Goal: Task Accomplishment & Management: Use online tool/utility

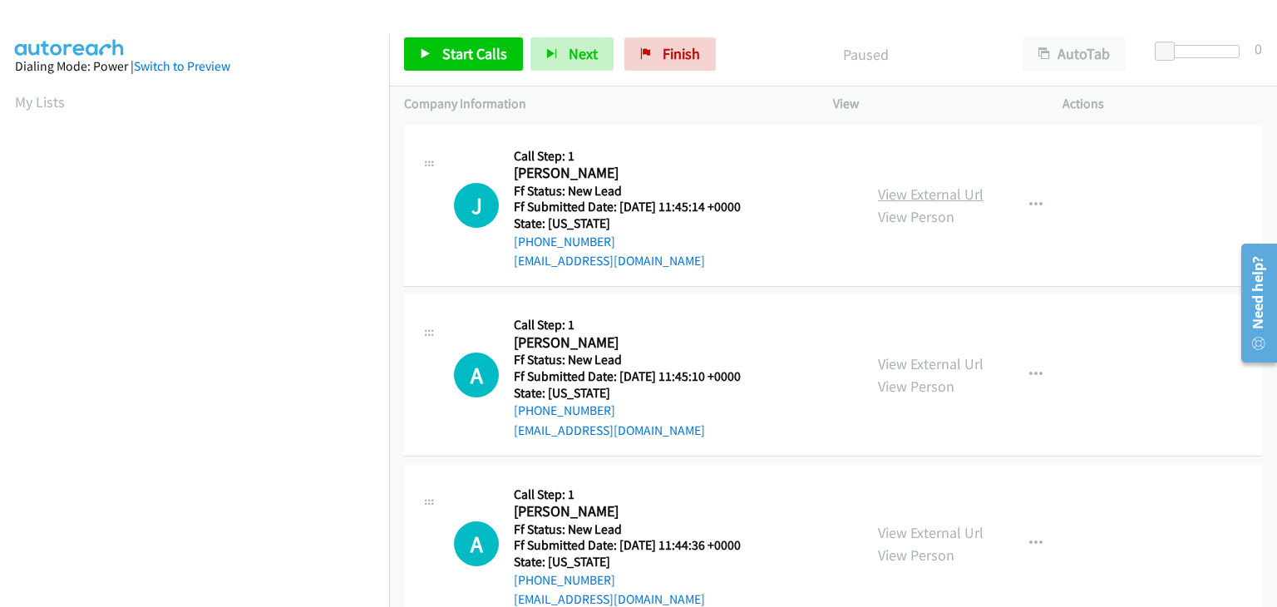
click at [889, 190] on link "View External Url" at bounding box center [931, 194] width 106 height 19
drag, startPoint x: 452, startPoint y: 61, endPoint x: 613, endPoint y: 101, distance: 166.3
click at [452, 60] on span "Start Calls" at bounding box center [474, 53] width 65 height 19
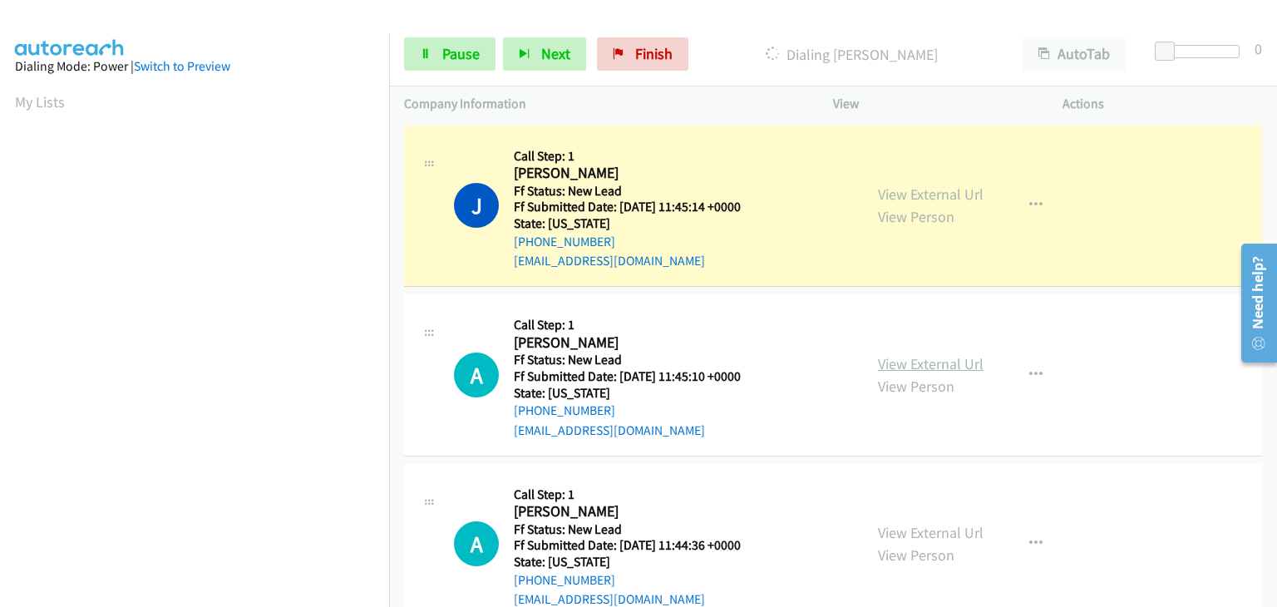
click at [951, 357] on link "View External Url" at bounding box center [931, 363] width 106 height 19
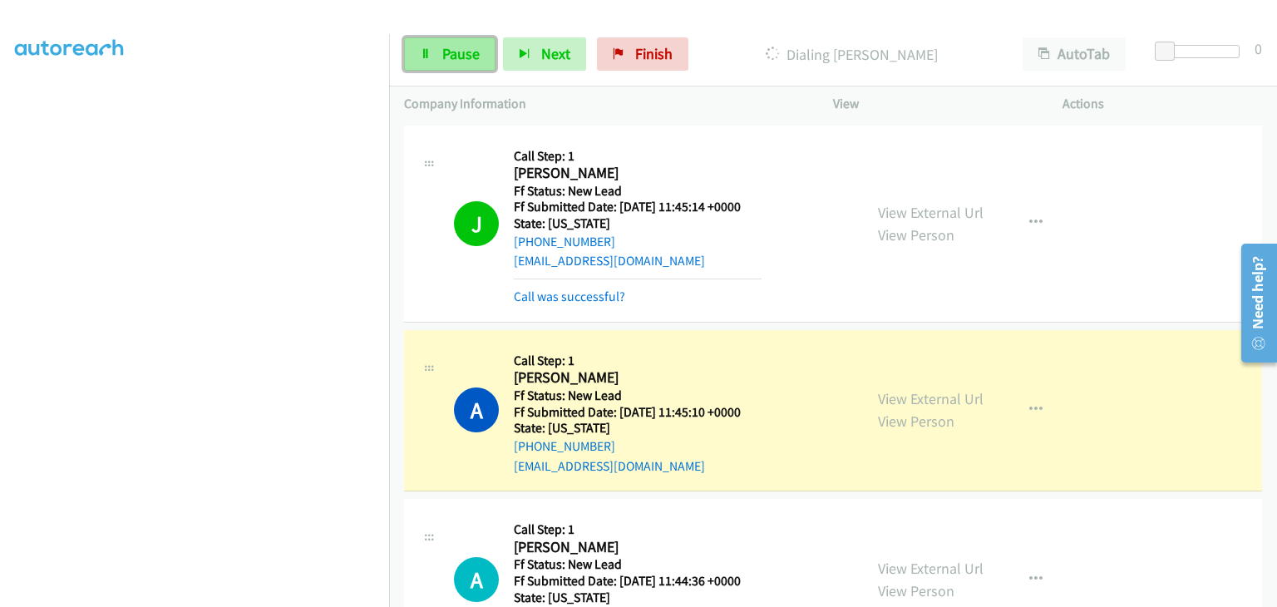
click at [444, 47] on span "Pause" at bounding box center [460, 53] width 37 height 19
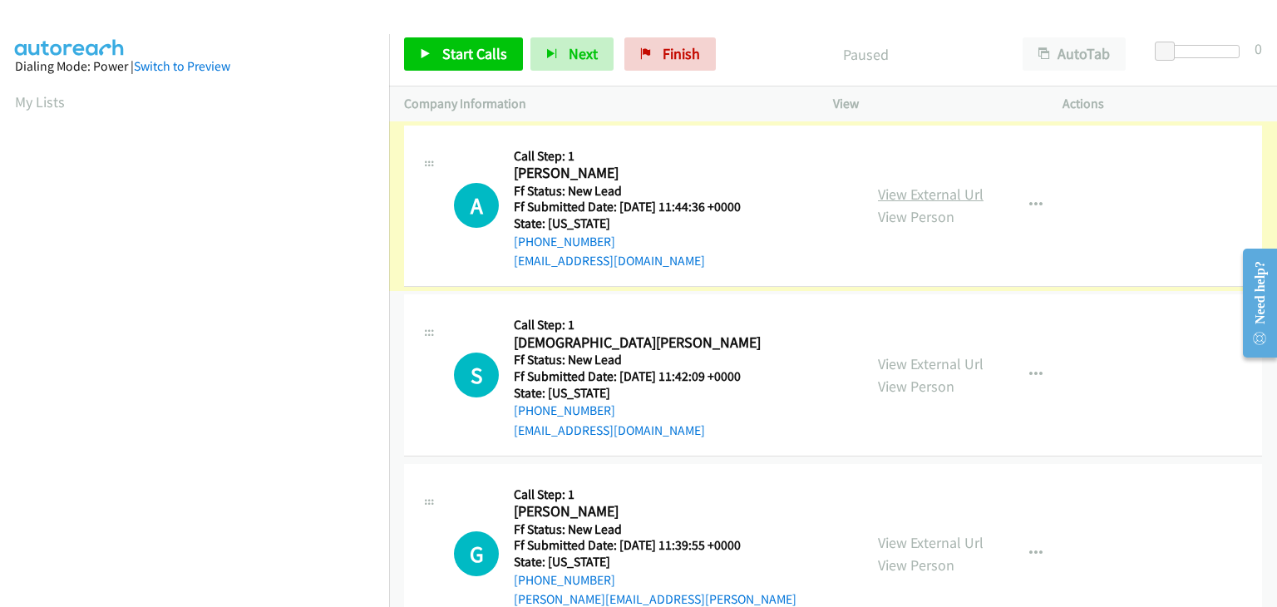
click at [928, 192] on link "View External Url" at bounding box center [931, 194] width 106 height 19
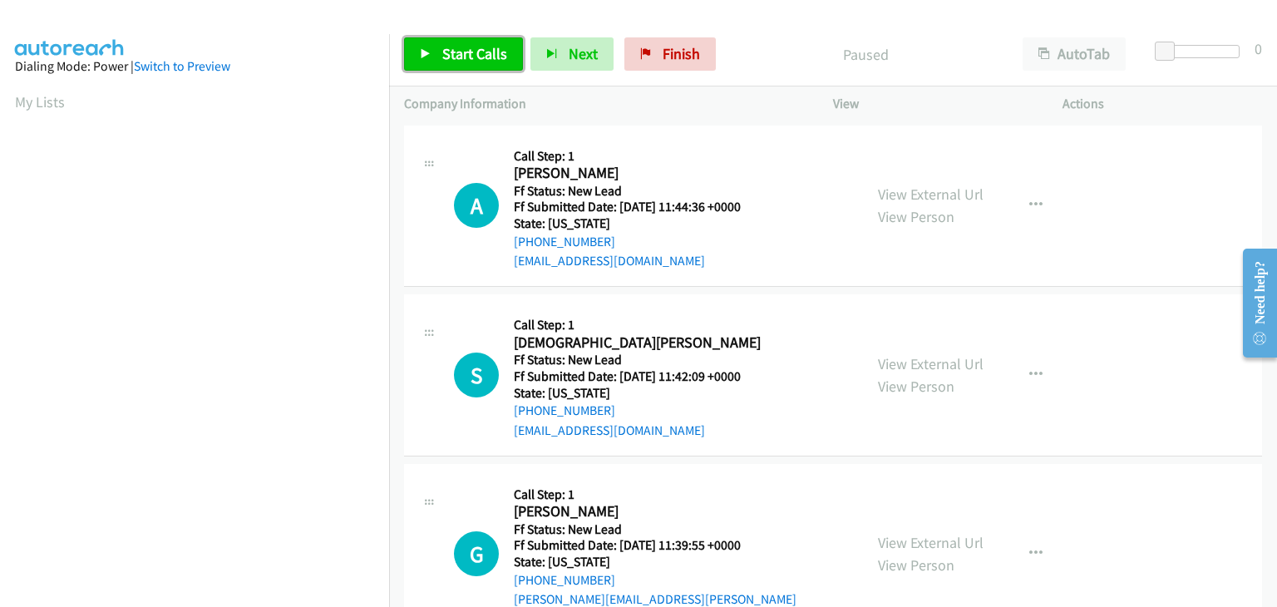
drag, startPoint x: 475, startPoint y: 57, endPoint x: 483, endPoint y: 54, distance: 8.7
click at [475, 57] on span "Start Calls" at bounding box center [474, 53] width 65 height 19
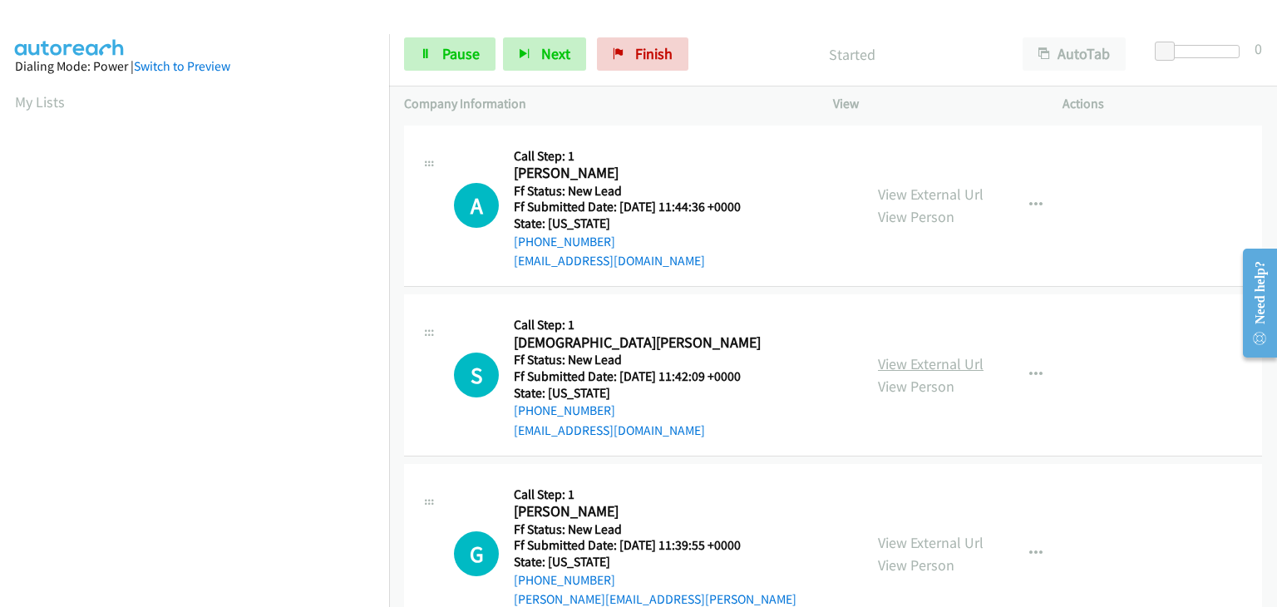
click at [901, 362] on link "View External Url" at bounding box center [931, 363] width 106 height 19
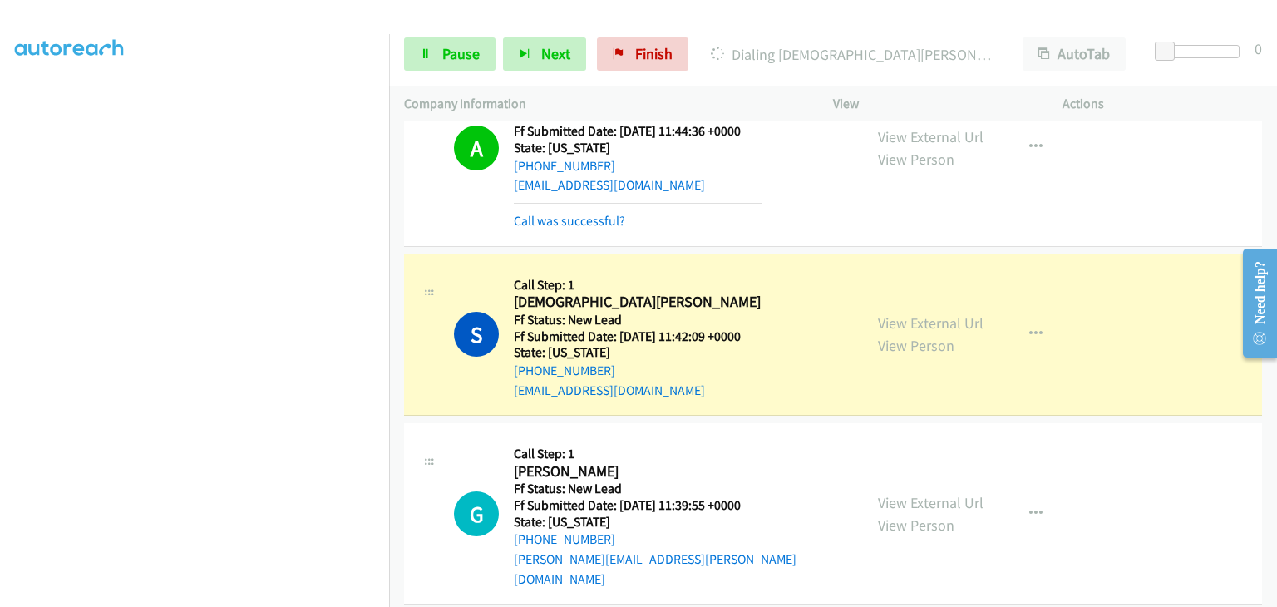
scroll to position [166, 0]
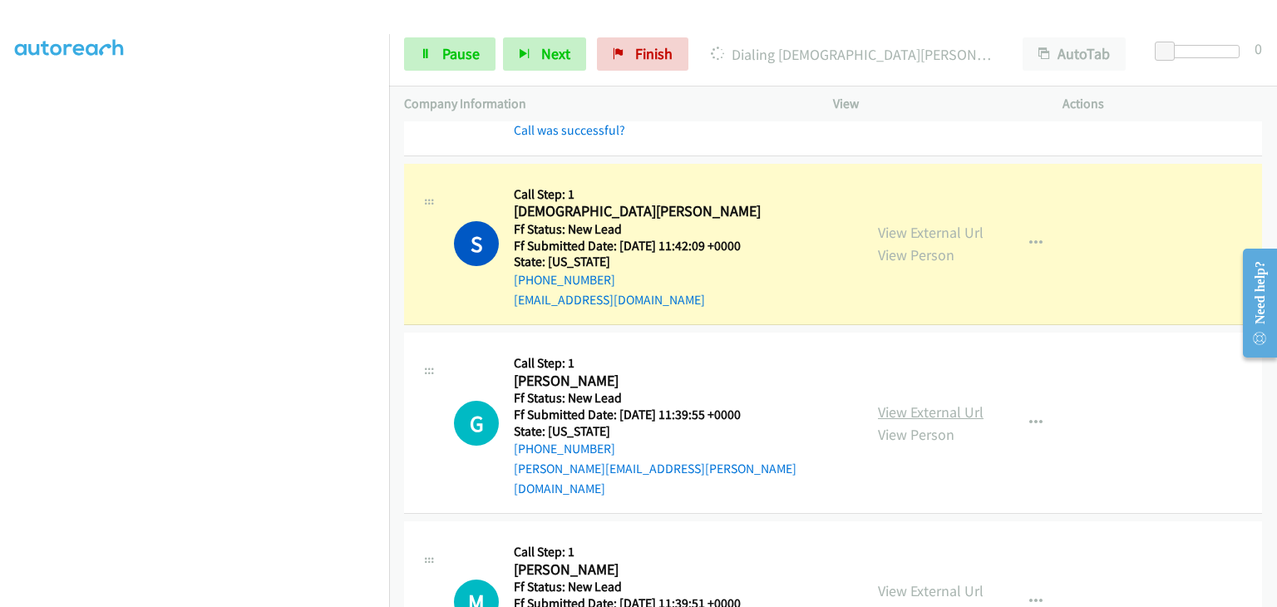
click at [904, 402] on link "View External Url" at bounding box center [931, 411] width 106 height 19
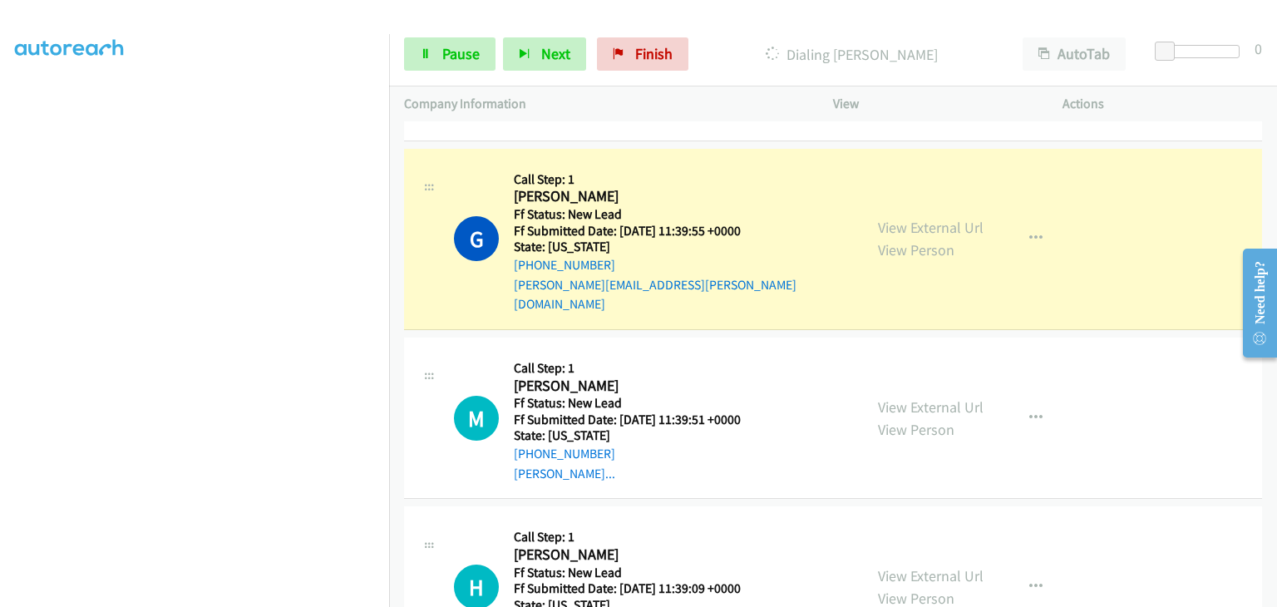
scroll to position [416, 0]
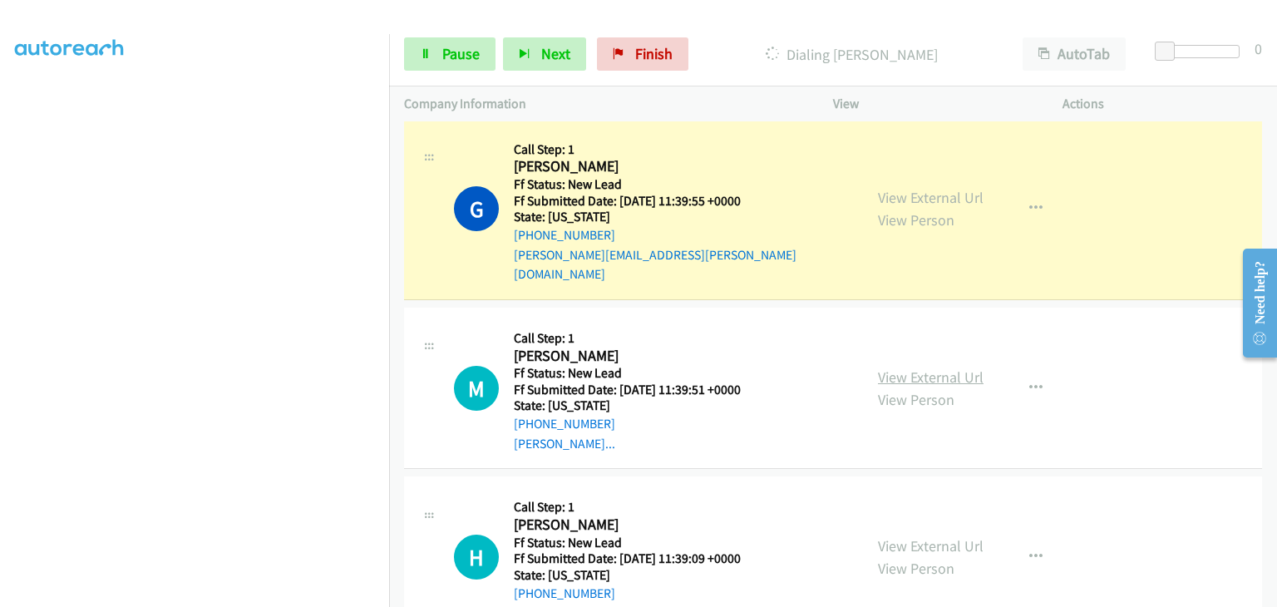
click at [891, 367] on link "View External Url" at bounding box center [931, 376] width 106 height 19
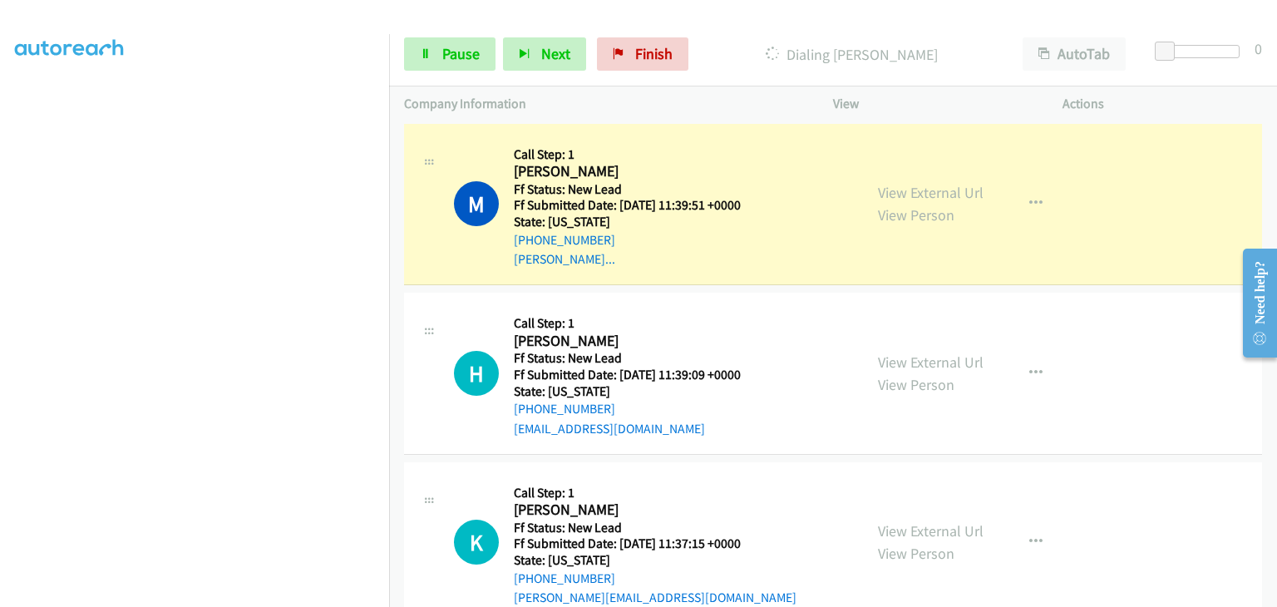
scroll to position [655, 0]
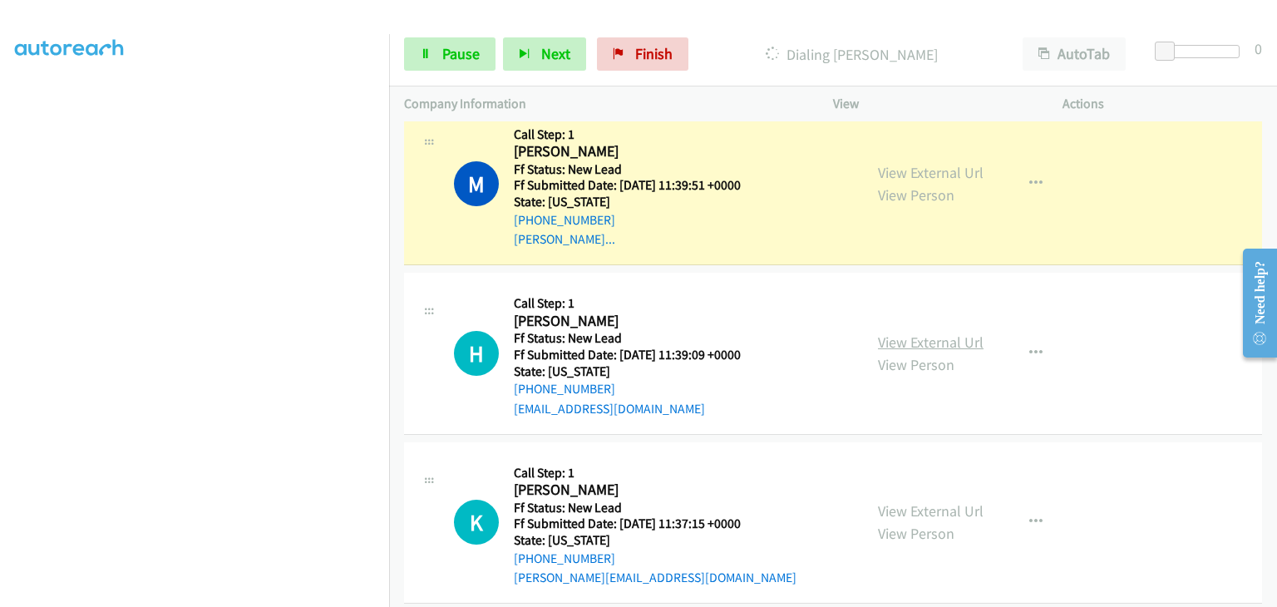
click at [885, 332] on link "View External Url" at bounding box center [931, 341] width 106 height 19
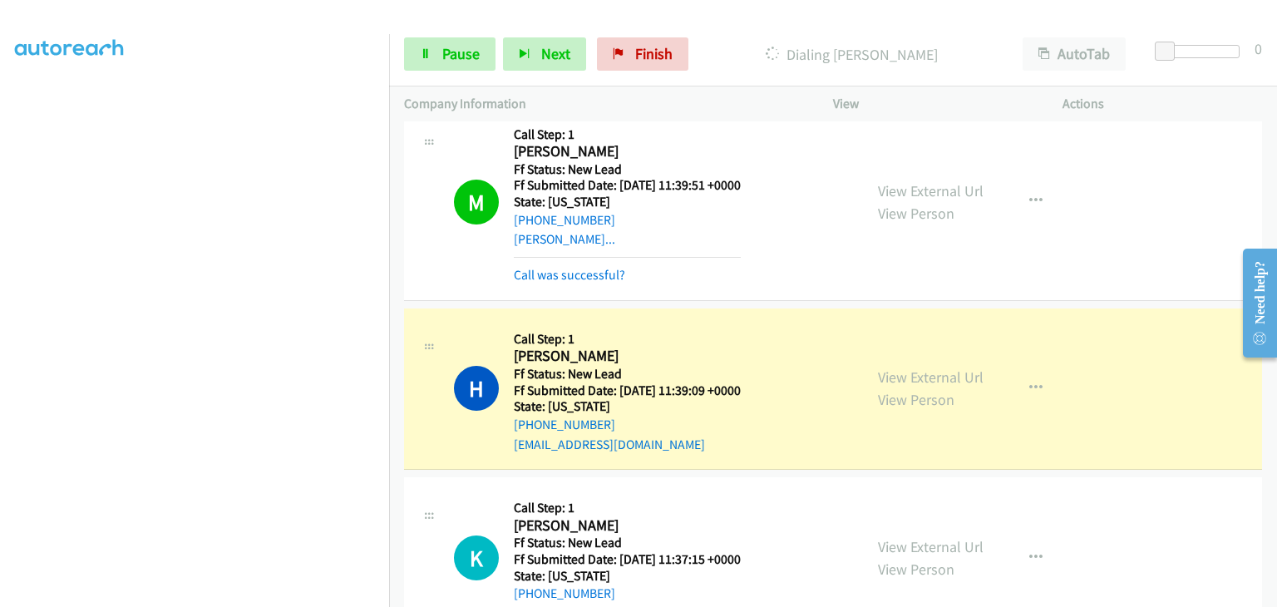
click at [284, 594] on section at bounding box center [194, 213] width 359 height 796
click at [445, 52] on span "Pause" at bounding box center [460, 53] width 37 height 19
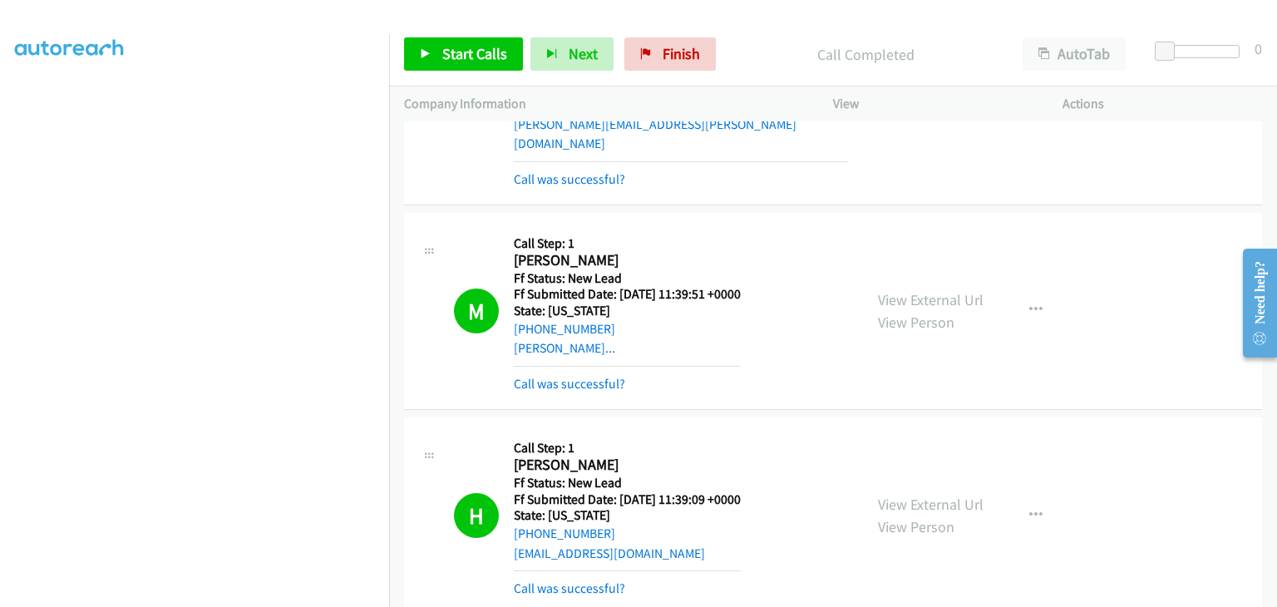
scroll to position [572, 0]
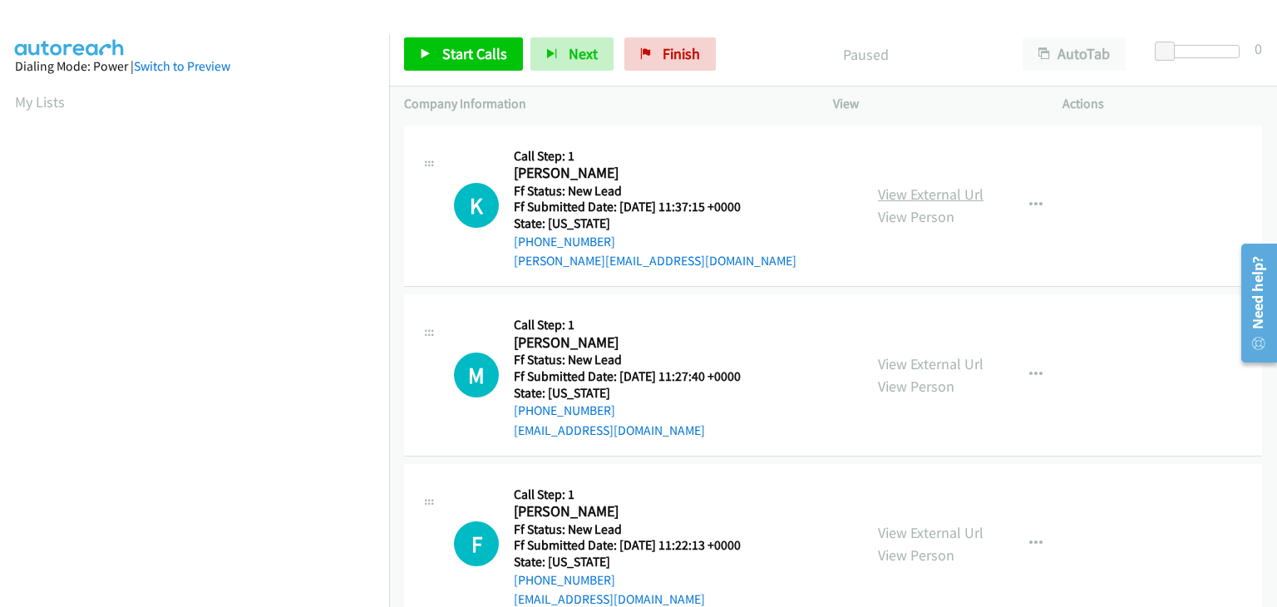
click at [899, 196] on link "View External Url" at bounding box center [931, 194] width 106 height 19
click at [490, 51] on span "Start Calls" at bounding box center [474, 53] width 65 height 19
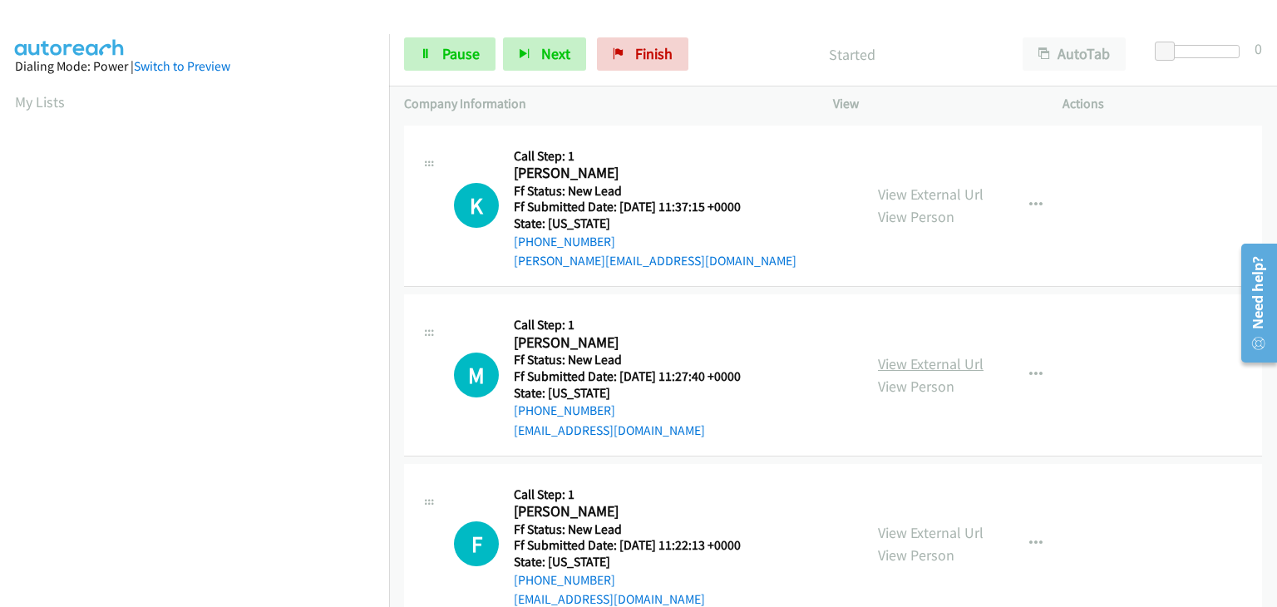
click at [898, 357] on link "View External Url" at bounding box center [931, 363] width 106 height 19
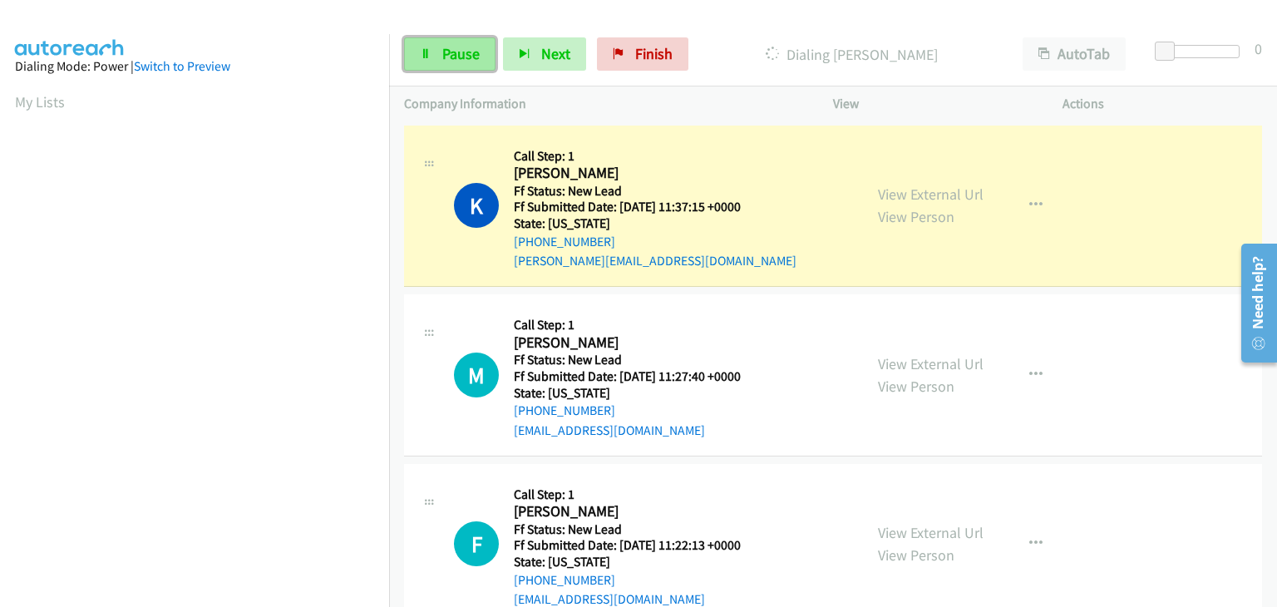
click at [466, 58] on span "Pause" at bounding box center [460, 53] width 37 height 19
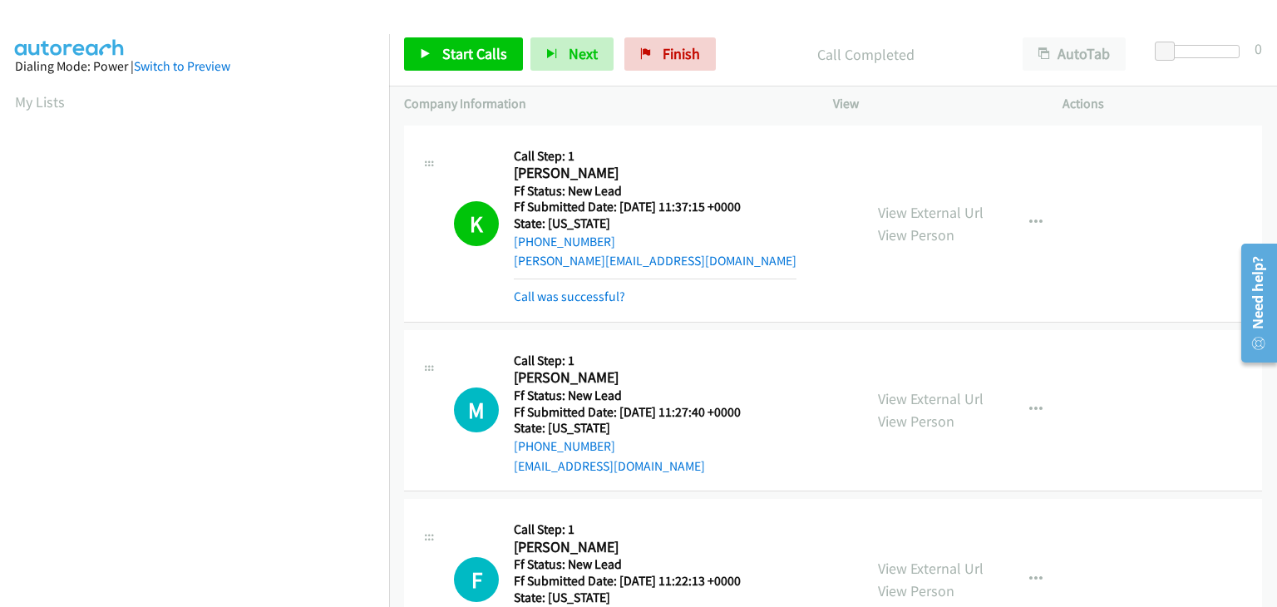
scroll to position [326, 0]
click at [604, 299] on link "Call was successful?" at bounding box center [569, 296] width 111 height 16
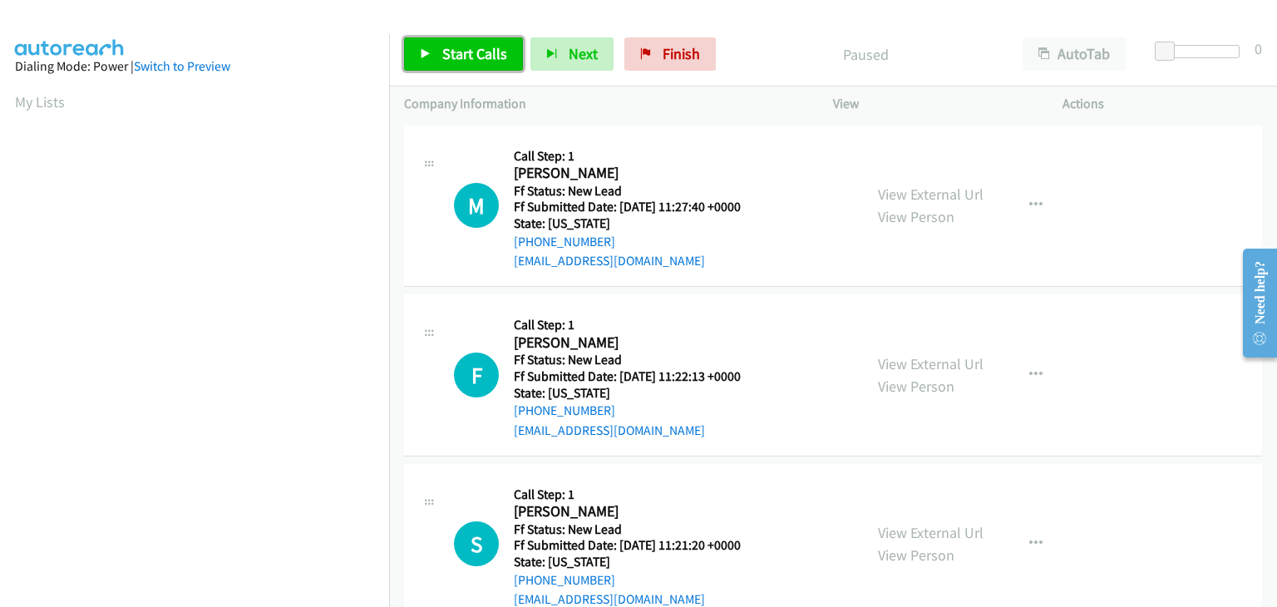
click at [474, 63] on link "Start Calls" at bounding box center [463, 53] width 119 height 33
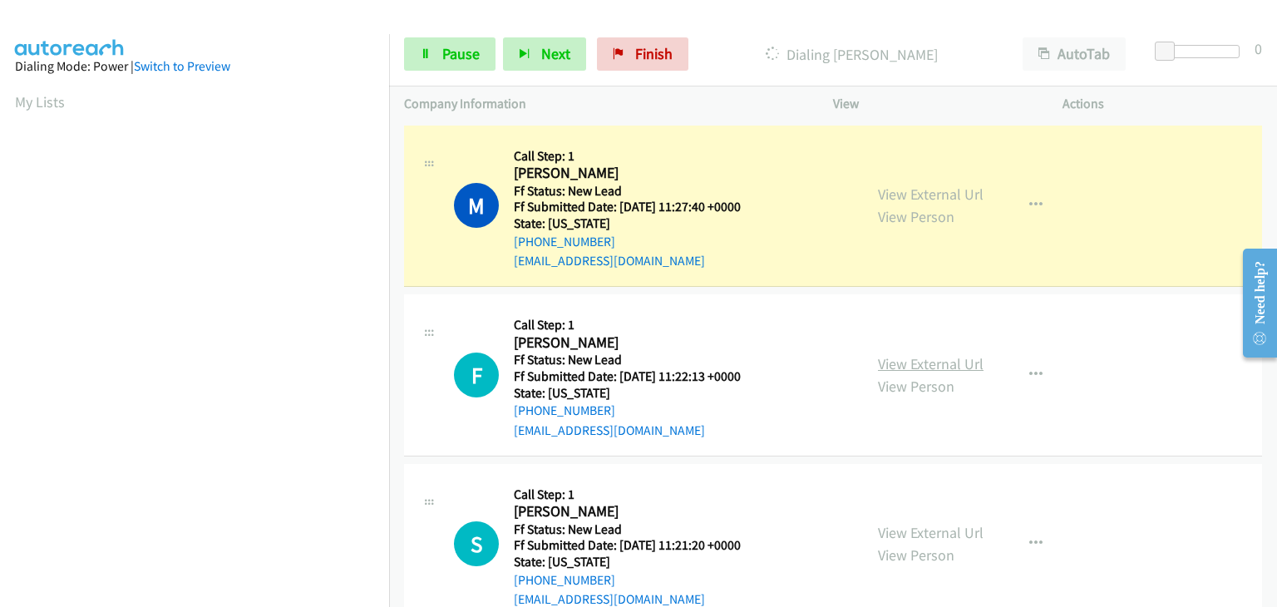
click at [891, 362] on link "View External Url" at bounding box center [931, 363] width 106 height 19
click at [431, 51] on link "Pause" at bounding box center [449, 53] width 91 height 33
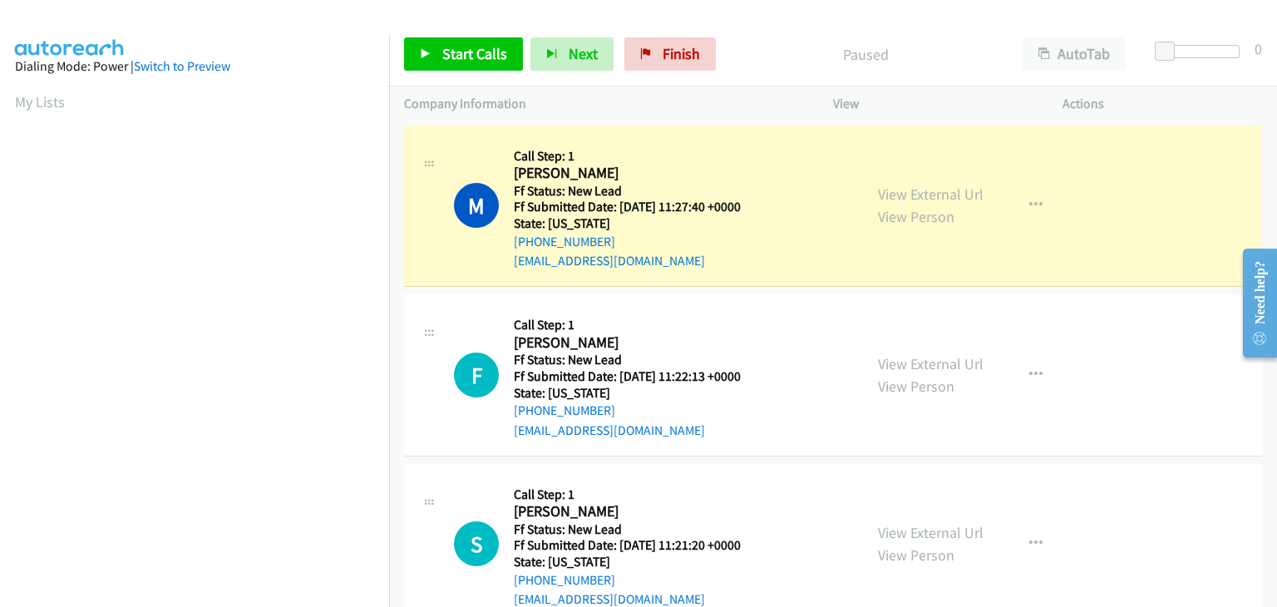
scroll to position [326, 0]
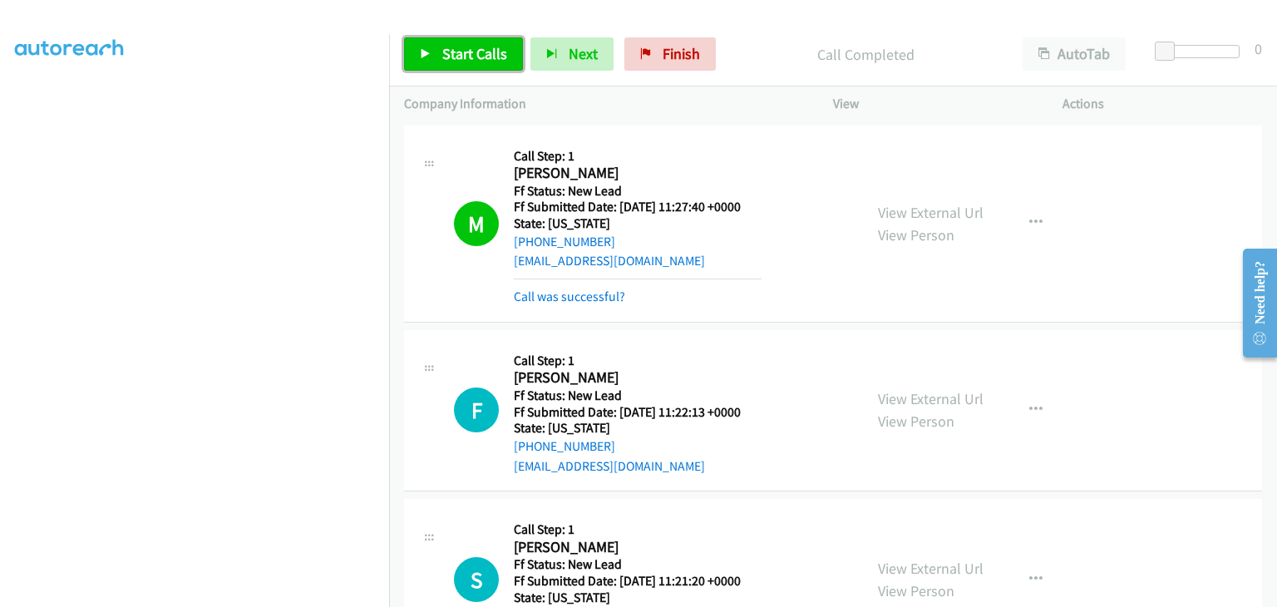
click at [465, 54] on span "Start Calls" at bounding box center [474, 53] width 65 height 19
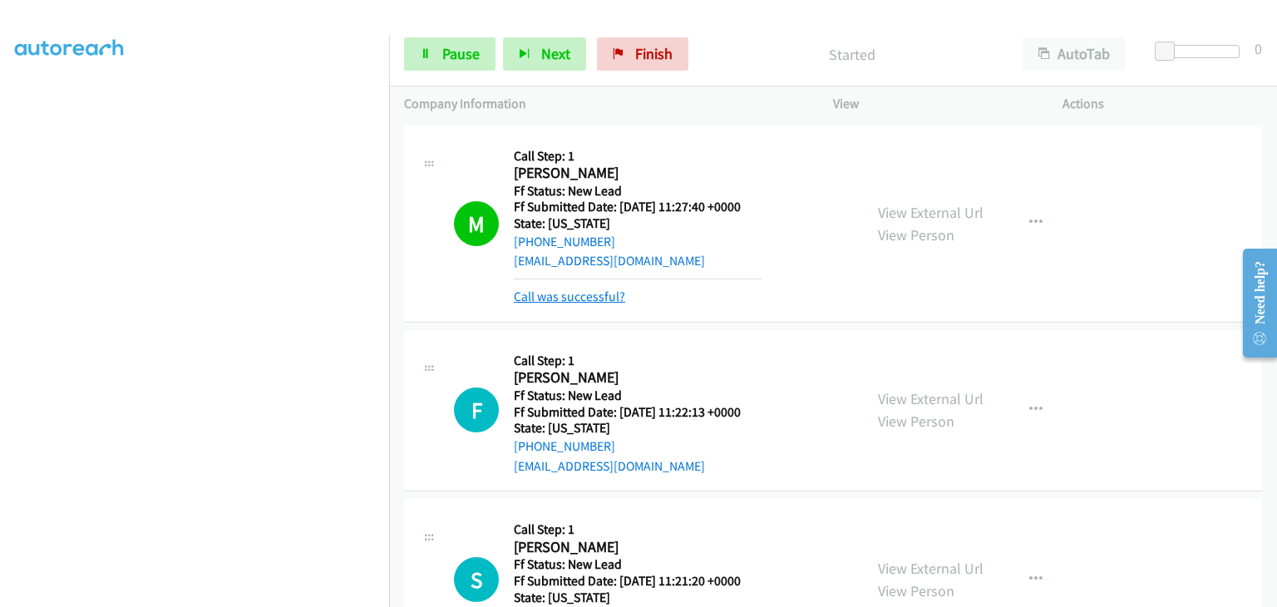
click at [598, 298] on link "Call was successful?" at bounding box center [569, 296] width 111 height 16
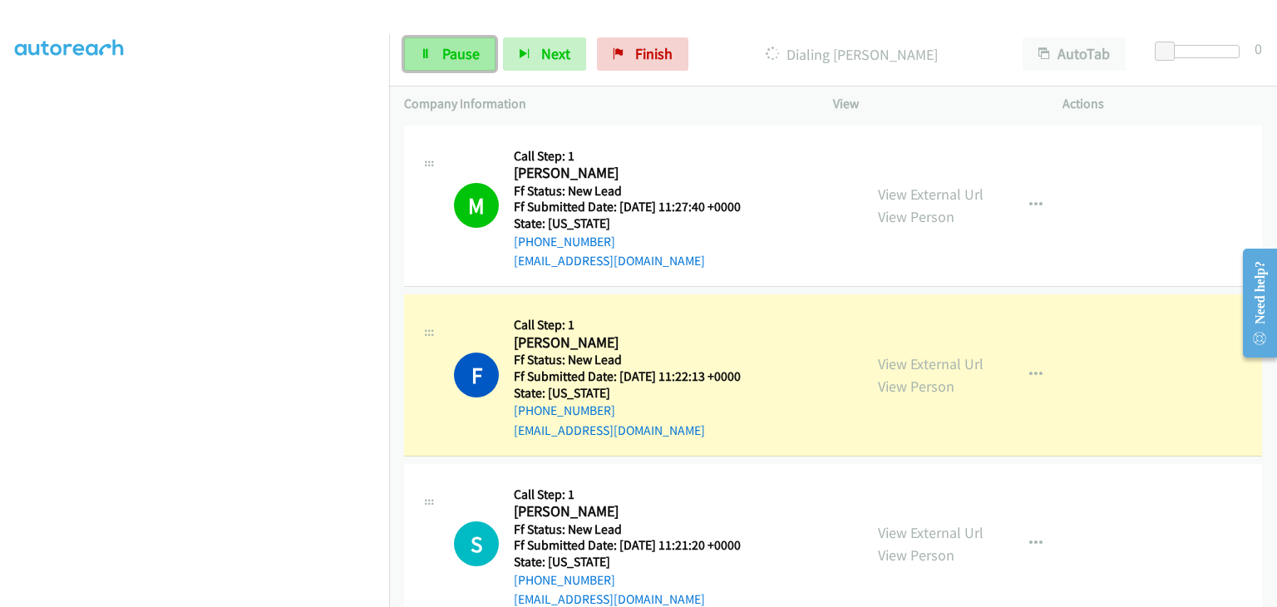
click at [475, 63] on link "Pause" at bounding box center [449, 53] width 91 height 33
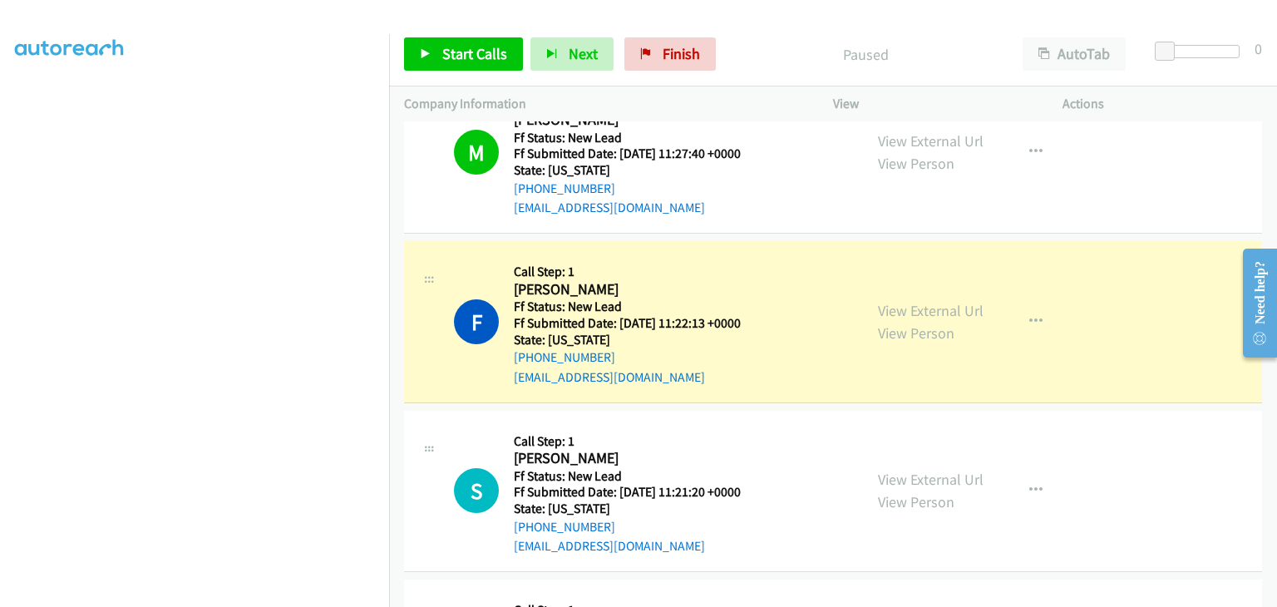
scroll to position [83, 0]
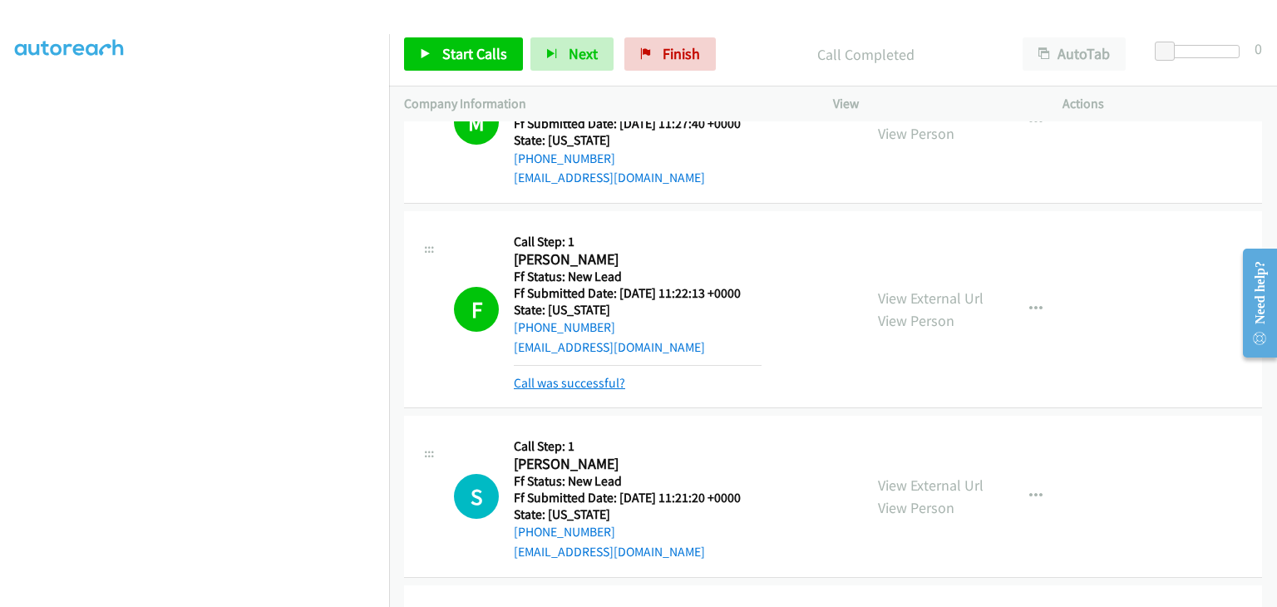
click at [575, 377] on link "Call was successful?" at bounding box center [569, 383] width 111 height 16
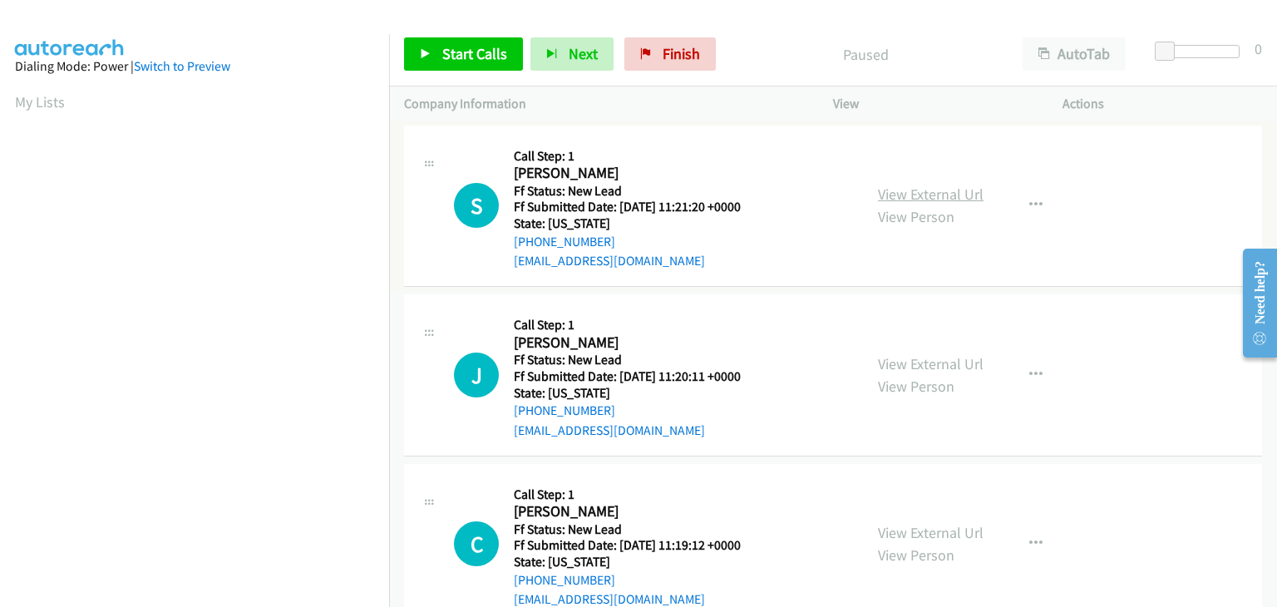
click at [927, 187] on link "View External Url" at bounding box center [931, 194] width 106 height 19
click at [442, 52] on span "Start Calls" at bounding box center [474, 53] width 65 height 19
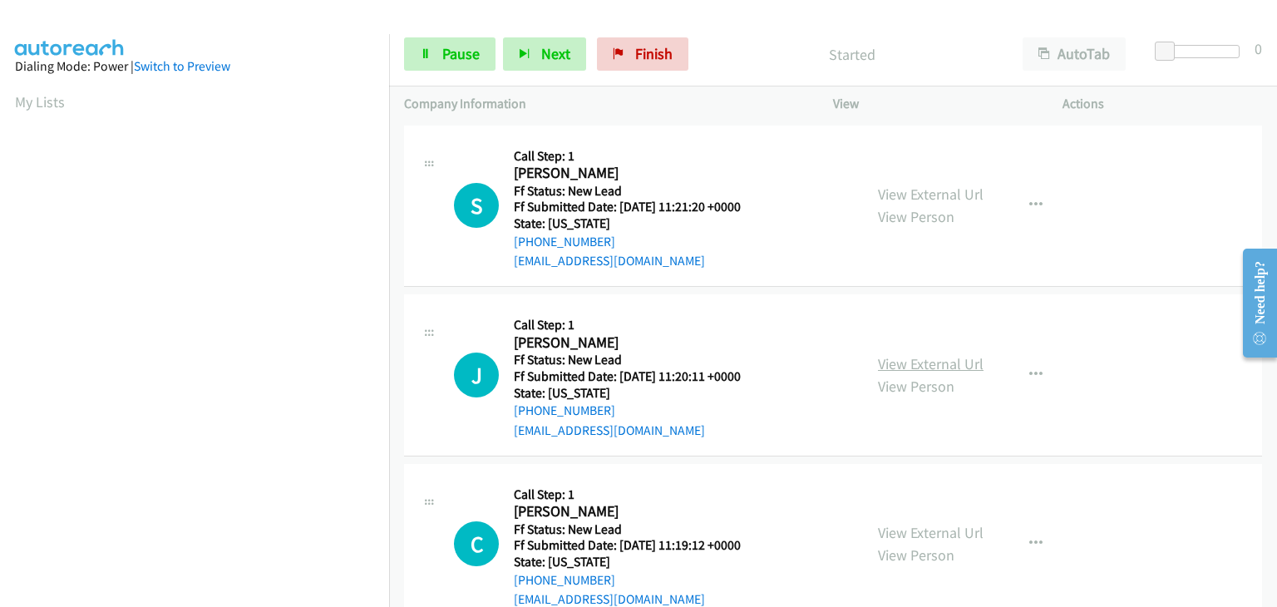
click at [910, 360] on link "View External Url" at bounding box center [931, 363] width 106 height 19
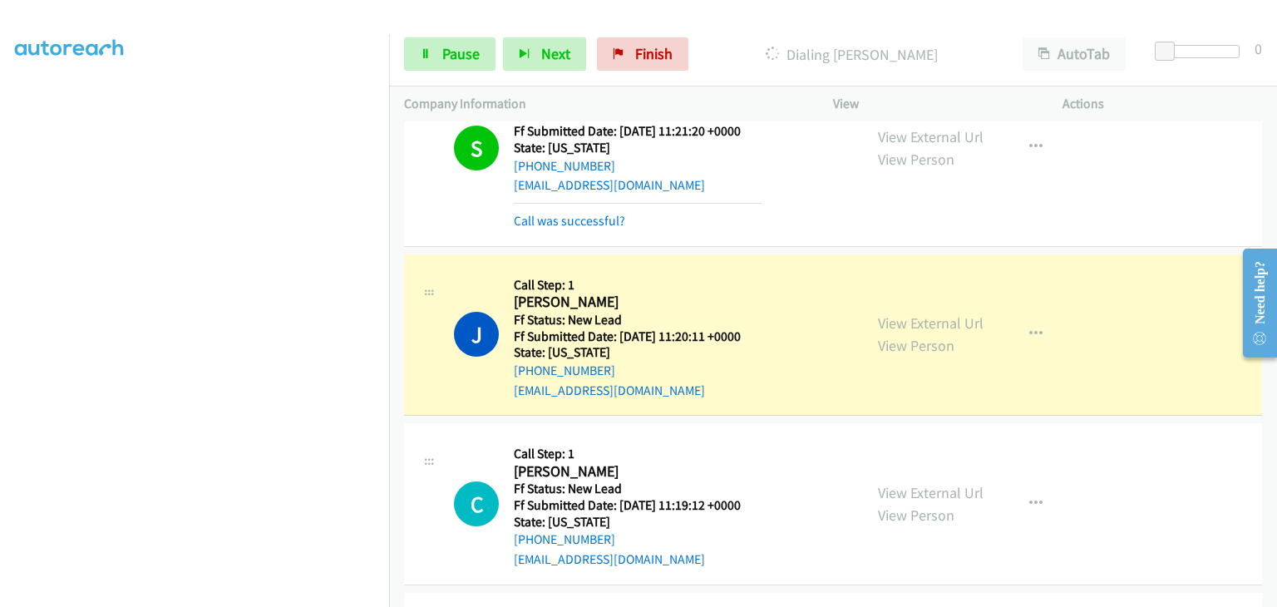
scroll to position [166, 0]
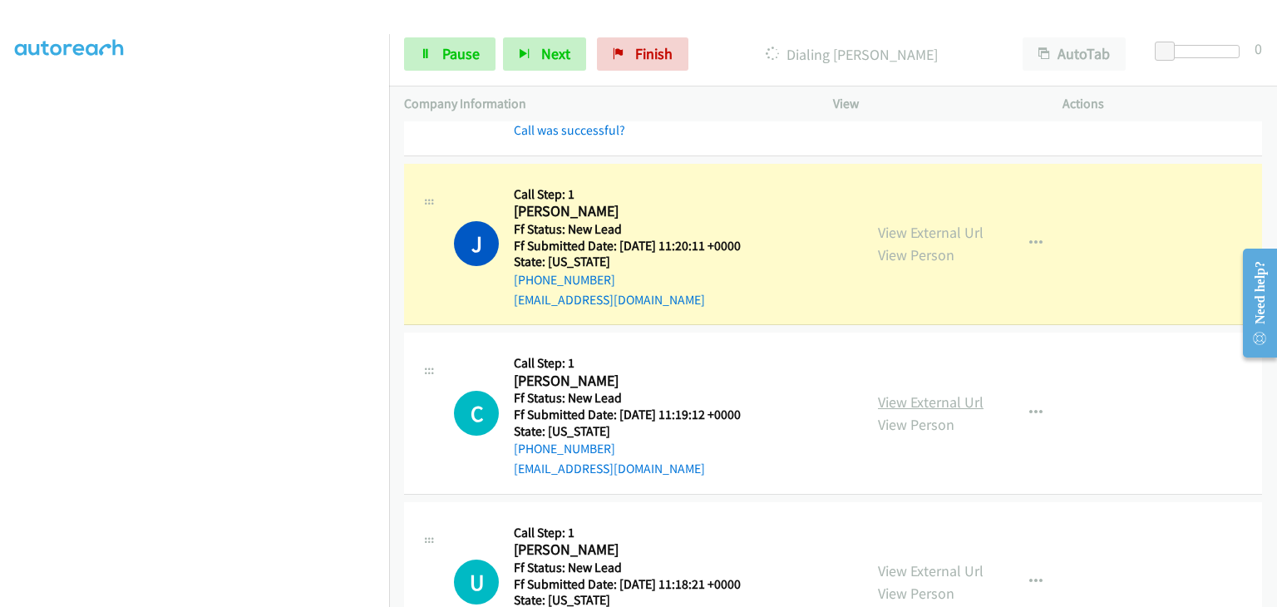
click at [901, 394] on link "View External Url" at bounding box center [931, 401] width 106 height 19
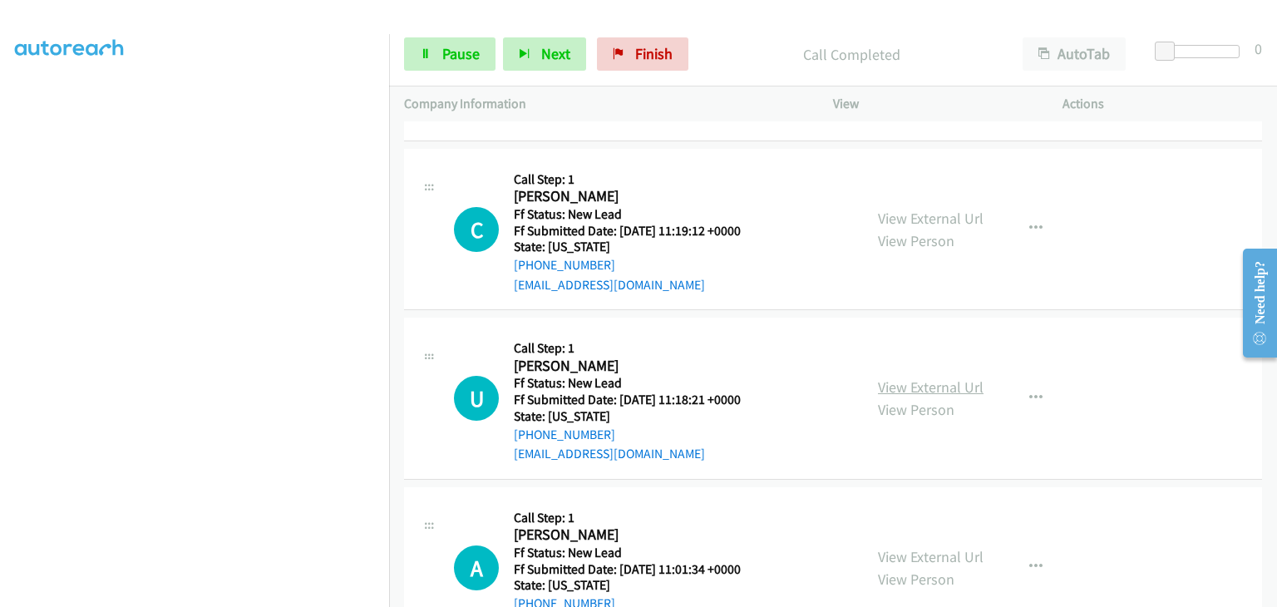
scroll to position [416, 0]
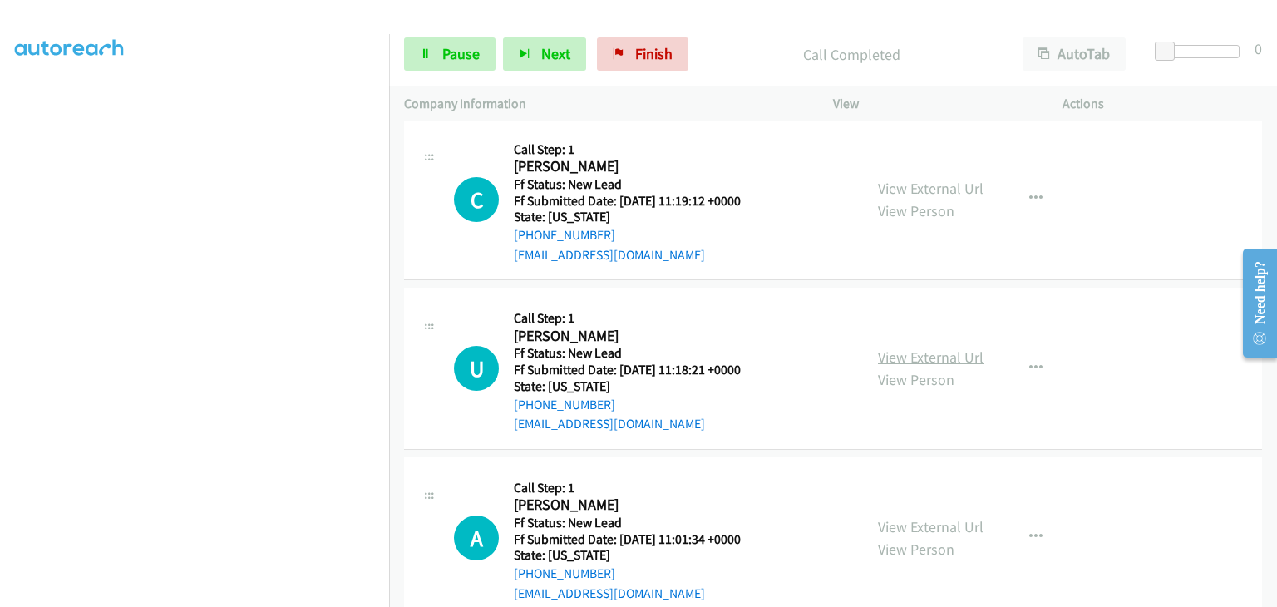
click at [884, 357] on link "View External Url" at bounding box center [931, 356] width 106 height 19
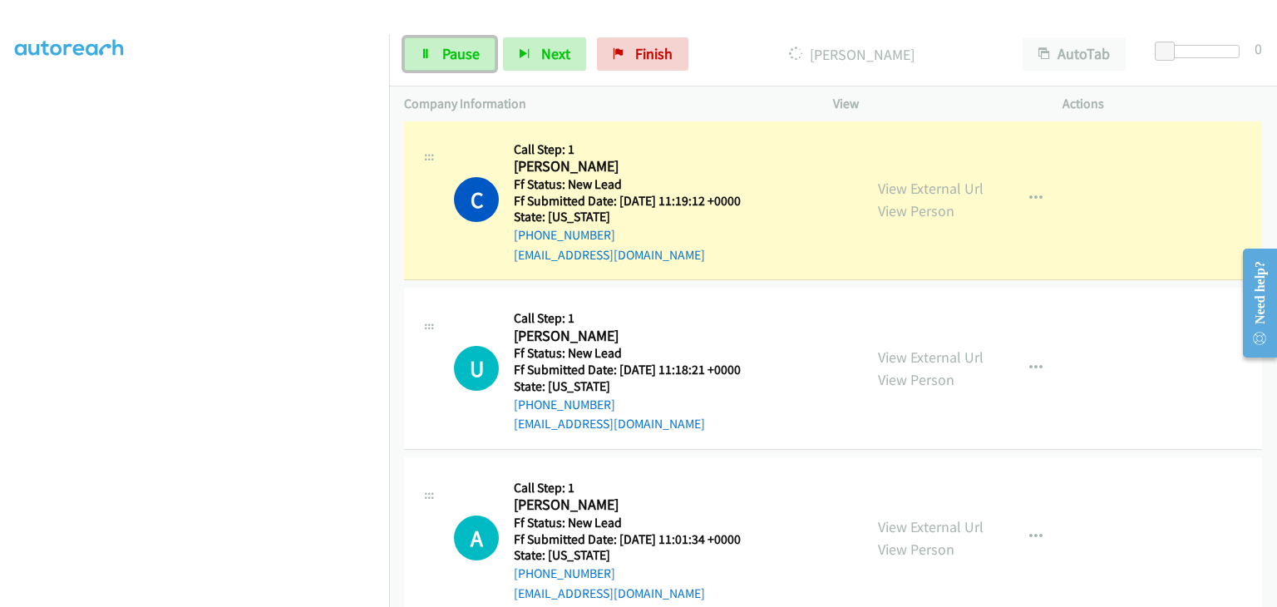
drag, startPoint x: 469, startPoint y: 54, endPoint x: 496, endPoint y: 59, distance: 27.9
click at [469, 54] on span "Pause" at bounding box center [460, 53] width 37 height 19
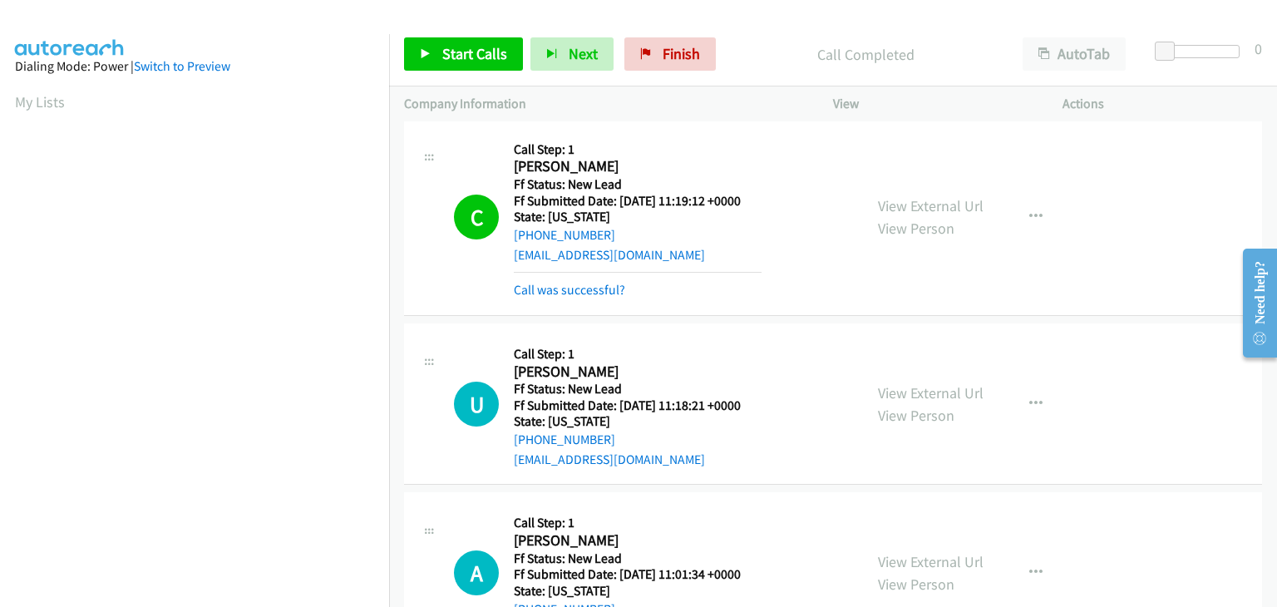
scroll to position [326, 0]
click at [570, 282] on link "Call was successful?" at bounding box center [569, 290] width 111 height 16
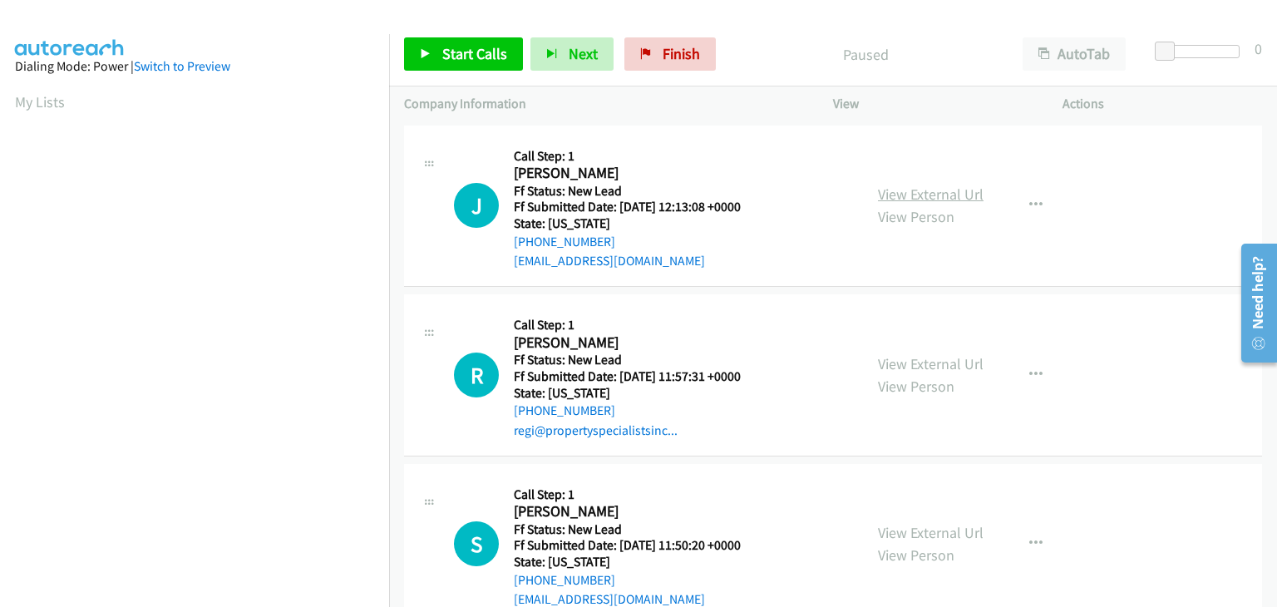
click at [926, 192] on link "View External Url" at bounding box center [931, 194] width 106 height 19
click at [457, 49] on span "Start Calls" at bounding box center [474, 53] width 65 height 19
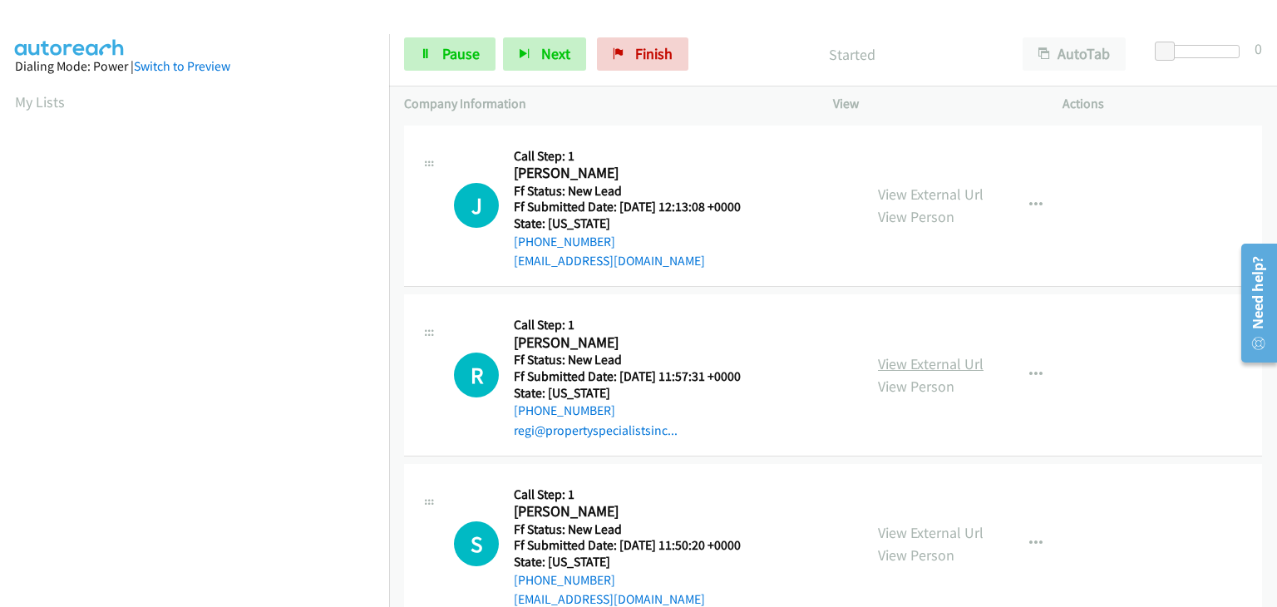
click at [892, 354] on link "View External Url" at bounding box center [931, 363] width 106 height 19
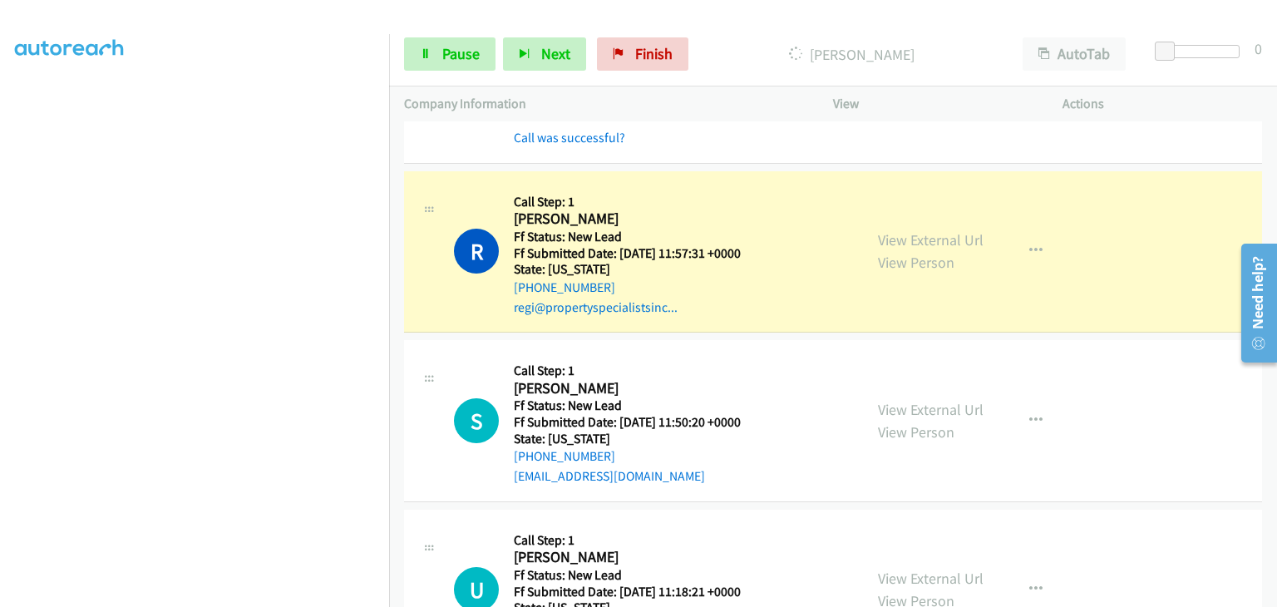
scroll to position [166, 0]
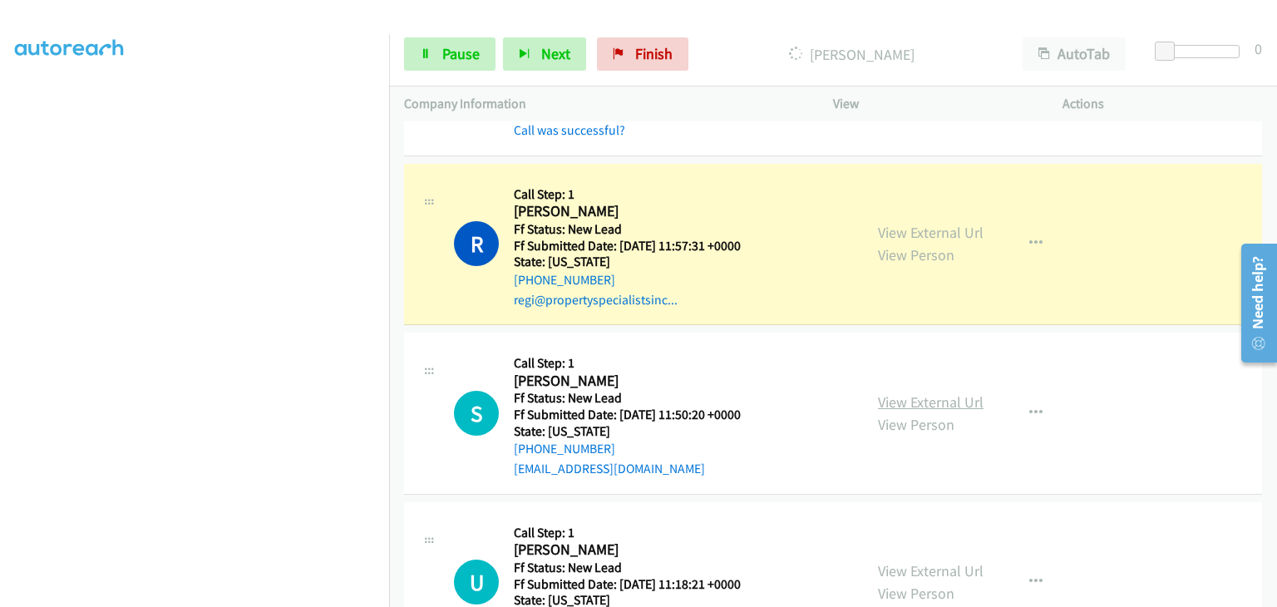
click at [897, 394] on link "View External Url" at bounding box center [931, 401] width 106 height 19
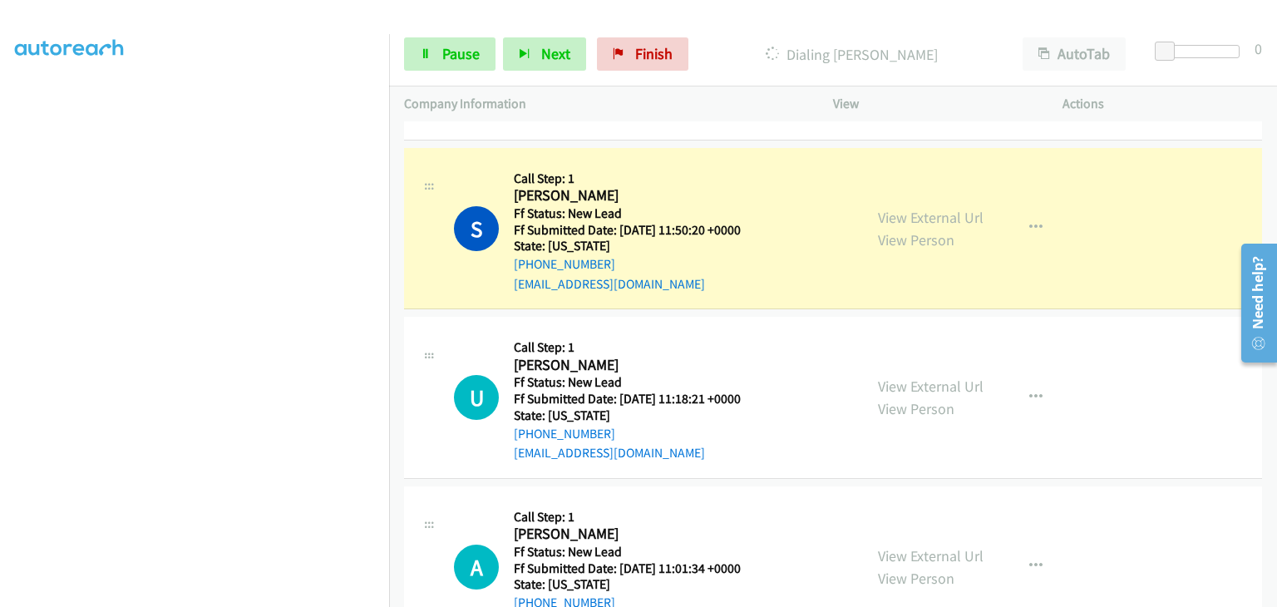
scroll to position [416, 0]
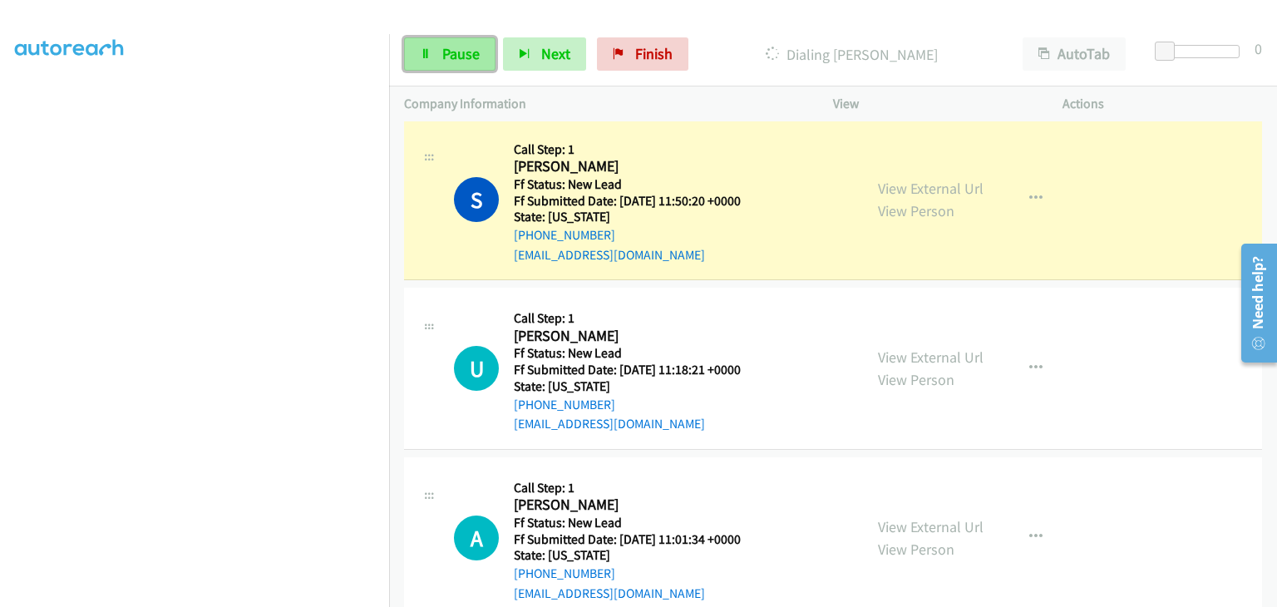
click at [461, 46] on span "Pause" at bounding box center [460, 53] width 37 height 19
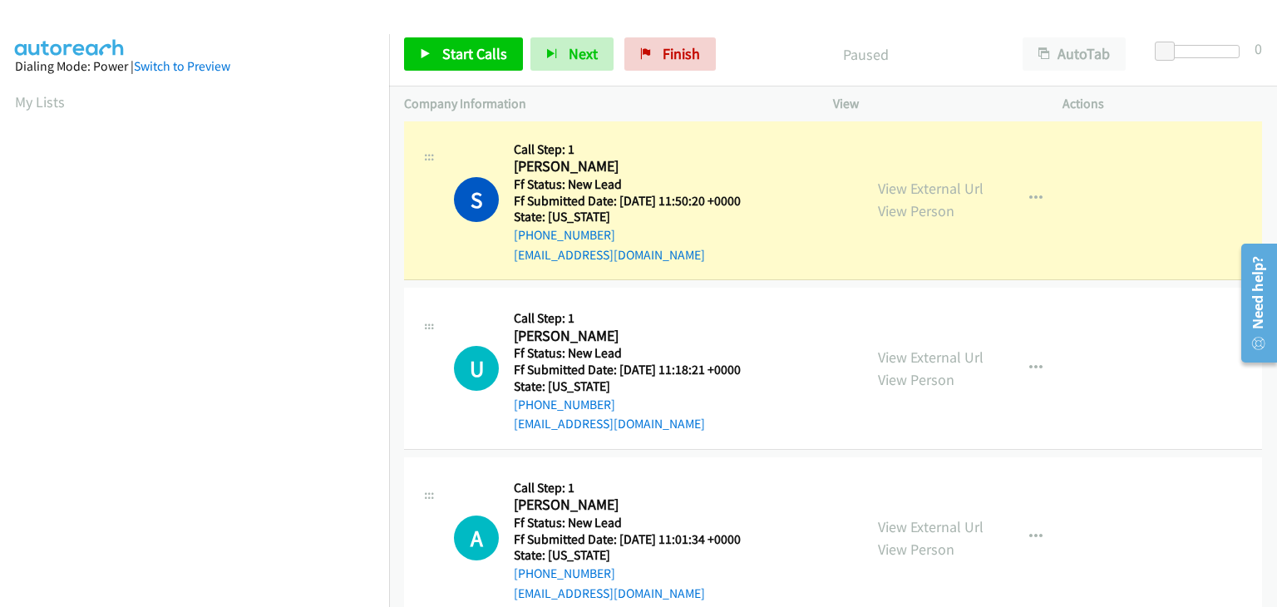
scroll to position [326, 0]
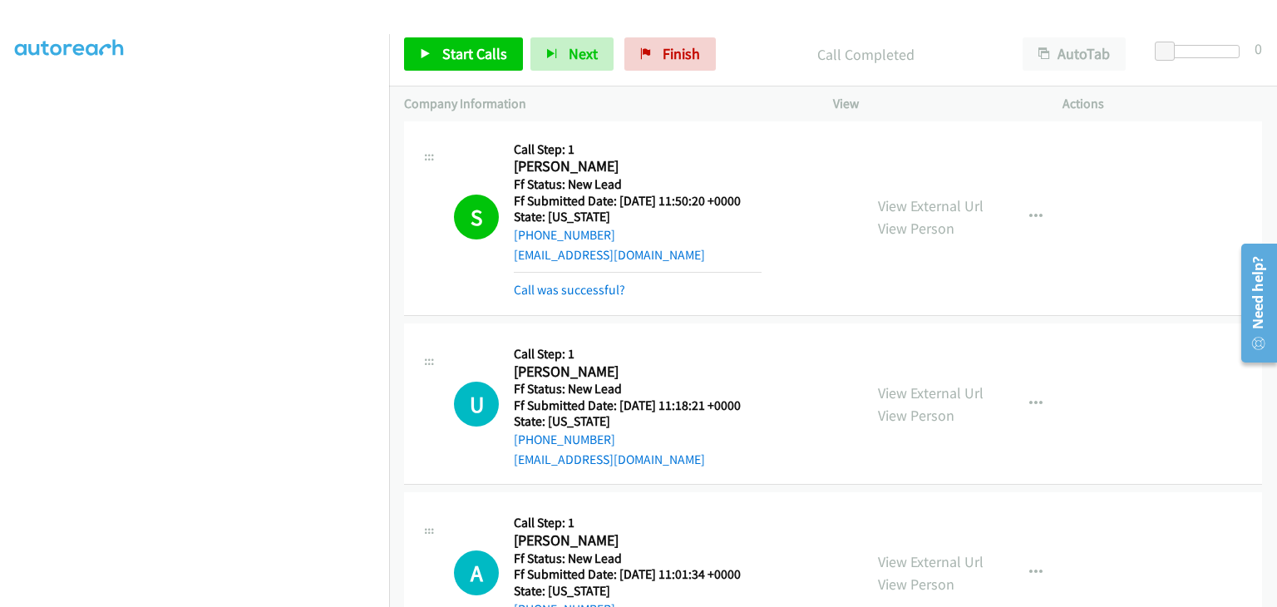
drag, startPoint x: 582, startPoint y: 285, endPoint x: 712, endPoint y: 281, distance: 129.7
click at [582, 285] on link "Call was successful?" at bounding box center [569, 290] width 111 height 16
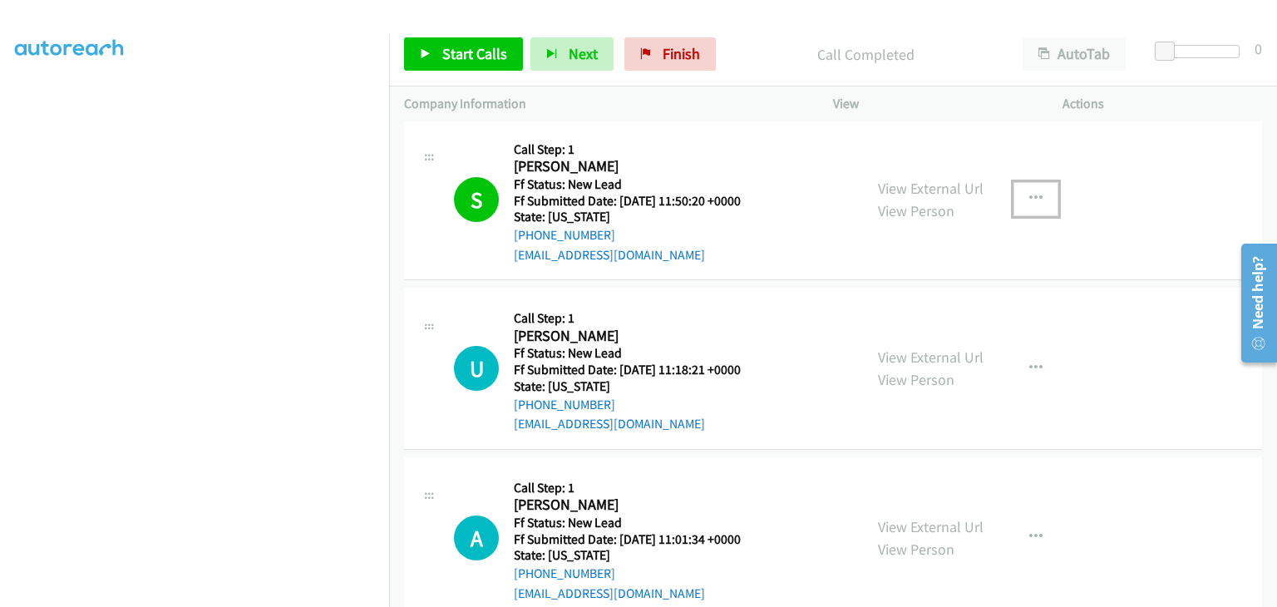
drag, startPoint x: 1047, startPoint y: 201, endPoint x: 1034, endPoint y: 206, distance: 14.2
click at [1047, 201] on button "button" at bounding box center [1035, 198] width 45 height 33
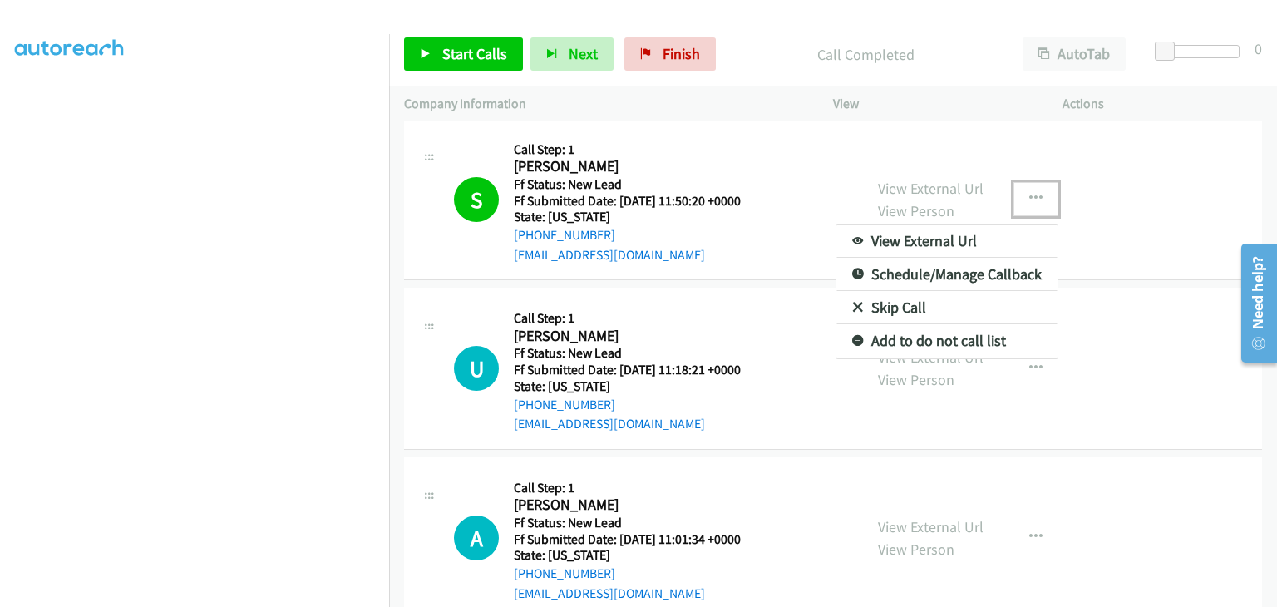
click at [900, 337] on link "Add to do not call list" at bounding box center [946, 340] width 221 height 33
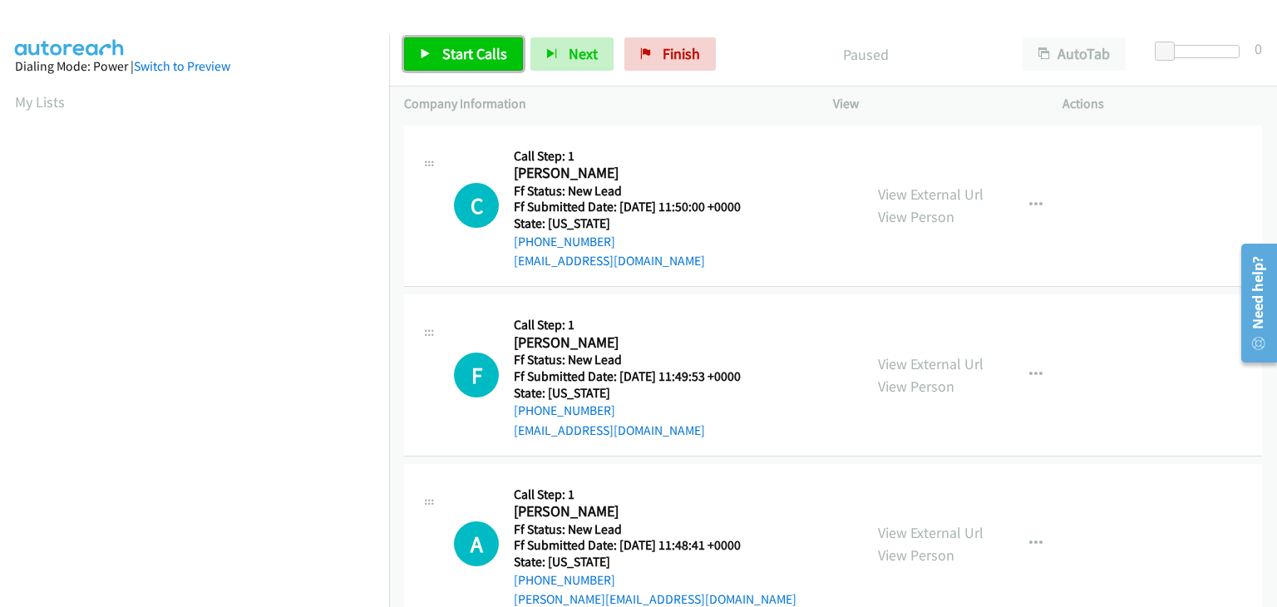
click at [485, 67] on link "Start Calls" at bounding box center [463, 53] width 119 height 33
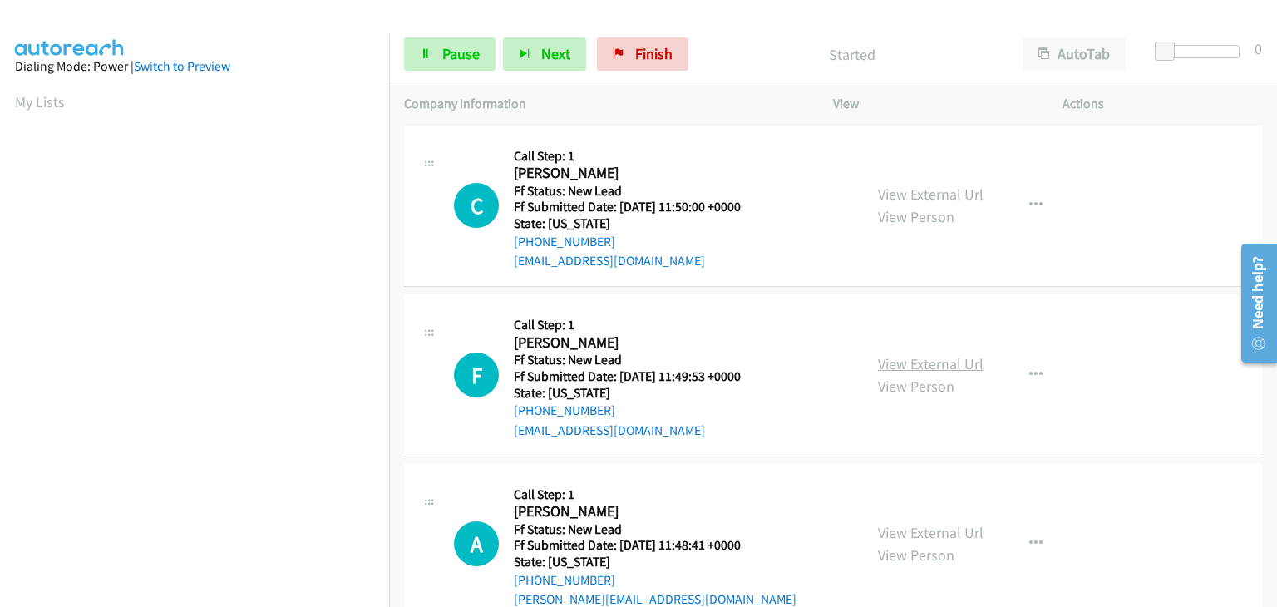
click at [904, 360] on link "View External Url" at bounding box center [931, 363] width 106 height 19
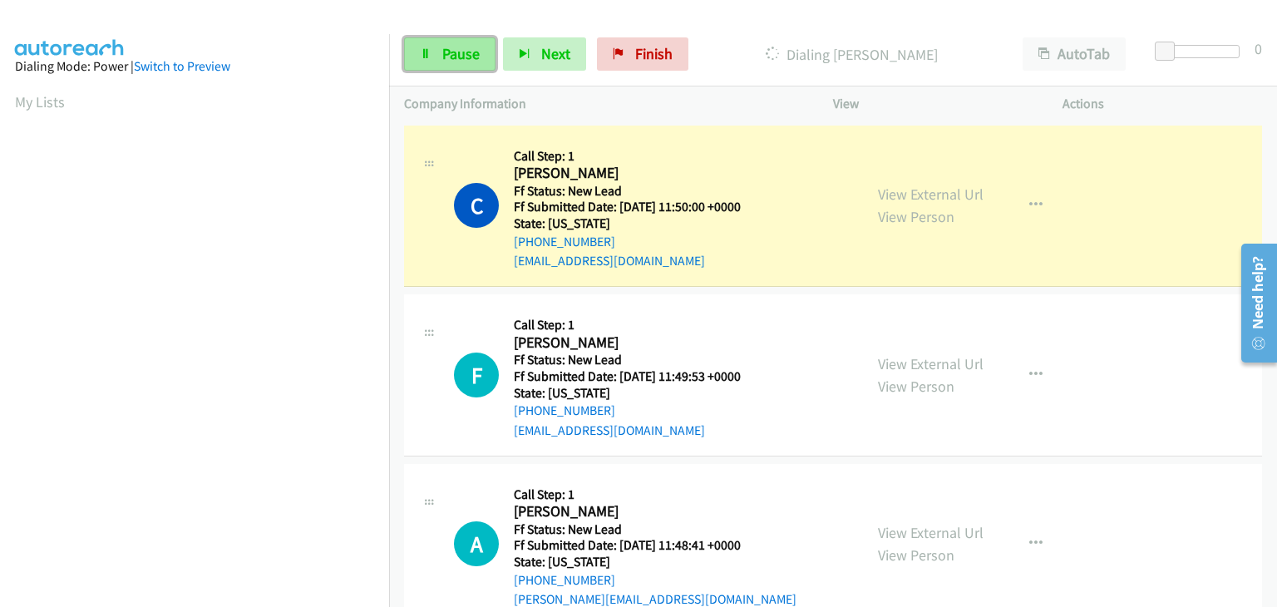
drag, startPoint x: 446, startPoint y: 52, endPoint x: 470, endPoint y: 59, distance: 25.2
click at [446, 52] on span "Pause" at bounding box center [460, 53] width 37 height 19
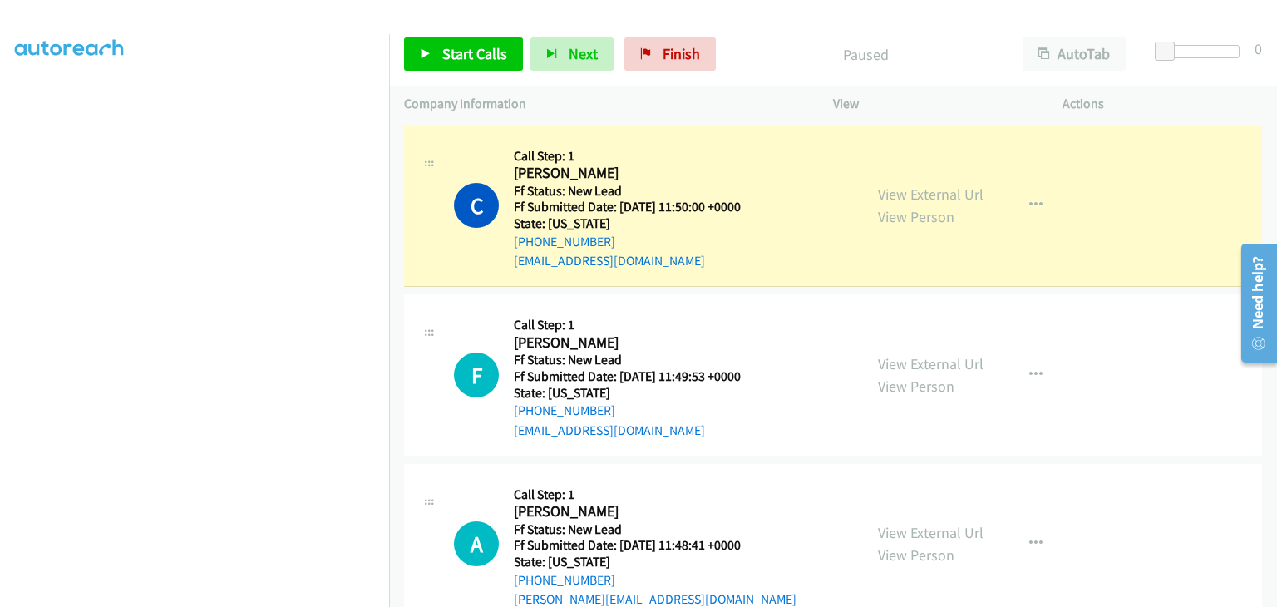
scroll to position [326, 0]
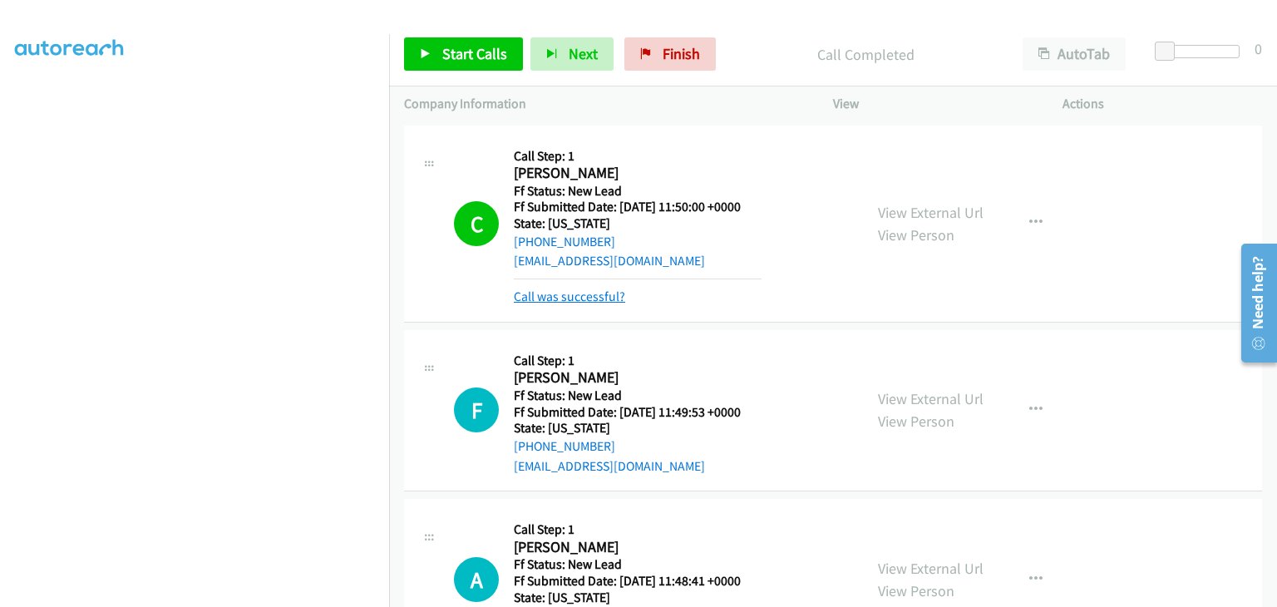
click at [577, 290] on link "Call was successful?" at bounding box center [569, 296] width 111 height 16
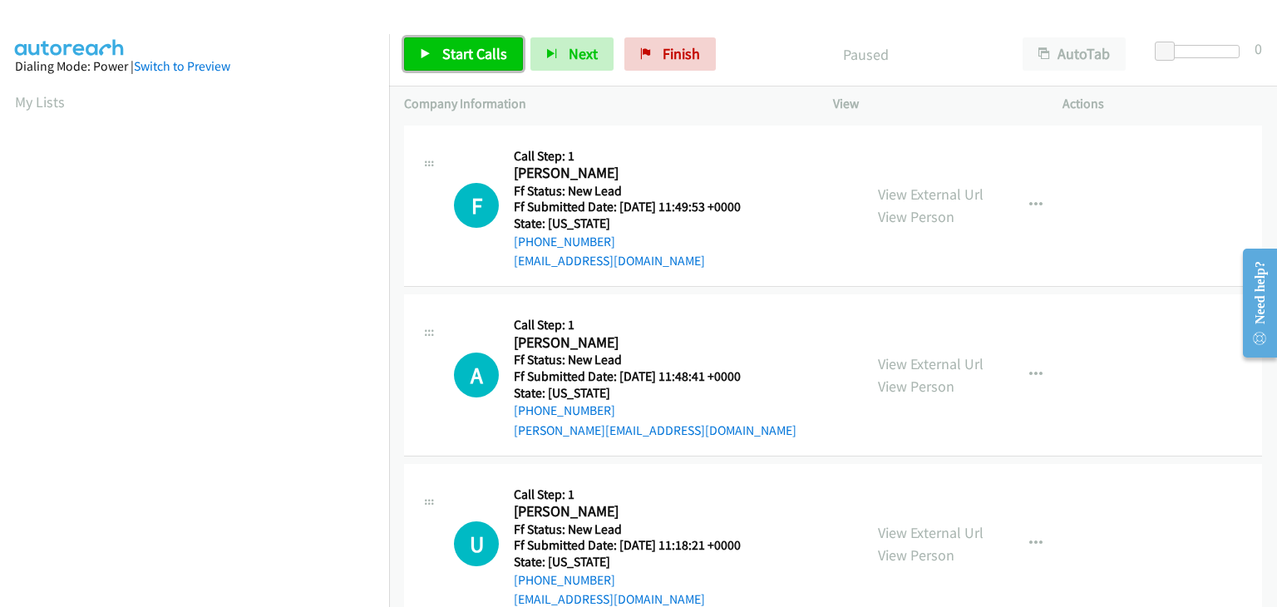
click at [475, 52] on span "Start Calls" at bounding box center [474, 53] width 65 height 19
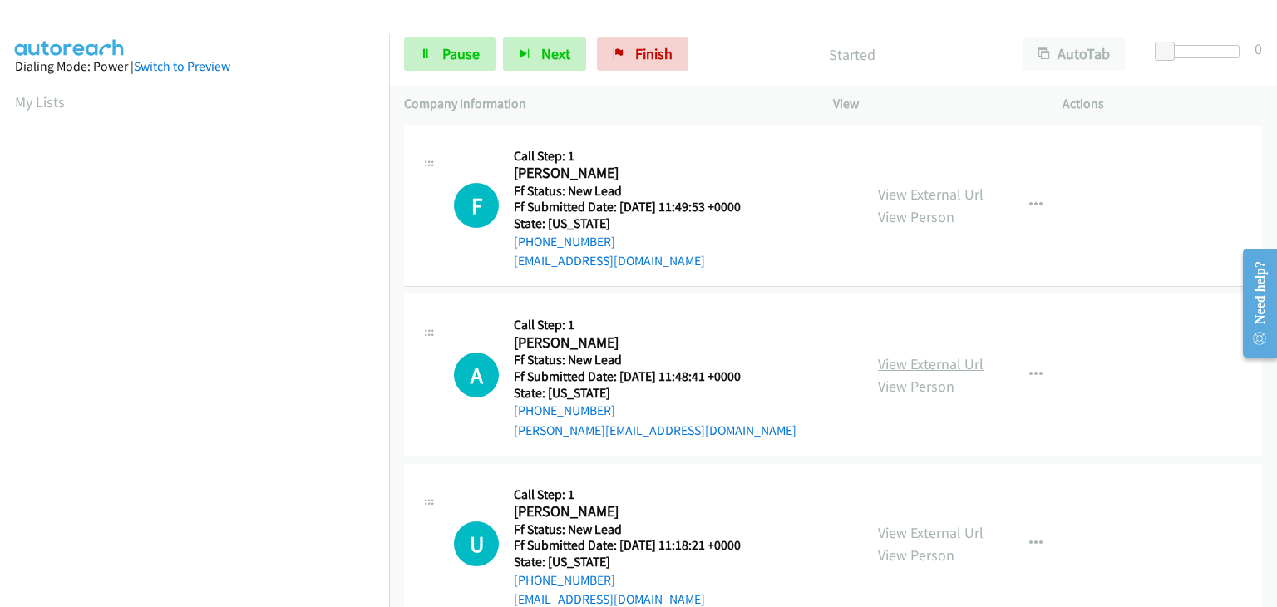
click at [926, 358] on link "View External Url" at bounding box center [931, 363] width 106 height 19
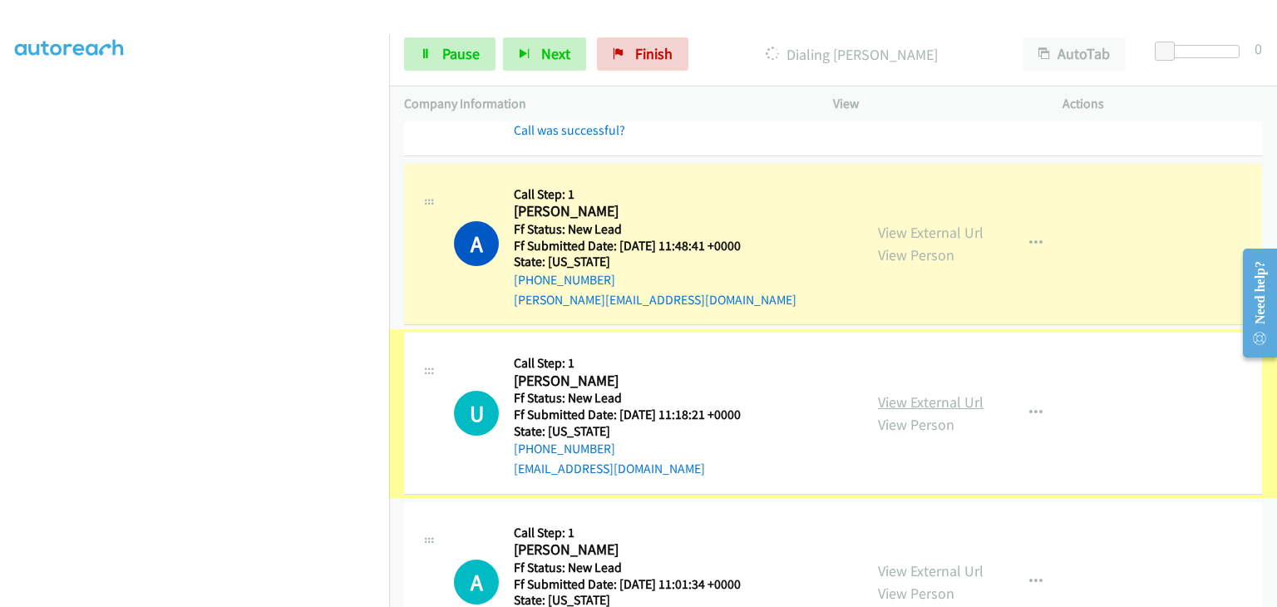
scroll to position [166, 0]
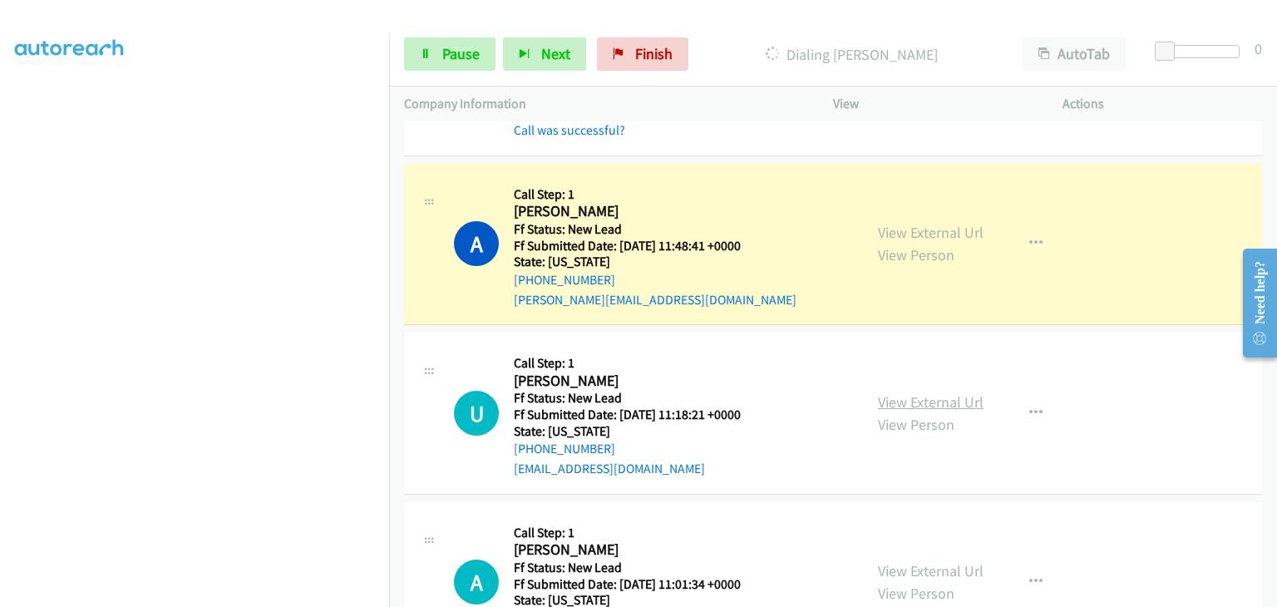
click at [882, 397] on link "View External Url" at bounding box center [931, 401] width 106 height 19
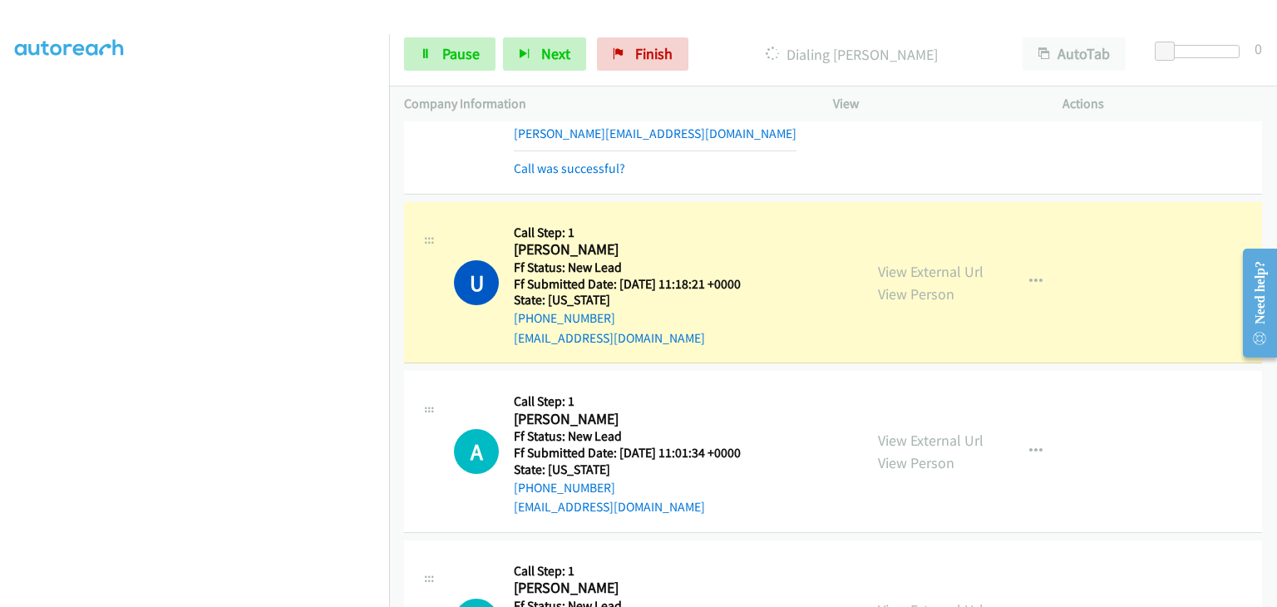
scroll to position [416, 0]
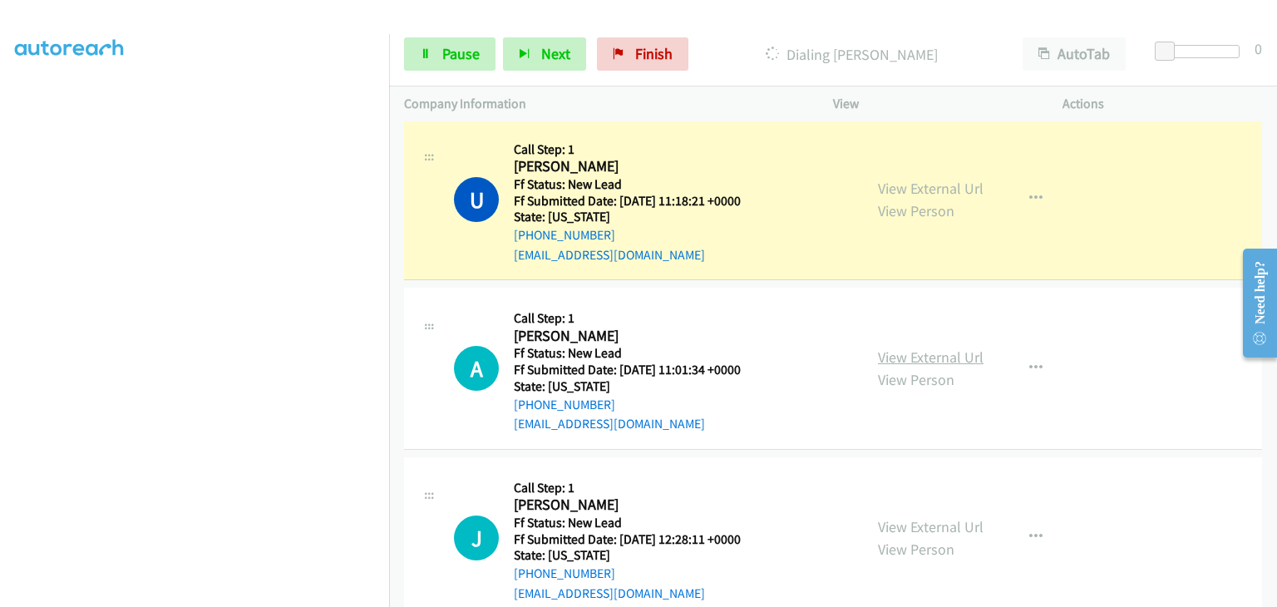
click at [912, 350] on link "View External Url" at bounding box center [931, 356] width 106 height 19
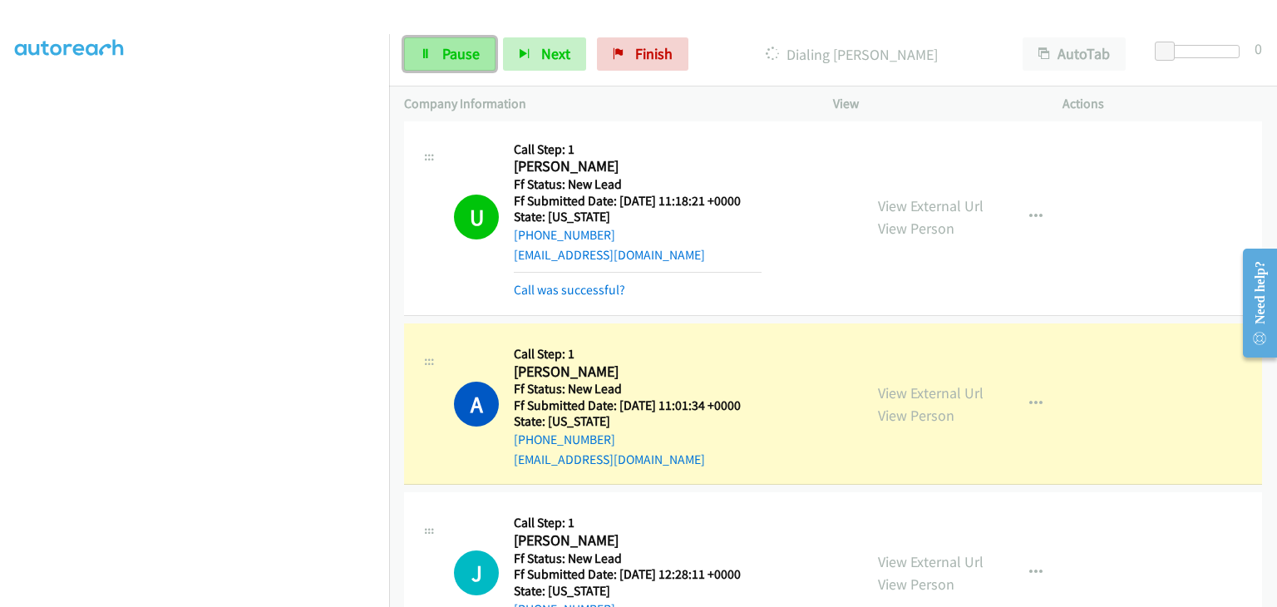
click at [479, 61] on link "Pause" at bounding box center [449, 53] width 91 height 33
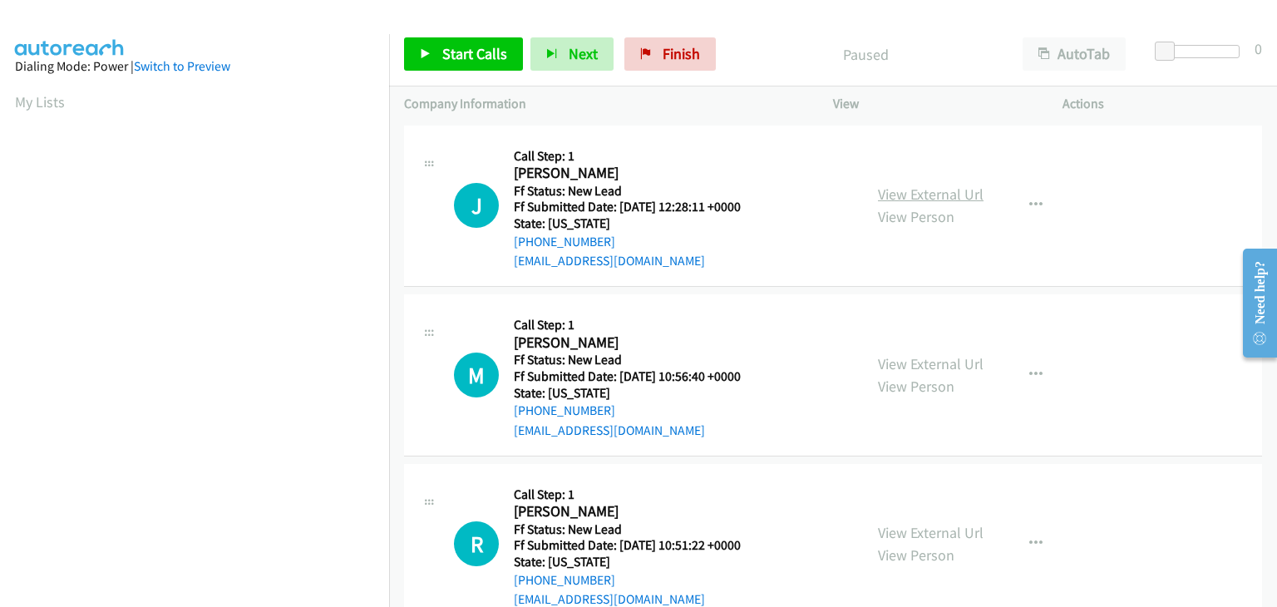
click at [952, 200] on link "View External Url" at bounding box center [931, 194] width 106 height 19
click at [490, 61] on span "Start Calls" at bounding box center [474, 53] width 65 height 19
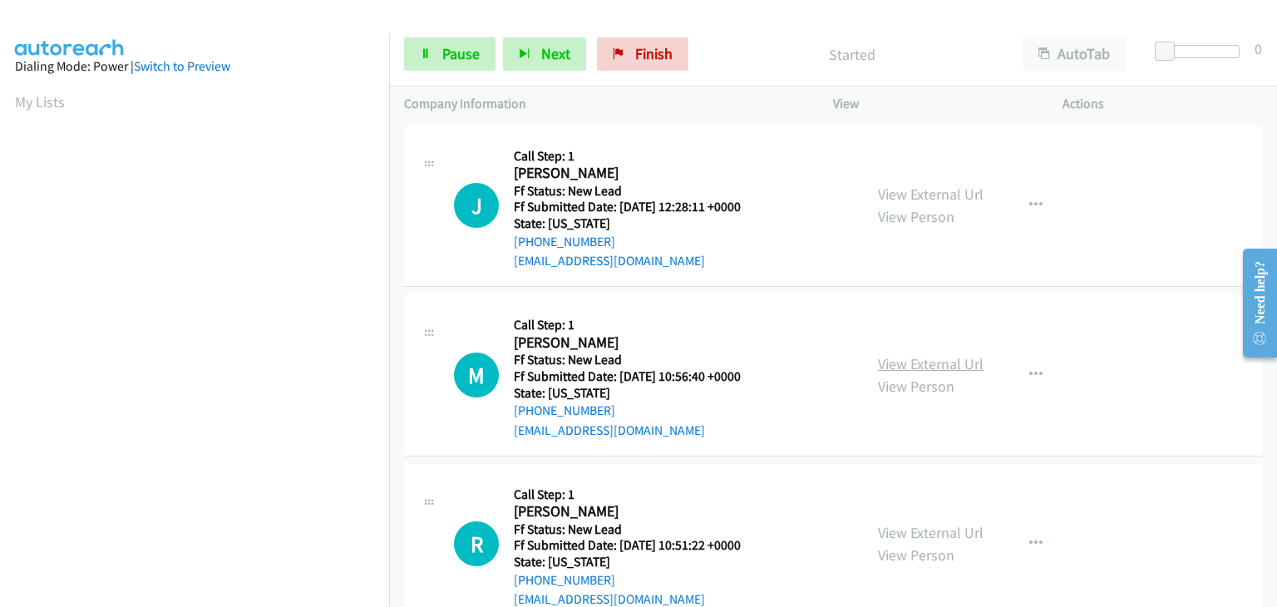
click at [958, 363] on link "View External Url" at bounding box center [931, 363] width 106 height 19
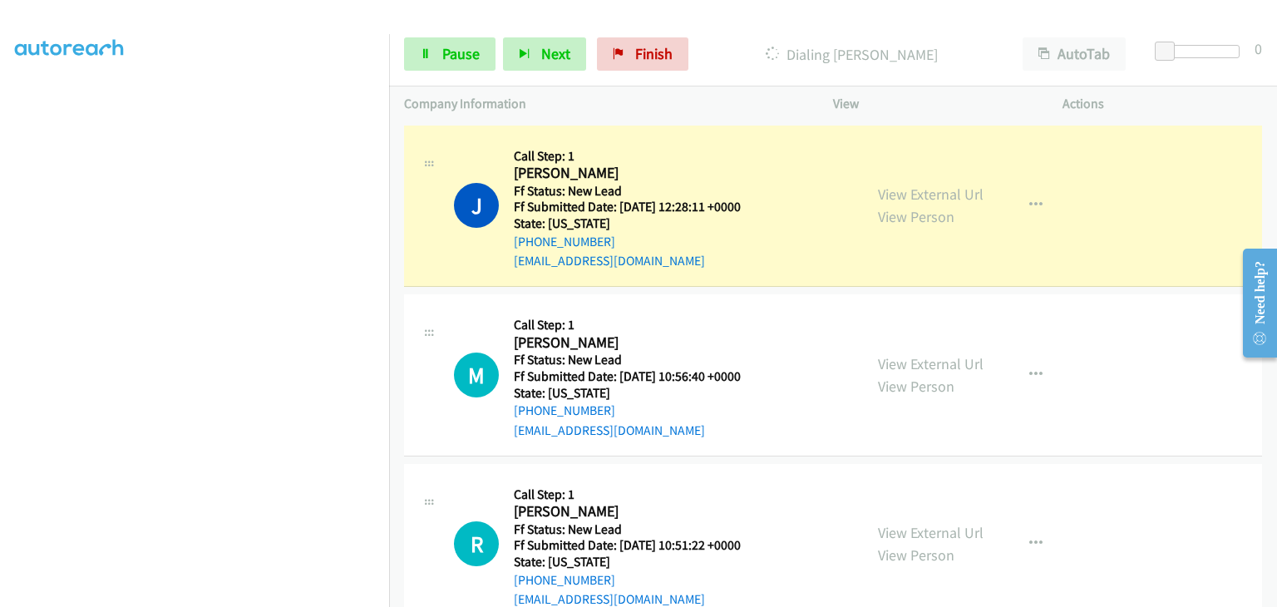
scroll to position [326, 0]
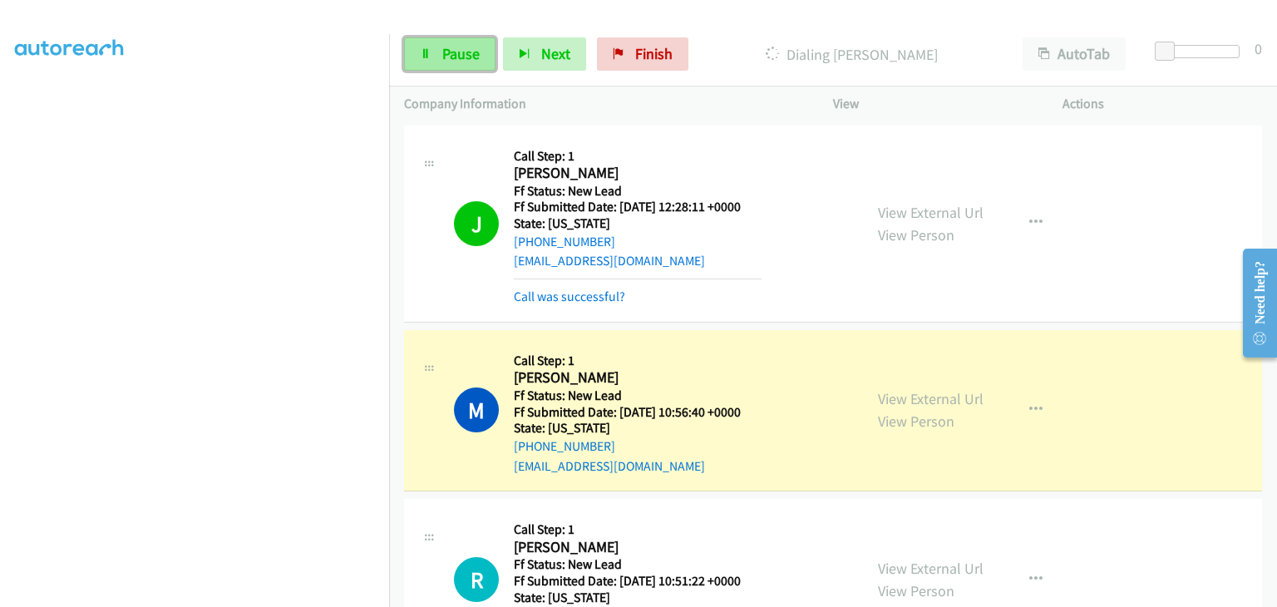
click at [473, 61] on span "Pause" at bounding box center [460, 53] width 37 height 19
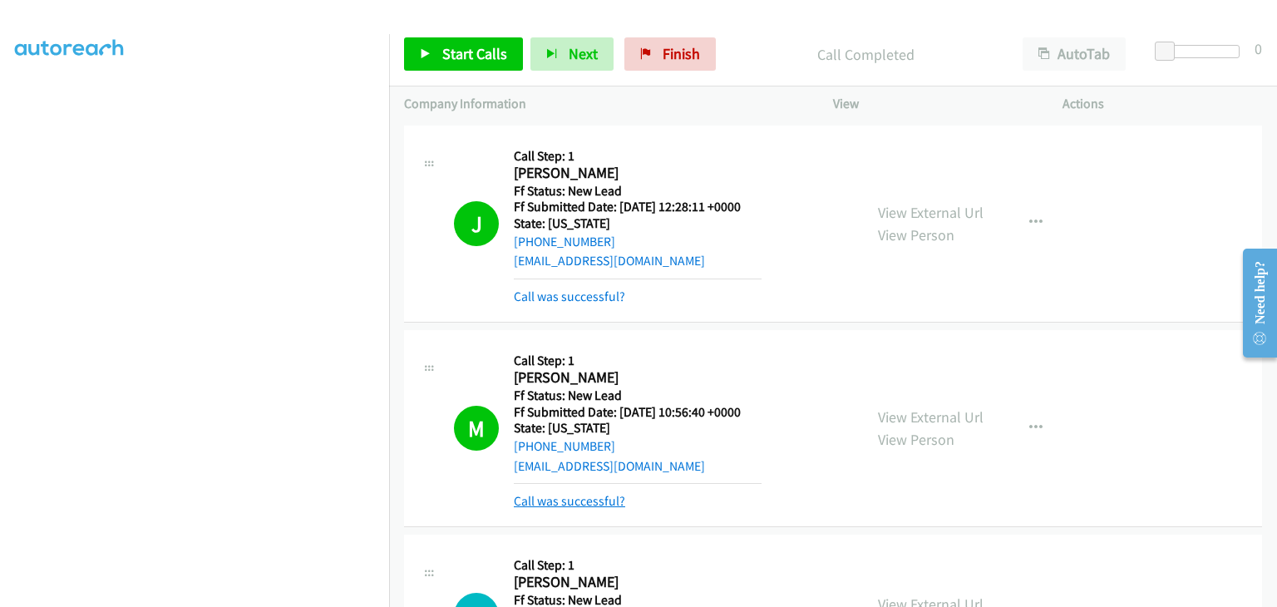
click at [613, 496] on link "Call was successful?" at bounding box center [569, 501] width 111 height 16
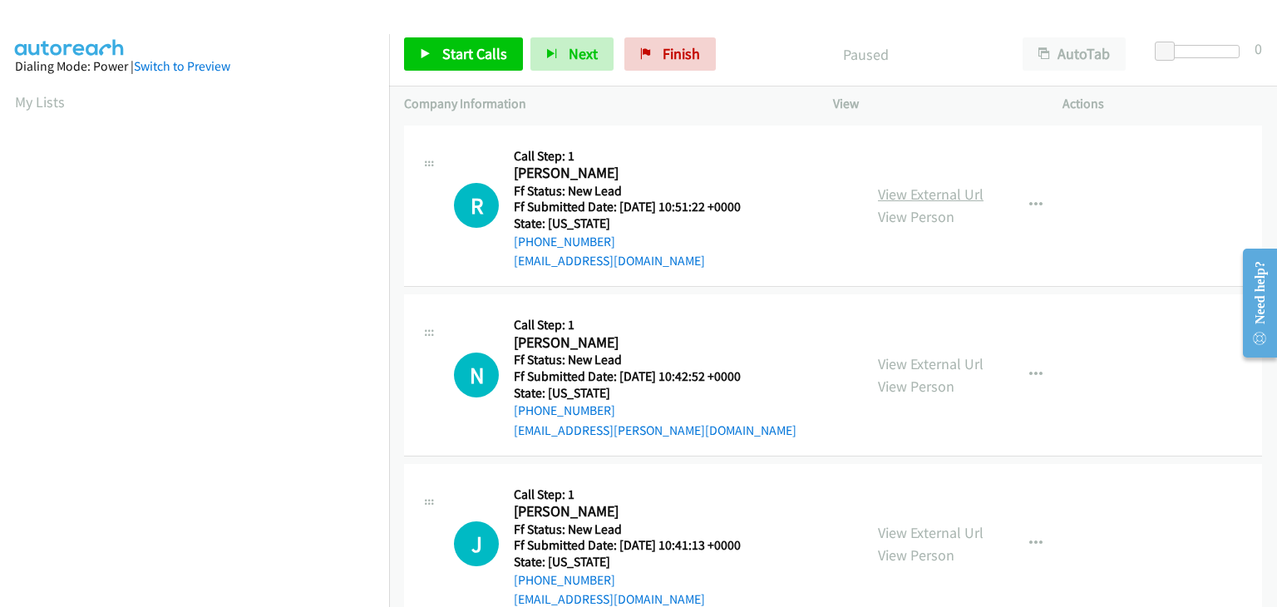
click at [909, 187] on link "View External Url" at bounding box center [931, 194] width 106 height 19
click at [461, 52] on span "Start Calls" at bounding box center [474, 53] width 65 height 19
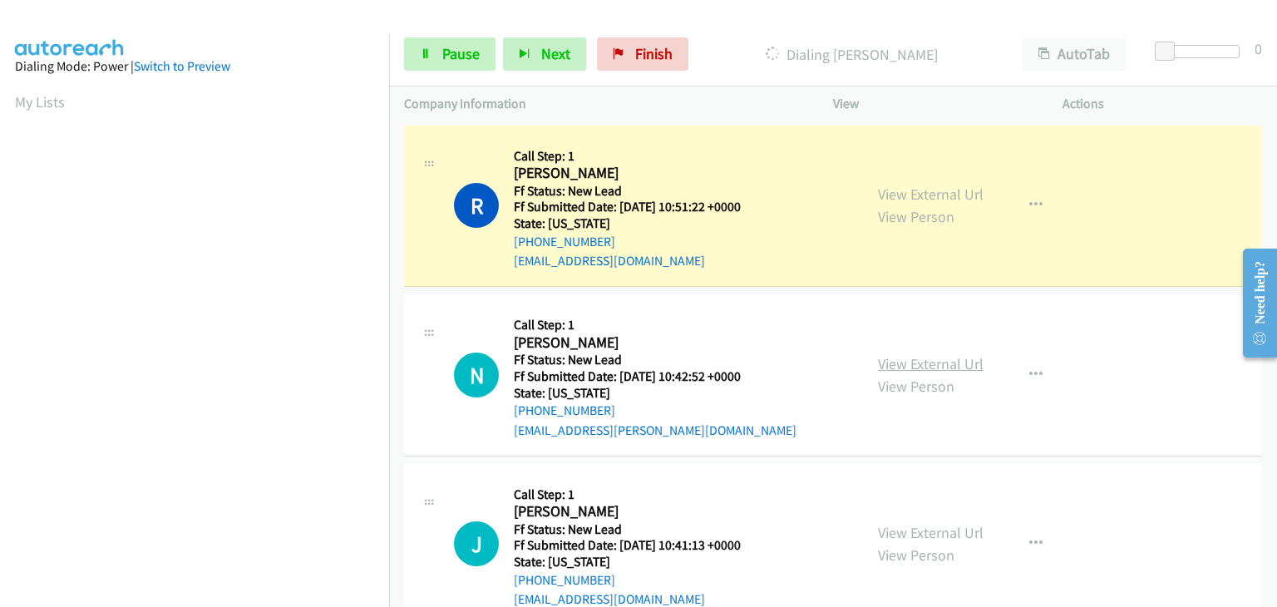
click at [919, 356] on link "View External Url" at bounding box center [931, 363] width 106 height 19
drag, startPoint x: 463, startPoint y: 57, endPoint x: 489, endPoint y: 64, distance: 26.6
click at [463, 57] on span "Pause" at bounding box center [460, 53] width 37 height 19
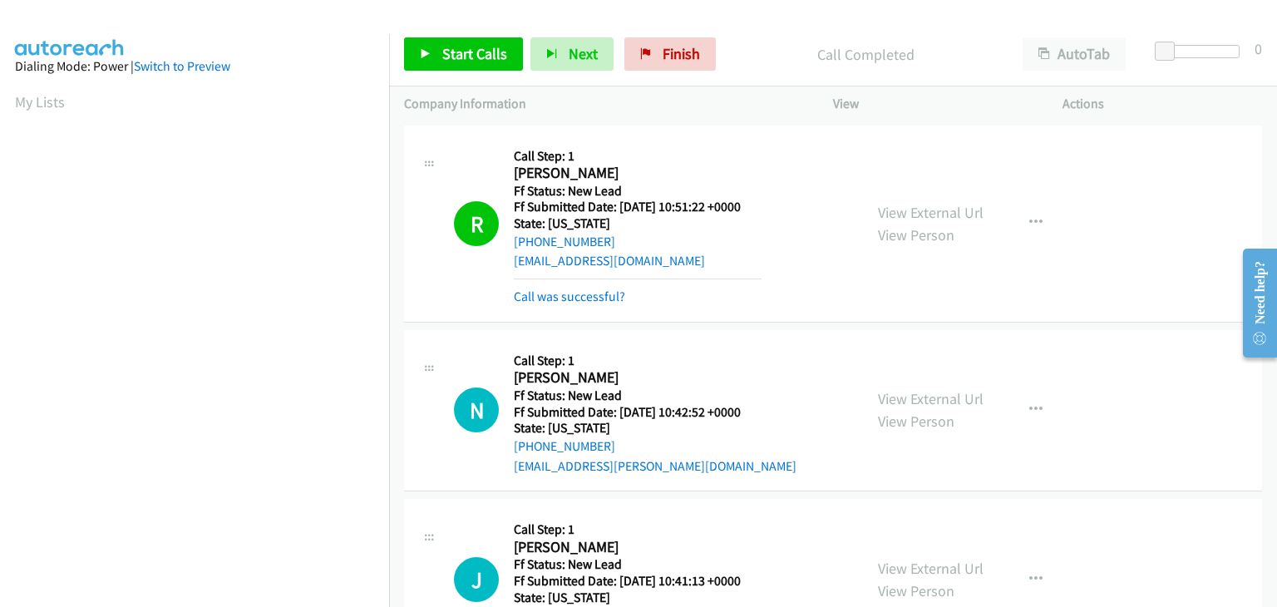
scroll to position [326, 0]
click at [595, 297] on link "Call was successful?" at bounding box center [569, 296] width 111 height 16
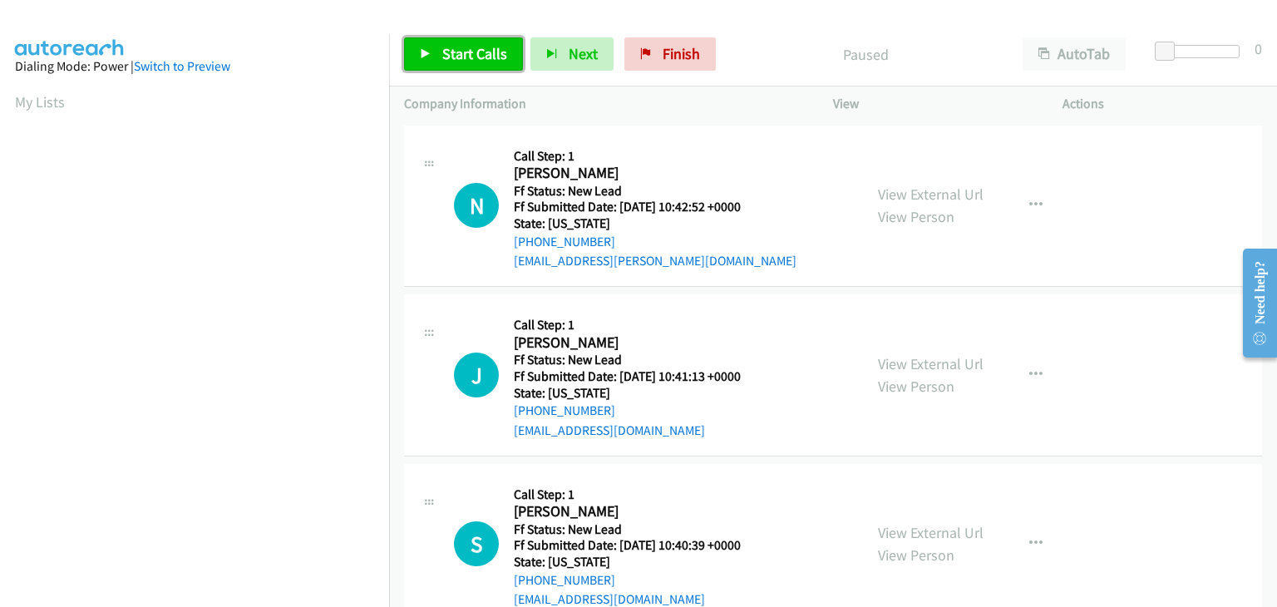
click at [491, 52] on span "Start Calls" at bounding box center [474, 53] width 65 height 19
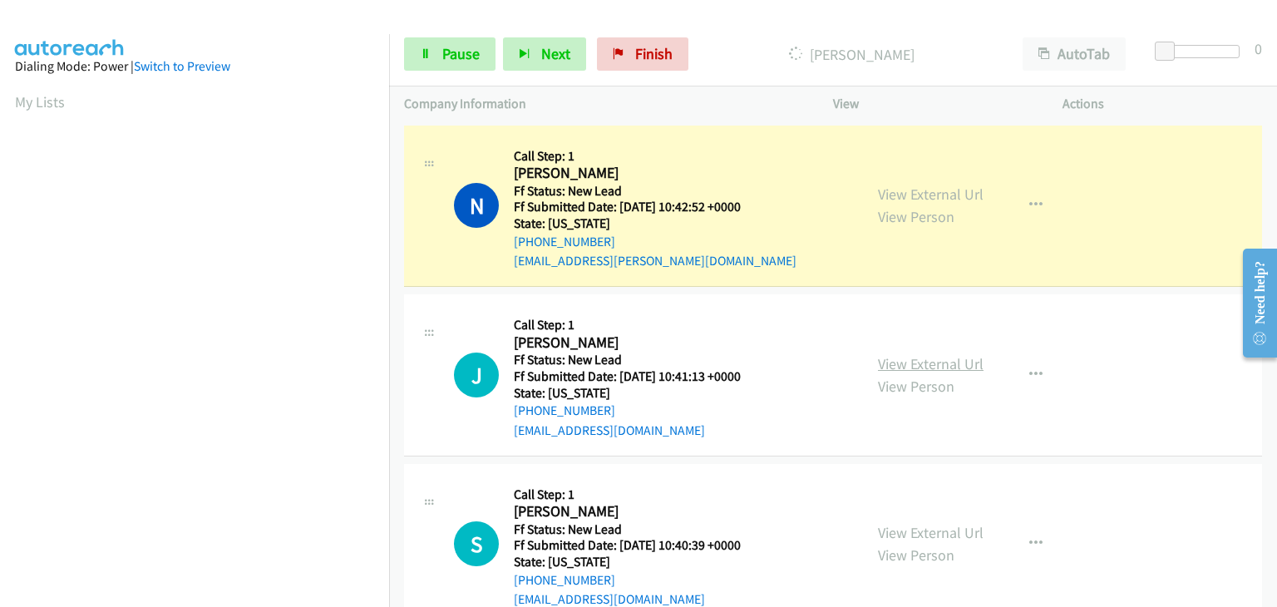
click at [902, 354] on link "View External Url" at bounding box center [931, 363] width 106 height 19
drag, startPoint x: 480, startPoint y: 57, endPoint x: 894, endPoint y: 83, distance: 414.0
click at [480, 57] on link "Pause" at bounding box center [449, 53] width 91 height 33
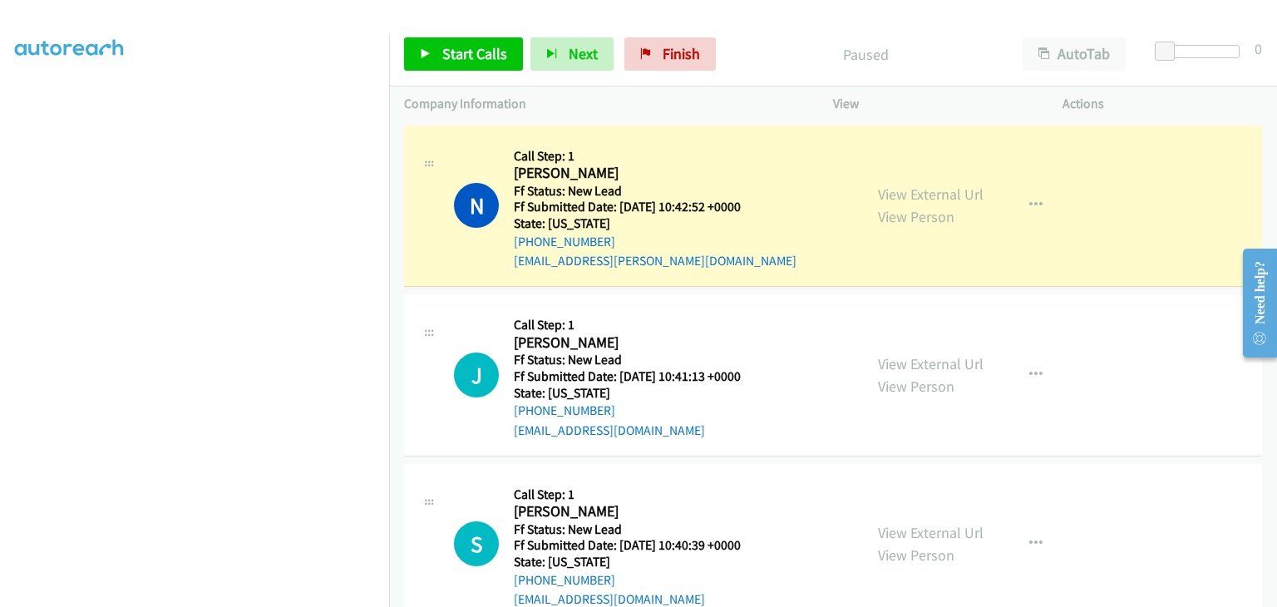
scroll to position [326, 0]
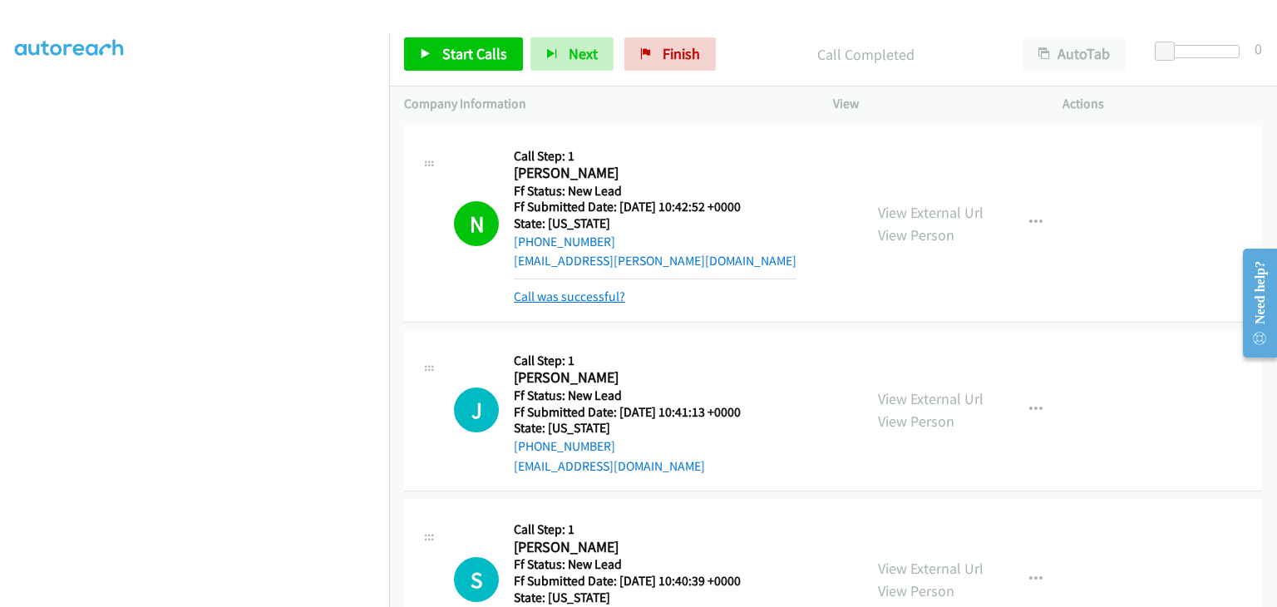
drag, startPoint x: 578, startPoint y: 291, endPoint x: 617, endPoint y: 302, distance: 40.5
click at [579, 298] on link "Call was successful?" at bounding box center [569, 296] width 111 height 16
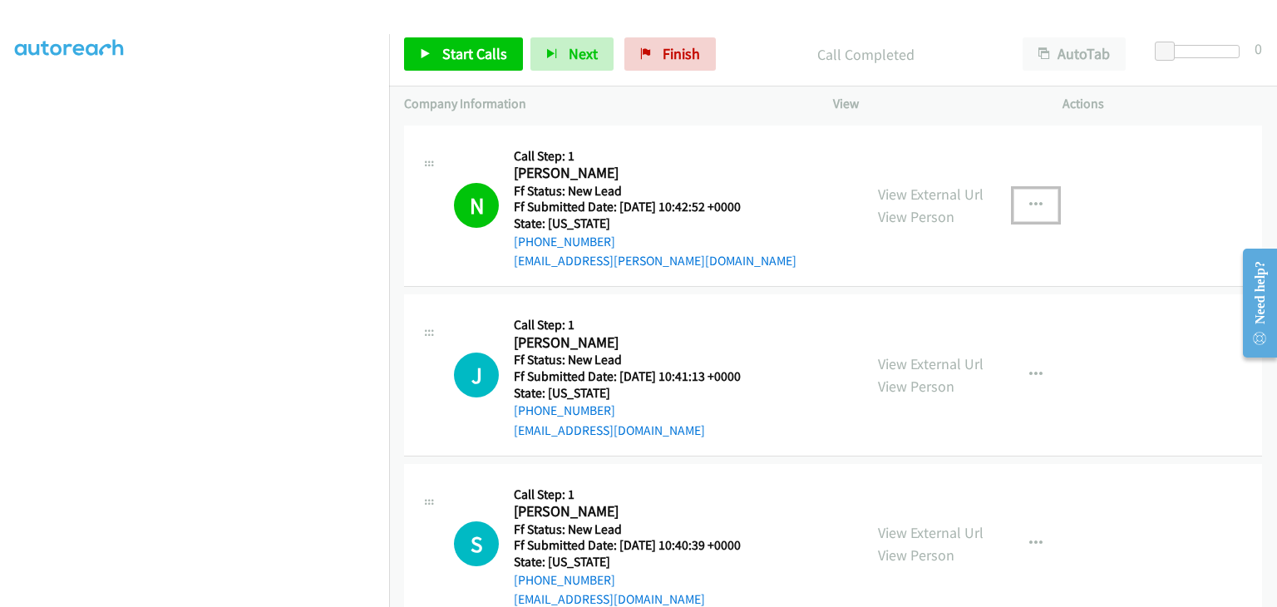
click at [1029, 202] on icon "button" at bounding box center [1035, 205] width 13 height 13
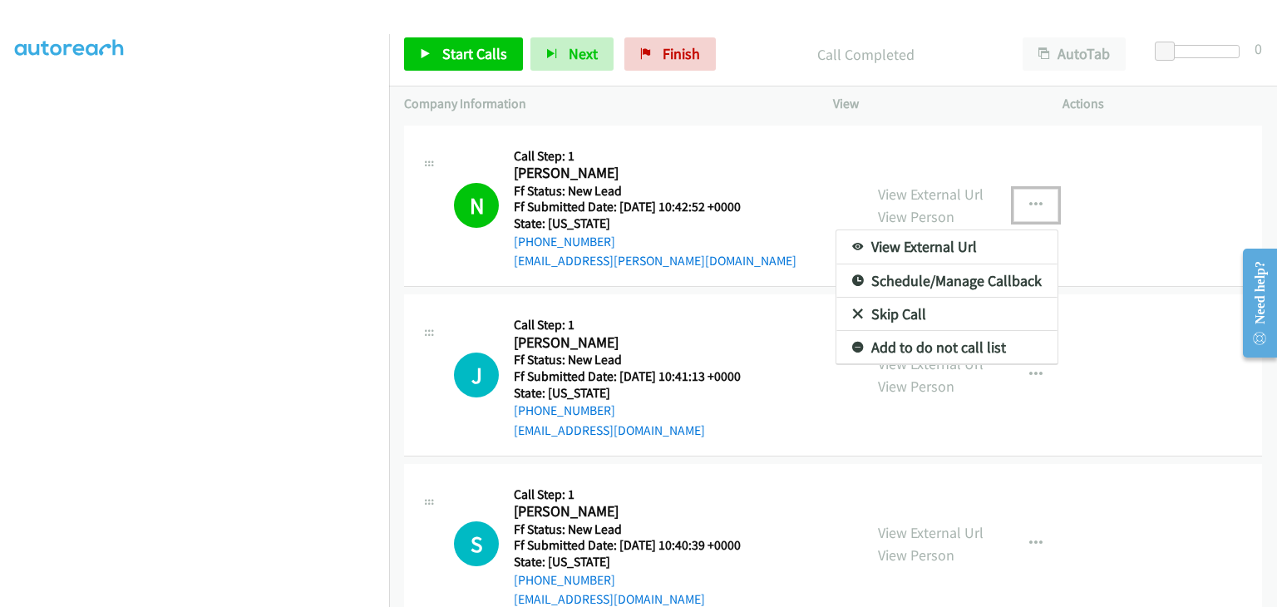
click at [942, 343] on link "Add to do not call list" at bounding box center [946, 347] width 221 height 33
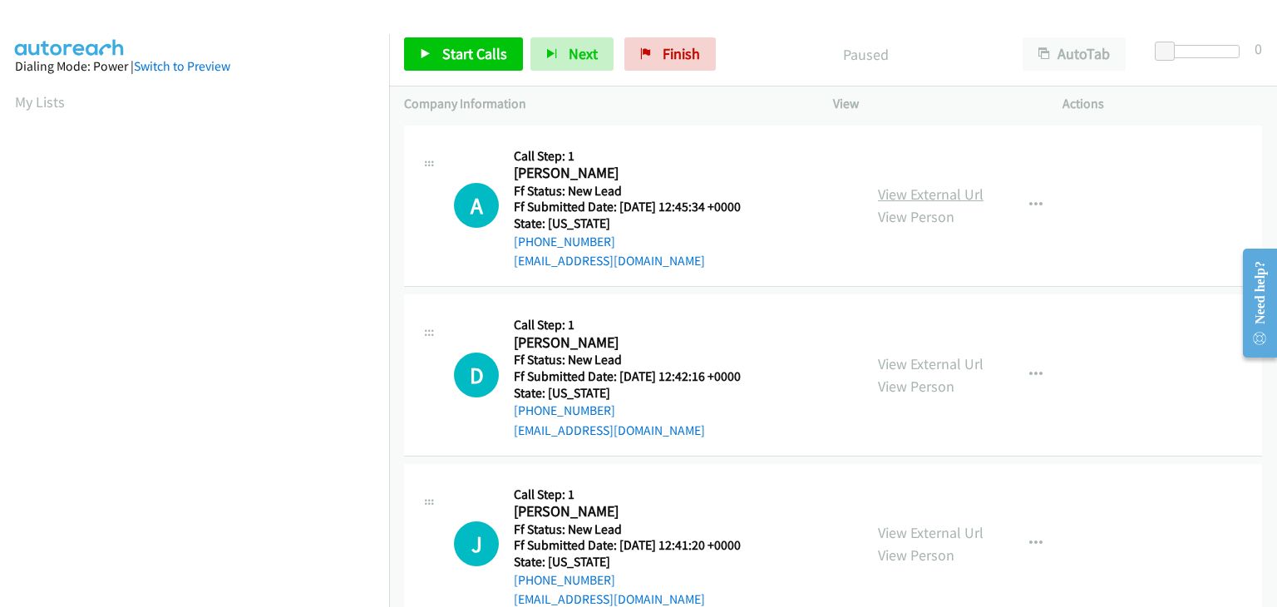
click at [929, 192] on link "View External Url" at bounding box center [931, 194] width 106 height 19
click at [1029, 207] on icon "button" at bounding box center [1035, 205] width 13 height 13
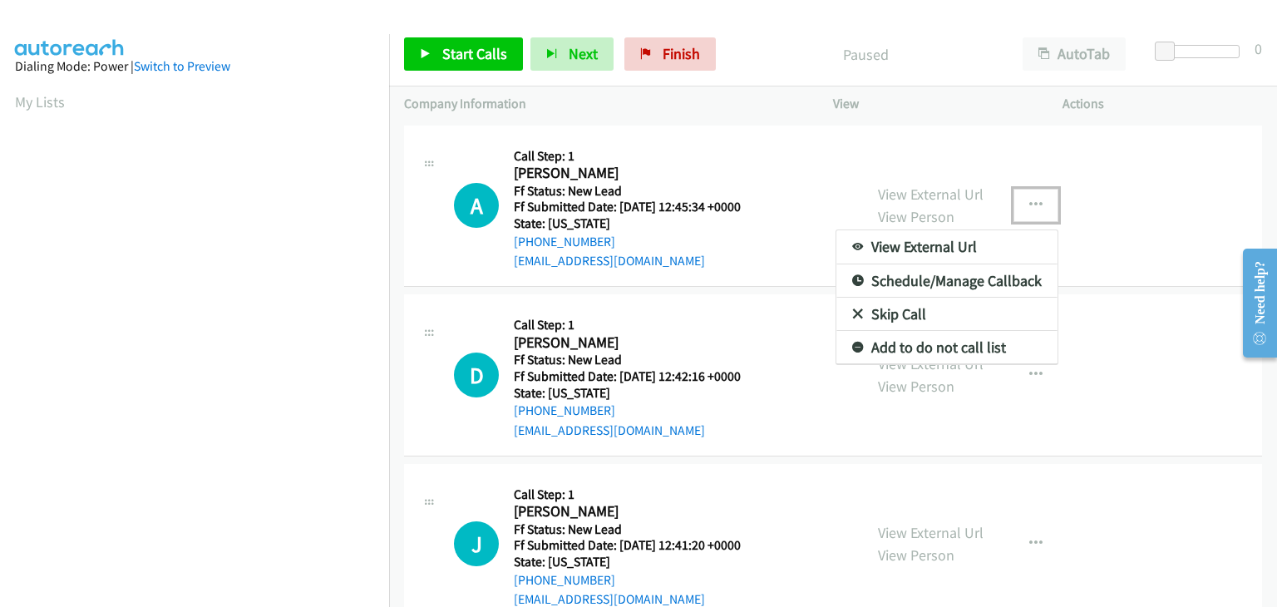
click at [917, 319] on link "Skip Call" at bounding box center [946, 314] width 221 height 33
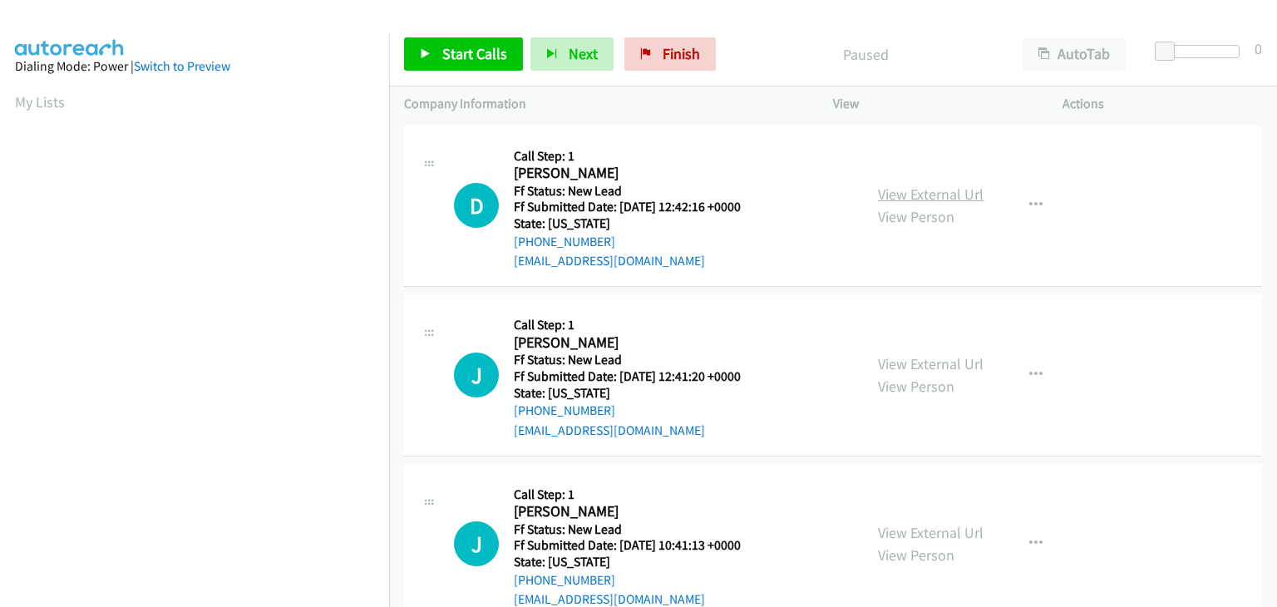
click at [948, 192] on link "View External Url" at bounding box center [931, 194] width 106 height 19
click at [456, 49] on span "Start Calls" at bounding box center [474, 53] width 65 height 19
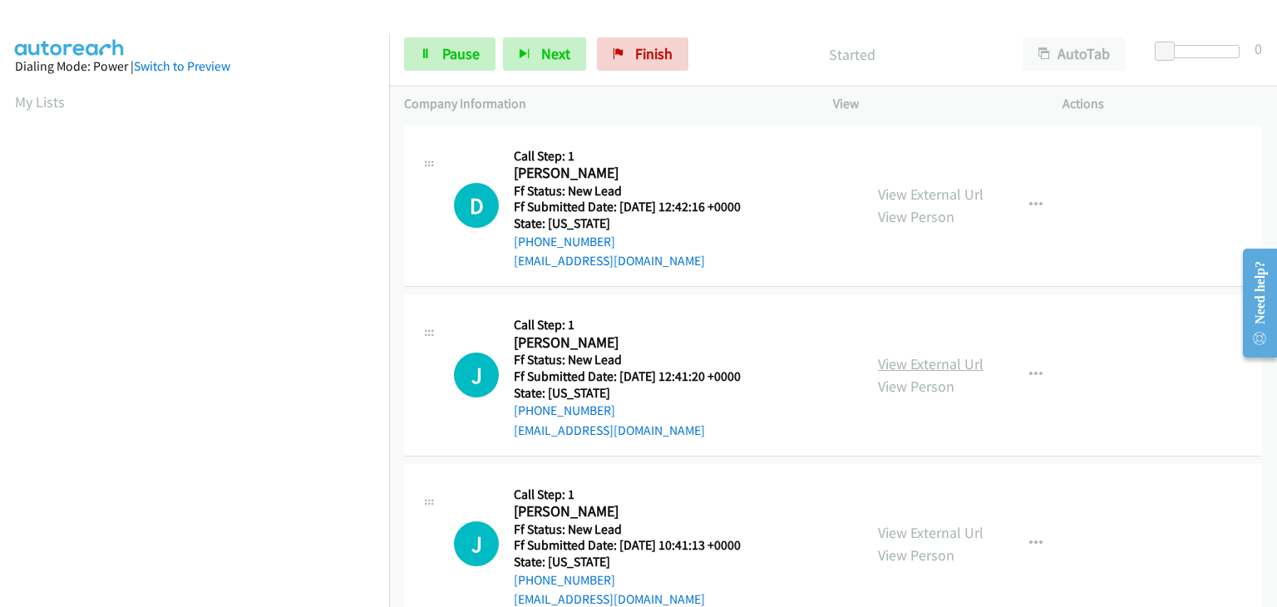
click at [906, 362] on link "View External Url" at bounding box center [931, 363] width 106 height 19
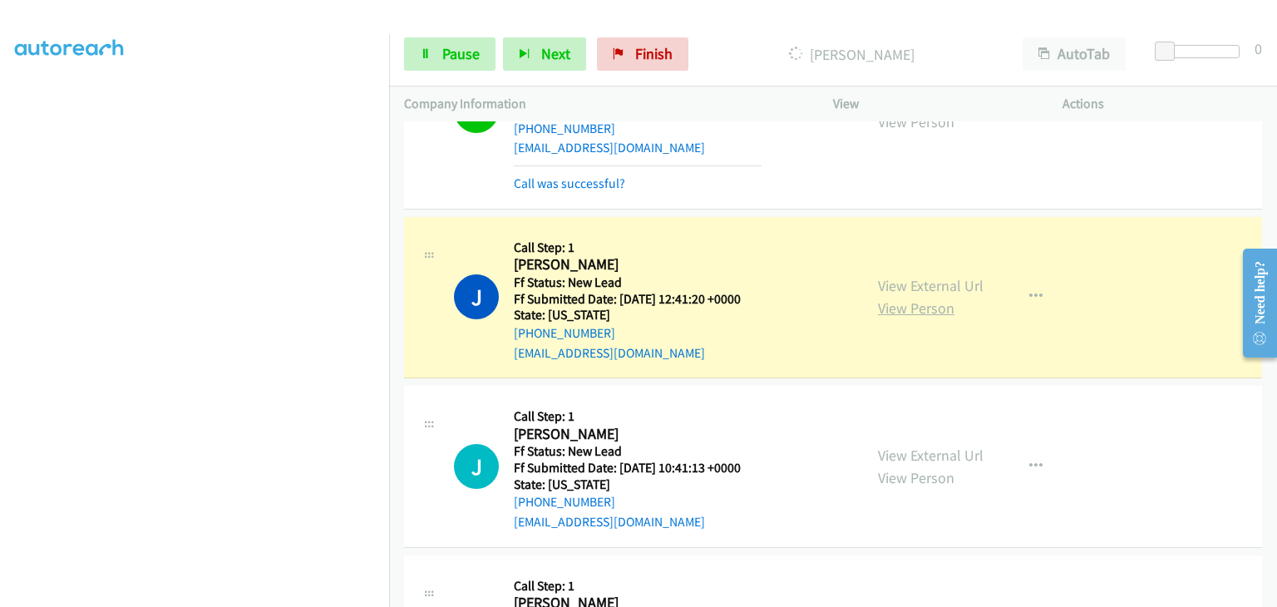
scroll to position [166, 0]
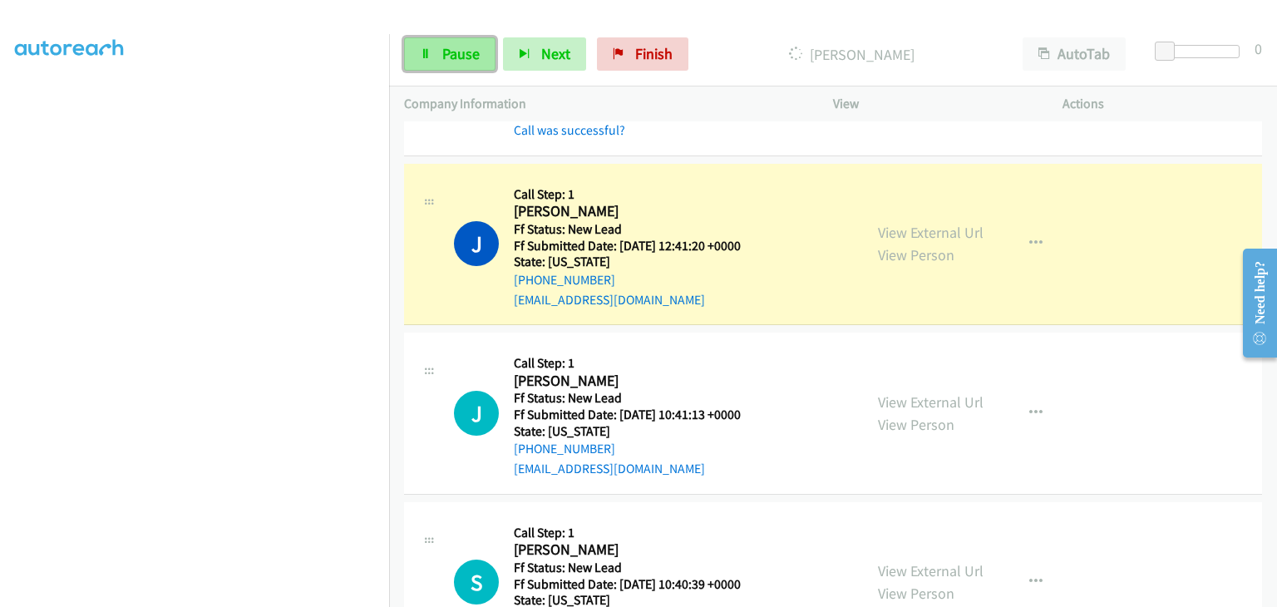
click at [485, 66] on link "Pause" at bounding box center [449, 53] width 91 height 33
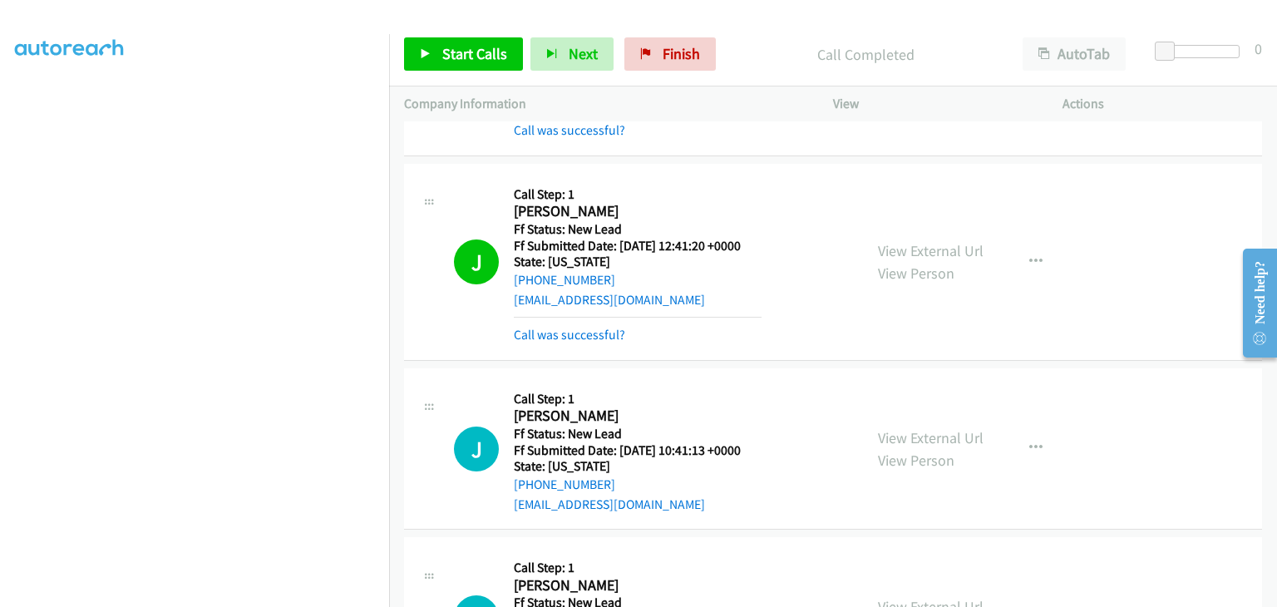
drag, startPoint x: 569, startPoint y: 339, endPoint x: 678, endPoint y: 347, distance: 109.2
click at [569, 339] on link "Call was successful?" at bounding box center [569, 335] width 111 height 16
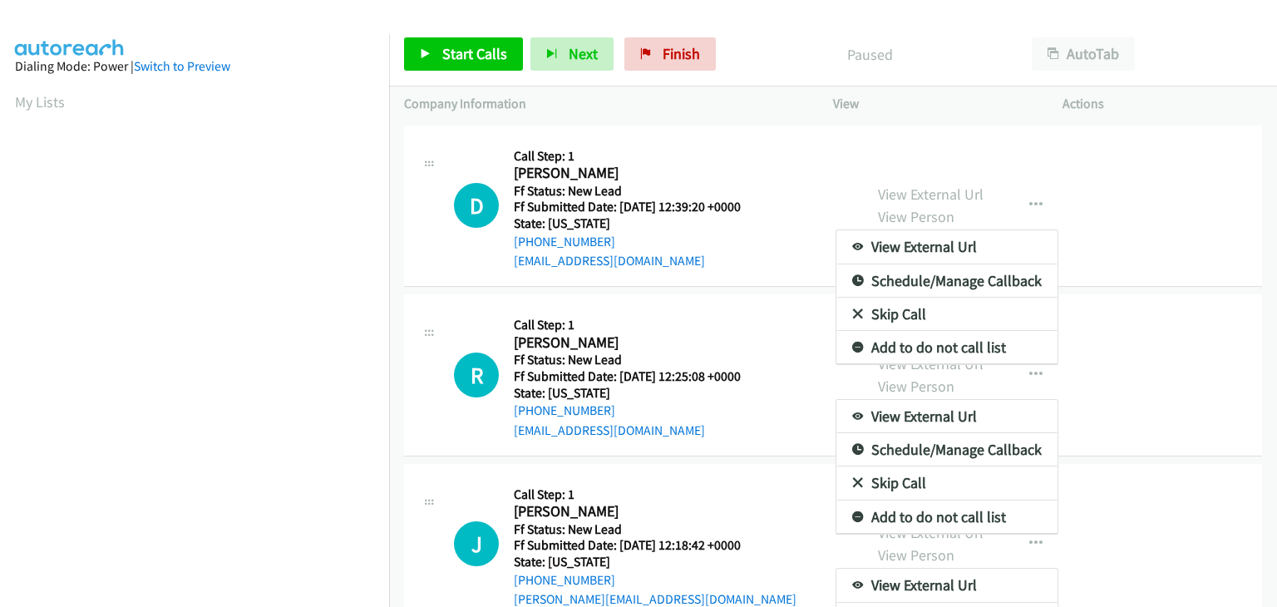
click at [791, 41] on div at bounding box center [638, 303] width 1277 height 607
click at [739, 55] on div at bounding box center [638, 303] width 1277 height 607
click at [831, 30] on div at bounding box center [638, 303] width 1277 height 607
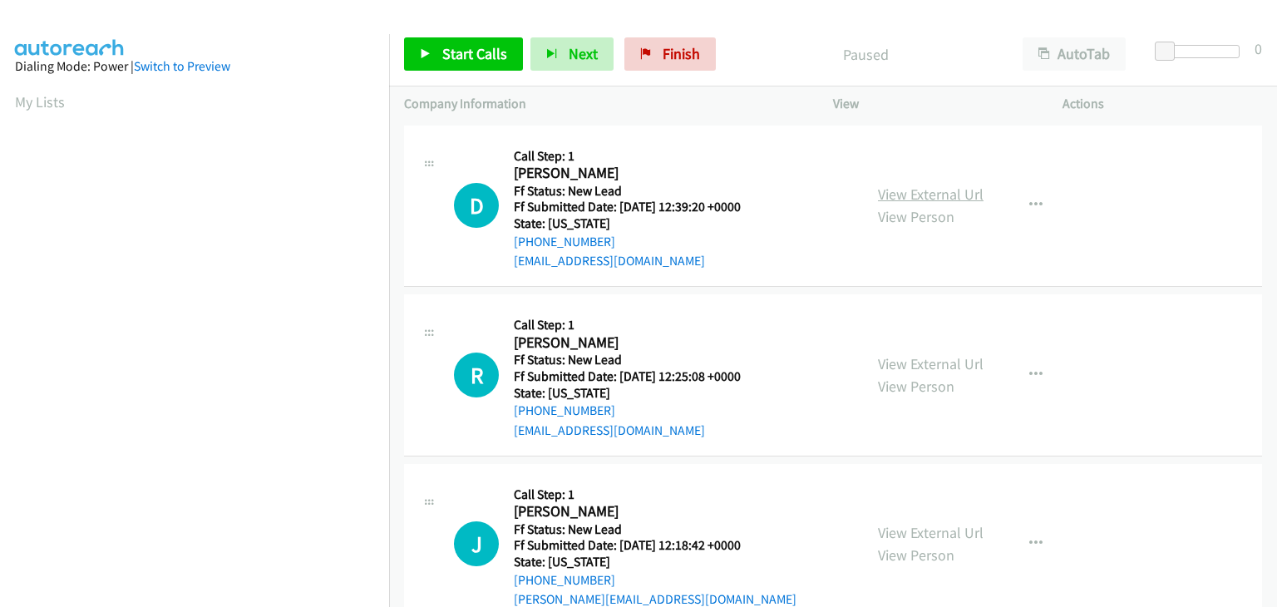
click at [939, 190] on link "View External Url" at bounding box center [931, 194] width 106 height 19
click at [475, 52] on span "Start Calls" at bounding box center [474, 53] width 65 height 19
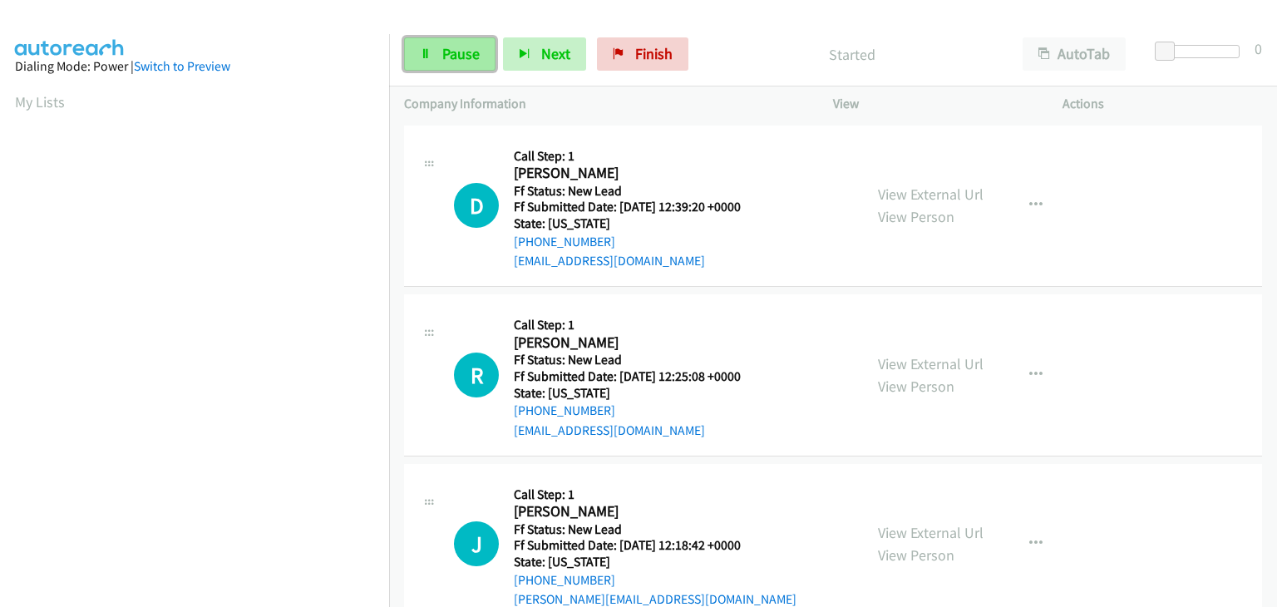
click at [473, 58] on span "Pause" at bounding box center [460, 53] width 37 height 19
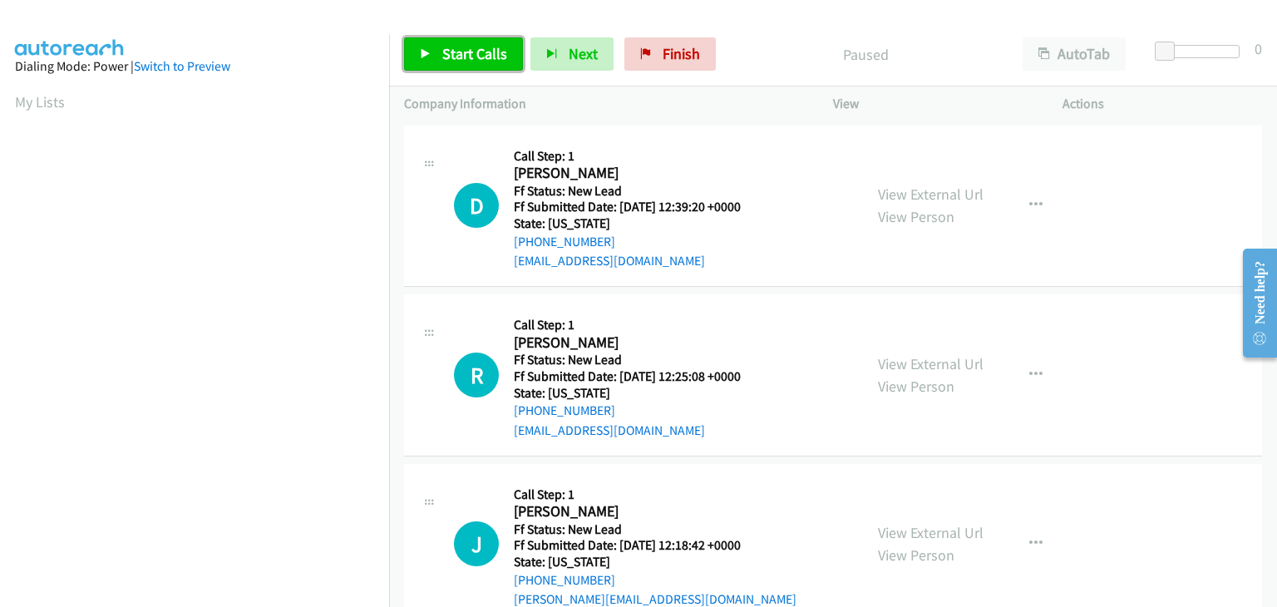
click at [429, 52] on icon at bounding box center [426, 55] width 12 height 12
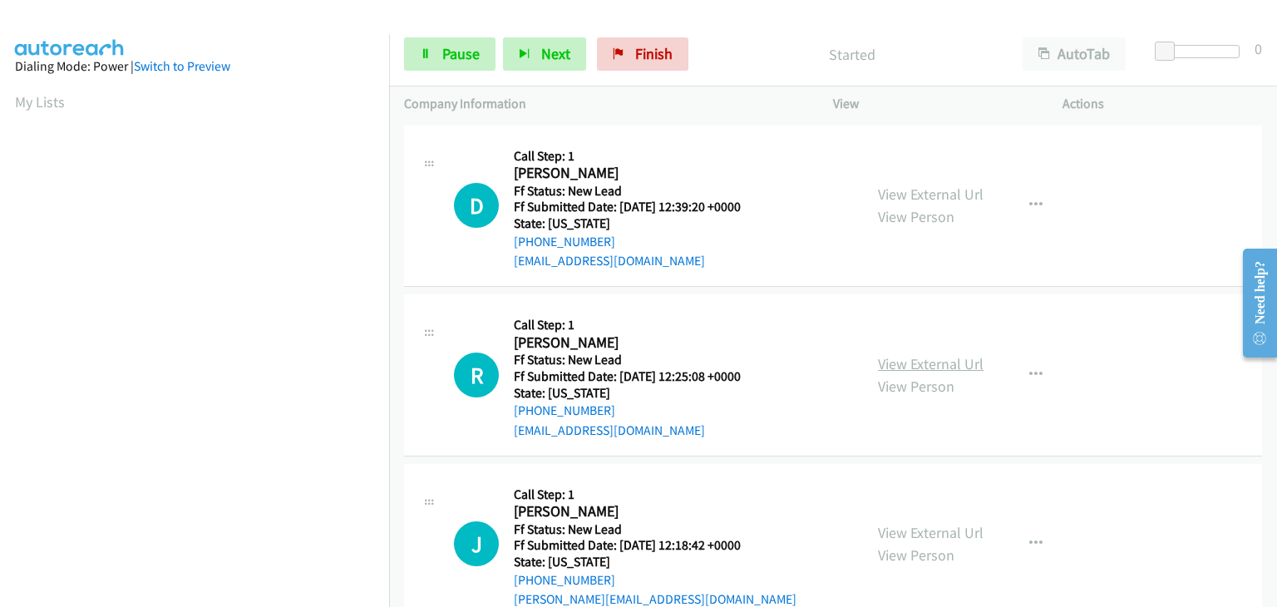
click at [938, 365] on link "View External Url" at bounding box center [931, 363] width 106 height 19
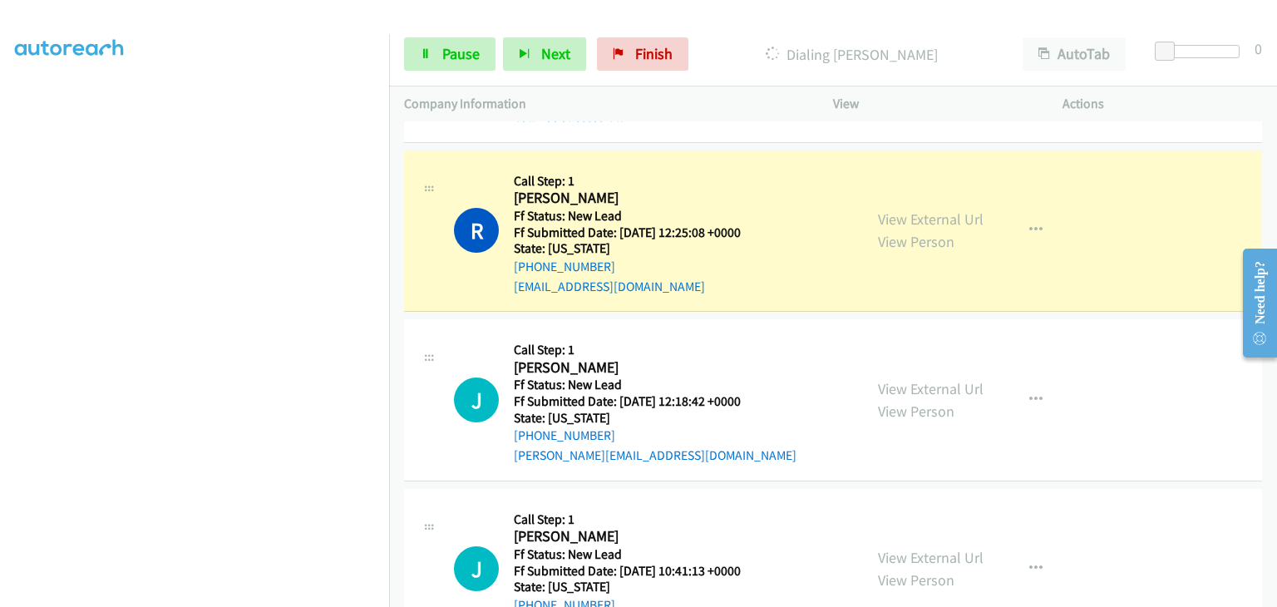
scroll to position [249, 0]
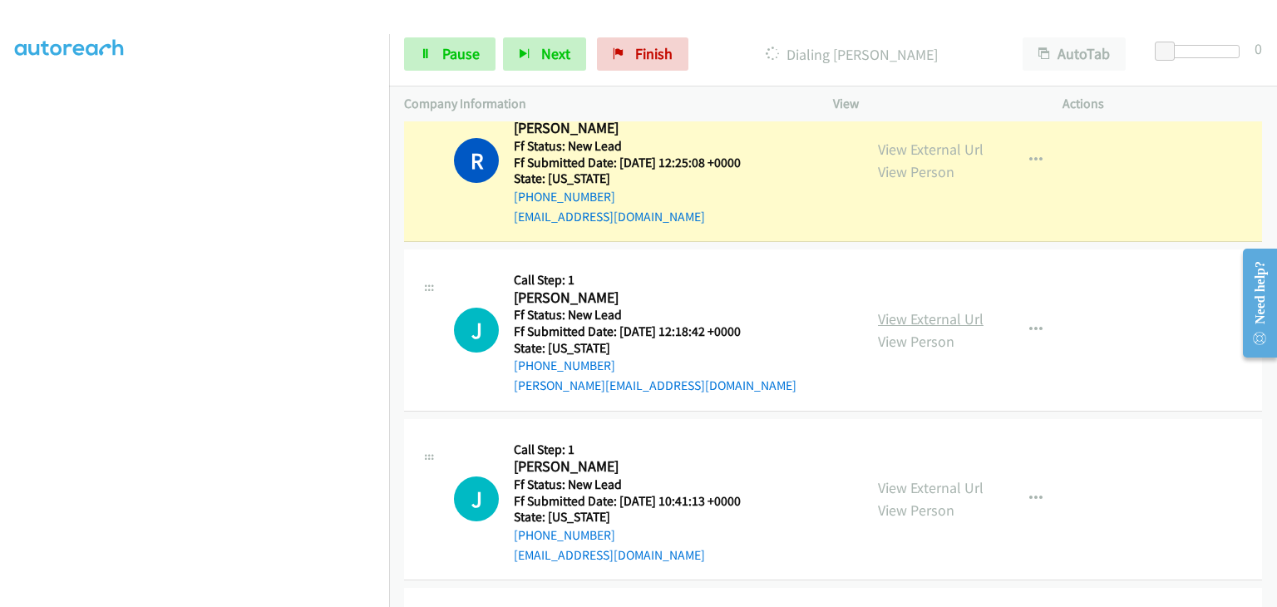
click at [909, 323] on link "View External Url" at bounding box center [931, 318] width 106 height 19
click at [440, 43] on link "Pause" at bounding box center [449, 53] width 91 height 33
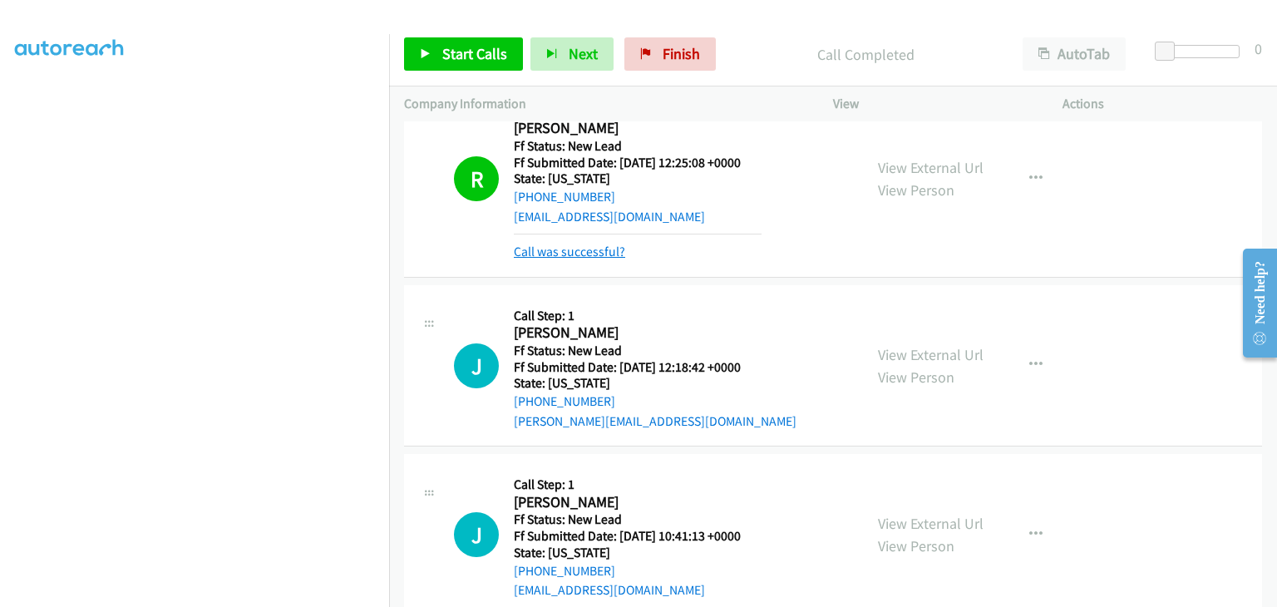
click at [591, 247] on link "Call was successful?" at bounding box center [569, 252] width 111 height 16
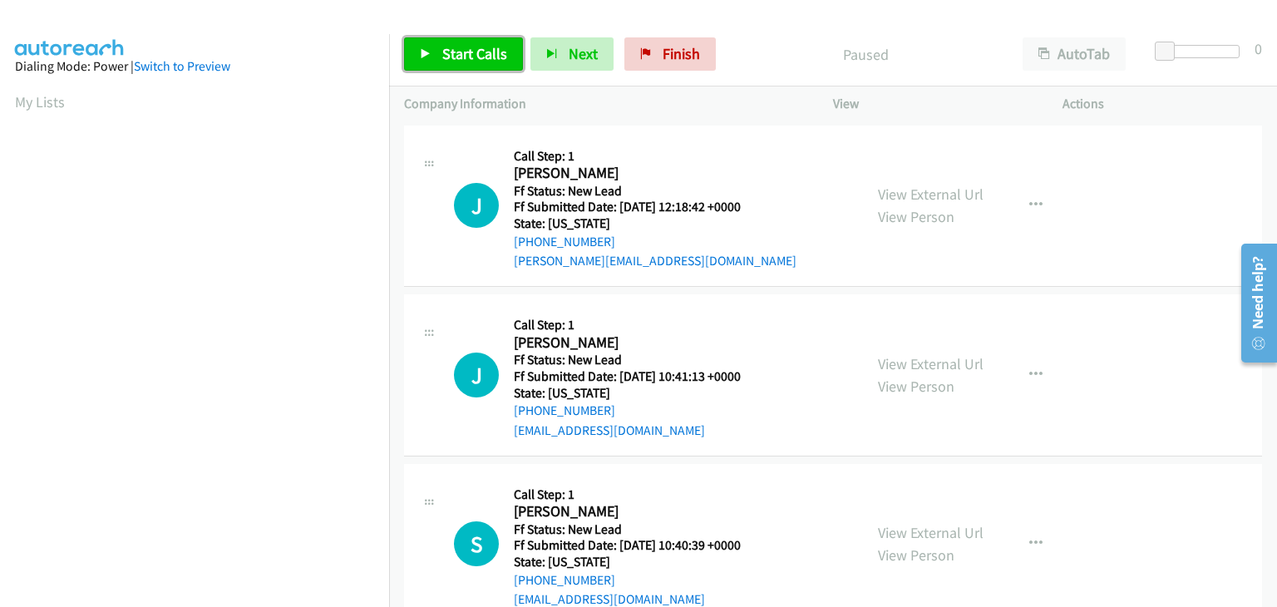
click at [489, 62] on span "Start Calls" at bounding box center [474, 53] width 65 height 19
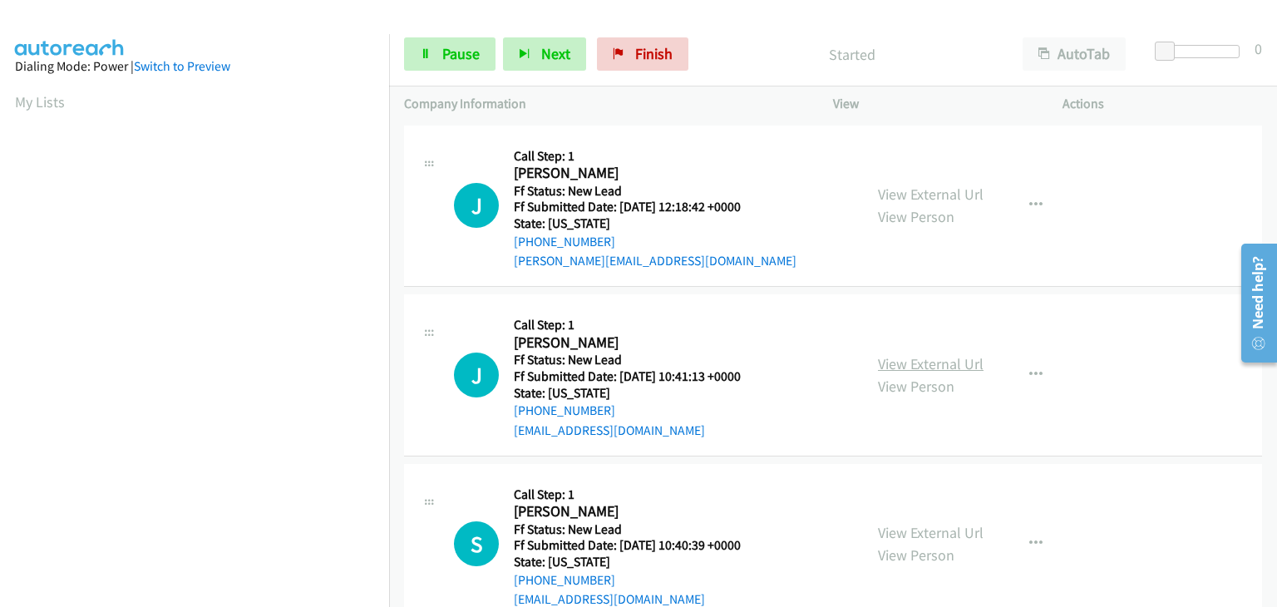
click at [916, 354] on link "View External Url" at bounding box center [931, 363] width 106 height 19
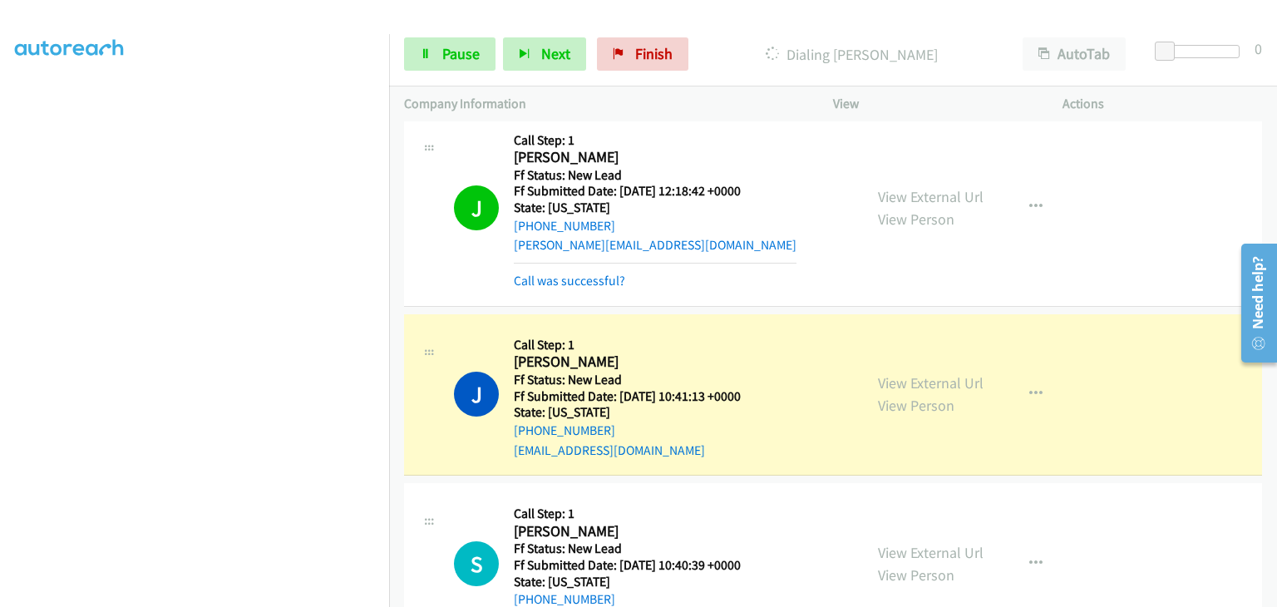
scroll to position [326, 0]
click at [931, 548] on link "View External Url" at bounding box center [931, 552] width 106 height 19
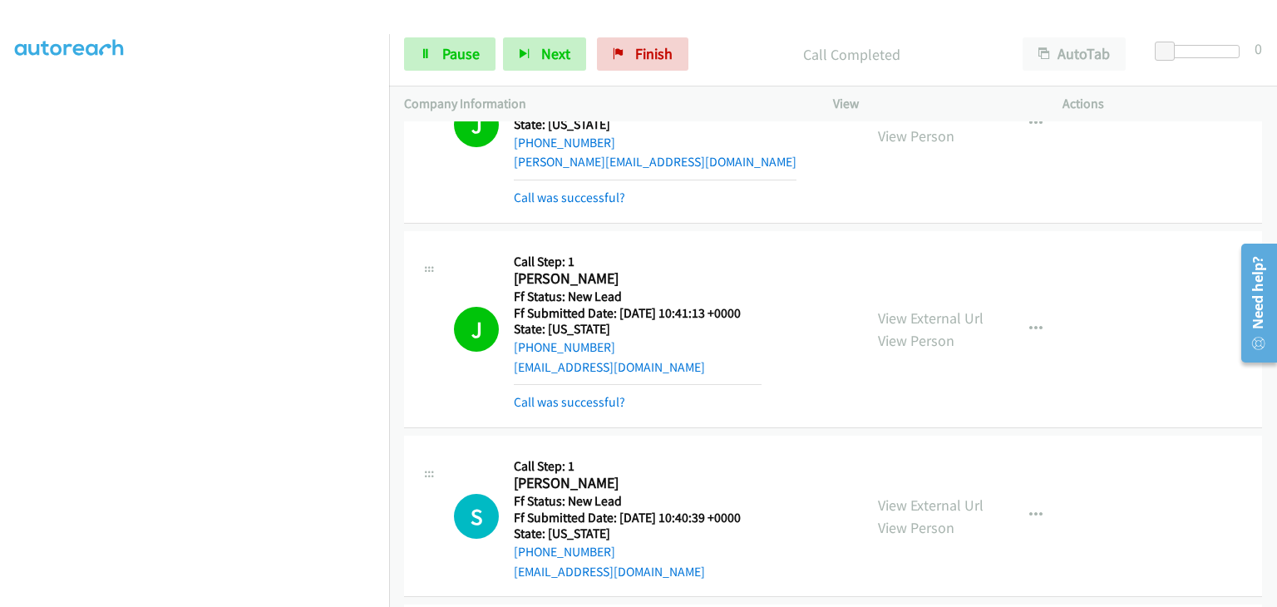
scroll to position [182, 0]
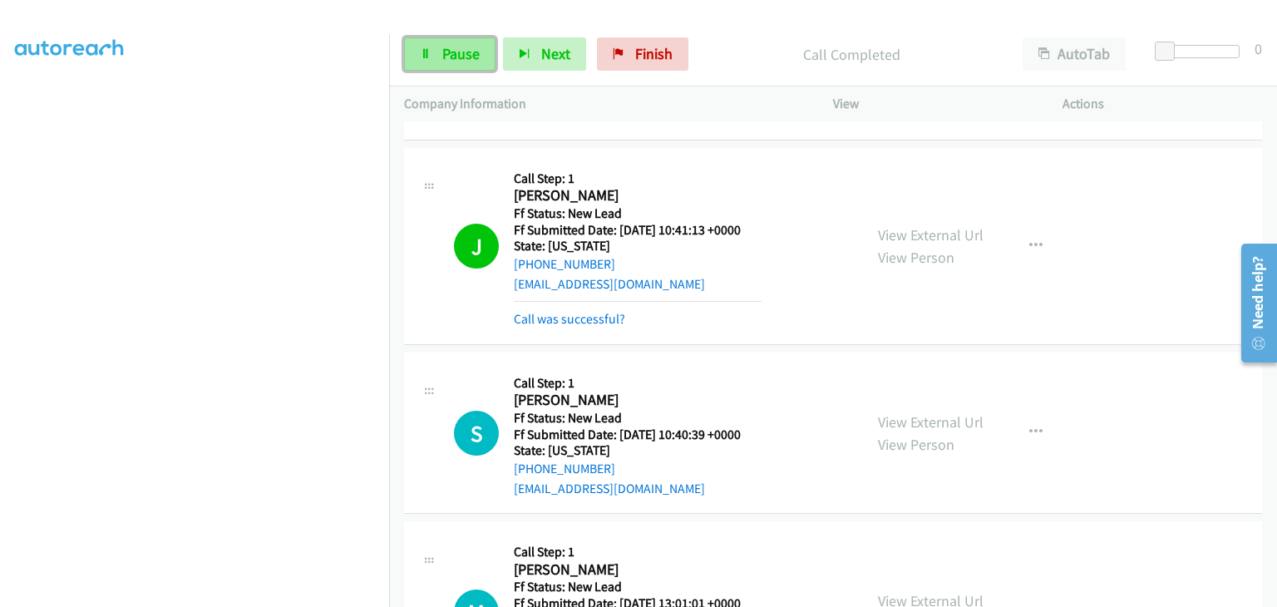
click at [438, 62] on link "Pause" at bounding box center [449, 53] width 91 height 33
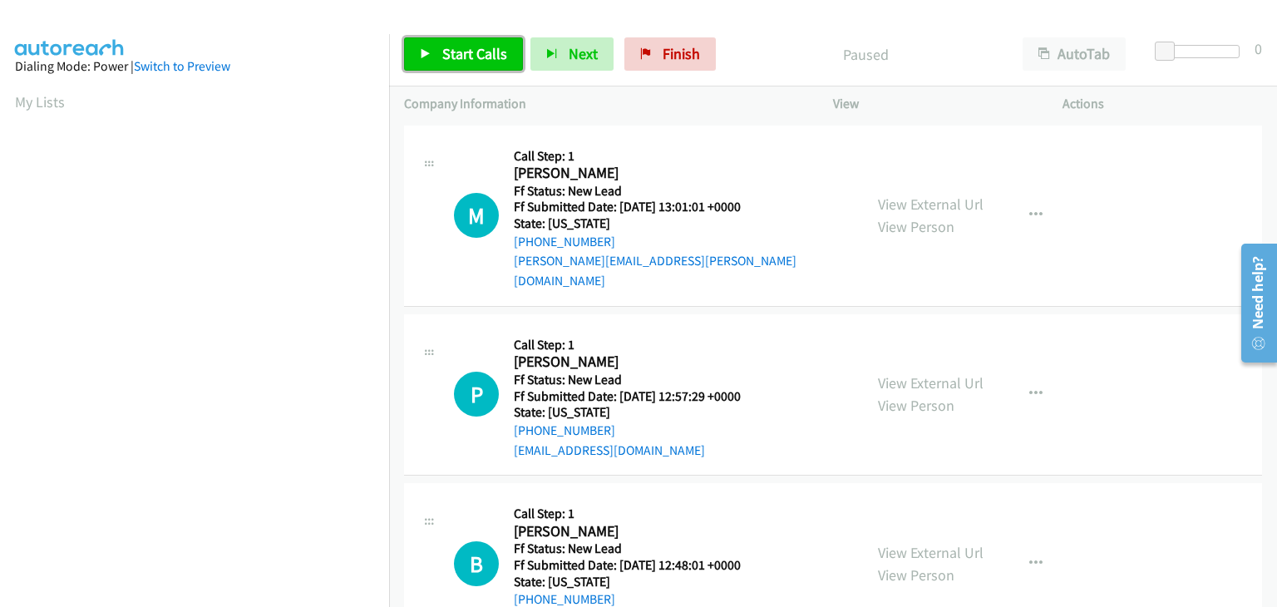
click at [495, 54] on span "Start Calls" at bounding box center [474, 53] width 65 height 19
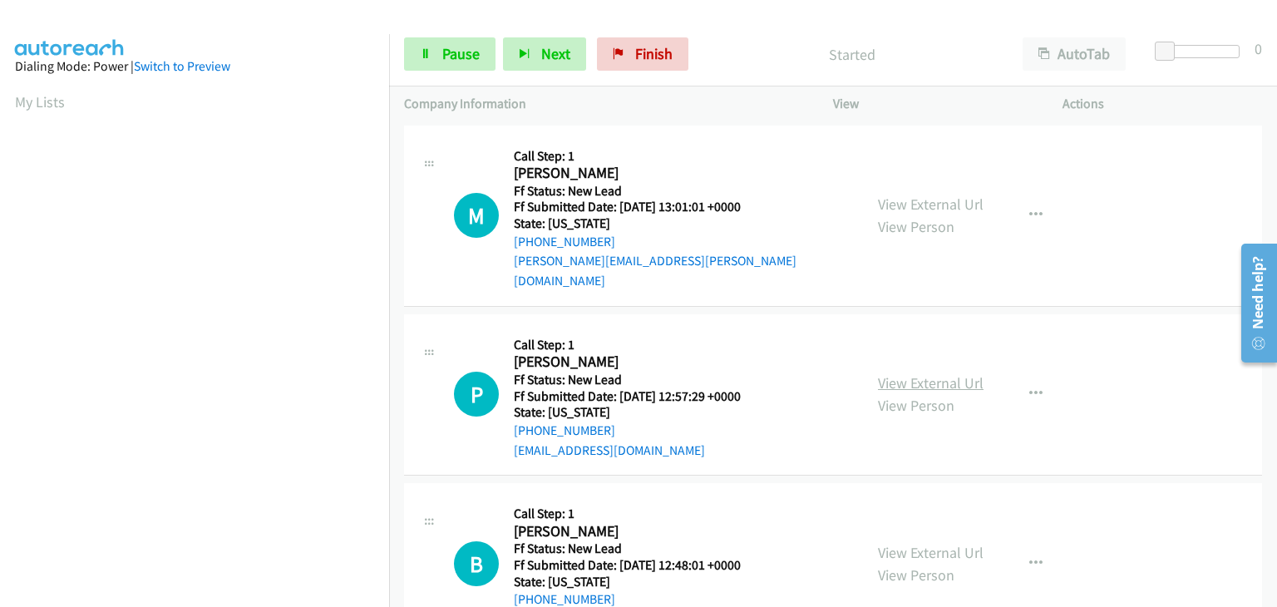
click at [937, 373] on link "View External Url" at bounding box center [931, 382] width 106 height 19
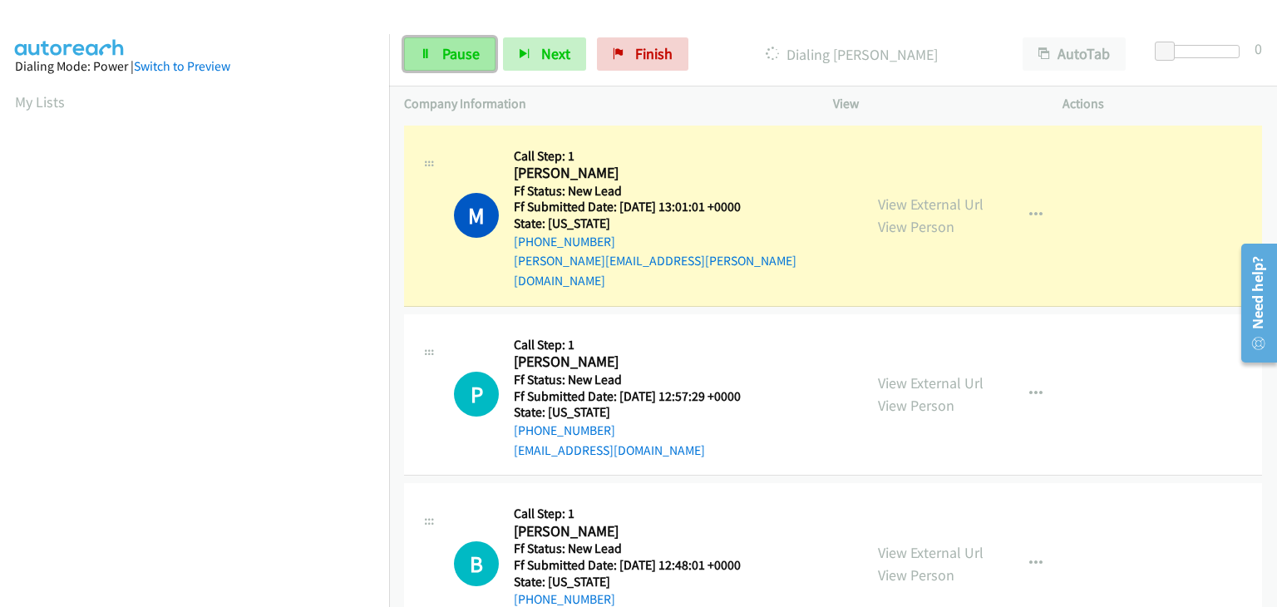
click at [471, 41] on link "Pause" at bounding box center [449, 53] width 91 height 33
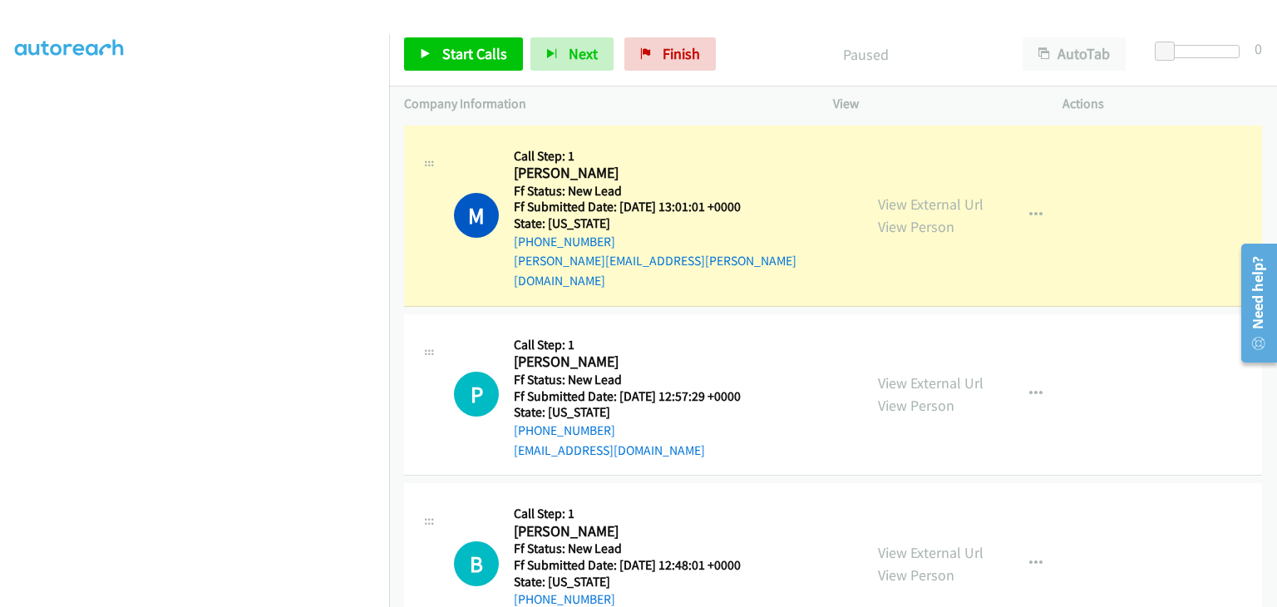
scroll to position [326, 0]
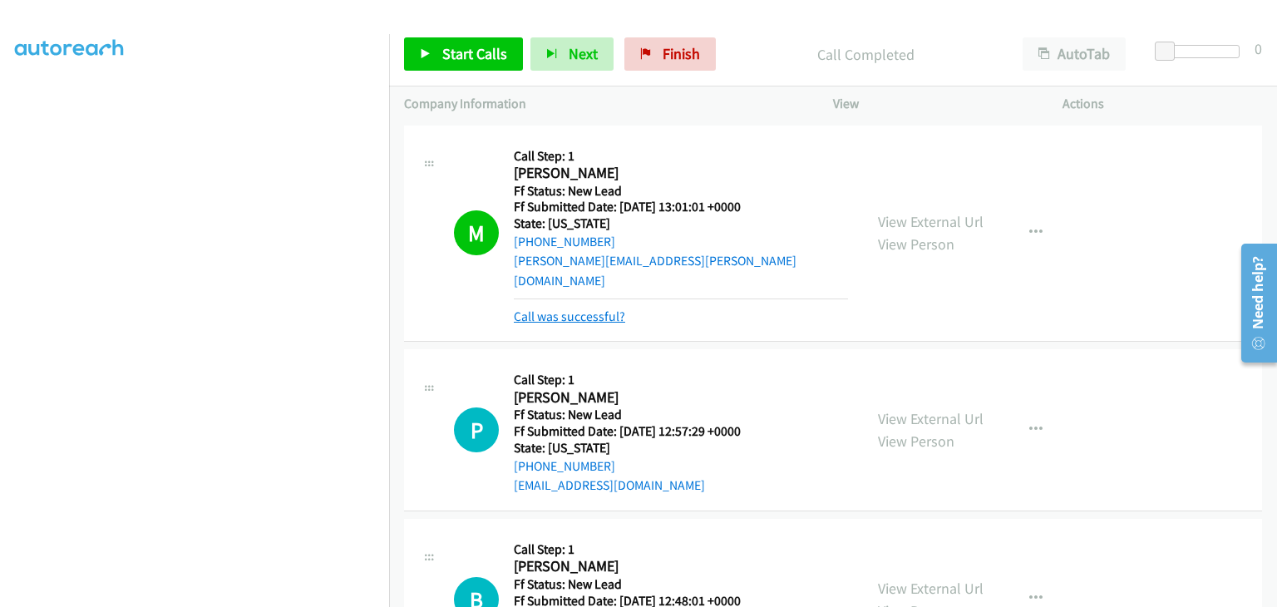
drag, startPoint x: 591, startPoint y: 292, endPoint x: 601, endPoint y: 290, distance: 10.1
click at [591, 308] on link "Call was successful?" at bounding box center [569, 316] width 111 height 16
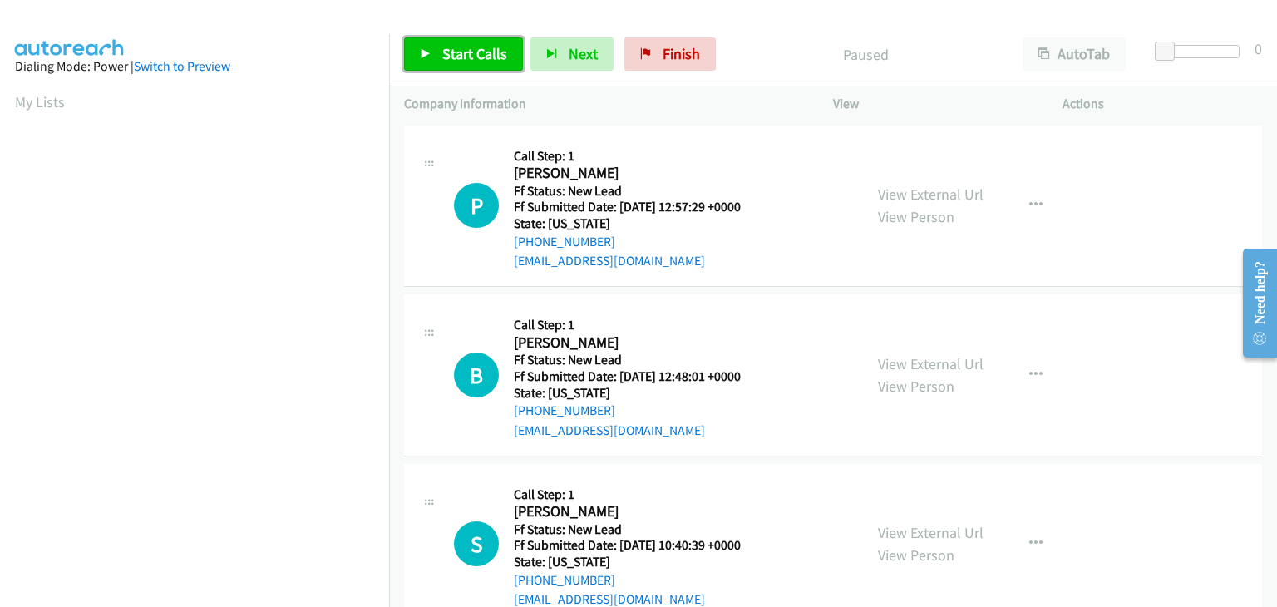
click at [470, 47] on span "Start Calls" at bounding box center [474, 53] width 65 height 19
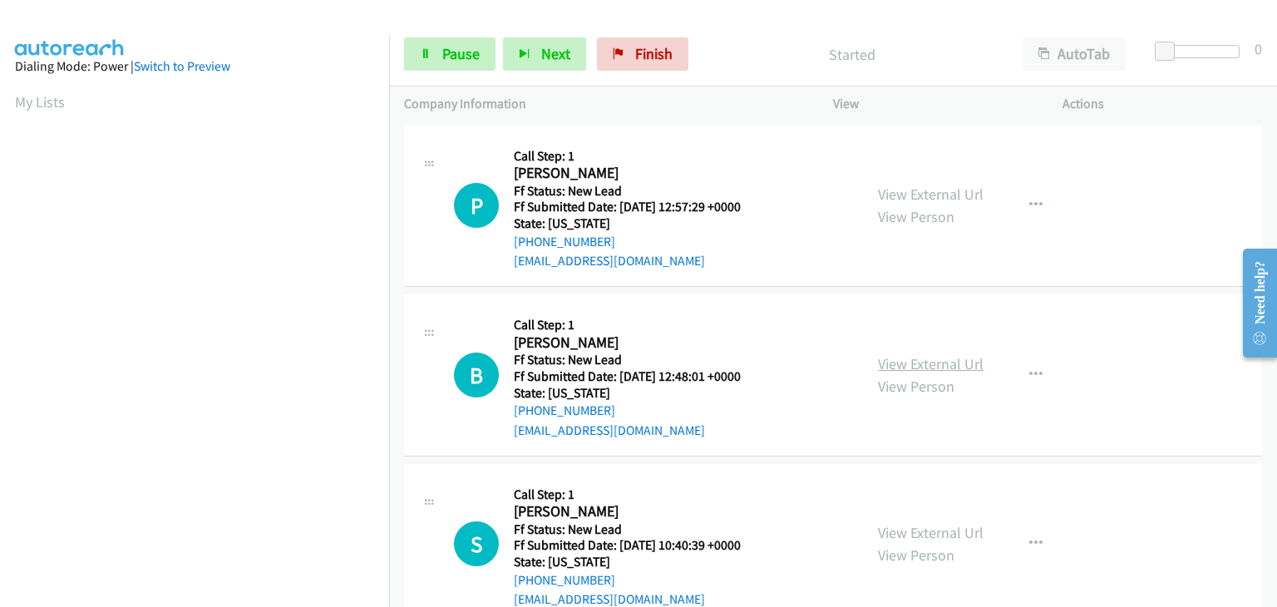
click at [892, 357] on link "View External Url" at bounding box center [931, 363] width 106 height 19
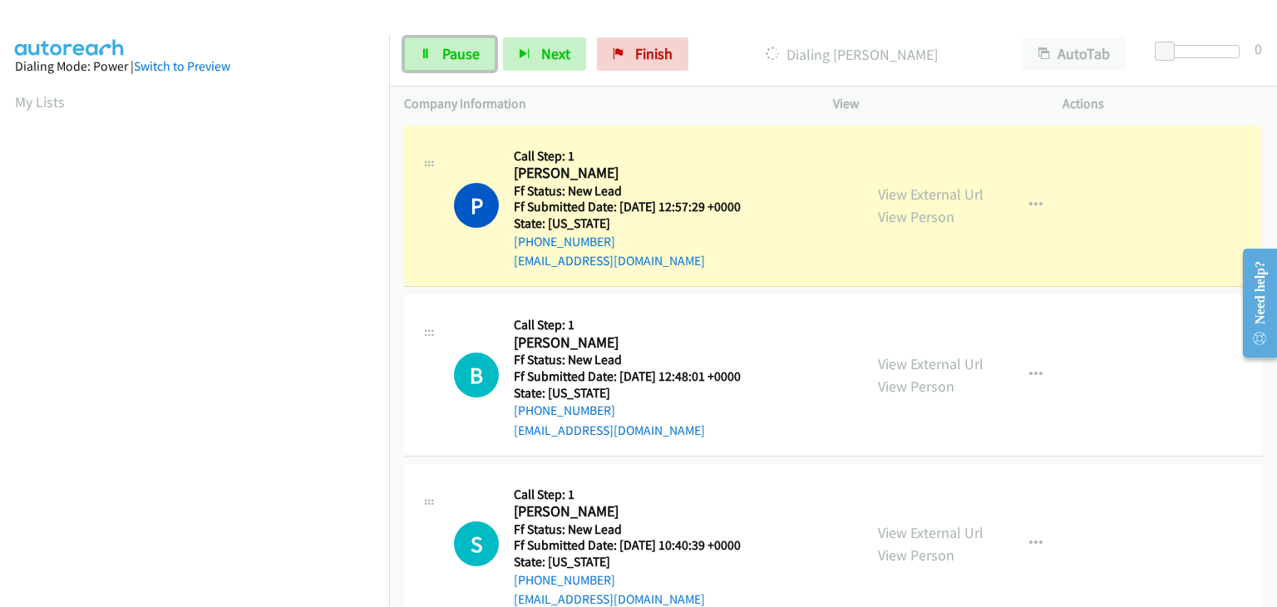
drag, startPoint x: 468, startPoint y: 47, endPoint x: 842, endPoint y: 88, distance: 376.3
click at [468, 47] on span "Pause" at bounding box center [460, 53] width 37 height 19
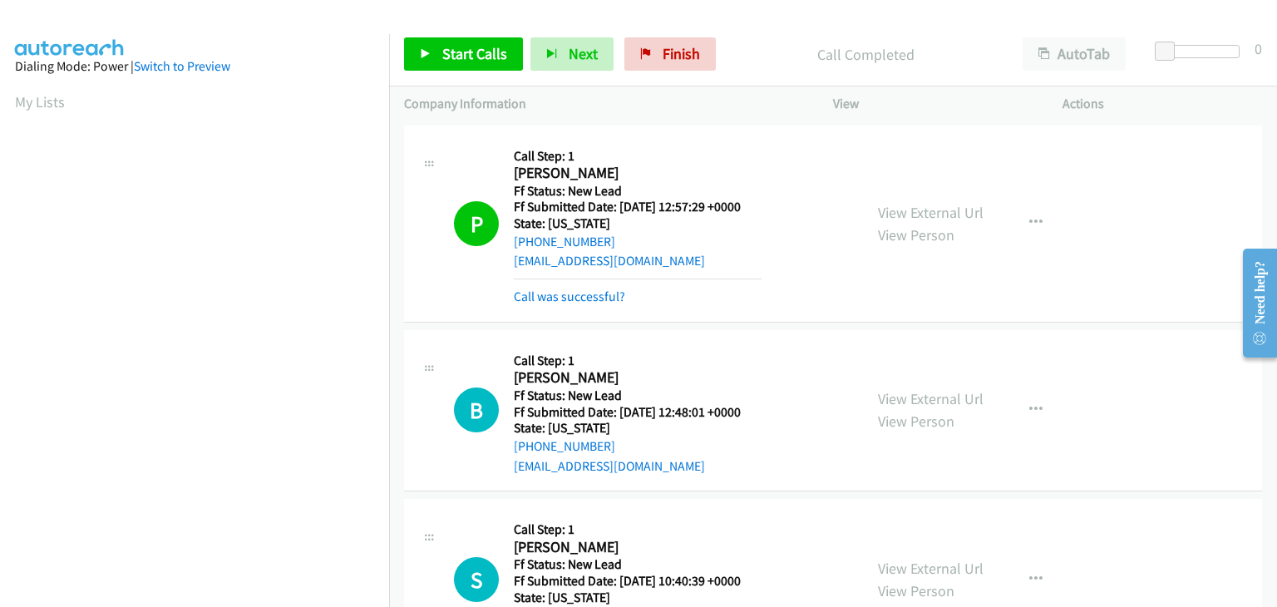
scroll to position [326, 0]
click at [603, 295] on link "Call was successful?" at bounding box center [569, 296] width 111 height 16
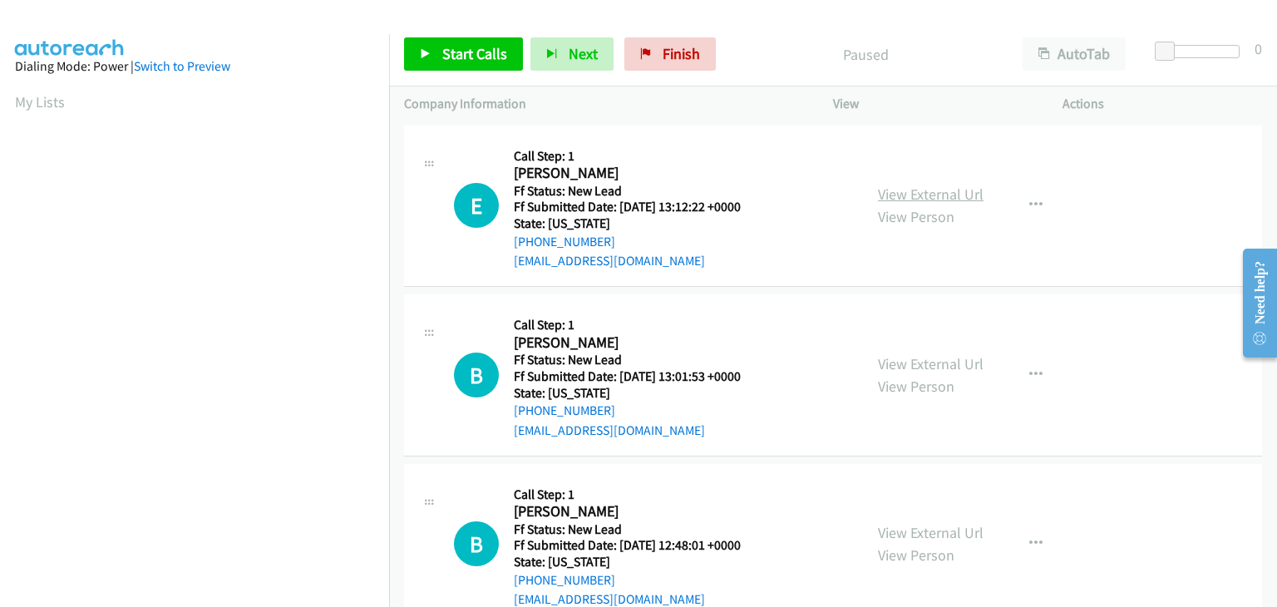
click at [919, 195] on link "View External Url" at bounding box center [931, 194] width 106 height 19
drag, startPoint x: 497, startPoint y: 66, endPoint x: 505, endPoint y: 73, distance: 10.0
click at [497, 66] on link "Start Calls" at bounding box center [463, 53] width 119 height 33
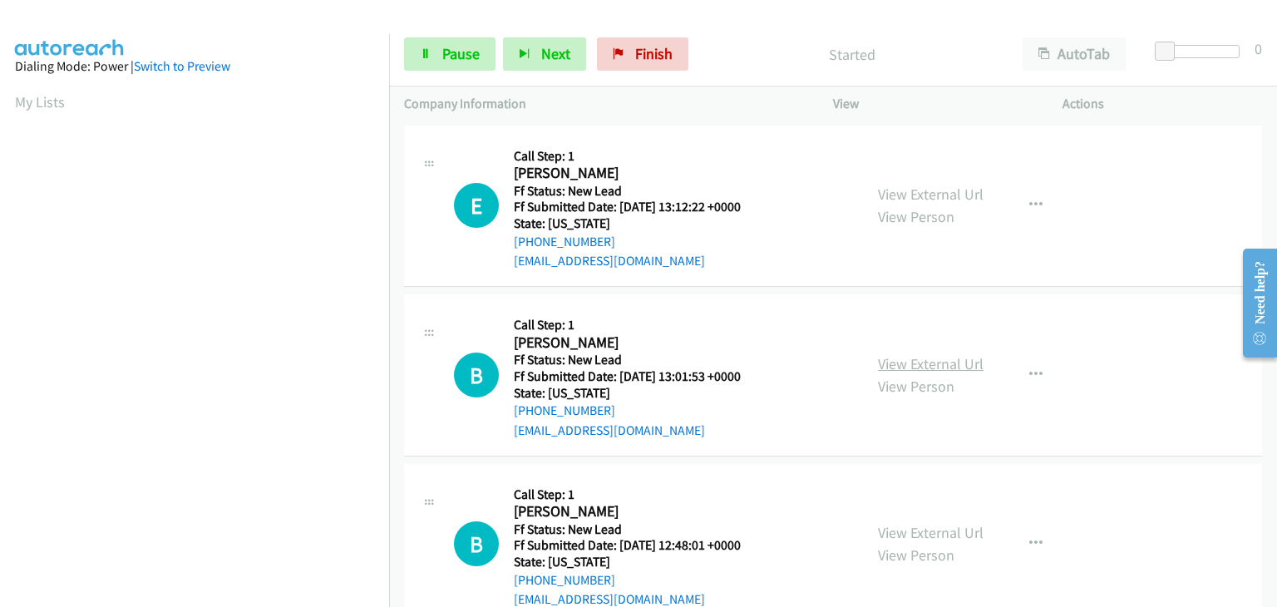
click at [895, 362] on link "View External Url" at bounding box center [931, 363] width 106 height 19
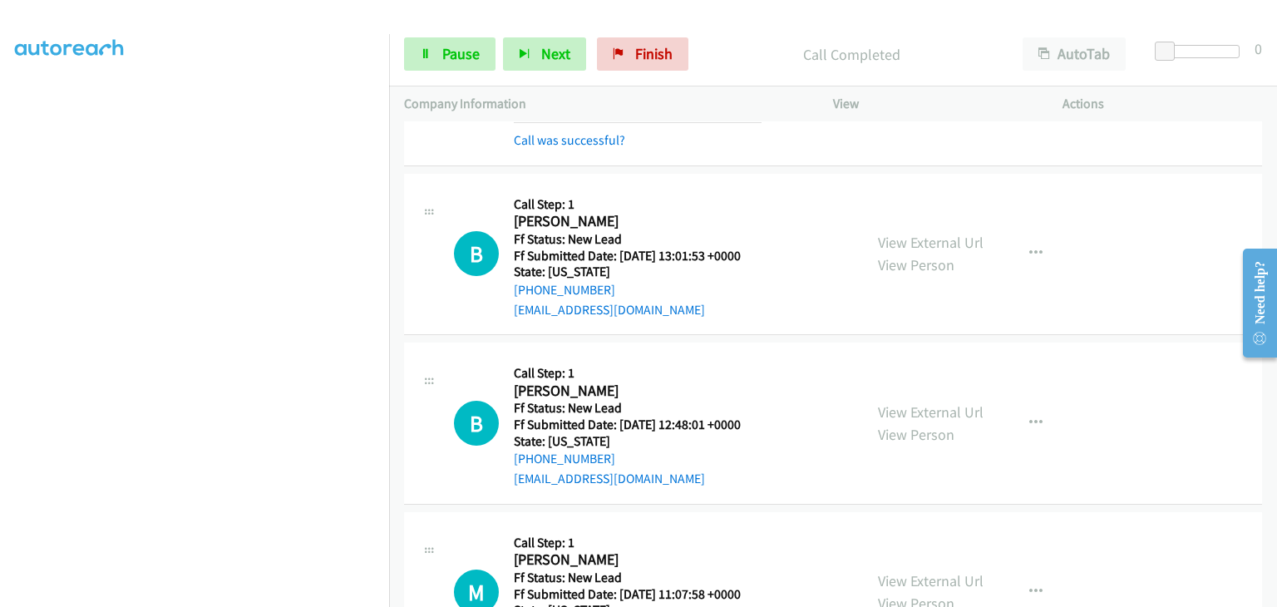
scroll to position [166, 0]
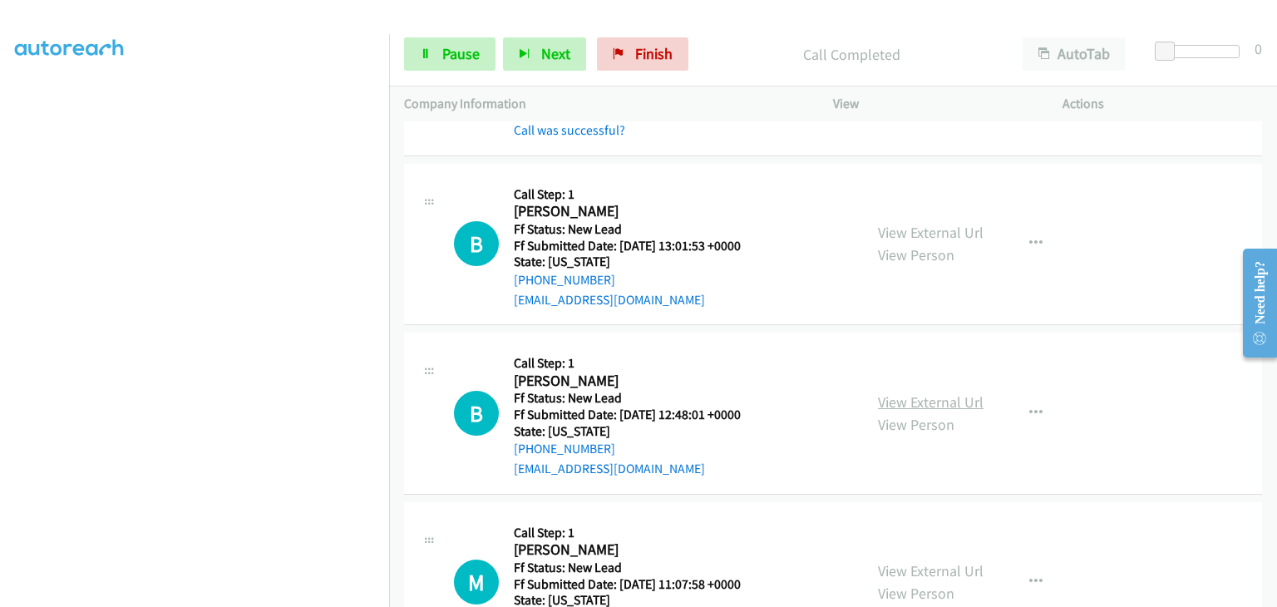
click at [906, 399] on link "View External Url" at bounding box center [931, 401] width 106 height 19
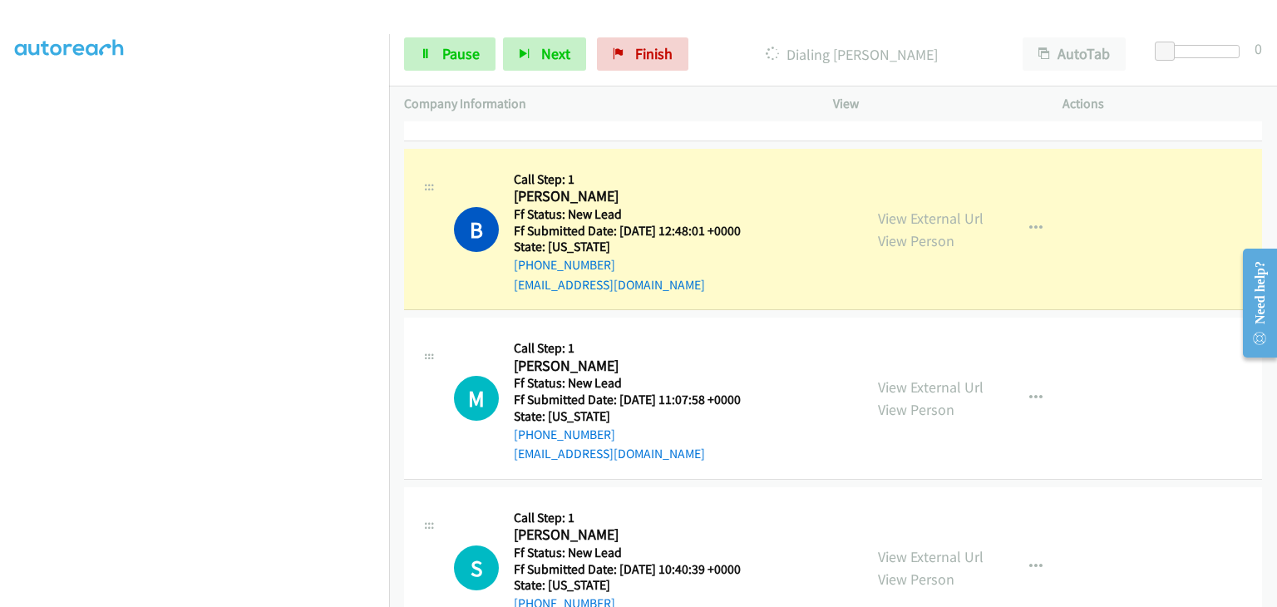
scroll to position [416, 0]
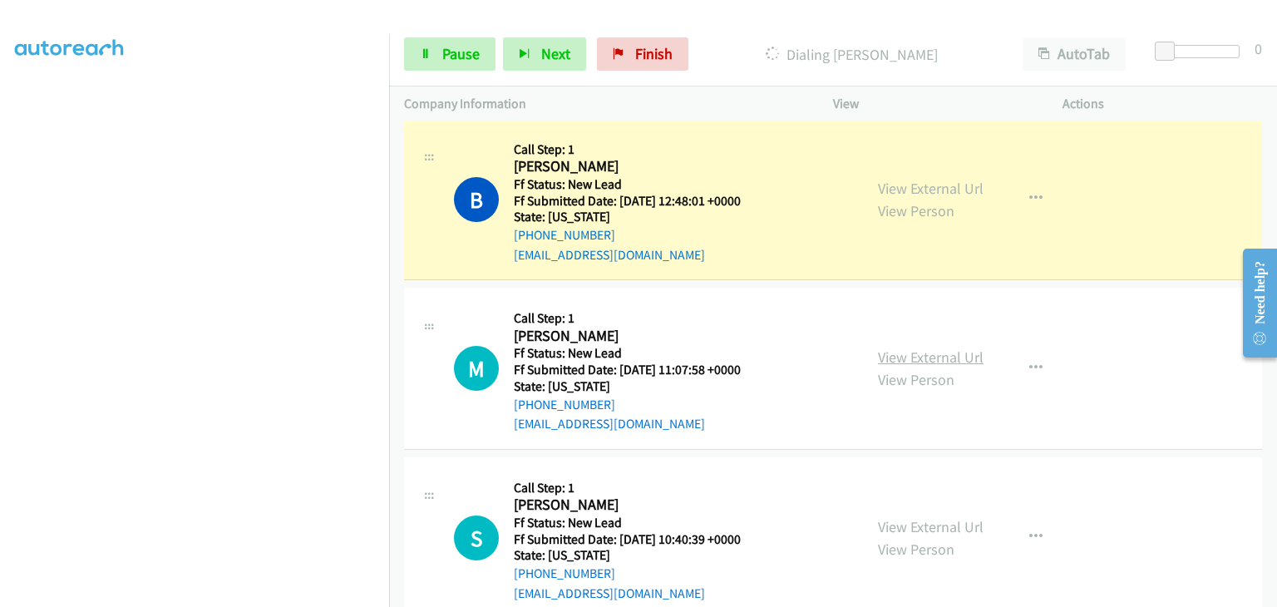
click at [925, 361] on link "View External Url" at bounding box center [931, 356] width 106 height 19
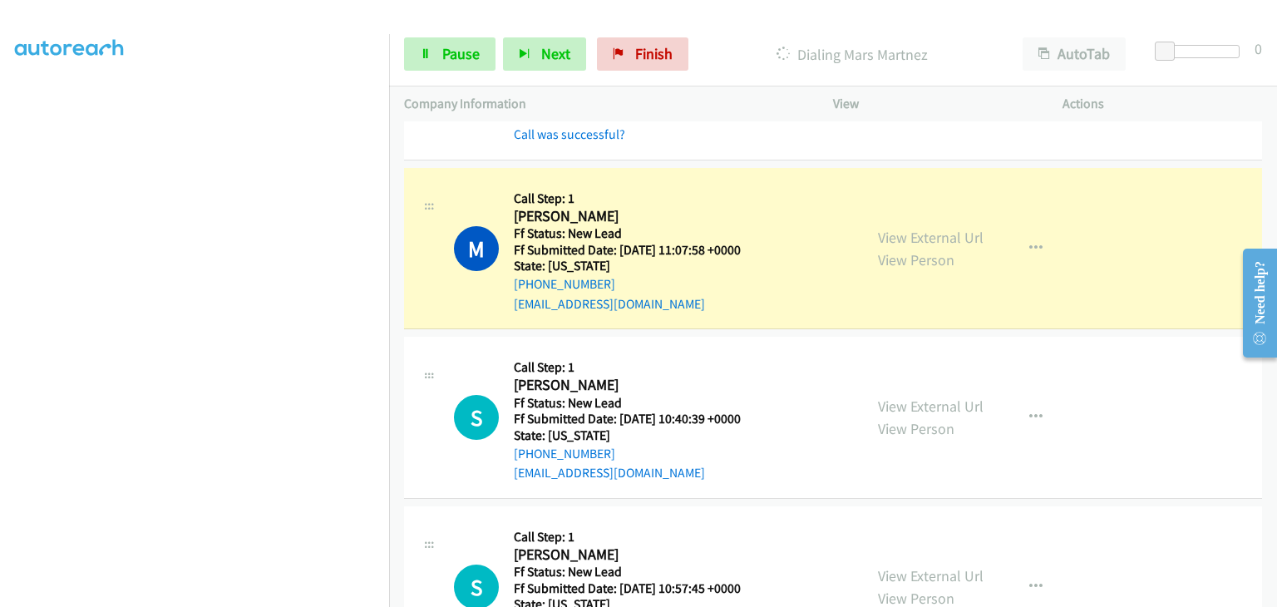
scroll to position [582, 0]
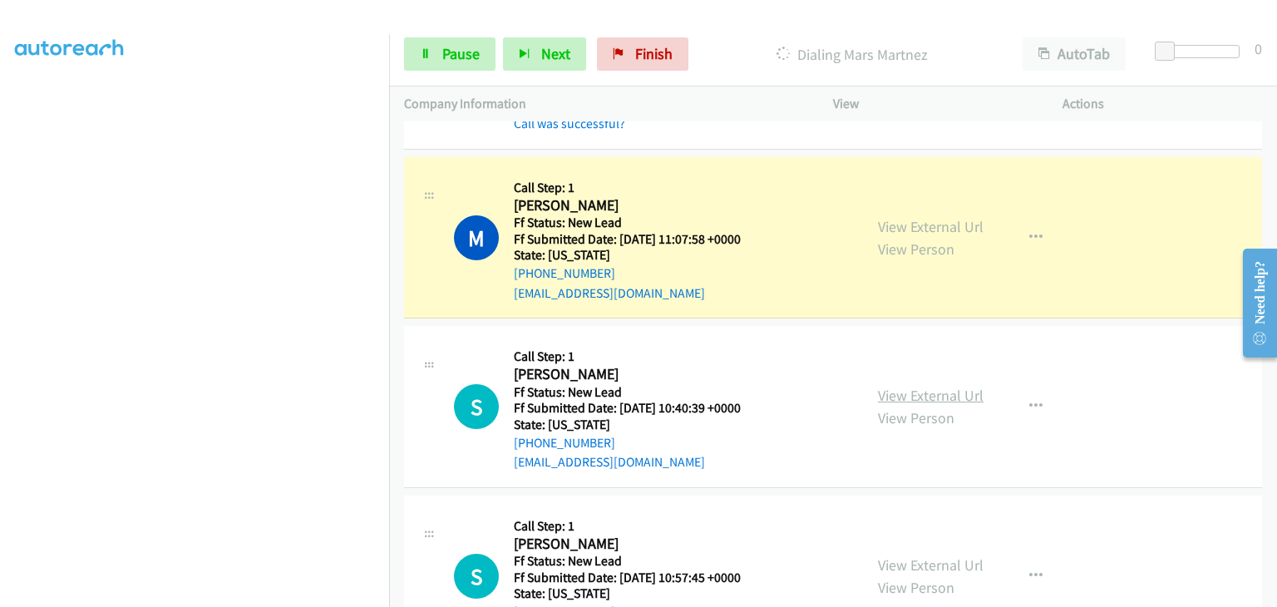
click at [914, 393] on link "View External Url" at bounding box center [931, 395] width 106 height 19
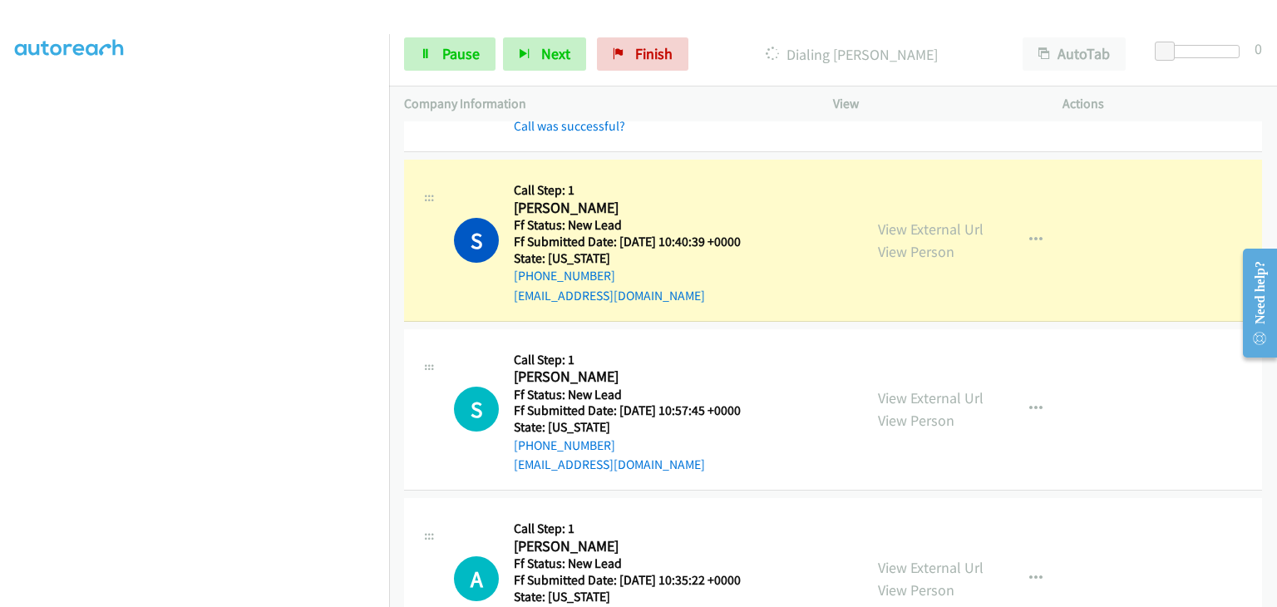
scroll to position [831, 0]
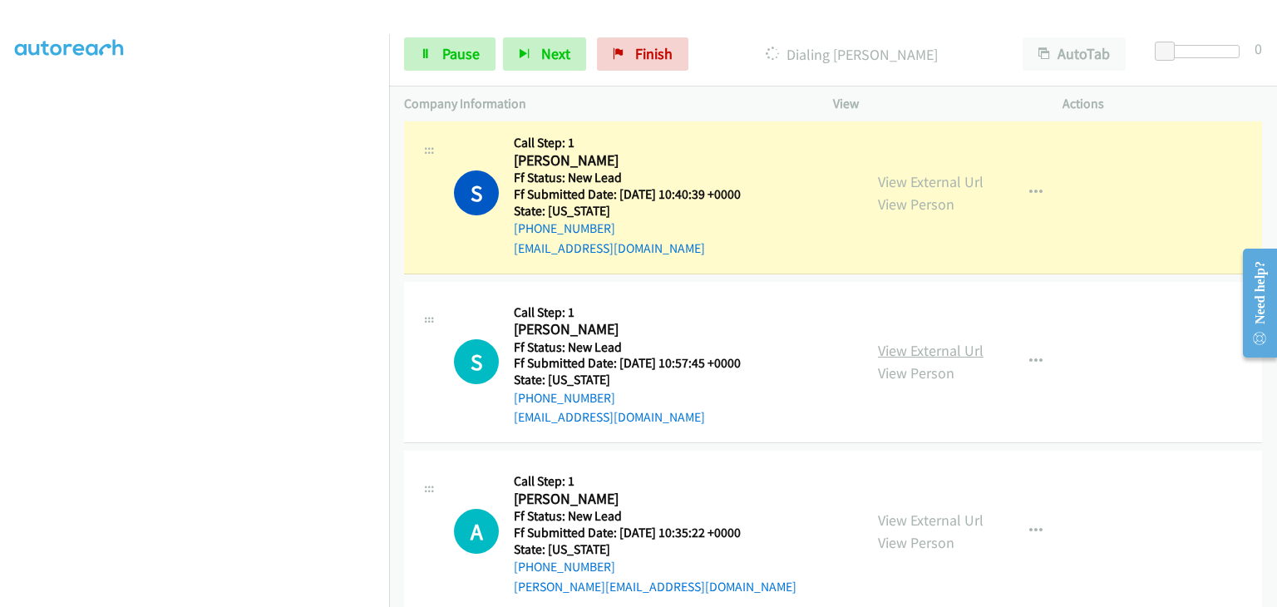
click at [914, 353] on link "View External Url" at bounding box center [931, 350] width 106 height 19
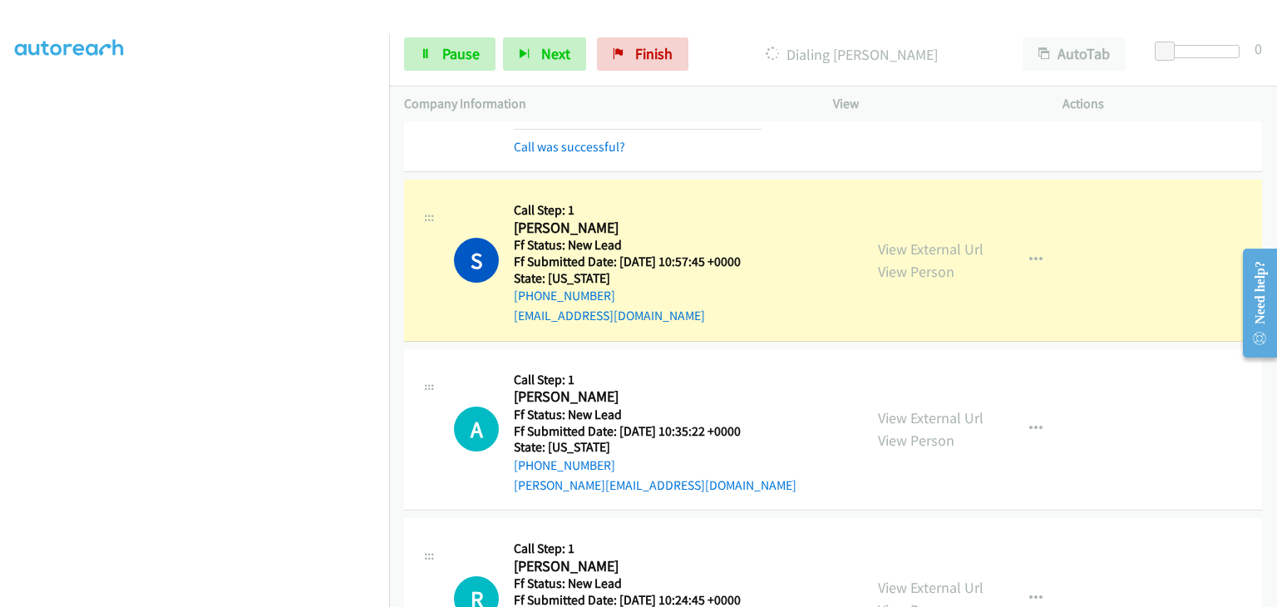
scroll to position [997, 0]
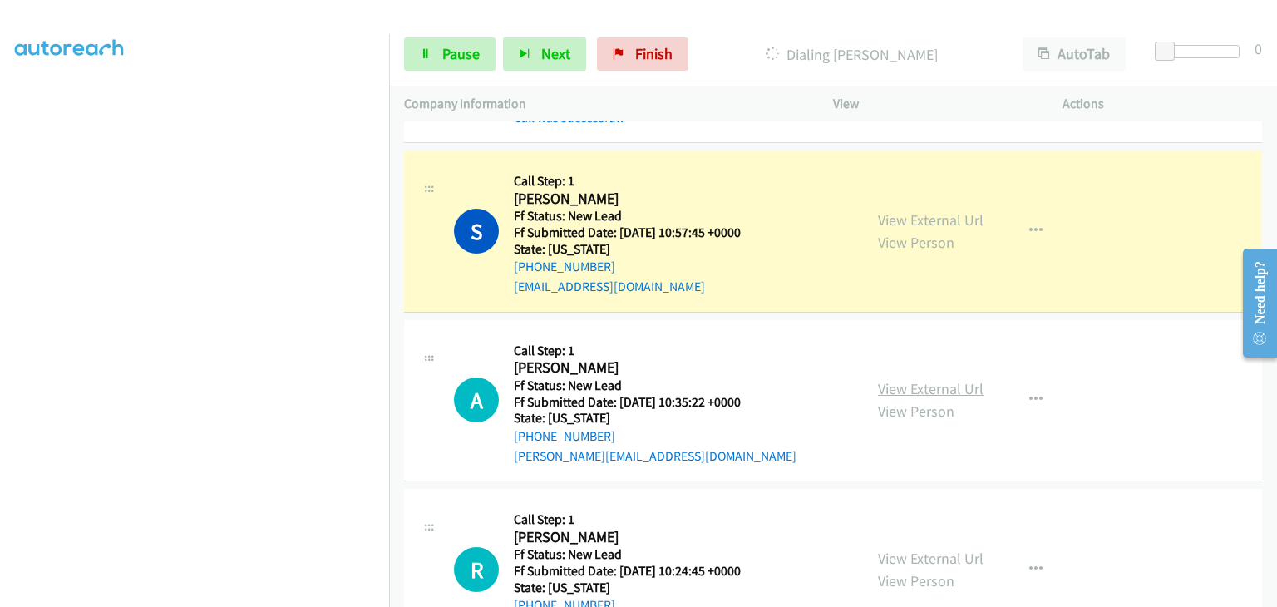
click at [903, 381] on link "View External Url" at bounding box center [931, 388] width 106 height 19
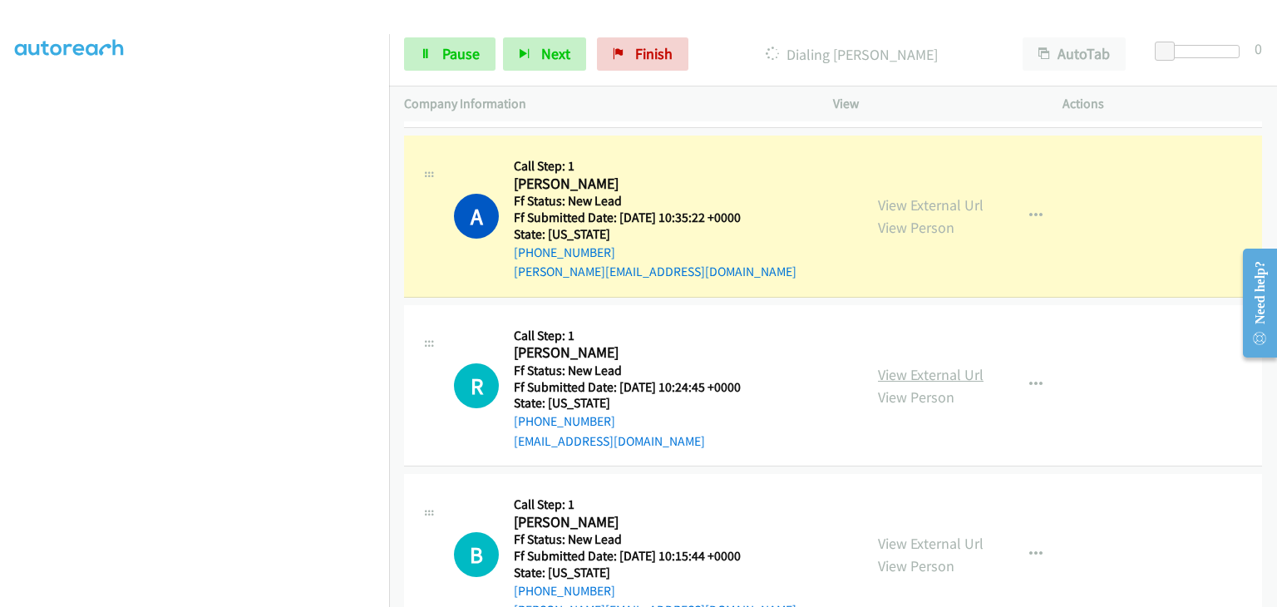
scroll to position [1247, 0]
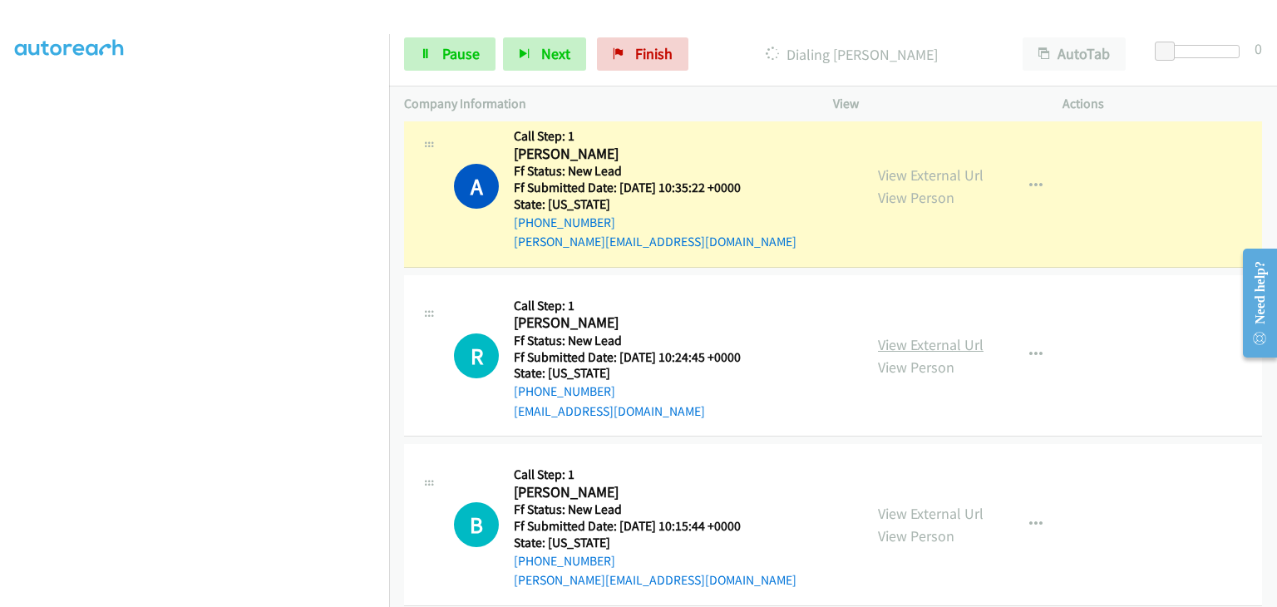
click at [901, 341] on link "View External Url" at bounding box center [931, 344] width 106 height 19
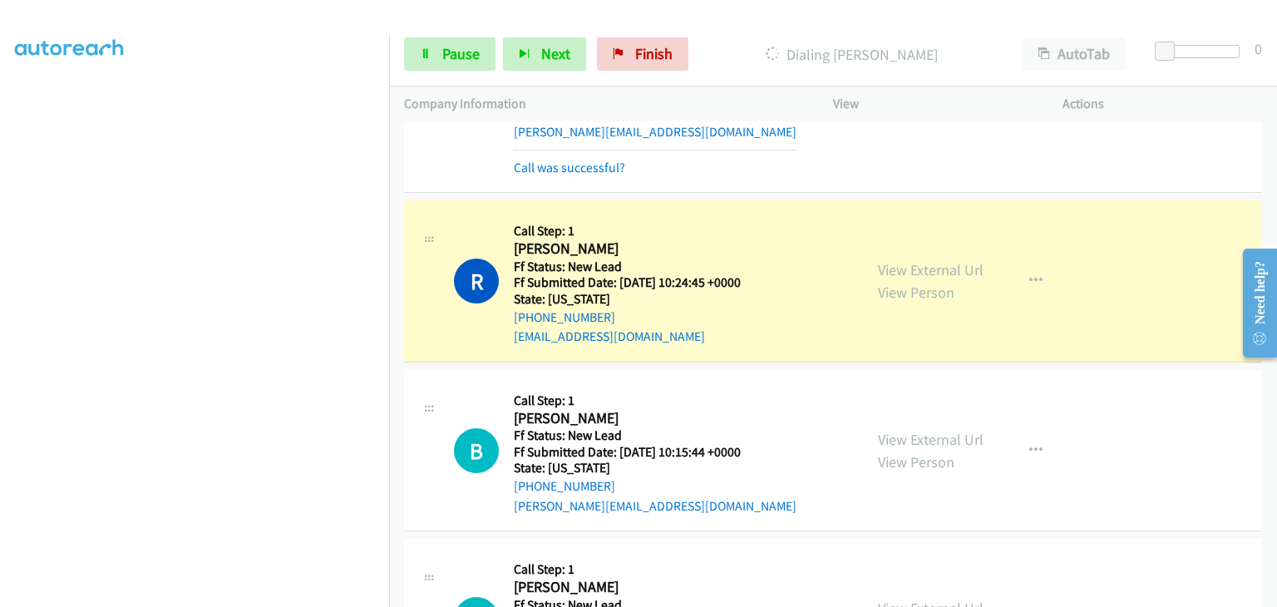
scroll to position [1387, 0]
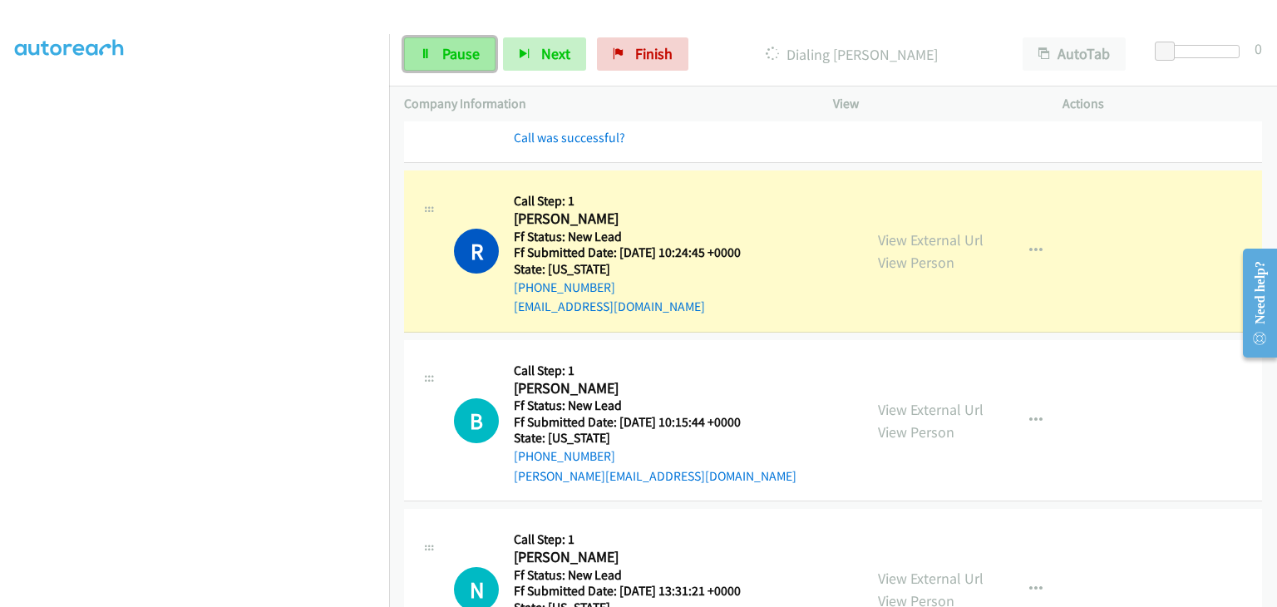
click at [472, 56] on span "Pause" at bounding box center [460, 53] width 37 height 19
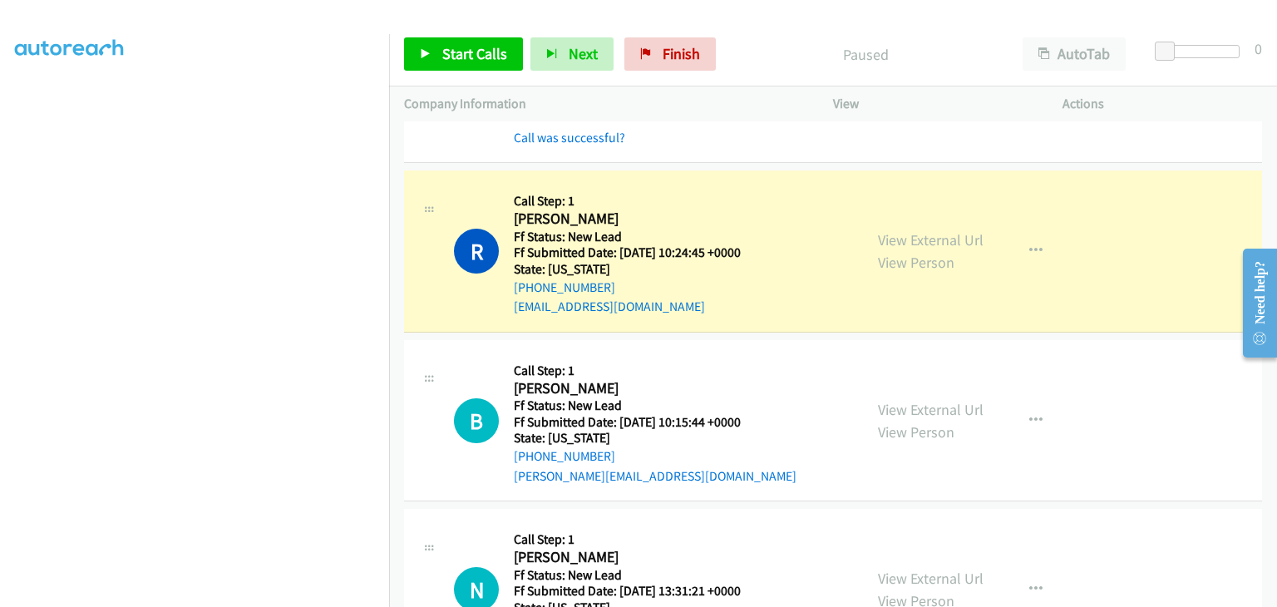
scroll to position [326, 0]
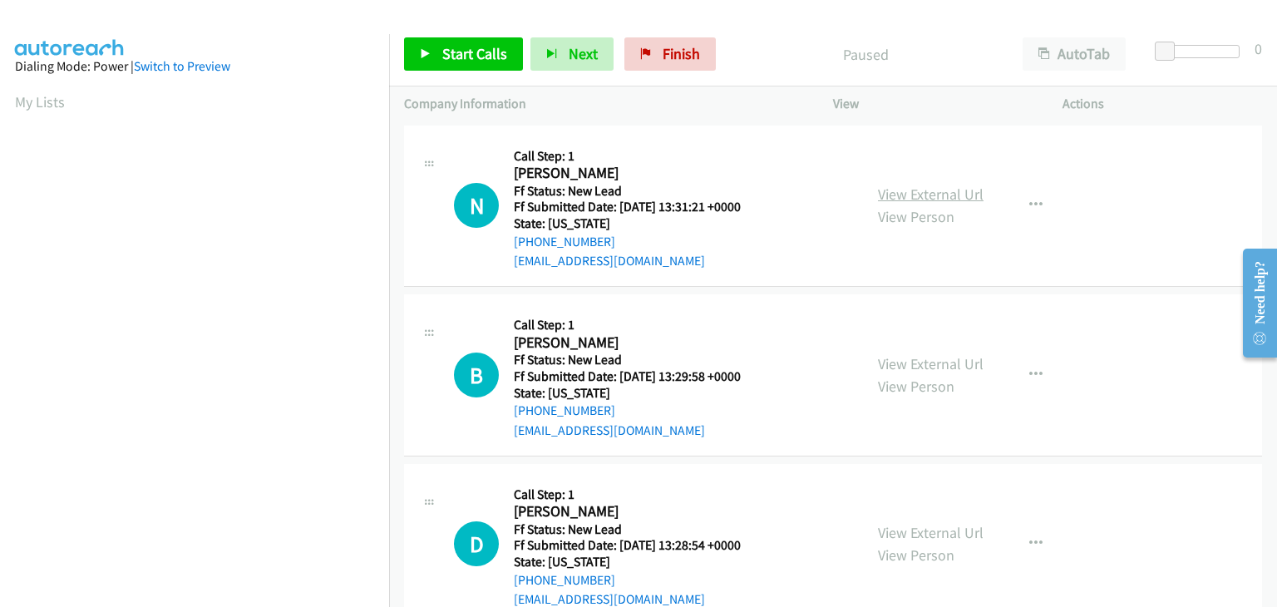
click at [890, 197] on link "View External Url" at bounding box center [931, 194] width 106 height 19
click at [435, 55] on link "Start Calls" at bounding box center [463, 53] width 119 height 33
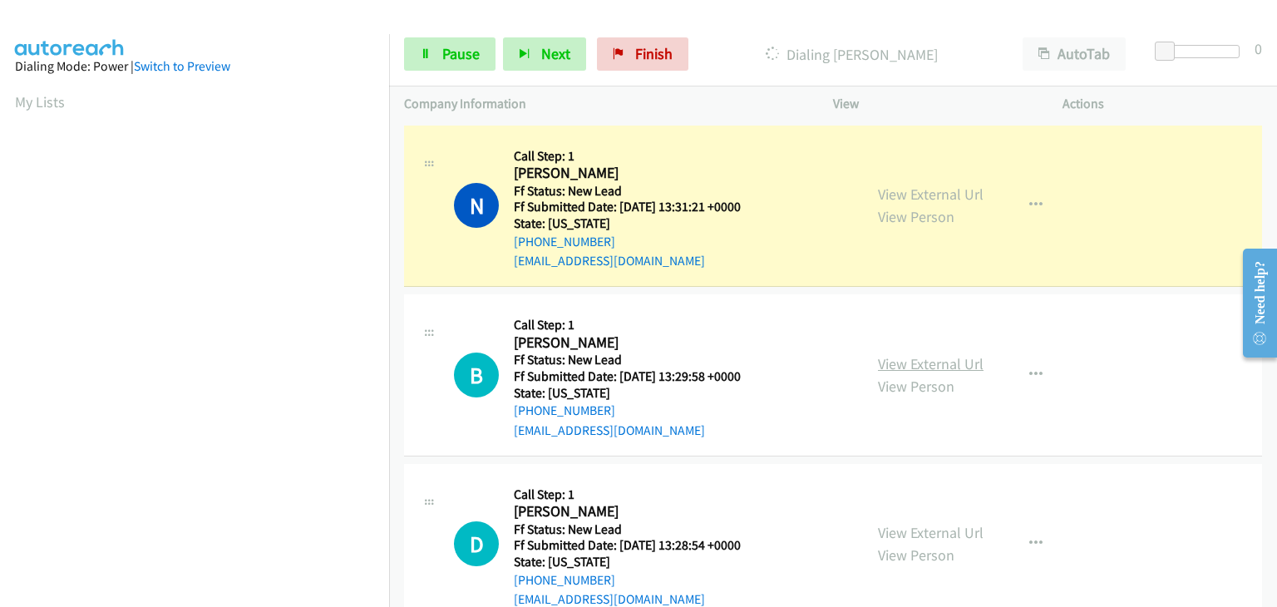
click at [889, 363] on link "View External Url" at bounding box center [931, 363] width 106 height 19
click at [411, 59] on link "Pause" at bounding box center [449, 53] width 91 height 33
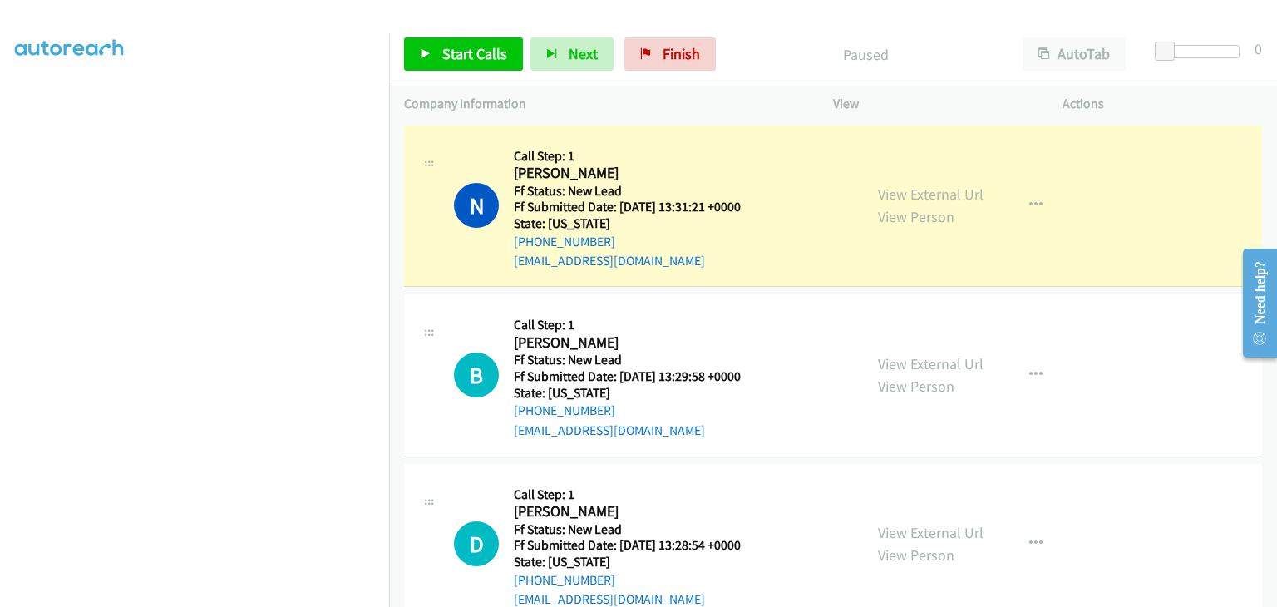
scroll to position [326, 0]
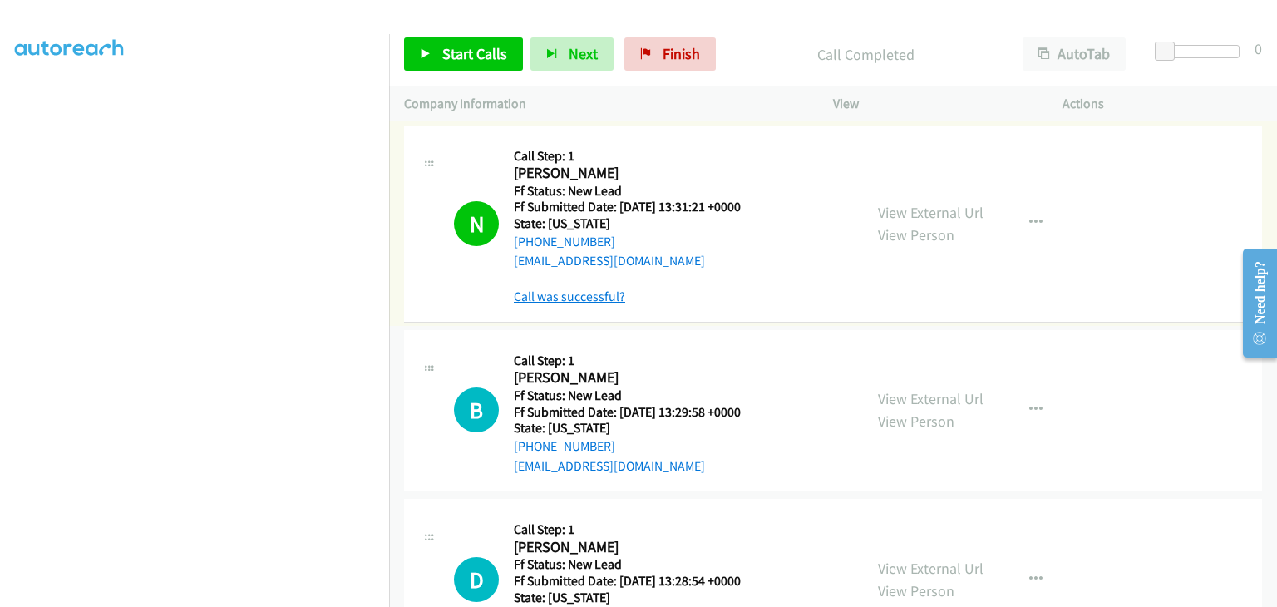
click at [597, 293] on link "Call was successful?" at bounding box center [569, 296] width 111 height 16
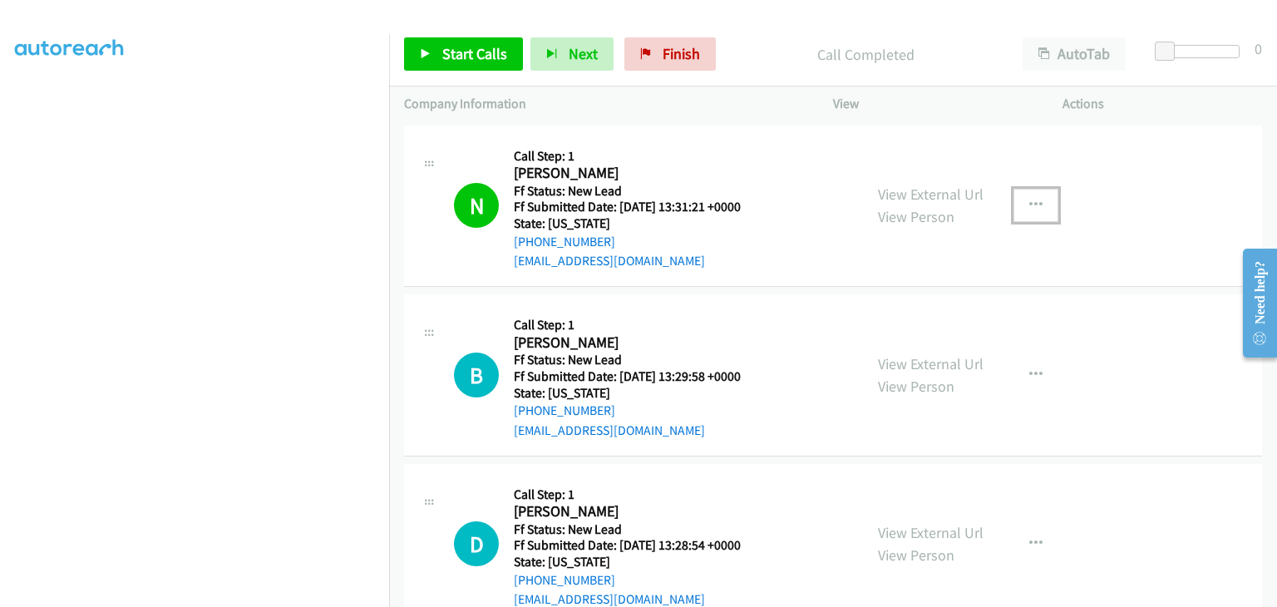
click at [1037, 212] on button "button" at bounding box center [1035, 205] width 45 height 33
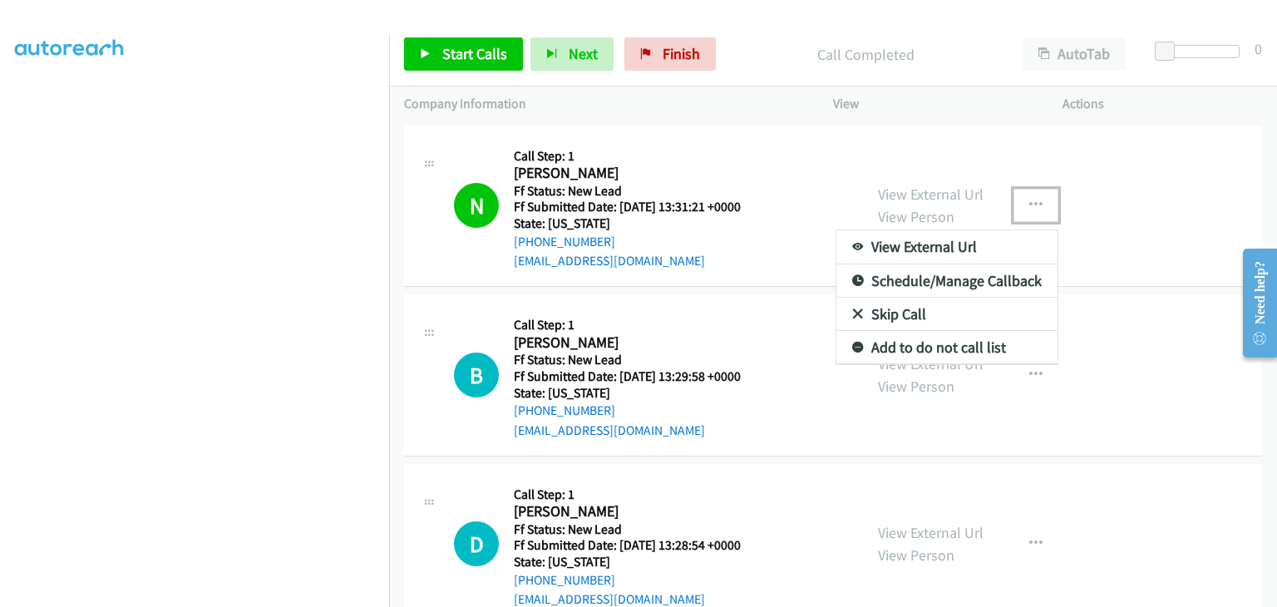
click at [968, 343] on link "Add to do not call list" at bounding box center [946, 347] width 221 height 33
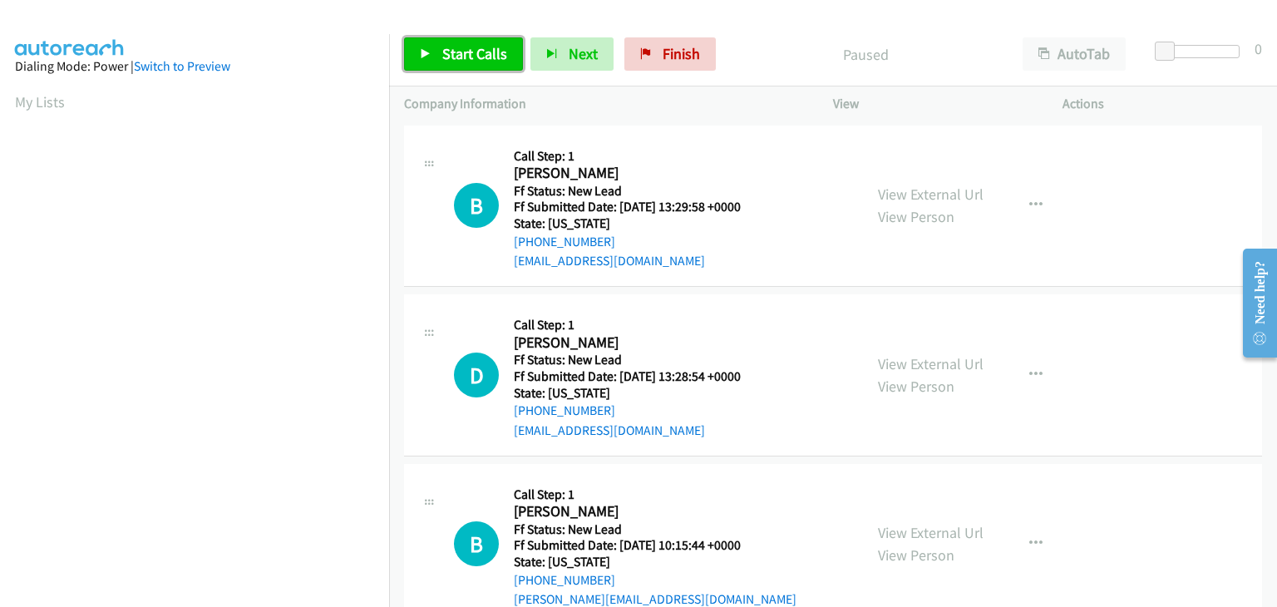
click at [468, 52] on span "Start Calls" at bounding box center [474, 53] width 65 height 19
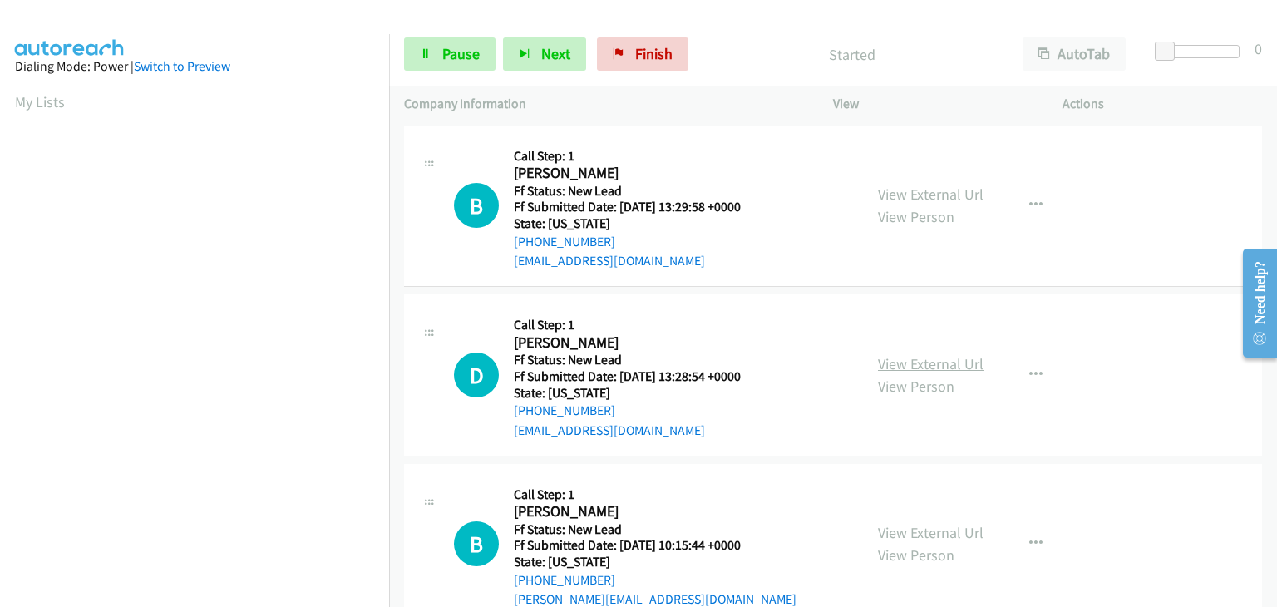
click at [933, 367] on link "View External Url" at bounding box center [931, 363] width 106 height 19
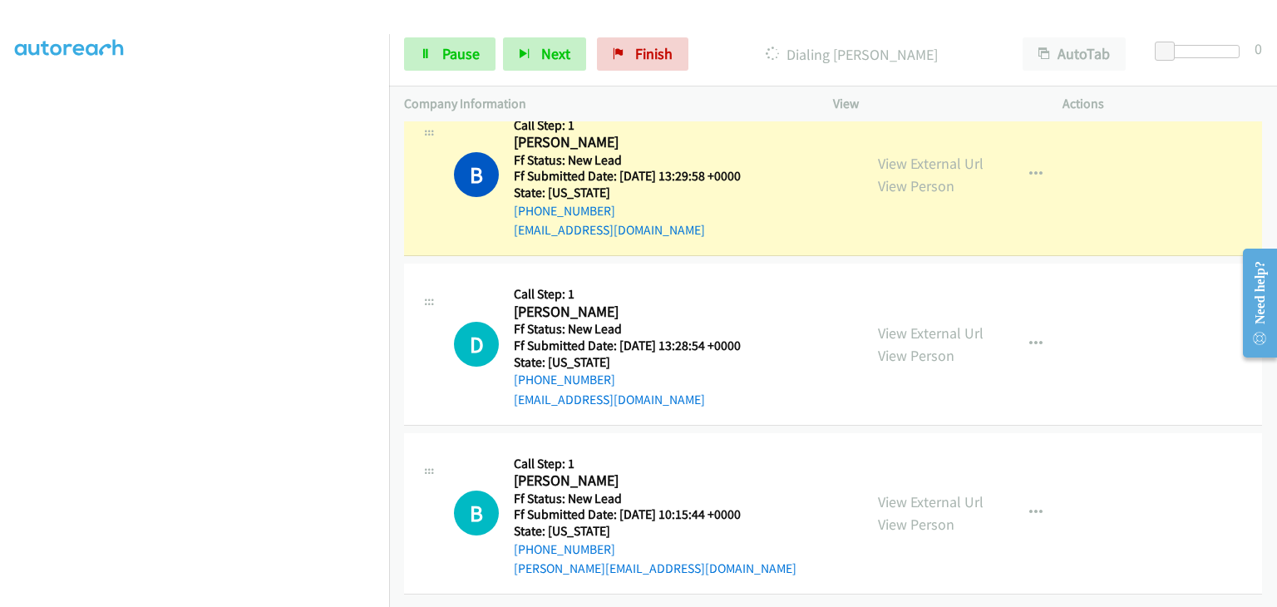
scroll to position [326, 0]
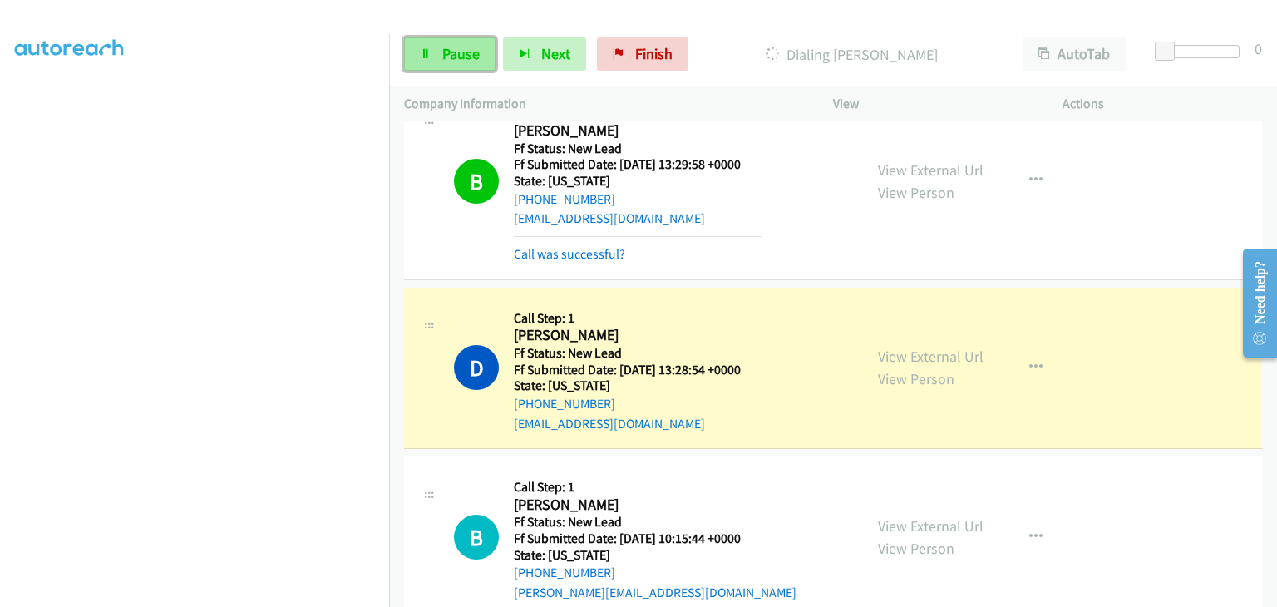
click at [459, 57] on span "Pause" at bounding box center [460, 53] width 37 height 19
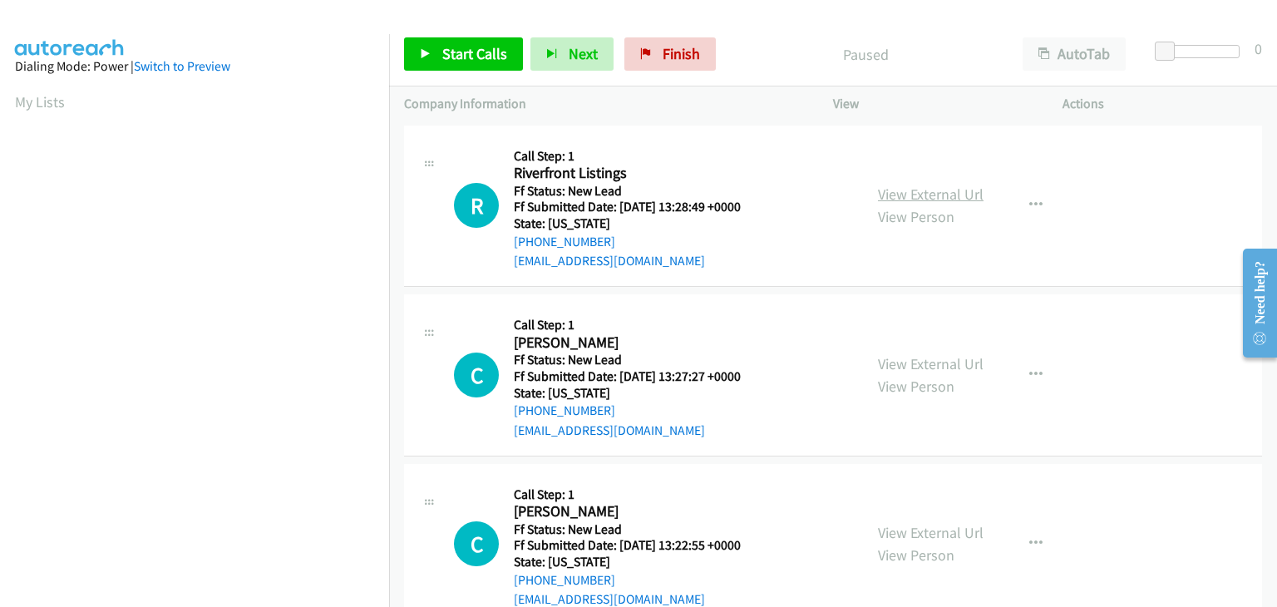
click at [925, 196] on link "View External Url" at bounding box center [931, 194] width 106 height 19
click at [452, 57] on span "Start Calls" at bounding box center [474, 53] width 65 height 19
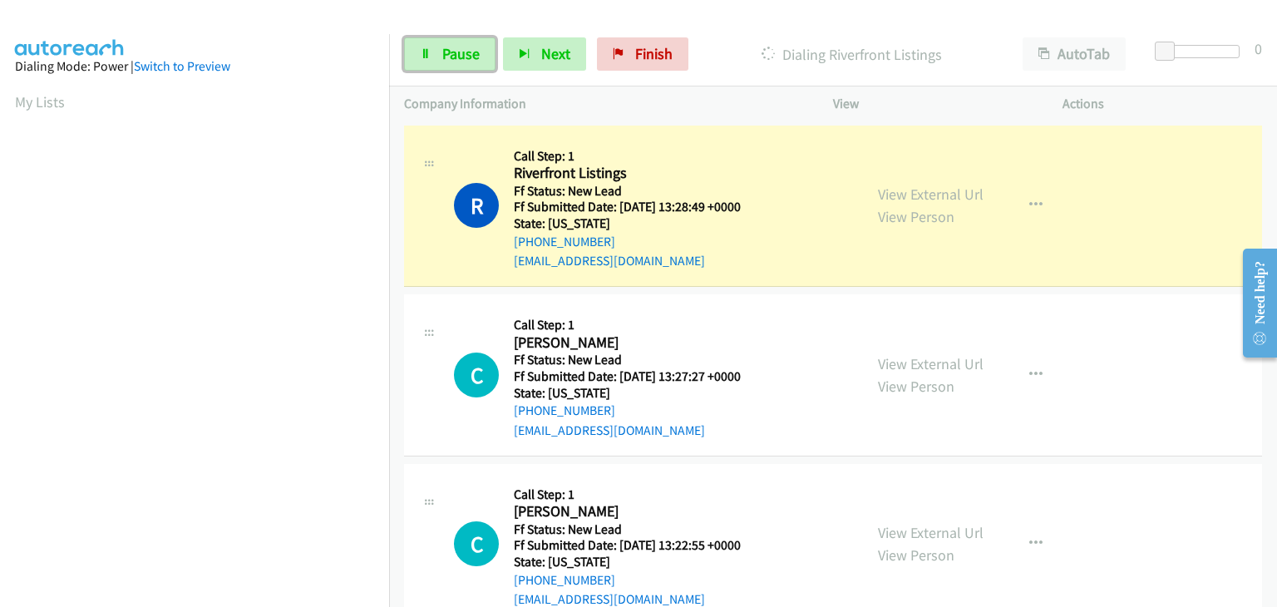
drag, startPoint x: 449, startPoint y: 48, endPoint x: 495, endPoint y: 52, distance: 46.7
click at [449, 48] on span "Pause" at bounding box center [460, 53] width 37 height 19
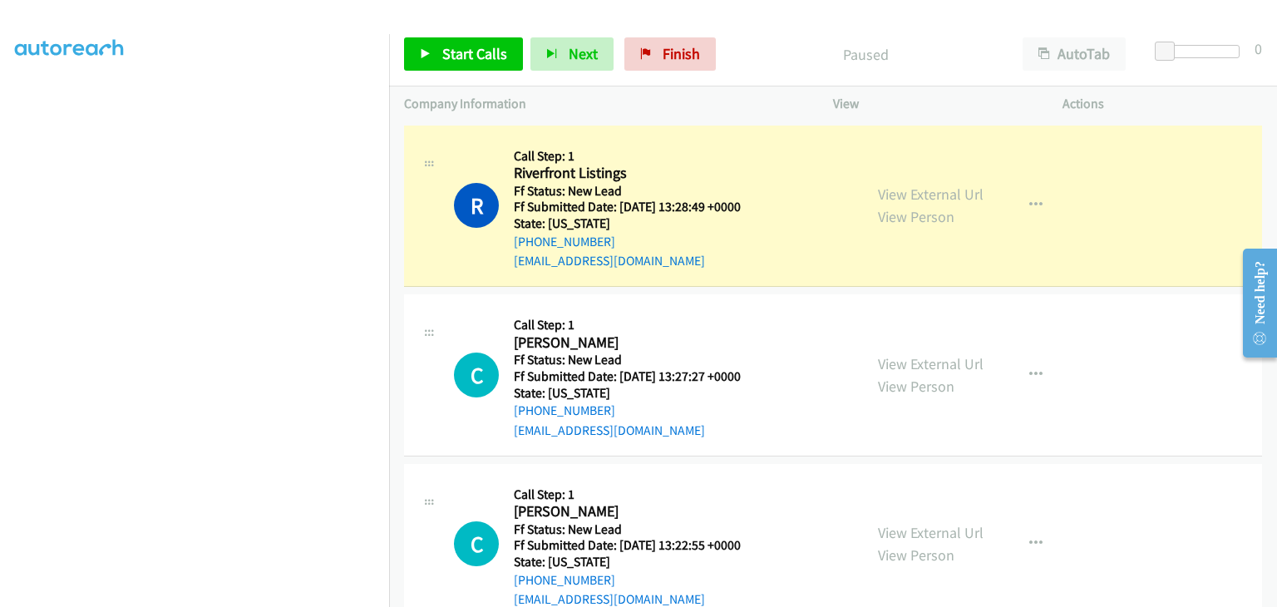
scroll to position [326, 0]
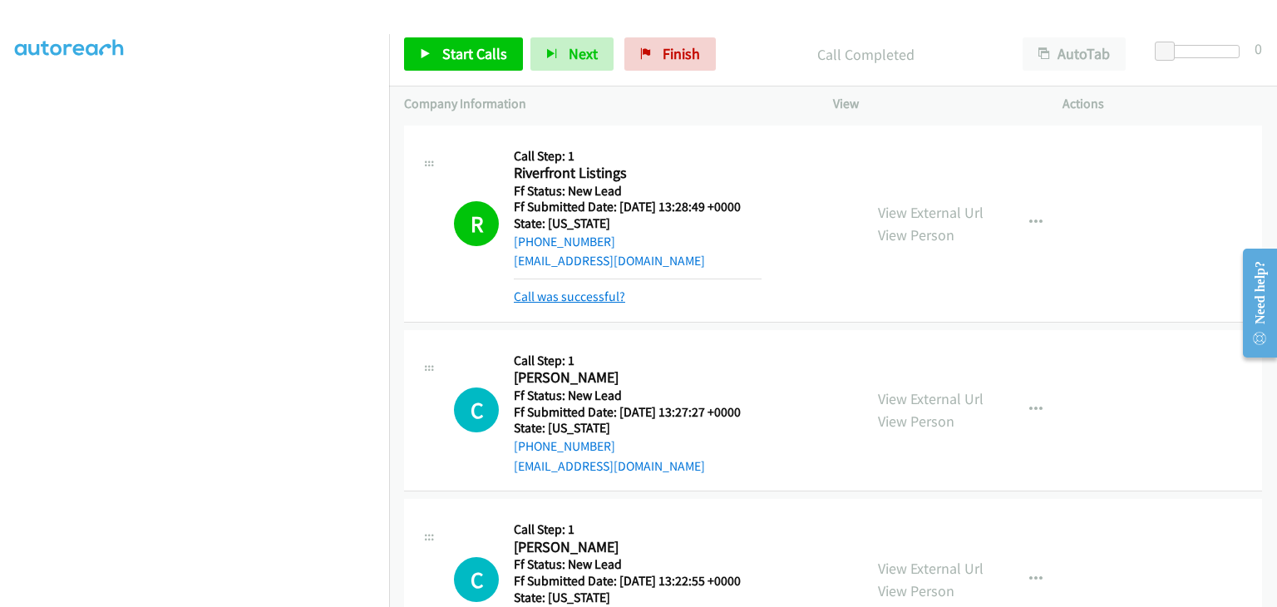
click at [598, 293] on link "Call was successful?" at bounding box center [569, 296] width 111 height 16
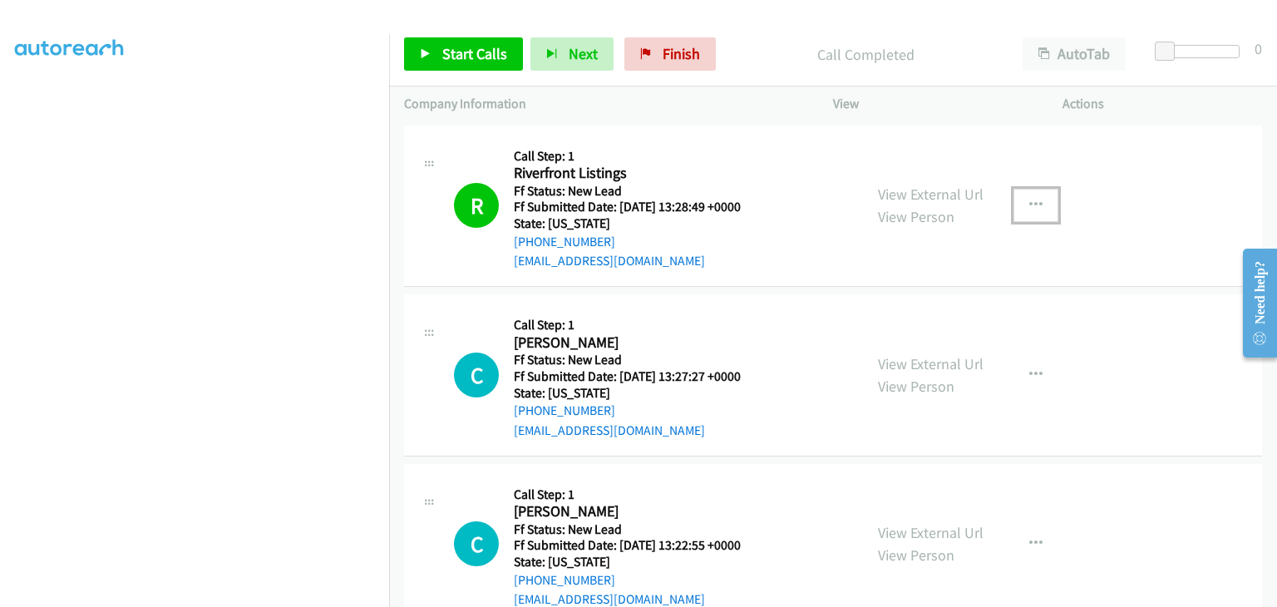
click at [1029, 207] on icon "button" at bounding box center [1035, 205] width 13 height 13
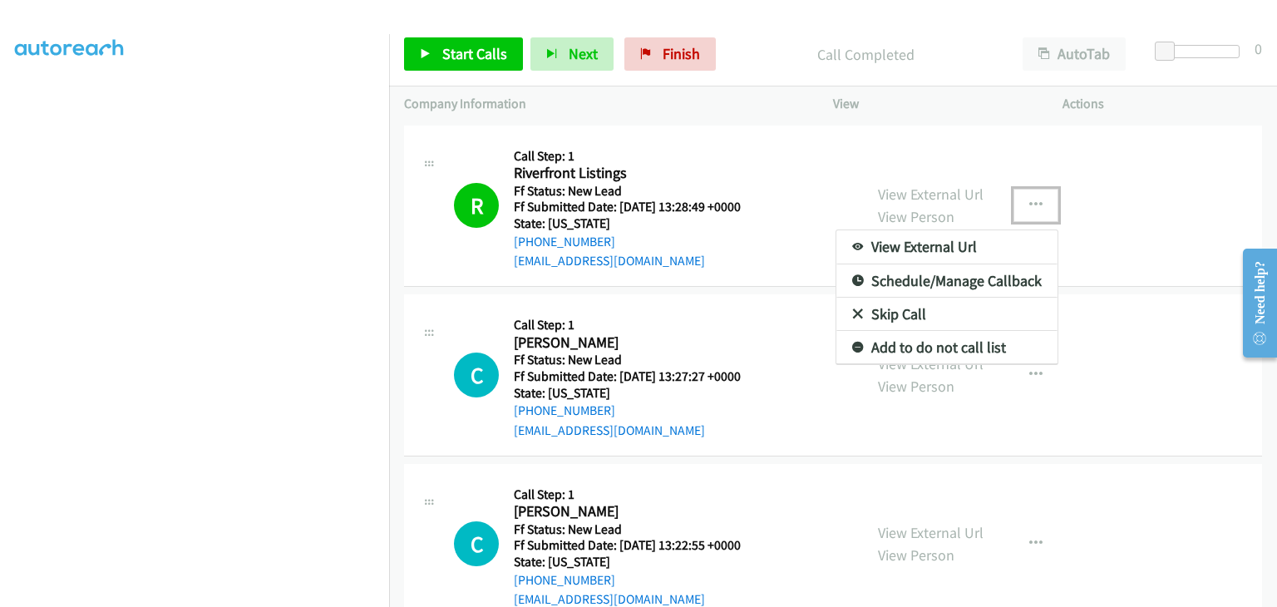
click at [932, 341] on link "Add to do not call list" at bounding box center [946, 347] width 221 height 33
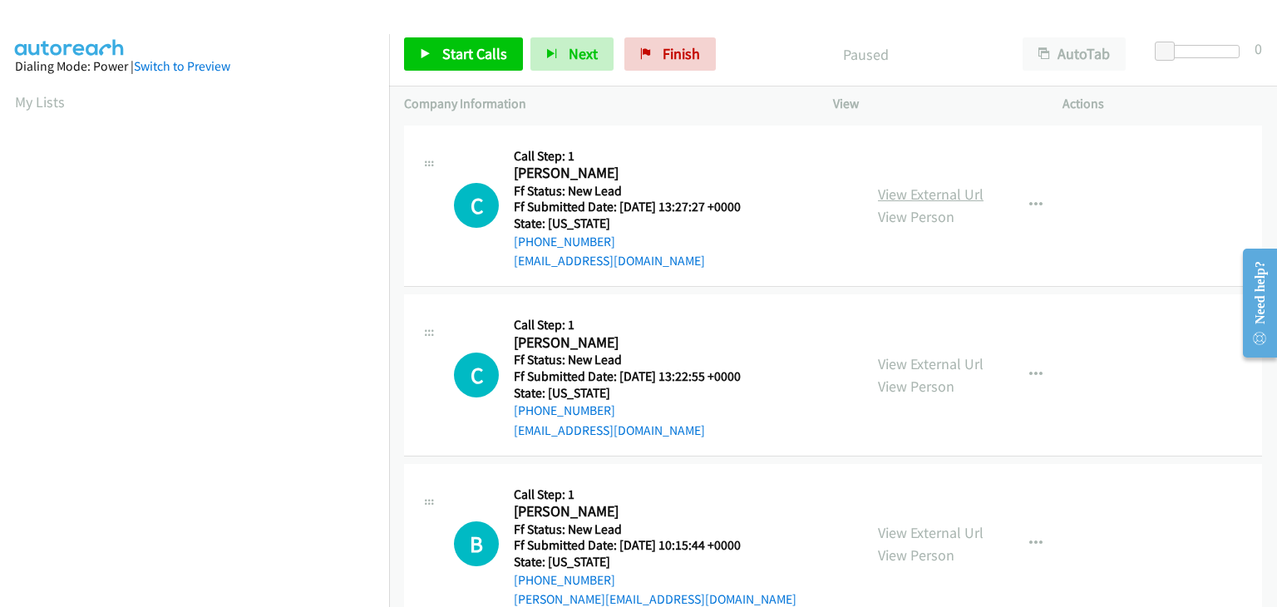
click at [946, 190] on link "View External Url" at bounding box center [931, 194] width 106 height 19
click at [663, 51] on span "Finish" at bounding box center [681, 53] width 37 height 19
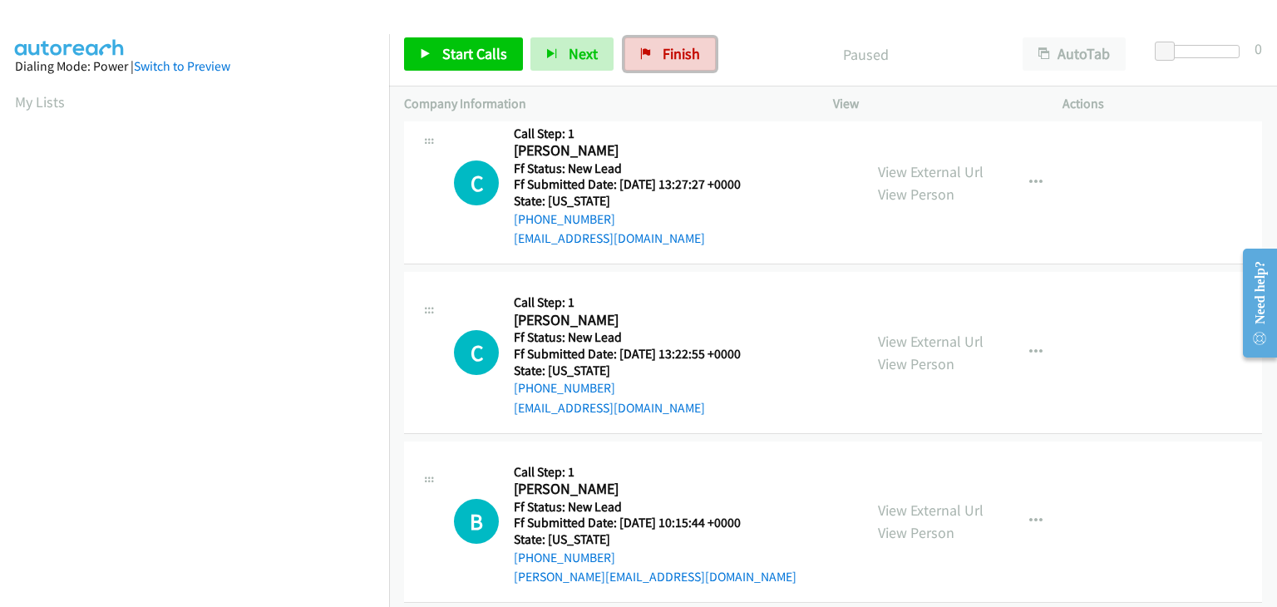
scroll to position [42, 0]
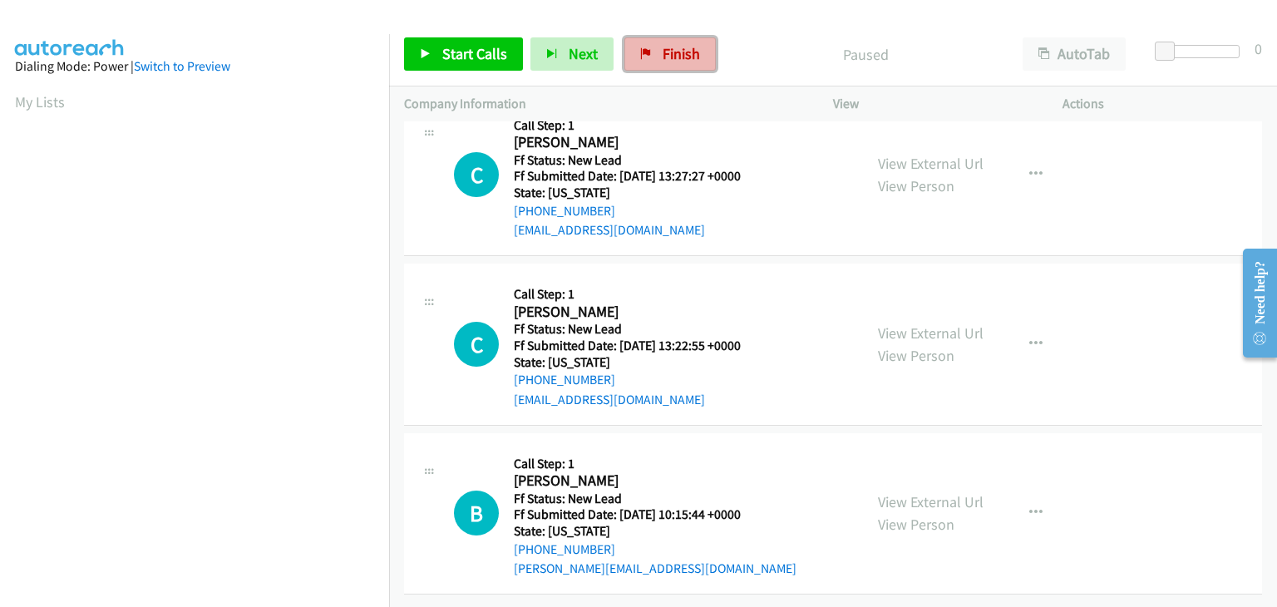
click at [682, 57] on span "Finish" at bounding box center [681, 53] width 37 height 19
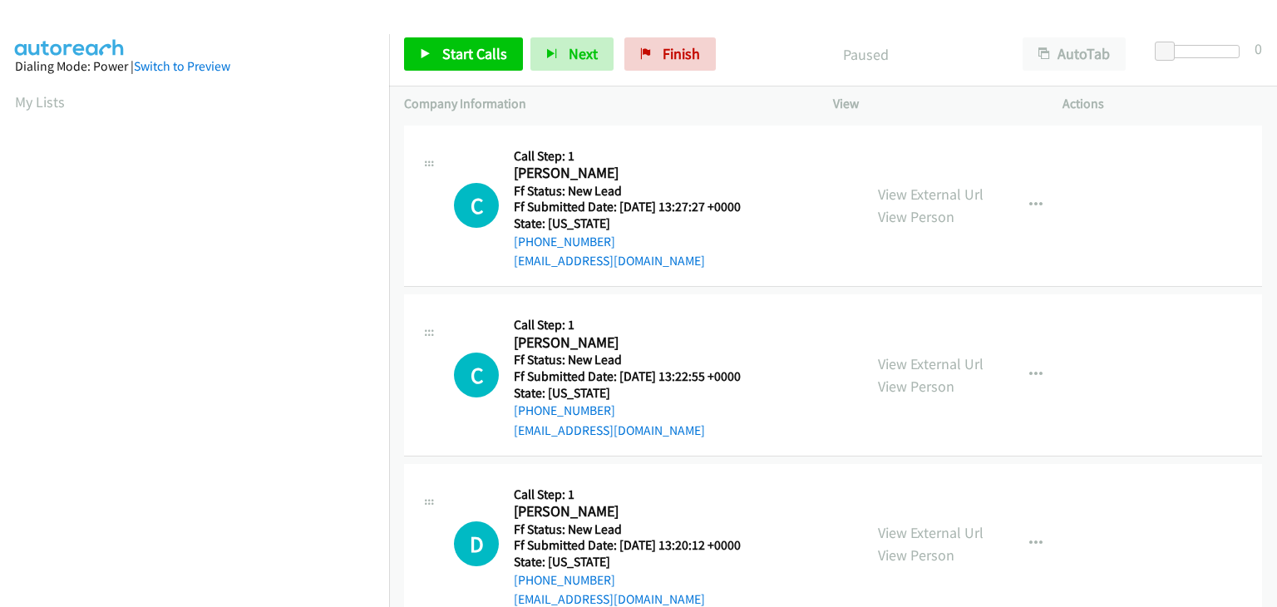
click at [943, 204] on div "View External Url View Person" at bounding box center [931, 205] width 106 height 45
click at [911, 192] on link "View External Url" at bounding box center [931, 194] width 106 height 19
drag, startPoint x: 465, startPoint y: 54, endPoint x: 504, endPoint y: 57, distance: 39.2
click at [465, 54] on span "Start Calls" at bounding box center [474, 53] width 65 height 19
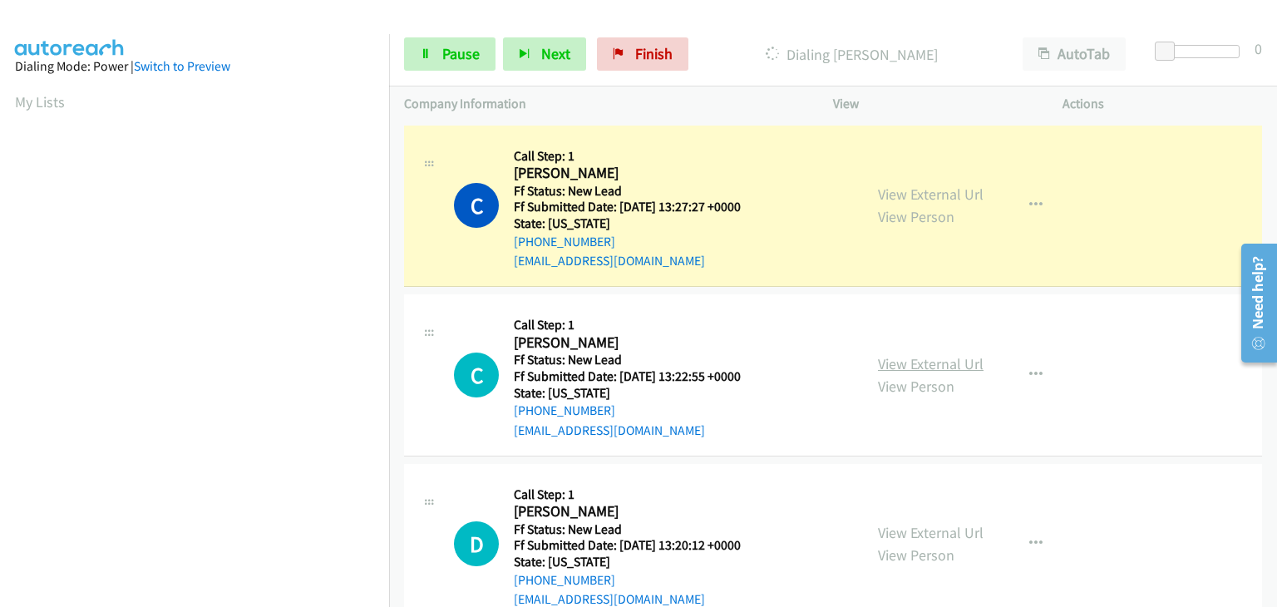
click at [944, 366] on link "View External Url" at bounding box center [931, 363] width 106 height 19
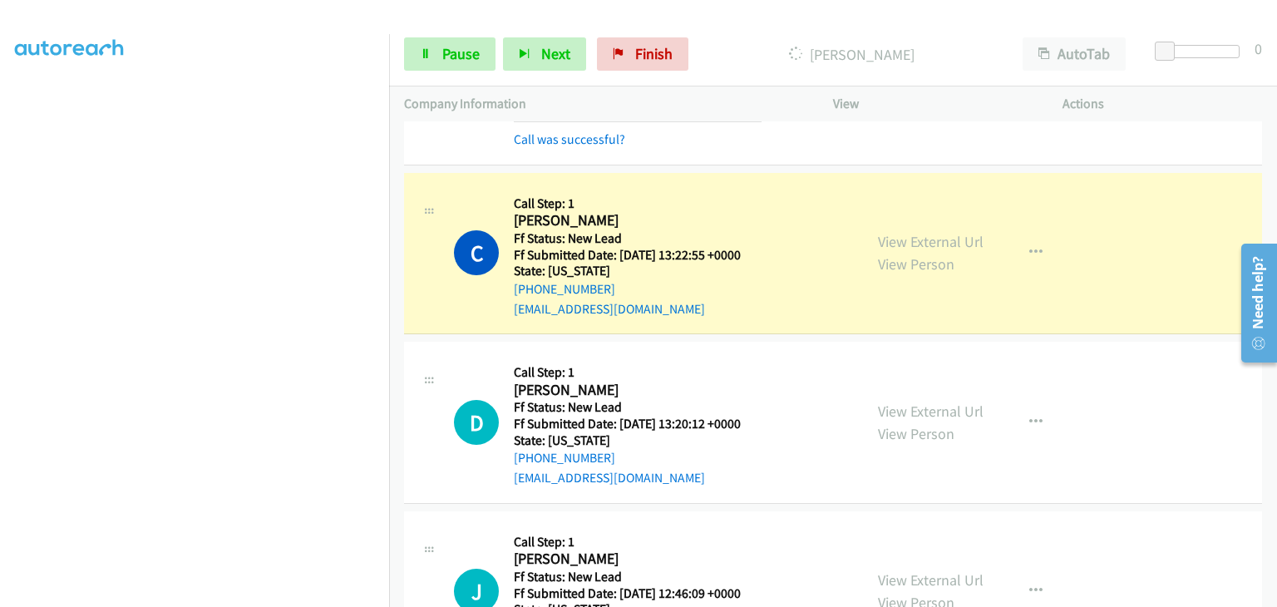
scroll to position [166, 0]
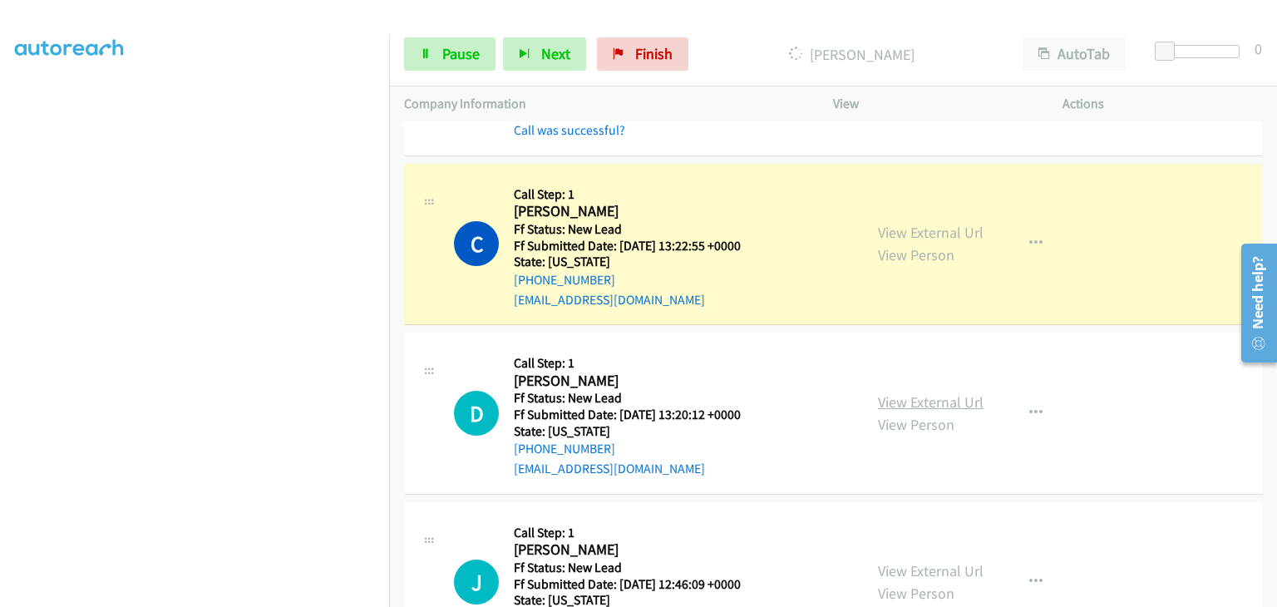
click at [905, 396] on link "View External Url" at bounding box center [931, 401] width 106 height 19
click at [422, 54] on icon at bounding box center [426, 55] width 12 height 12
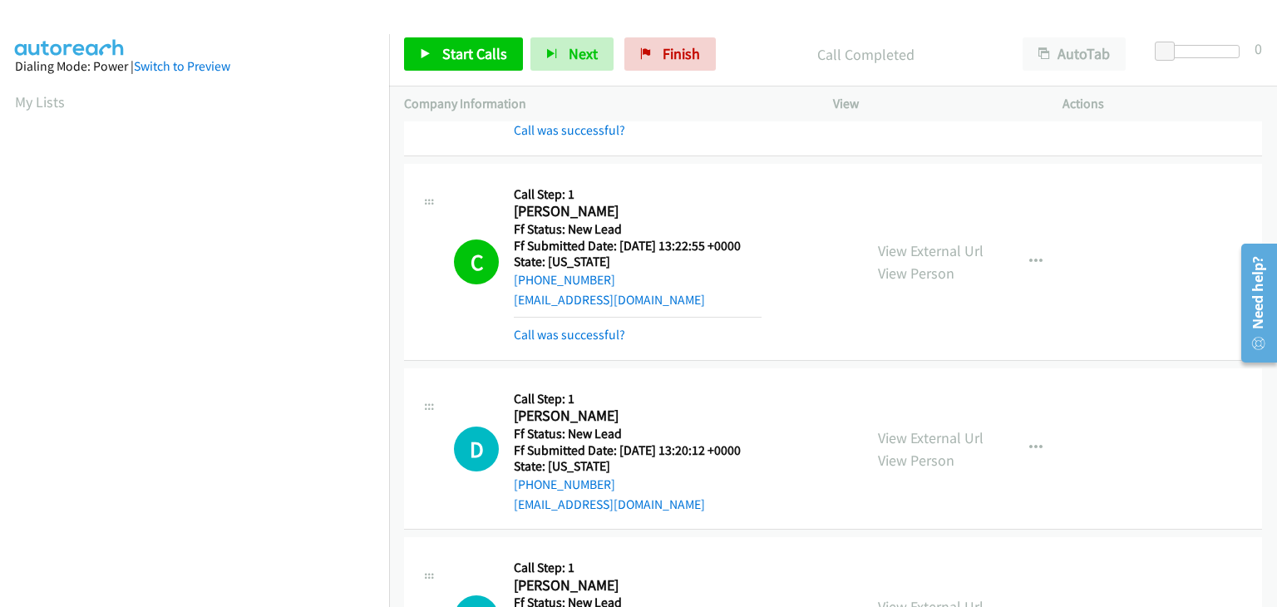
scroll to position [326, 0]
drag, startPoint x: 599, startPoint y: 328, endPoint x: 788, endPoint y: 325, distance: 188.7
click at [599, 328] on link "Call was successful?" at bounding box center [569, 335] width 111 height 16
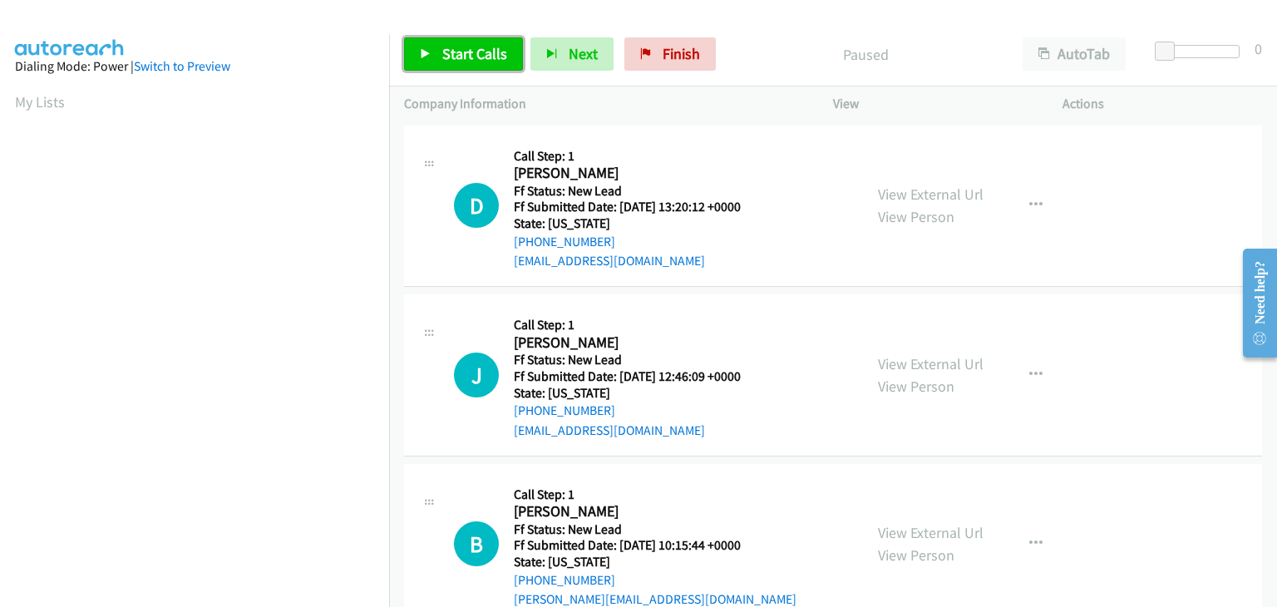
click at [458, 52] on span "Start Calls" at bounding box center [474, 53] width 65 height 19
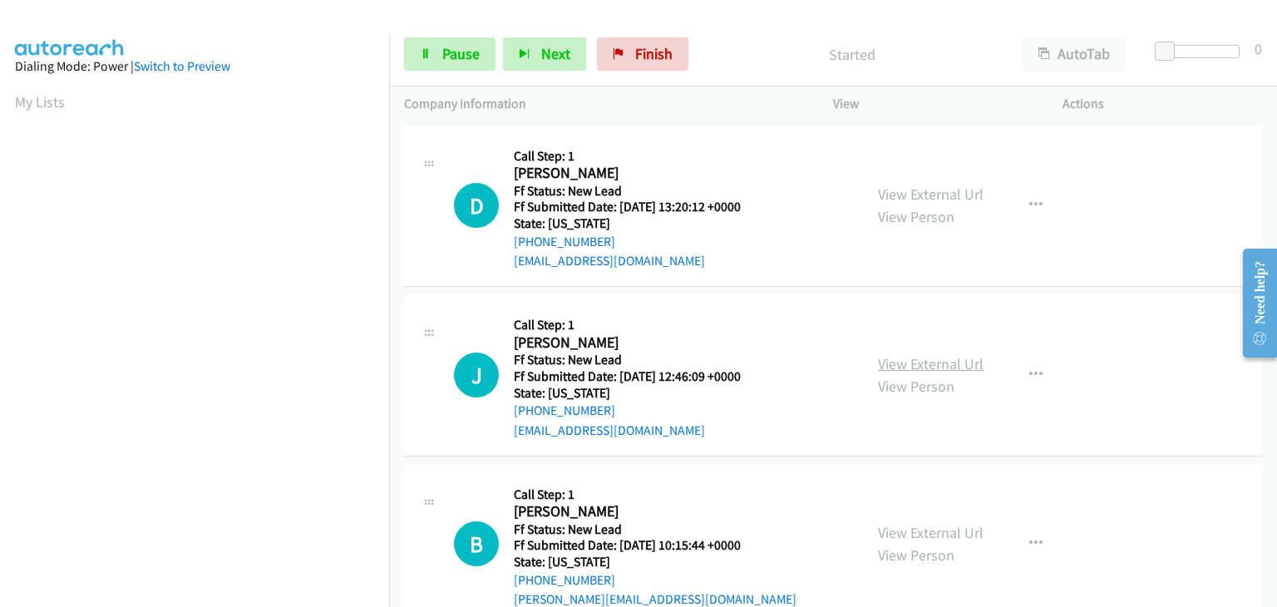
click at [897, 362] on link "View External Url" at bounding box center [931, 363] width 106 height 19
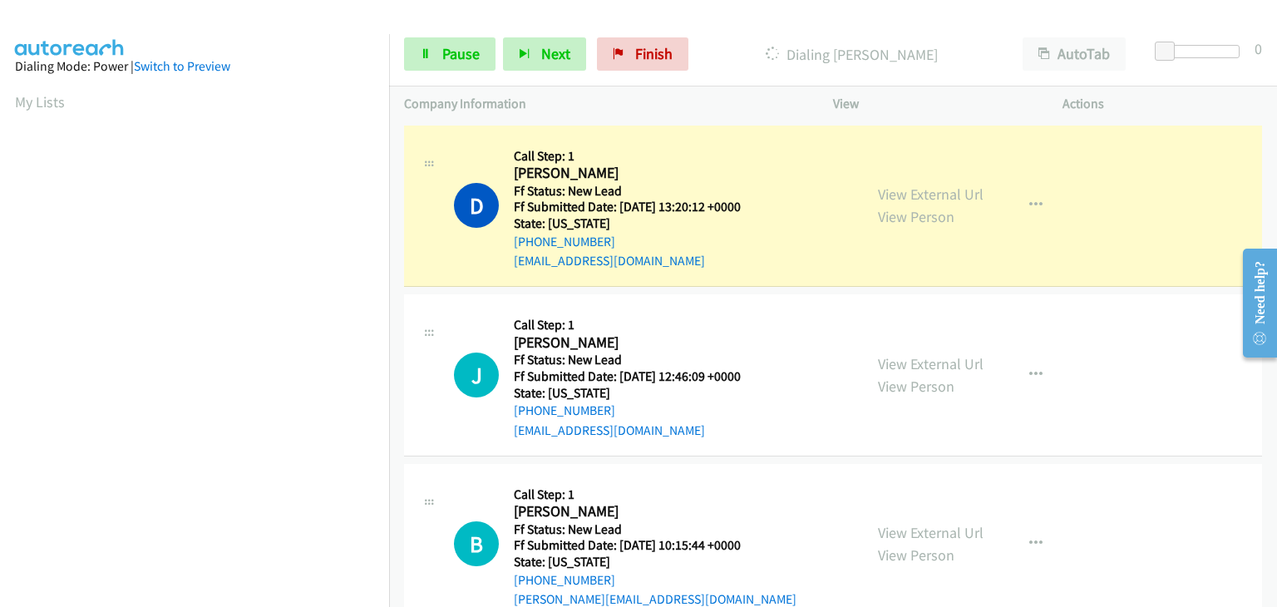
scroll to position [326, 0]
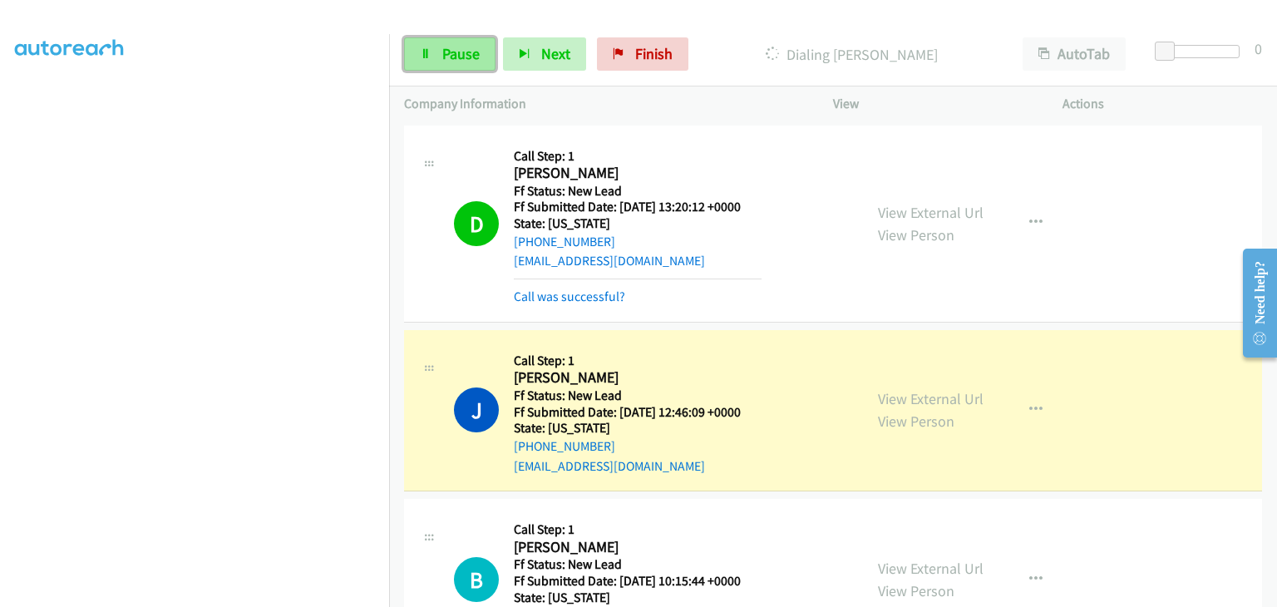
click at [464, 64] on link "Pause" at bounding box center [449, 53] width 91 height 33
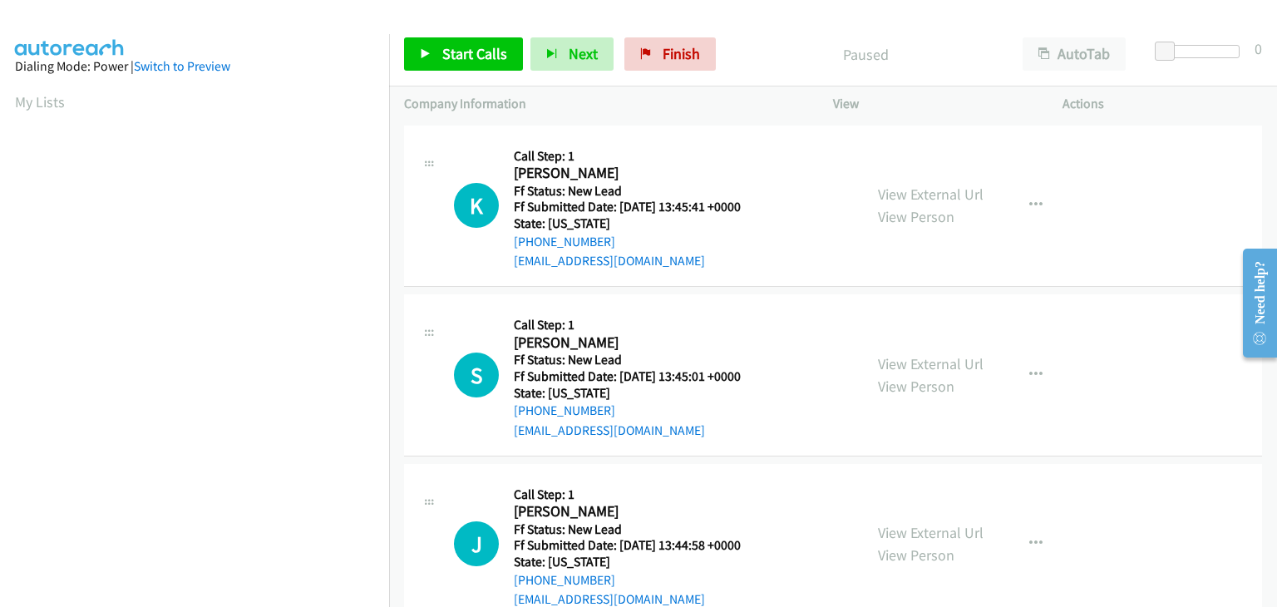
click at [931, 183] on div "View External Url View Person" at bounding box center [931, 205] width 106 height 45
click at [933, 186] on link "View External Url" at bounding box center [931, 194] width 106 height 19
click at [490, 42] on link "Start Calls" at bounding box center [463, 53] width 119 height 33
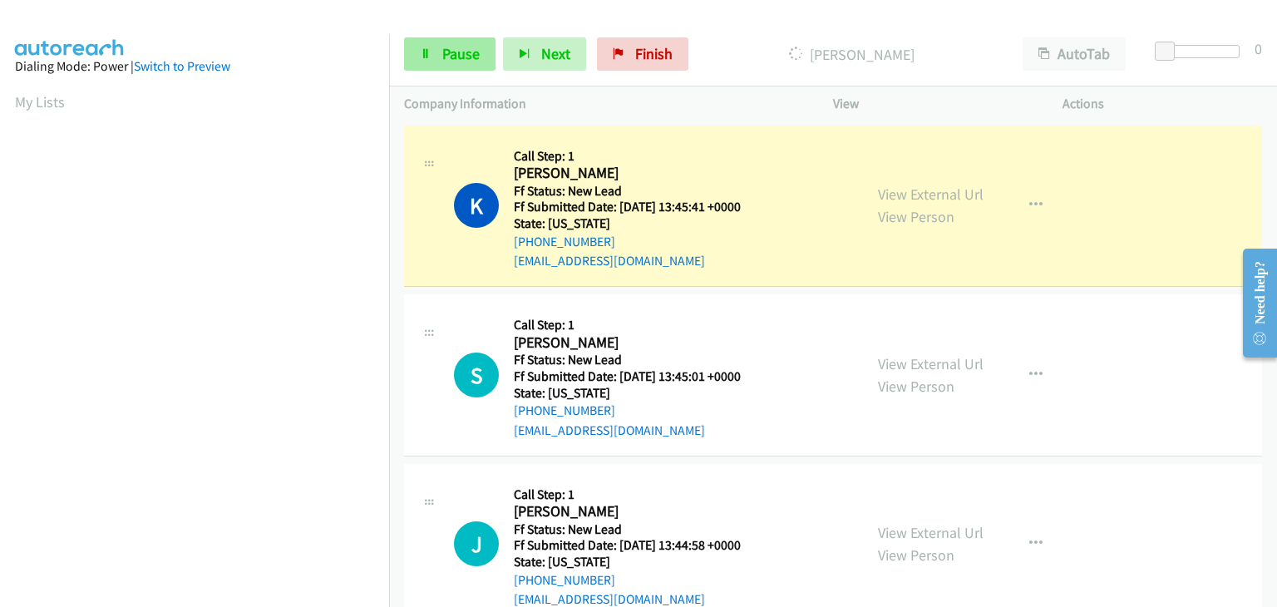
scroll to position [326, 0]
drag, startPoint x: 458, startPoint y: 59, endPoint x: 424, endPoint y: 88, distance: 44.8
click at [458, 59] on span "Pause" at bounding box center [460, 53] width 37 height 19
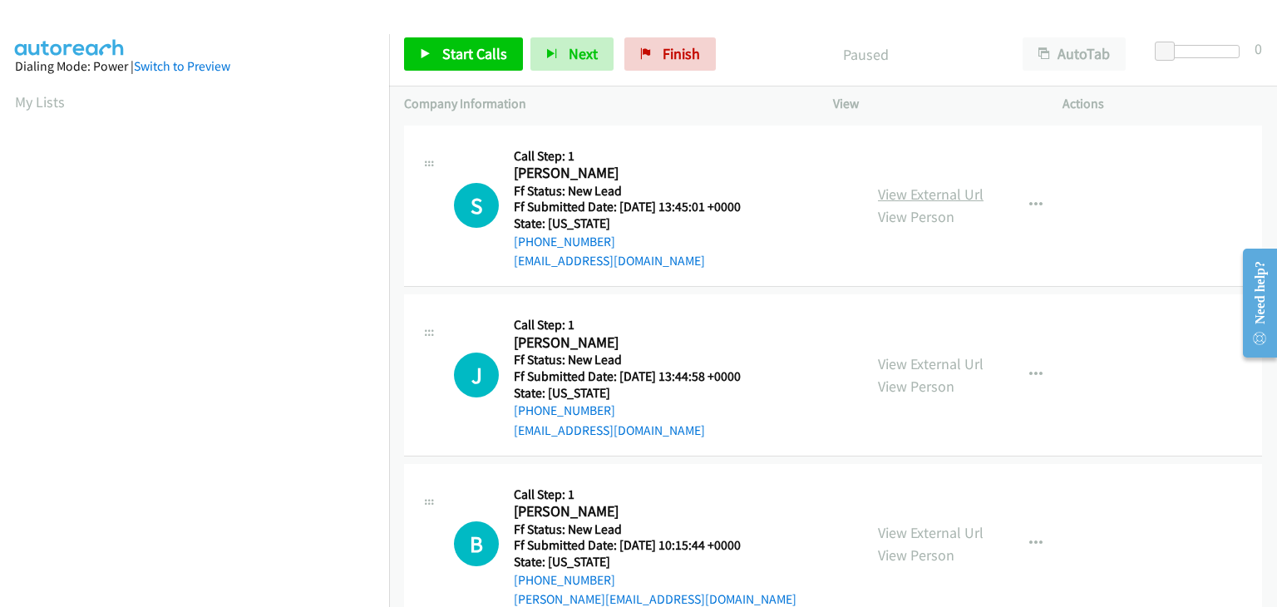
click at [893, 196] on link "View External Url" at bounding box center [931, 194] width 106 height 19
drag, startPoint x: 415, startPoint y: 51, endPoint x: 455, endPoint y: 56, distance: 40.2
click at [415, 51] on link "Start Calls" at bounding box center [463, 53] width 119 height 33
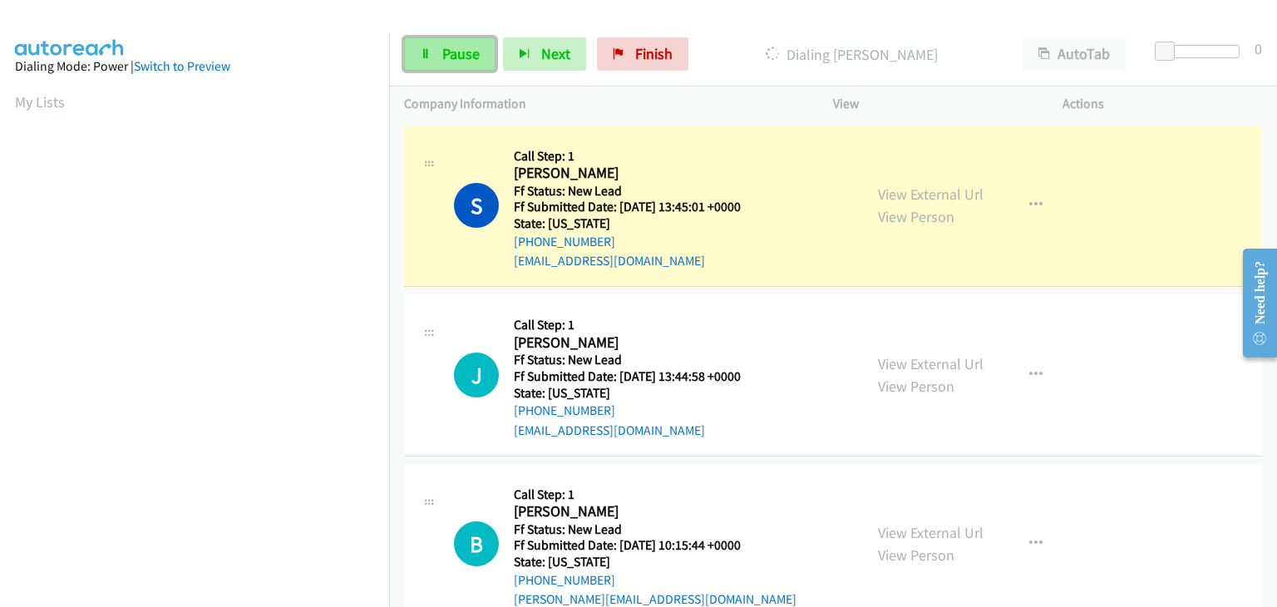
click at [450, 65] on link "Pause" at bounding box center [449, 53] width 91 height 33
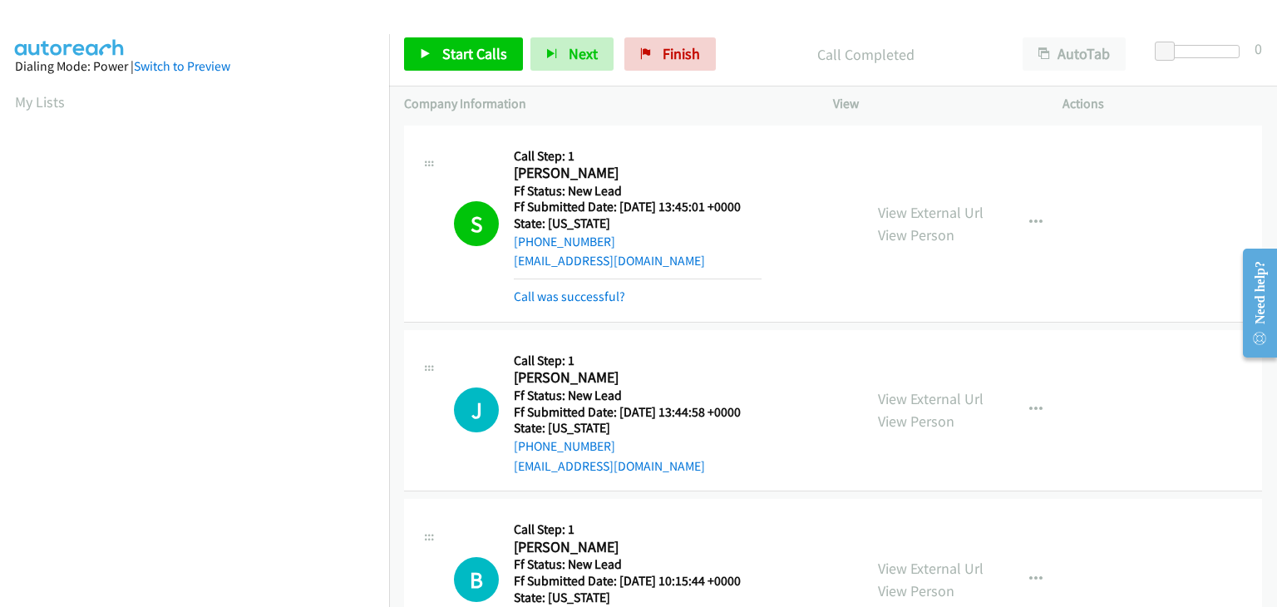
scroll to position [326, 0]
drag, startPoint x: 598, startPoint y: 291, endPoint x: 611, endPoint y: 288, distance: 13.5
click at [564, 295] on link "Call was successful?" at bounding box center [569, 296] width 111 height 16
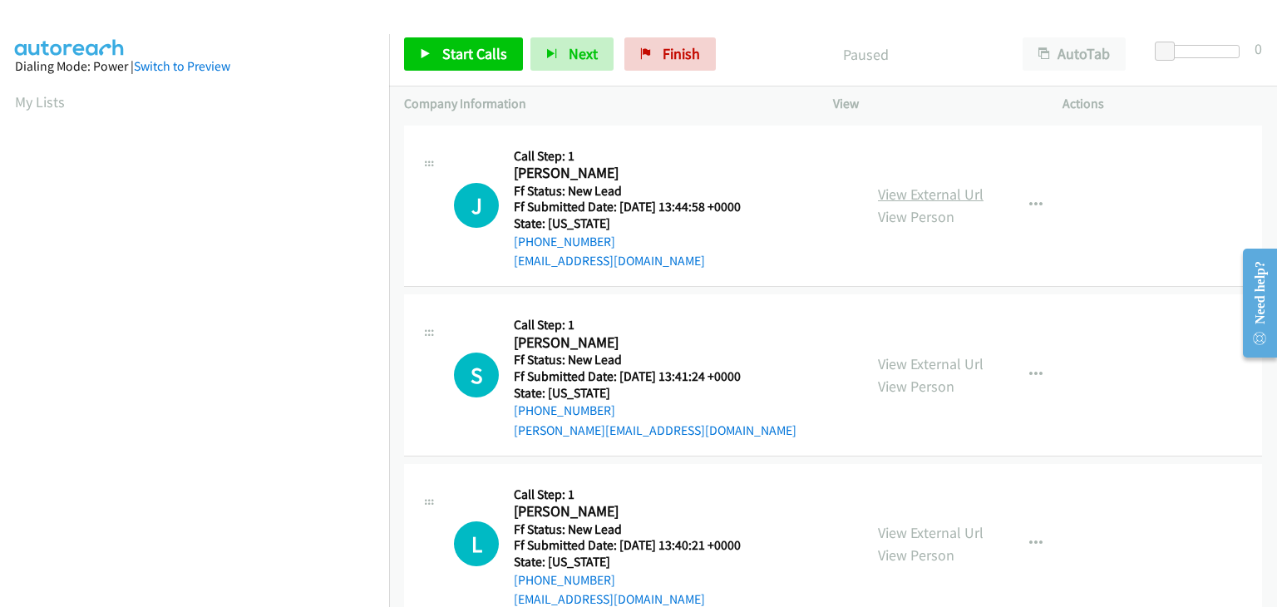
click at [914, 192] on link "View External Url" at bounding box center [931, 194] width 106 height 19
click at [908, 357] on link "View External Url" at bounding box center [931, 363] width 106 height 19
click at [471, 51] on span "Start Calls" at bounding box center [474, 53] width 65 height 19
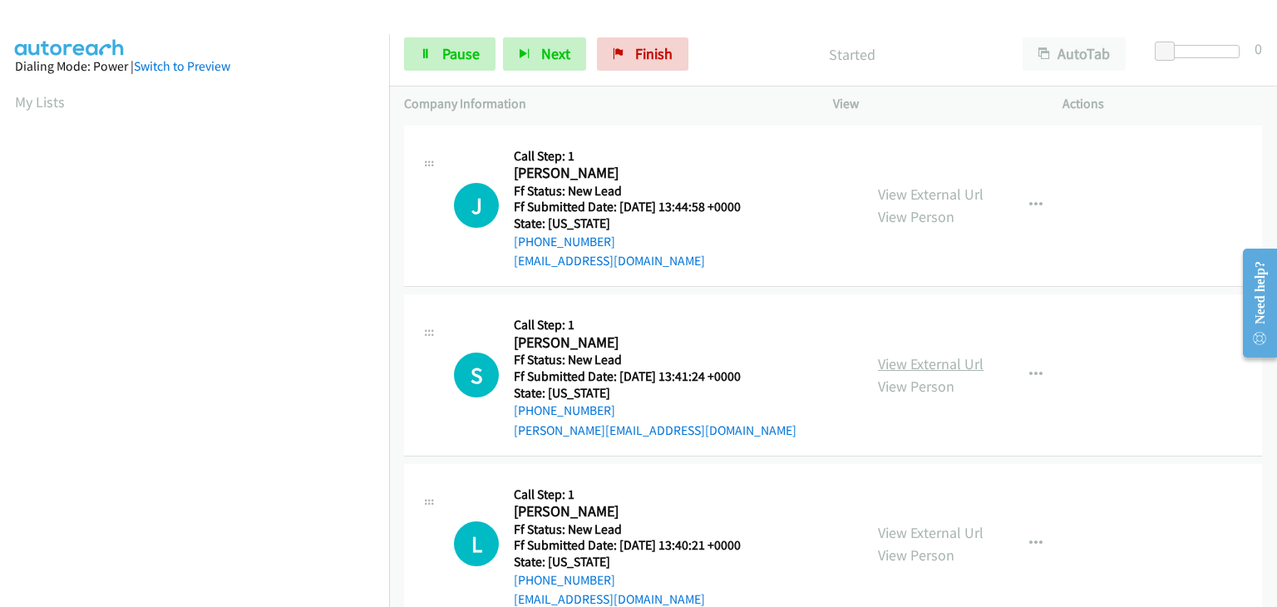
click at [907, 365] on link "View External Url" at bounding box center [931, 363] width 106 height 19
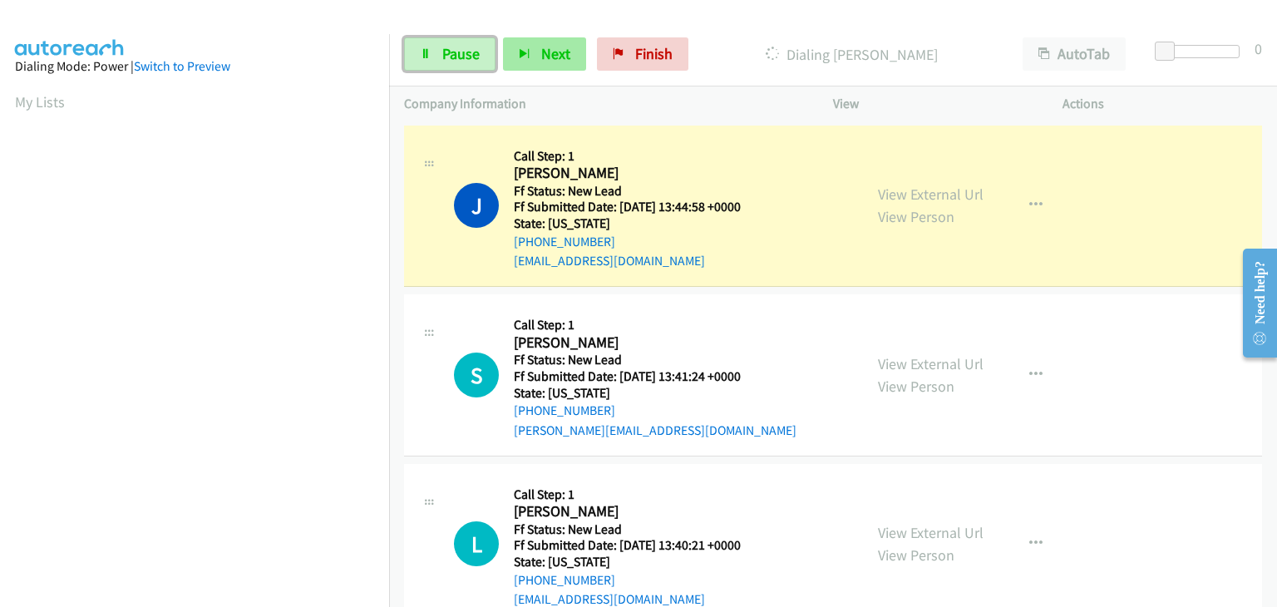
drag, startPoint x: 444, startPoint y: 52, endPoint x: 529, endPoint y: 52, distance: 84.8
click at [444, 52] on span "Pause" at bounding box center [460, 53] width 37 height 19
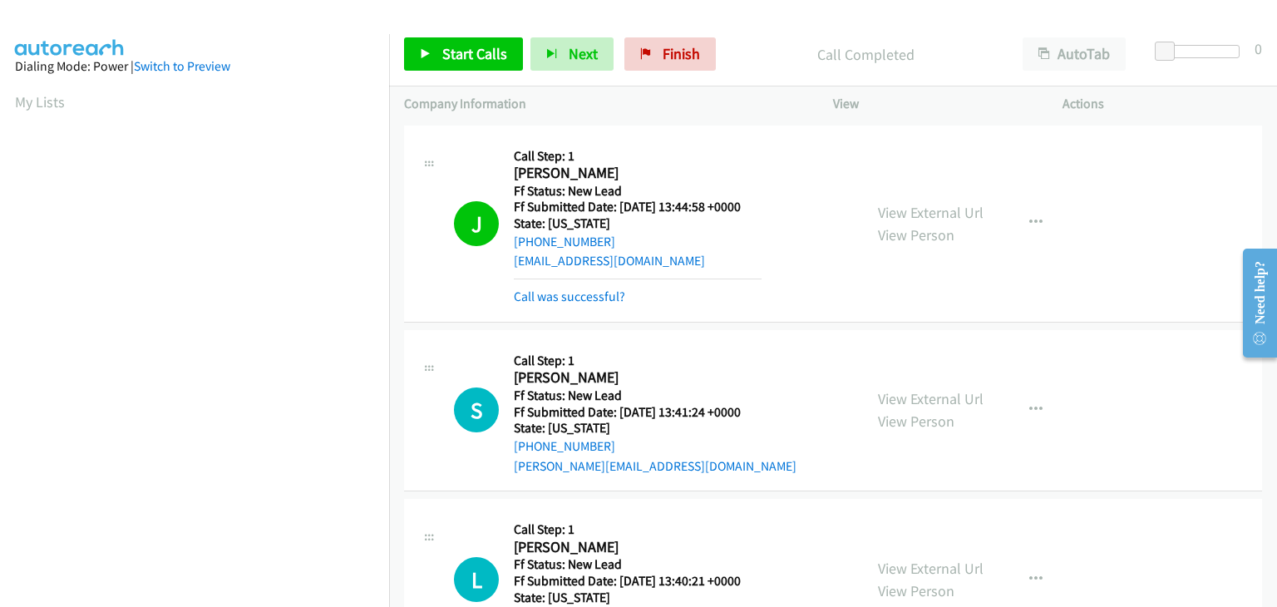
scroll to position [326, 0]
drag, startPoint x: 578, startPoint y: 293, endPoint x: 677, endPoint y: 294, distance: 98.9
click at [578, 293] on link "Call was successful?" at bounding box center [569, 296] width 111 height 16
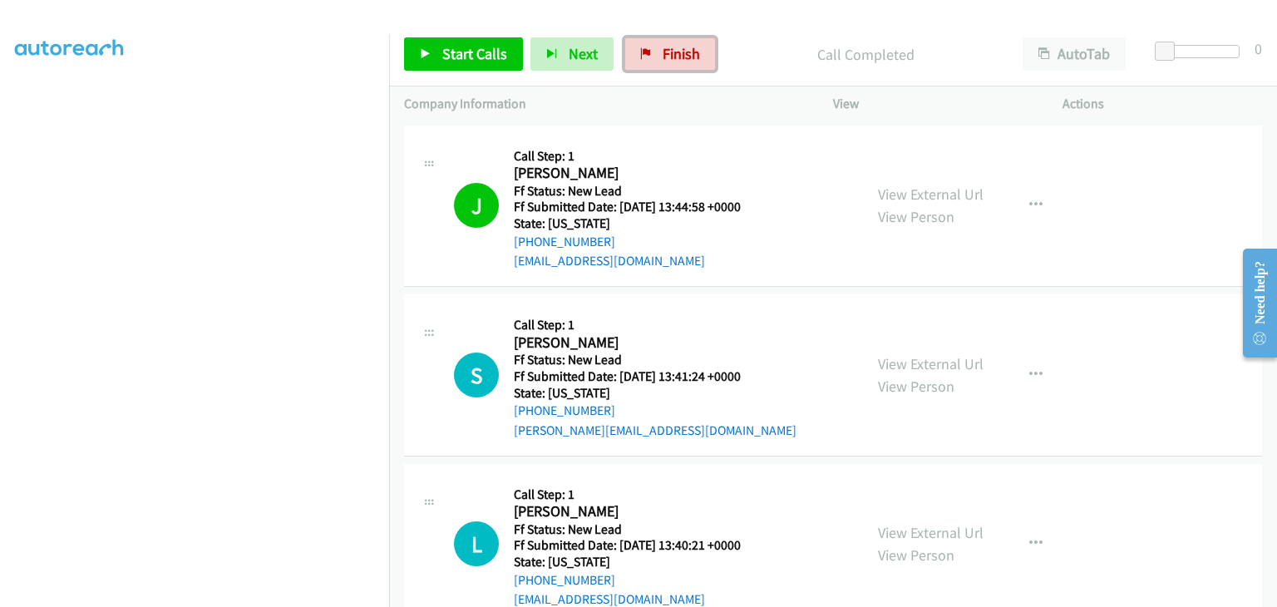
click at [672, 57] on span "Finish" at bounding box center [681, 53] width 37 height 19
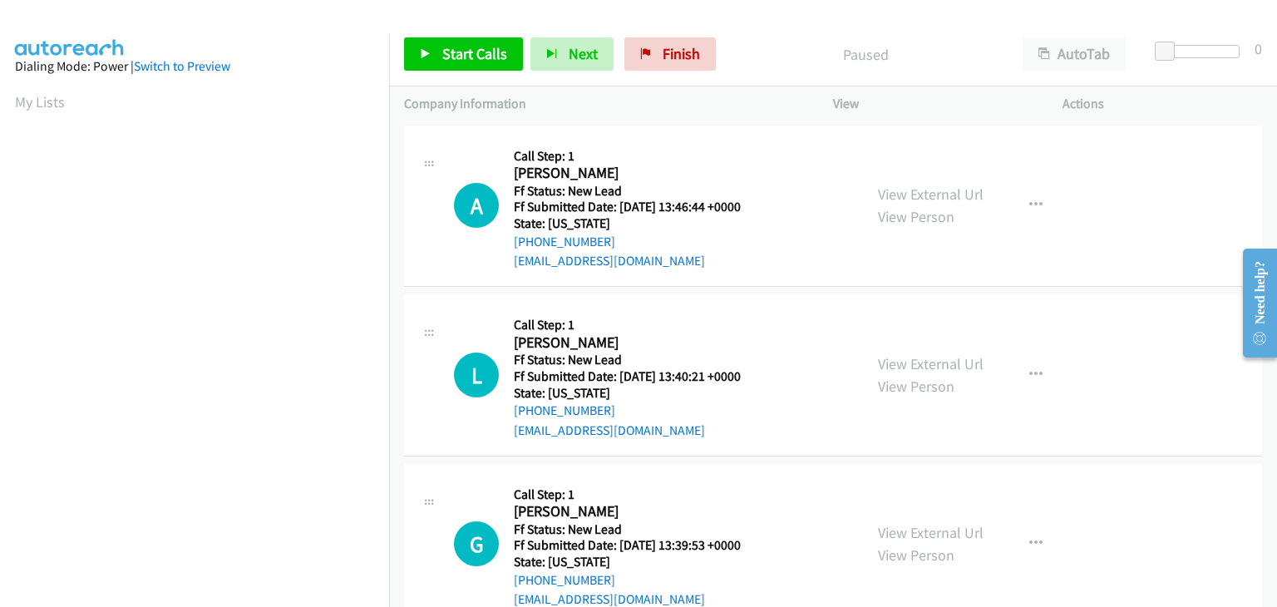
click at [887, 182] on div "View External Url View Person View External Url Email Schedule/Manage Callback …" at bounding box center [985, 205] width 244 height 131
click at [890, 190] on link "View External Url" at bounding box center [931, 194] width 106 height 19
click at [470, 57] on span "Start Calls" at bounding box center [474, 53] width 65 height 19
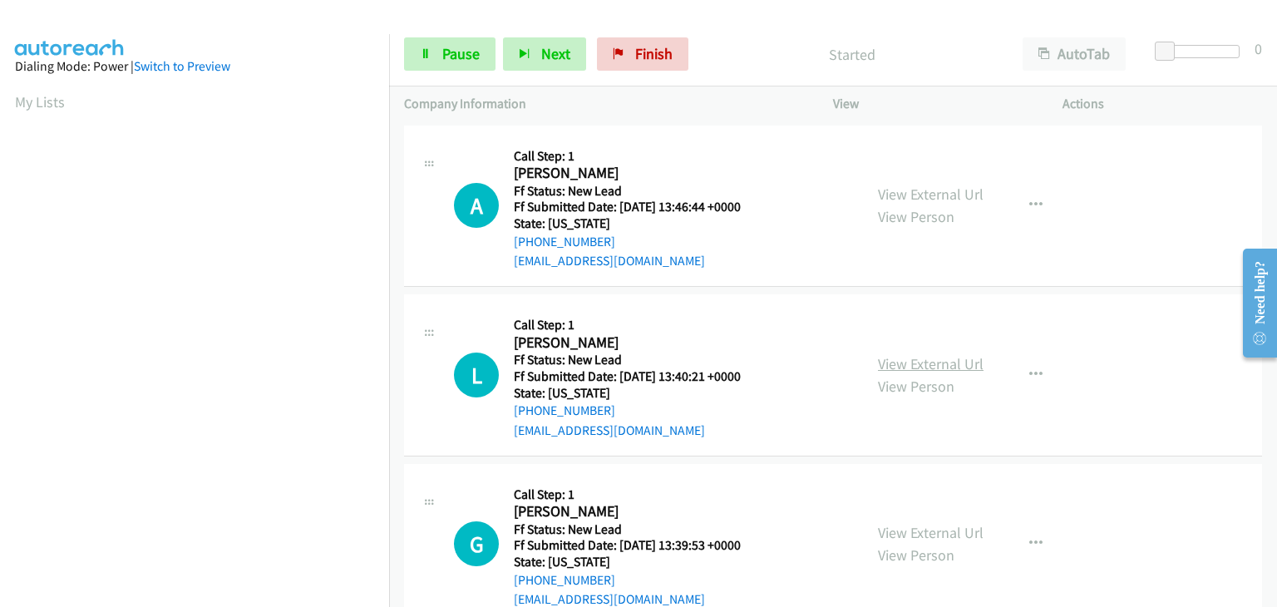
click at [940, 363] on link "View External Url" at bounding box center [931, 363] width 106 height 19
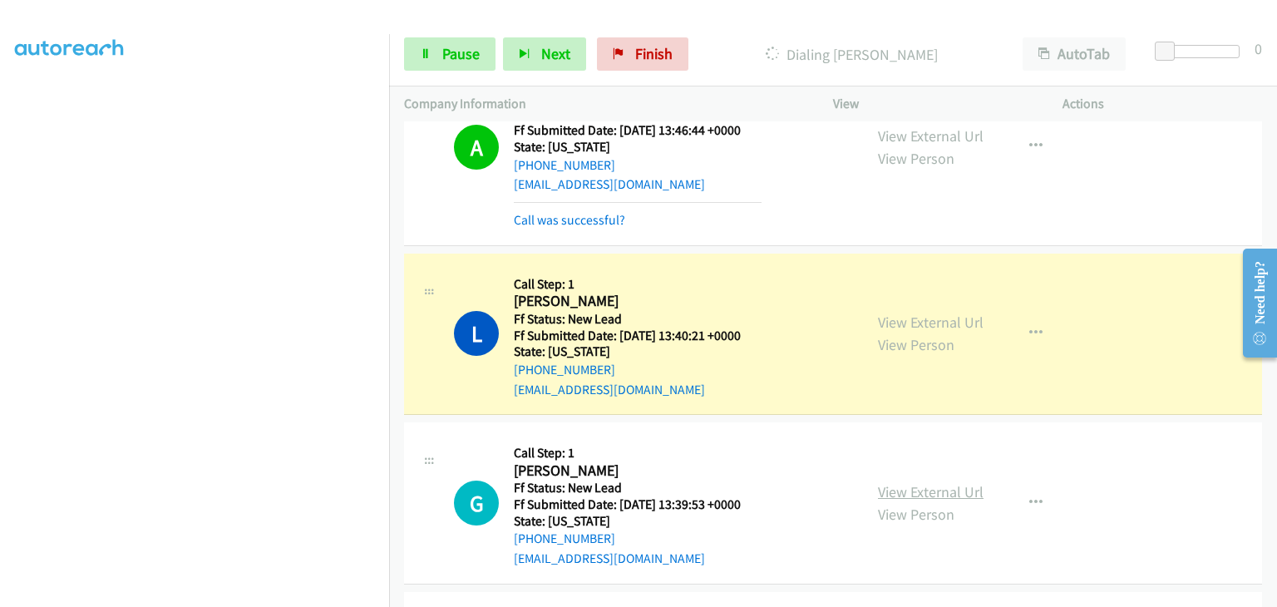
scroll to position [166, 0]
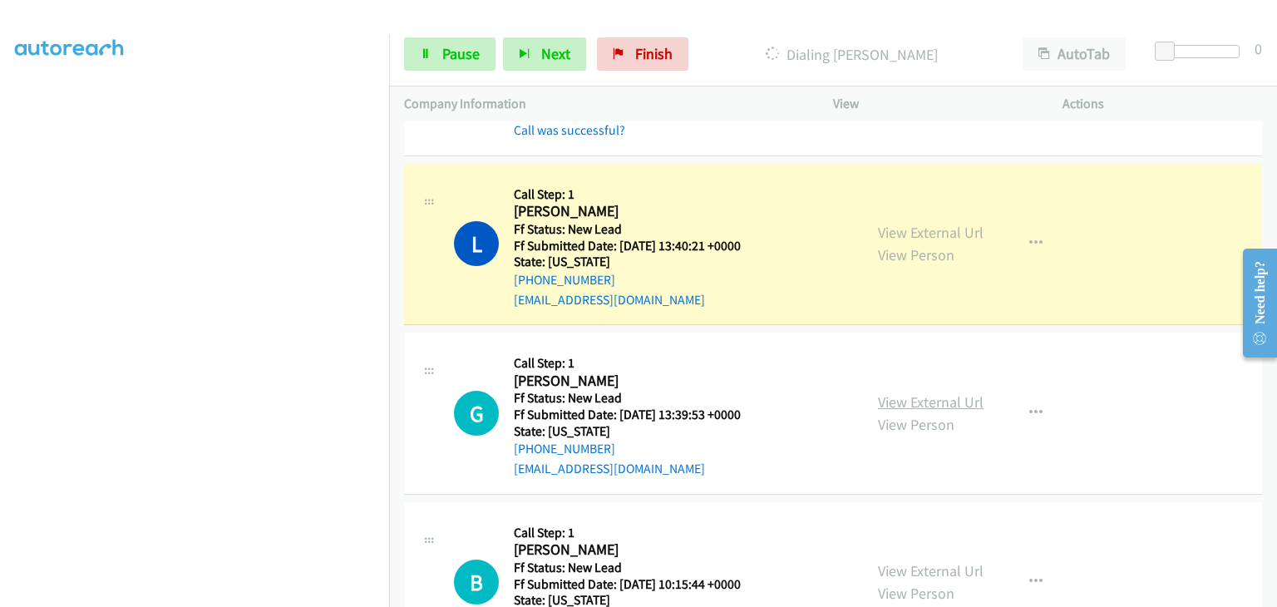
click at [897, 403] on link "View External Url" at bounding box center [931, 401] width 106 height 19
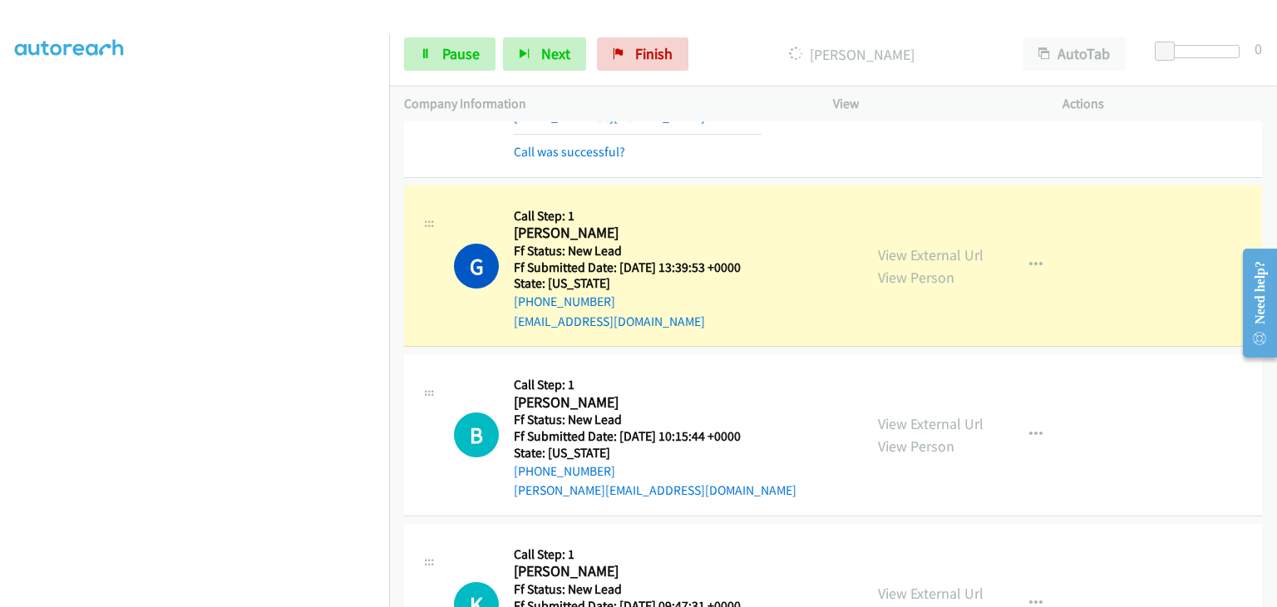
scroll to position [416, 0]
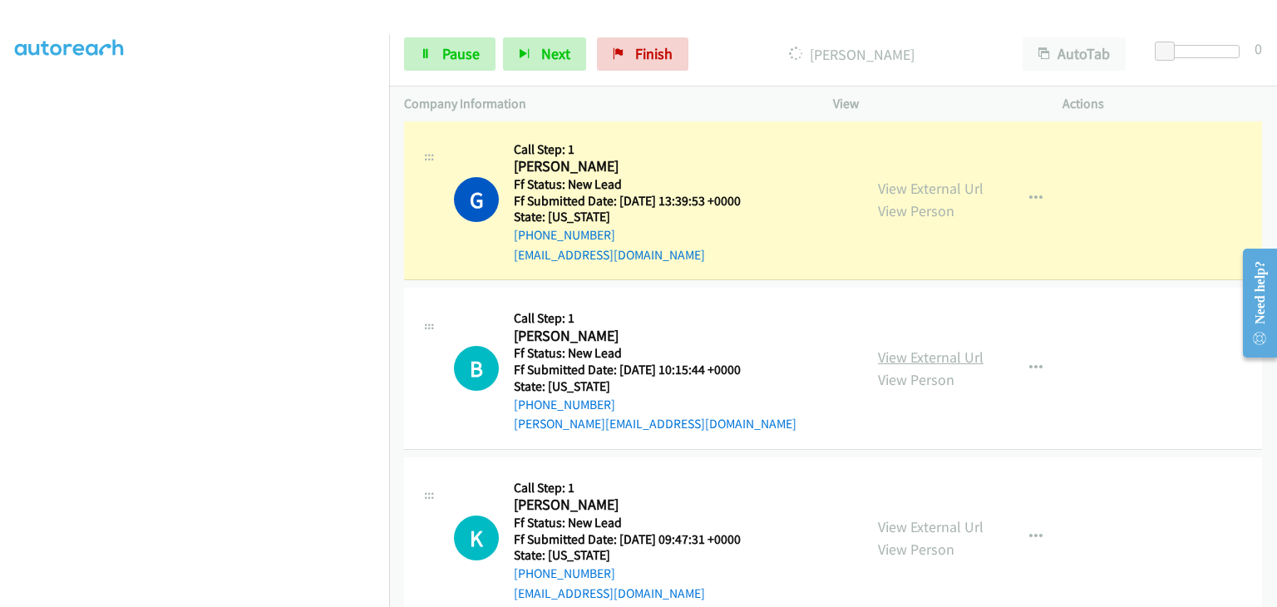
click at [939, 350] on link "View External Url" at bounding box center [931, 356] width 106 height 19
click at [462, 55] on span "Pause" at bounding box center [460, 53] width 37 height 19
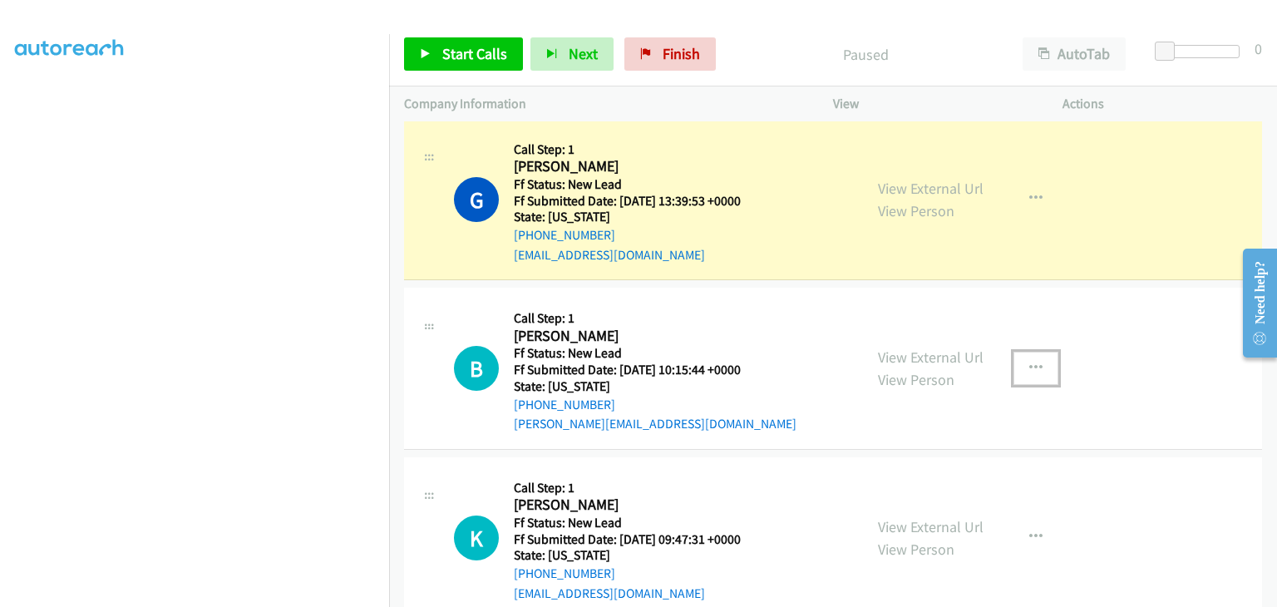
click at [1017, 365] on button "button" at bounding box center [1035, 368] width 45 height 33
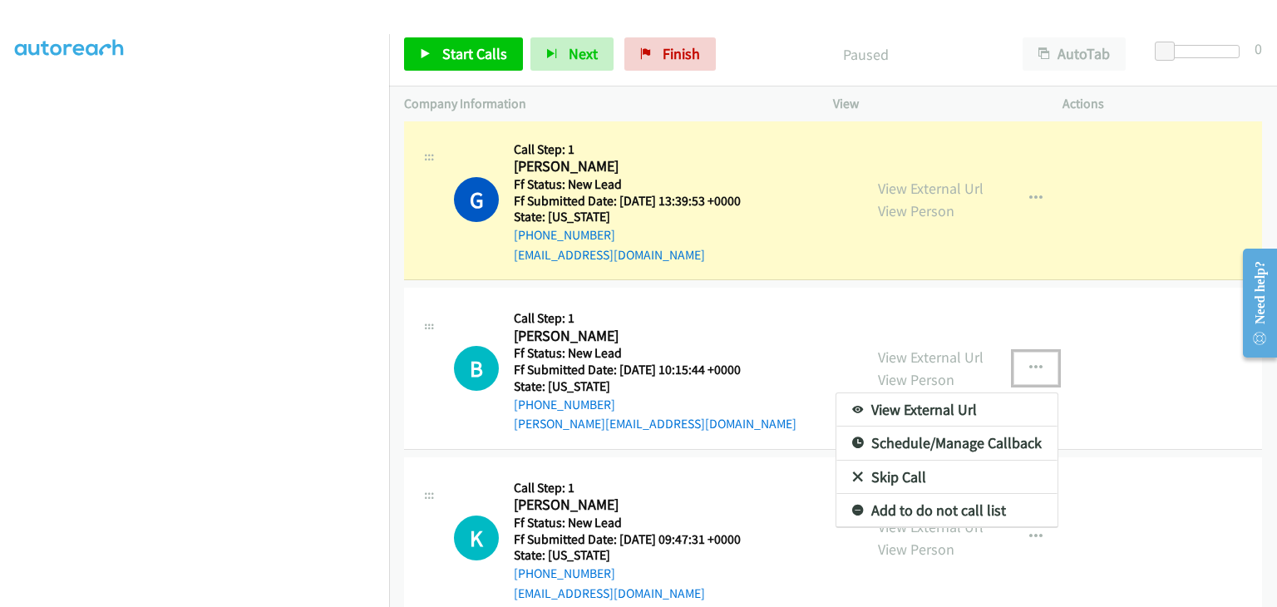
click at [914, 480] on link "Skip Call" at bounding box center [946, 477] width 221 height 33
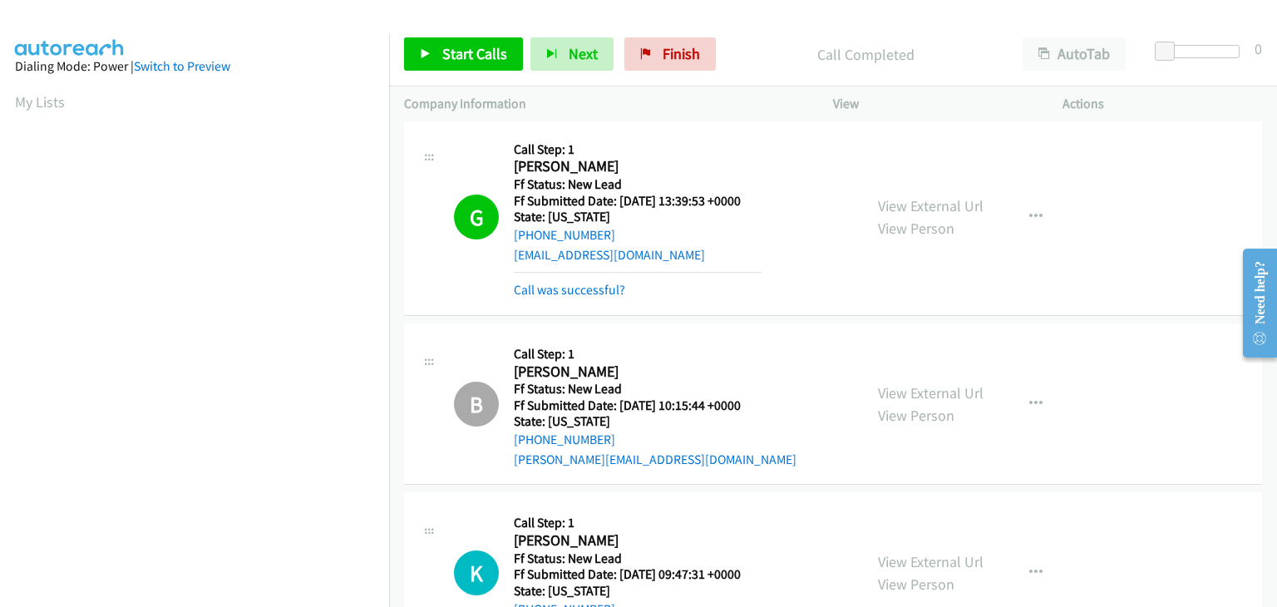
scroll to position [326, 0]
click at [612, 288] on link "Call was successful?" at bounding box center [569, 290] width 111 height 16
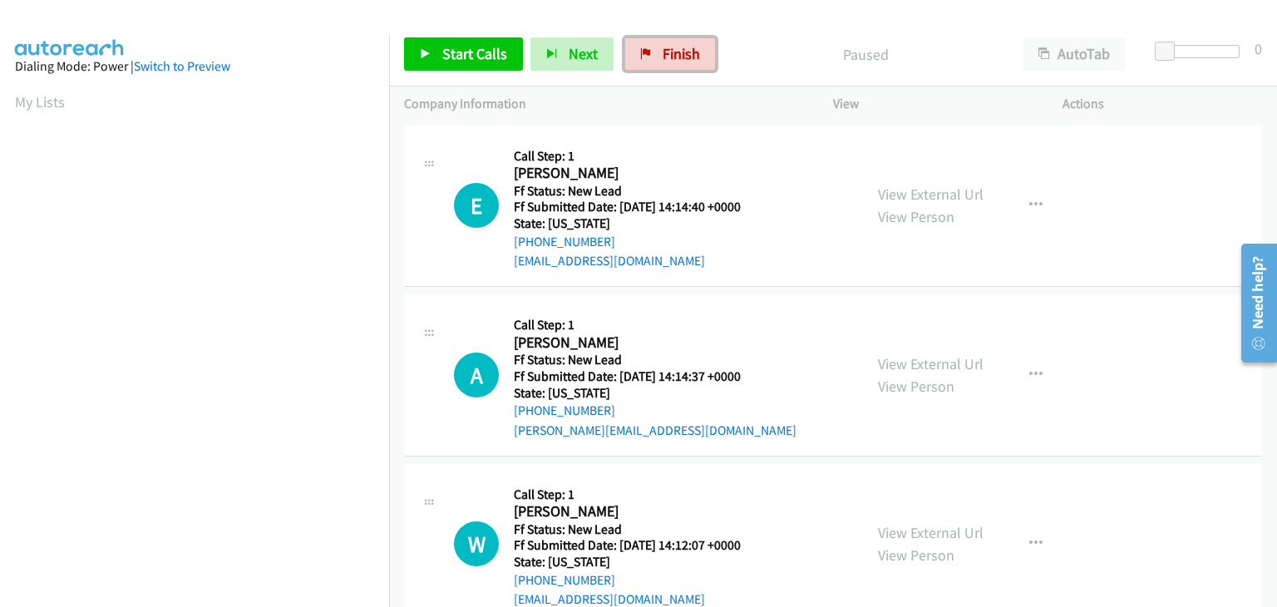
drag, startPoint x: 682, startPoint y: 56, endPoint x: 702, endPoint y: 91, distance: 40.9
click at [682, 56] on span "Finish" at bounding box center [681, 53] width 37 height 19
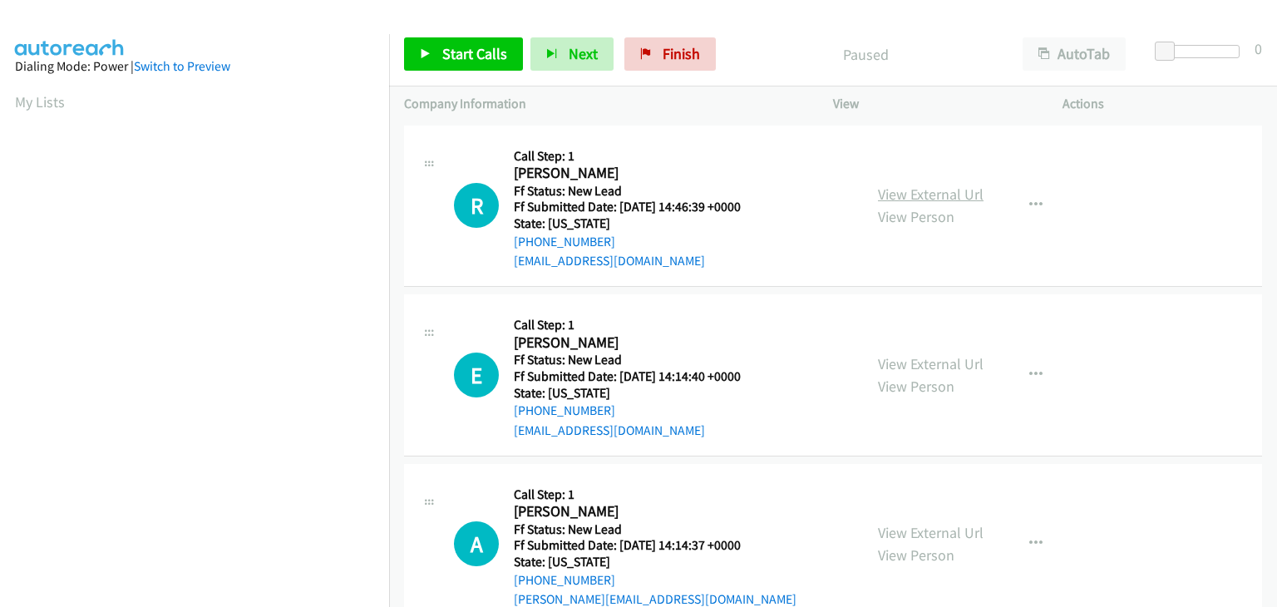
click at [902, 185] on link "View External Url" at bounding box center [931, 194] width 106 height 19
drag, startPoint x: 658, startPoint y: 49, endPoint x: 679, endPoint y: 81, distance: 39.0
click at [663, 49] on span "Finish" at bounding box center [681, 53] width 37 height 19
click at [946, 204] on div "View External Url View Person" at bounding box center [931, 205] width 106 height 45
click at [921, 201] on link "View External Url" at bounding box center [931, 194] width 106 height 19
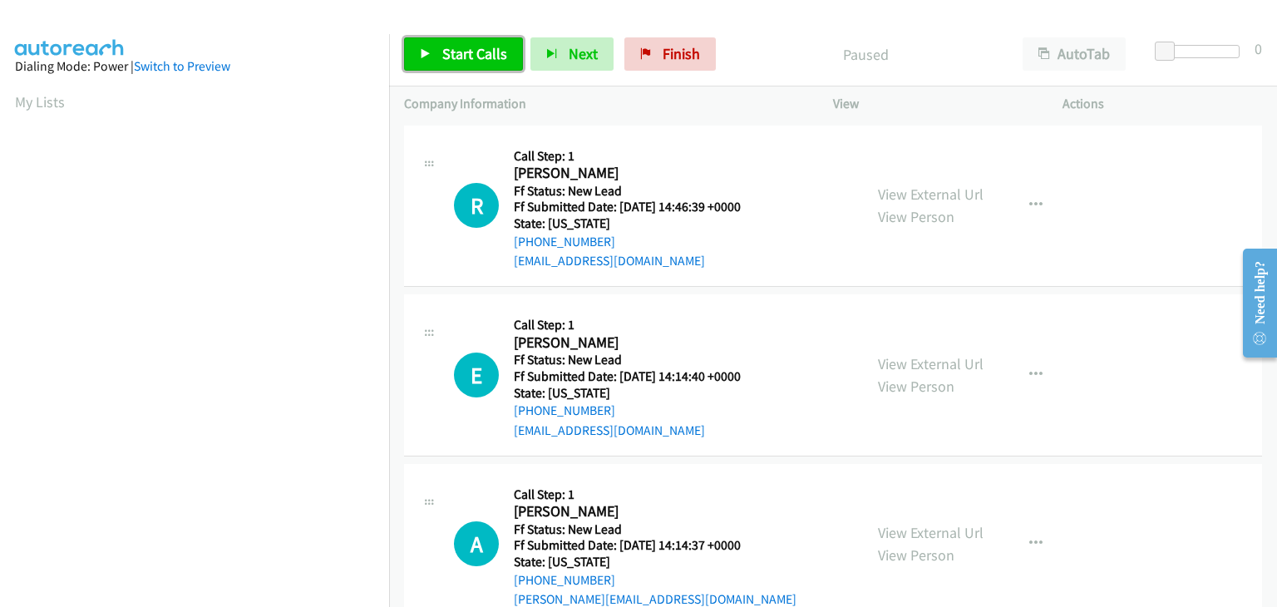
click at [449, 61] on span "Start Calls" at bounding box center [474, 53] width 65 height 19
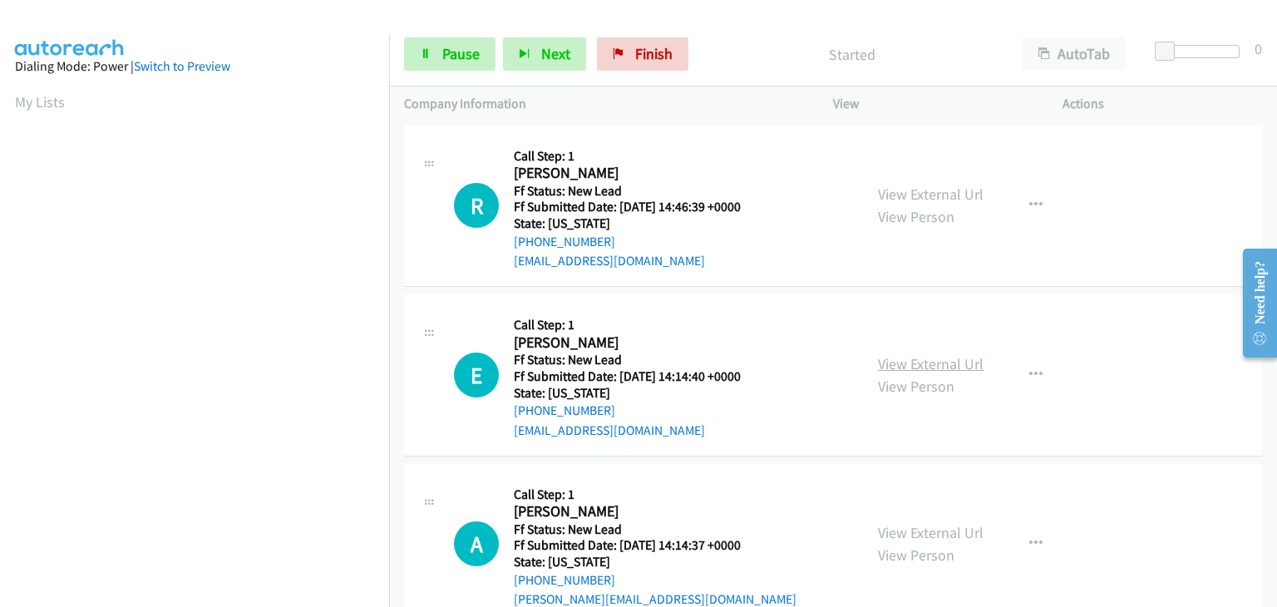
click at [948, 366] on link "View External Url" at bounding box center [931, 363] width 106 height 19
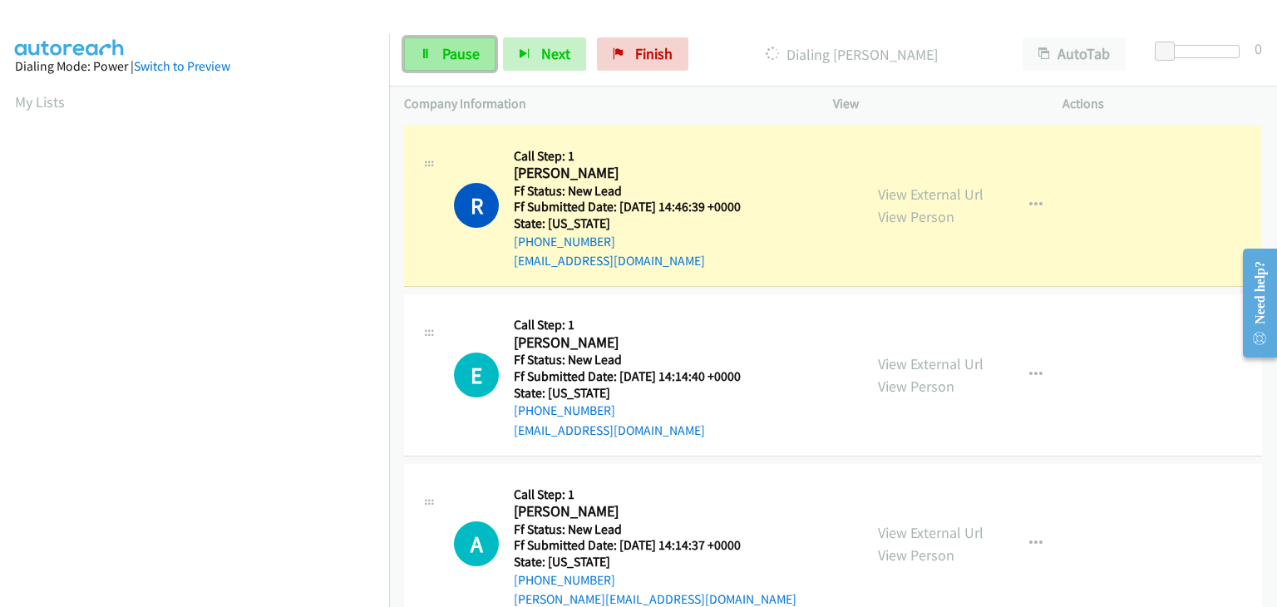
click at [465, 57] on span "Pause" at bounding box center [460, 53] width 37 height 19
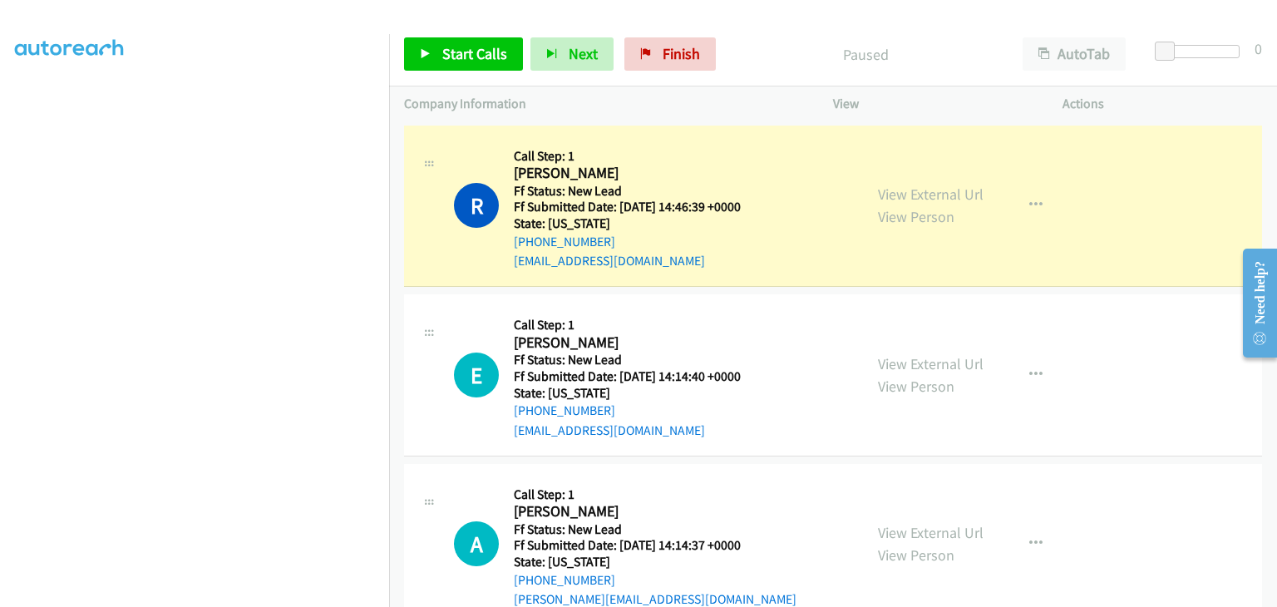
scroll to position [326, 0]
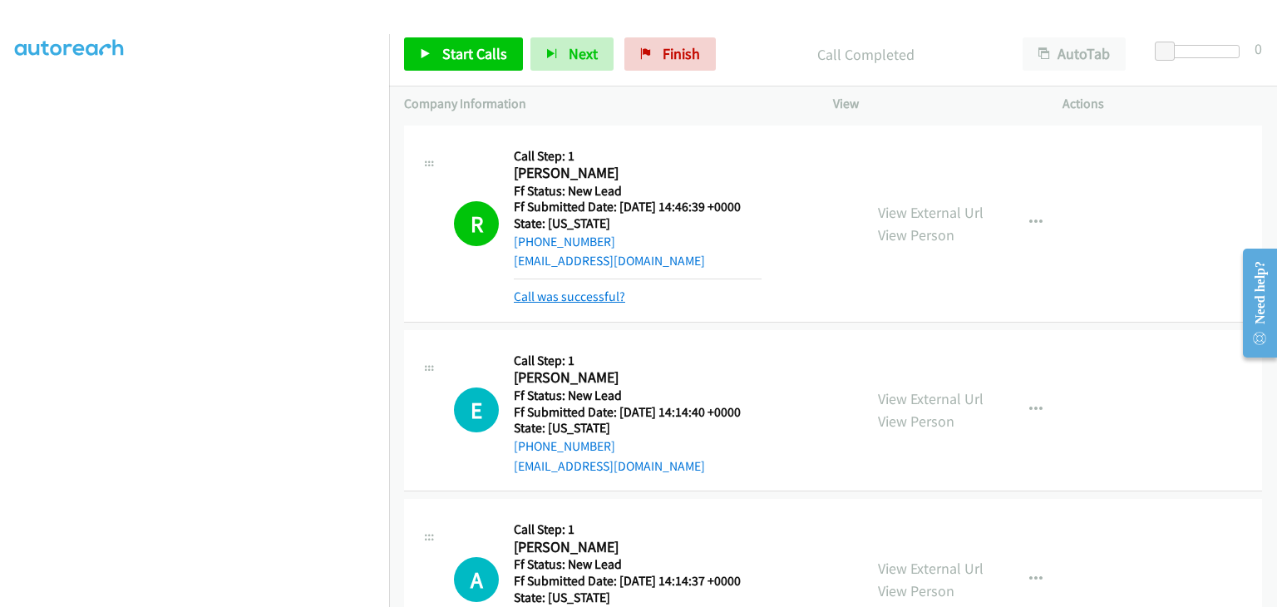
click at [587, 288] on link "Call was successful?" at bounding box center [569, 296] width 111 height 16
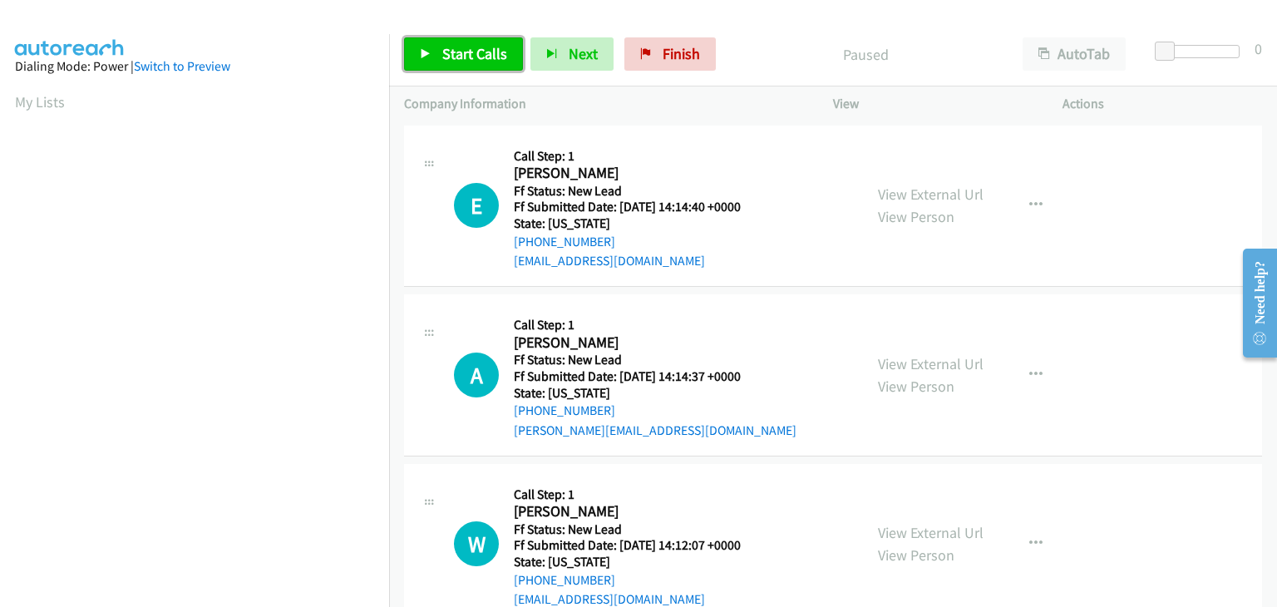
click at [464, 52] on span "Start Calls" at bounding box center [474, 53] width 65 height 19
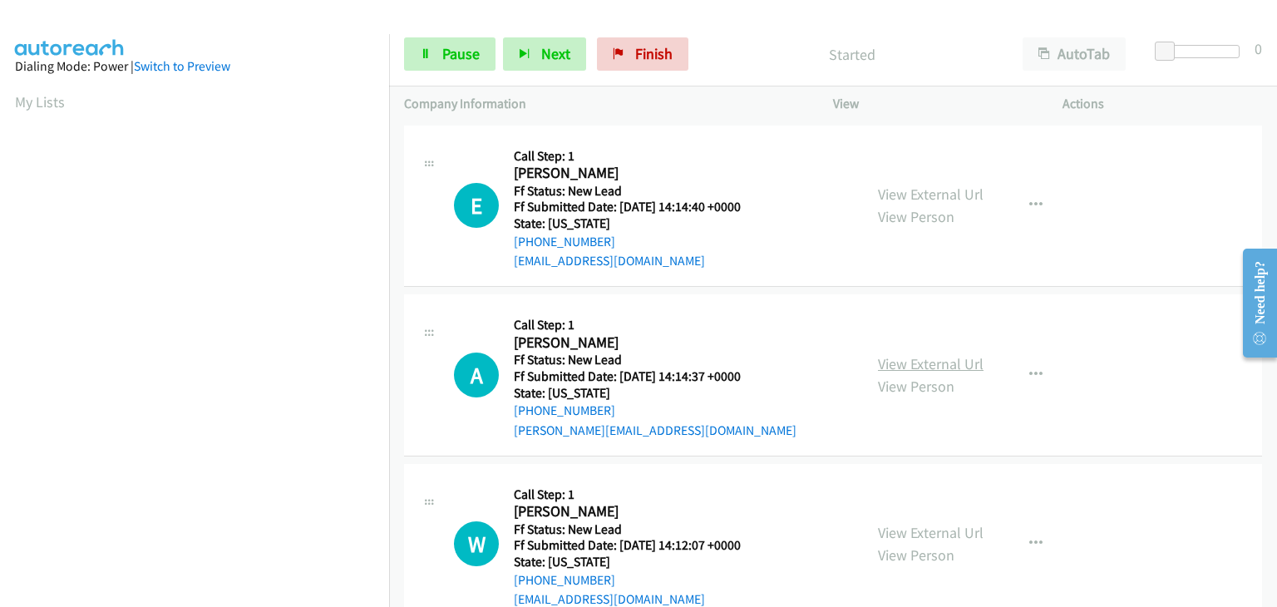
click at [926, 357] on link "View External Url" at bounding box center [931, 363] width 106 height 19
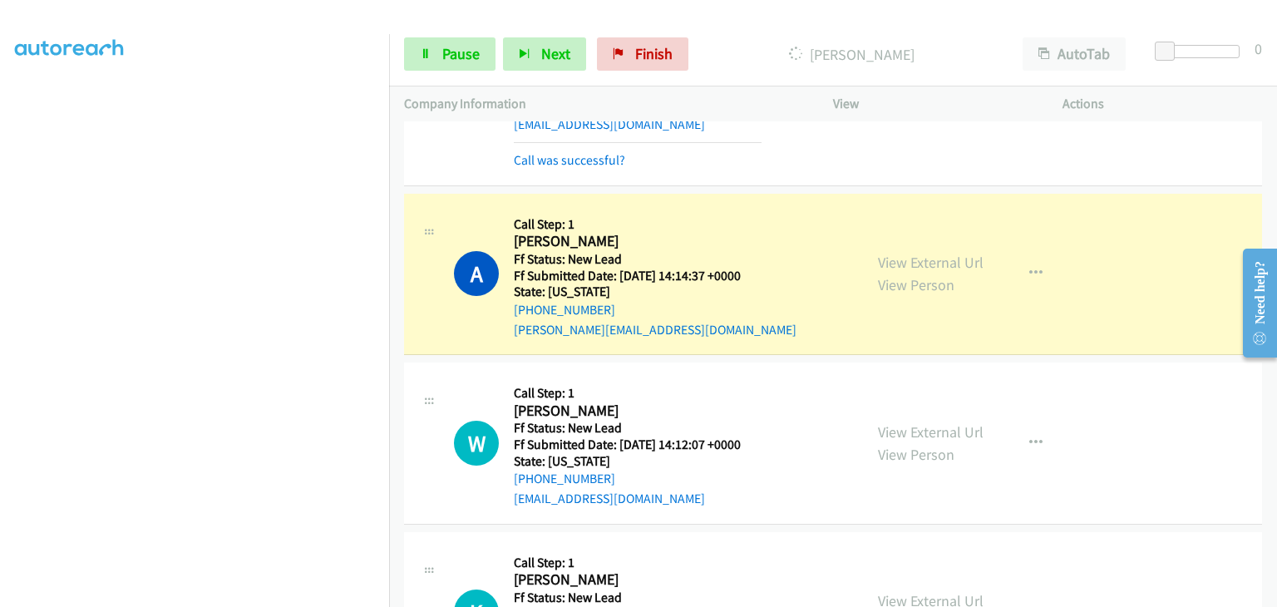
scroll to position [166, 0]
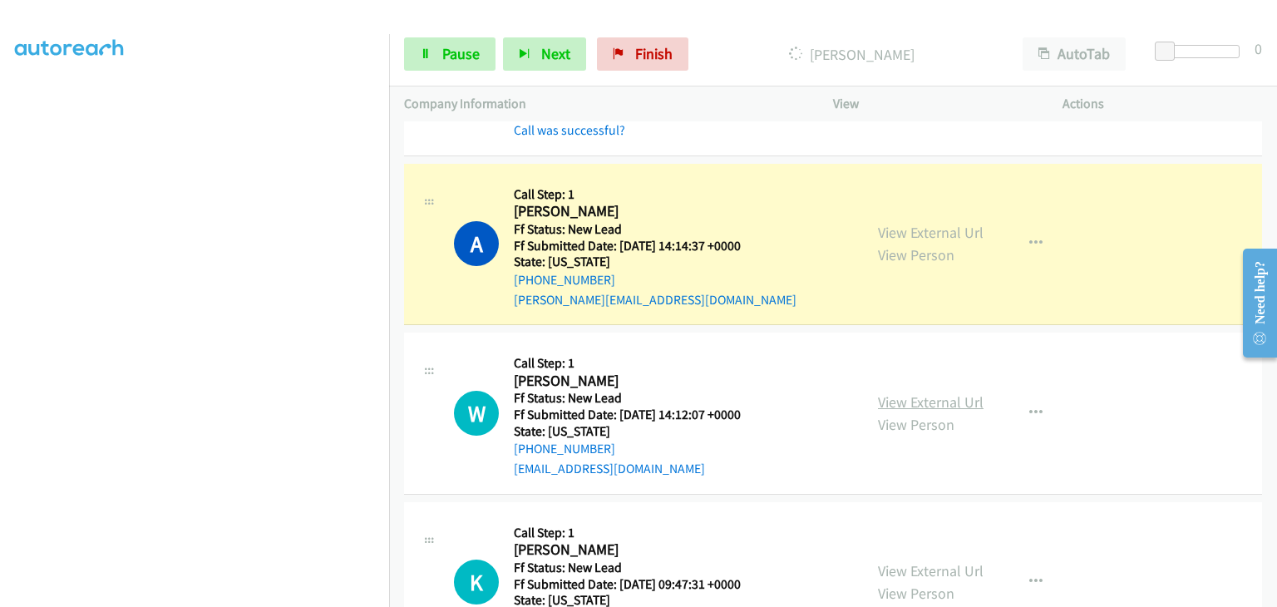
click at [884, 397] on link "View External Url" at bounding box center [931, 401] width 106 height 19
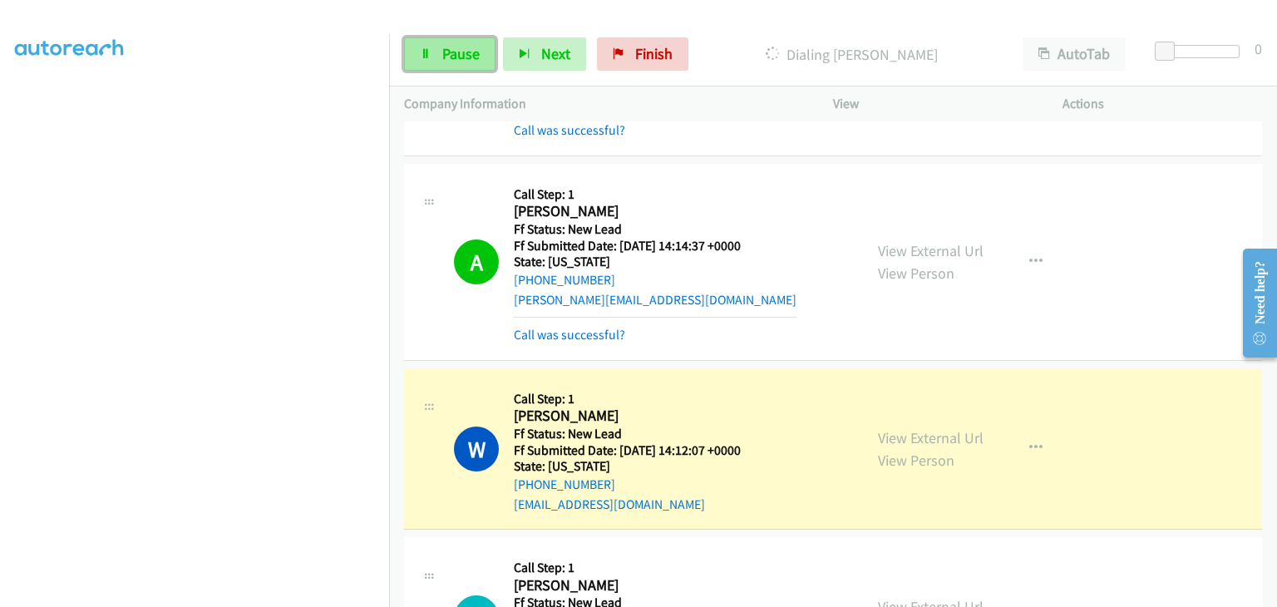
click at [420, 57] on icon at bounding box center [426, 55] width 12 height 12
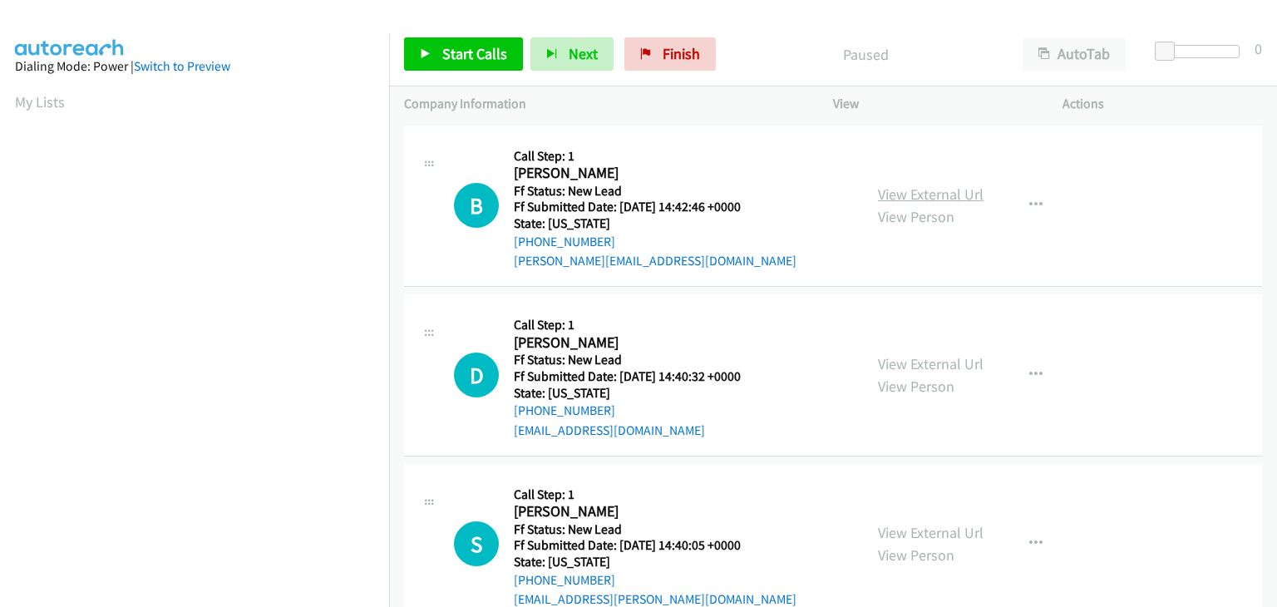
click at [955, 194] on link "View External Url" at bounding box center [931, 194] width 106 height 19
click at [447, 46] on span "Start Calls" at bounding box center [474, 53] width 65 height 19
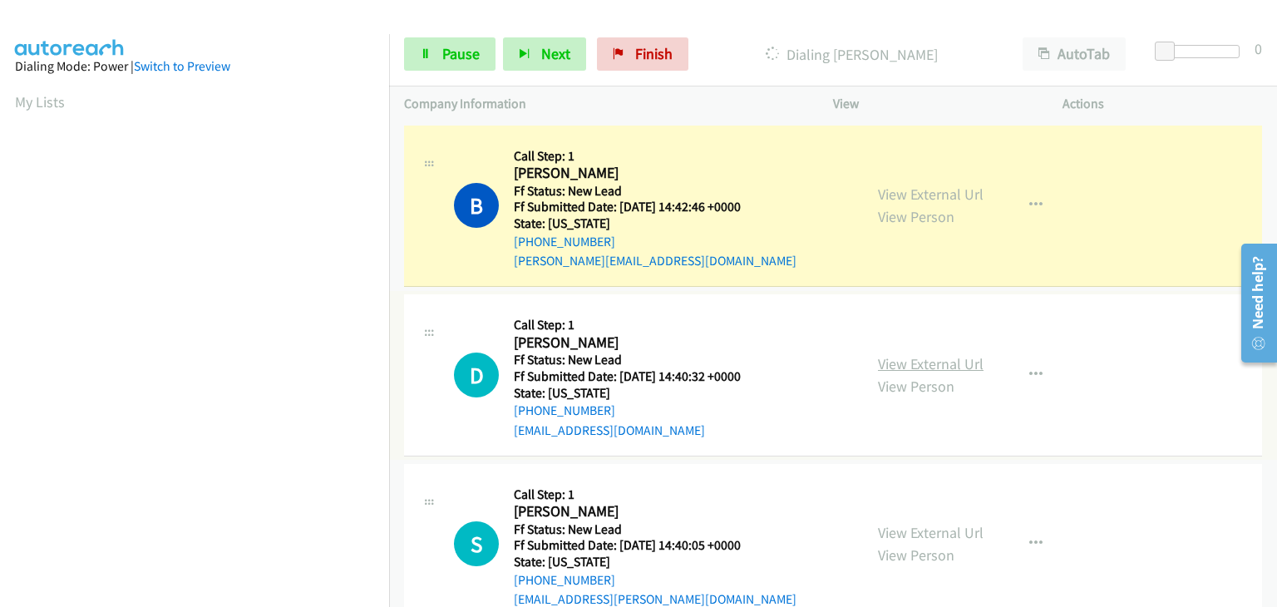
click at [941, 361] on link "View External Url" at bounding box center [931, 363] width 106 height 19
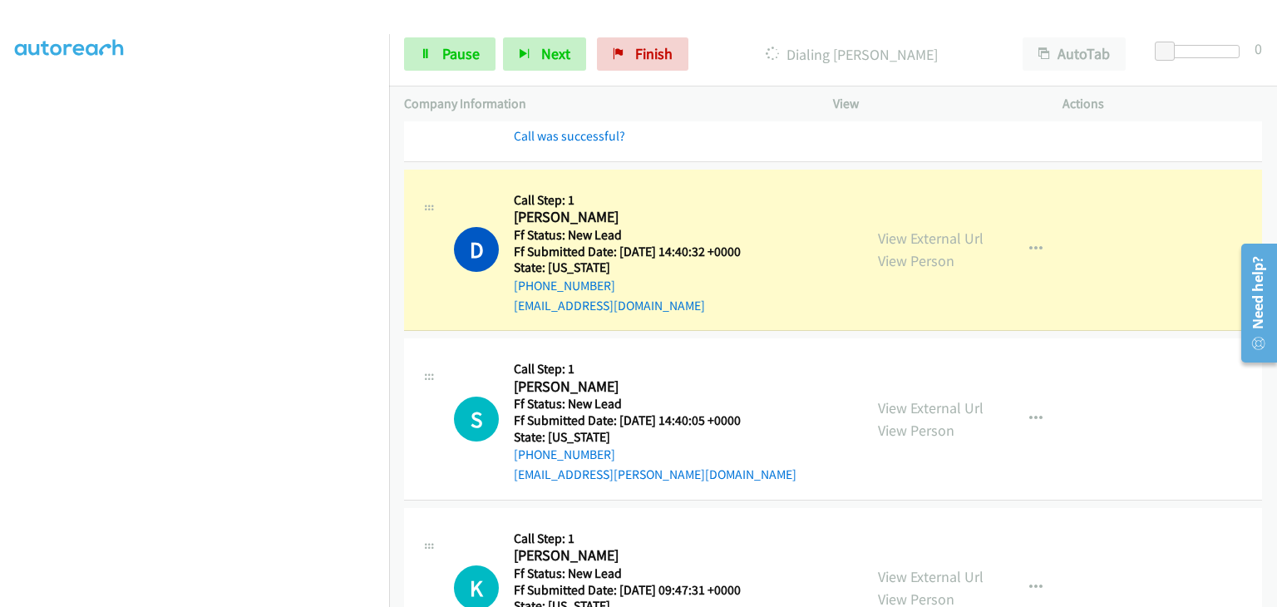
scroll to position [166, 0]
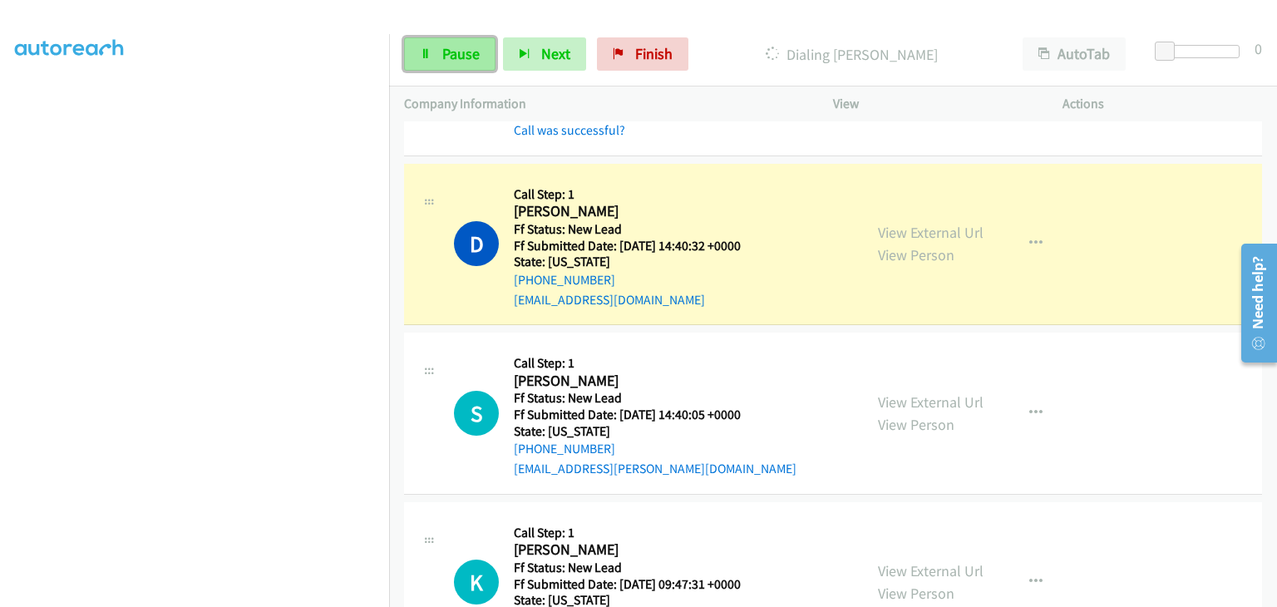
click at [412, 56] on link "Pause" at bounding box center [449, 53] width 91 height 33
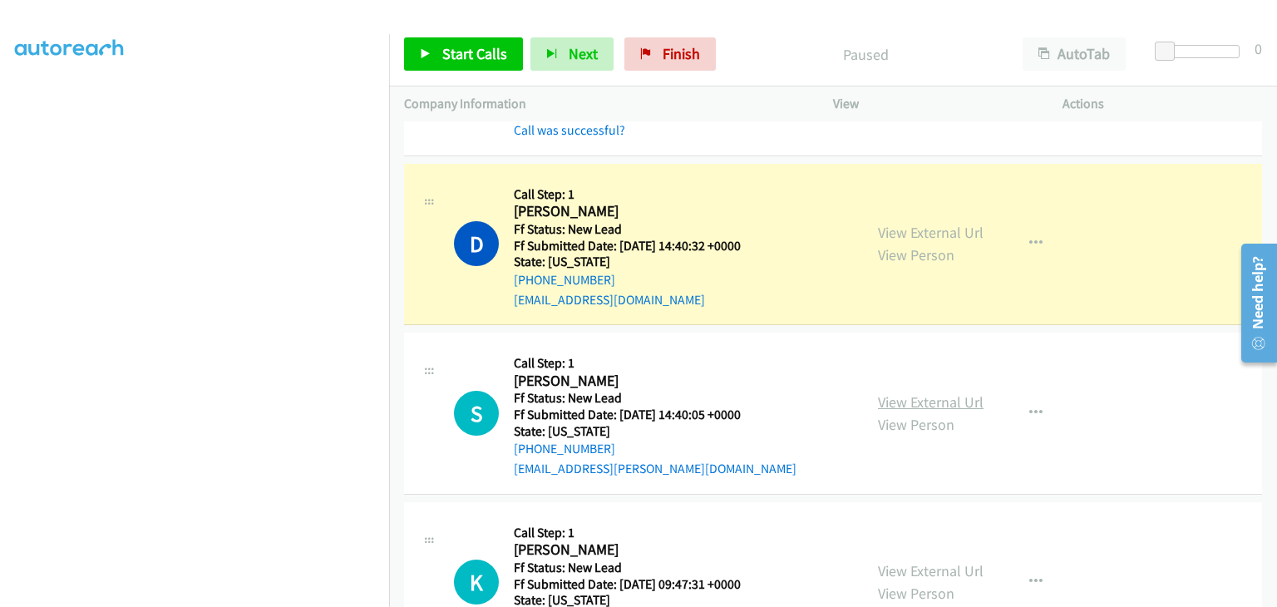
click at [903, 404] on link "View External Url" at bounding box center [931, 401] width 106 height 19
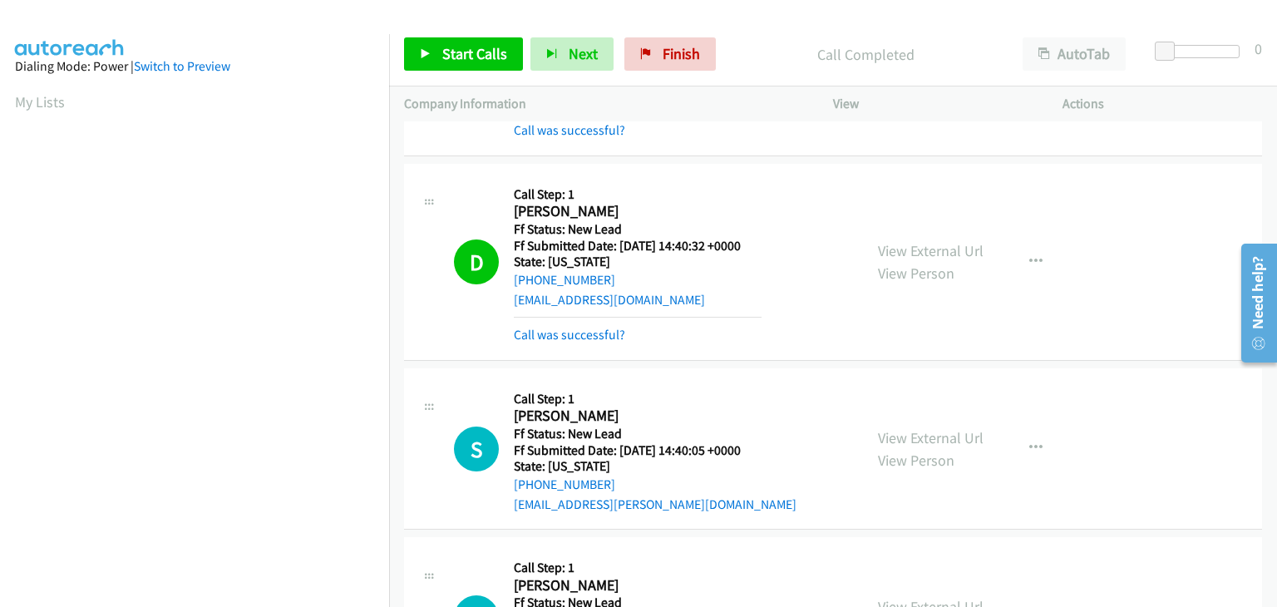
scroll to position [326, 0]
click at [569, 333] on link "Call was successful?" at bounding box center [569, 335] width 111 height 16
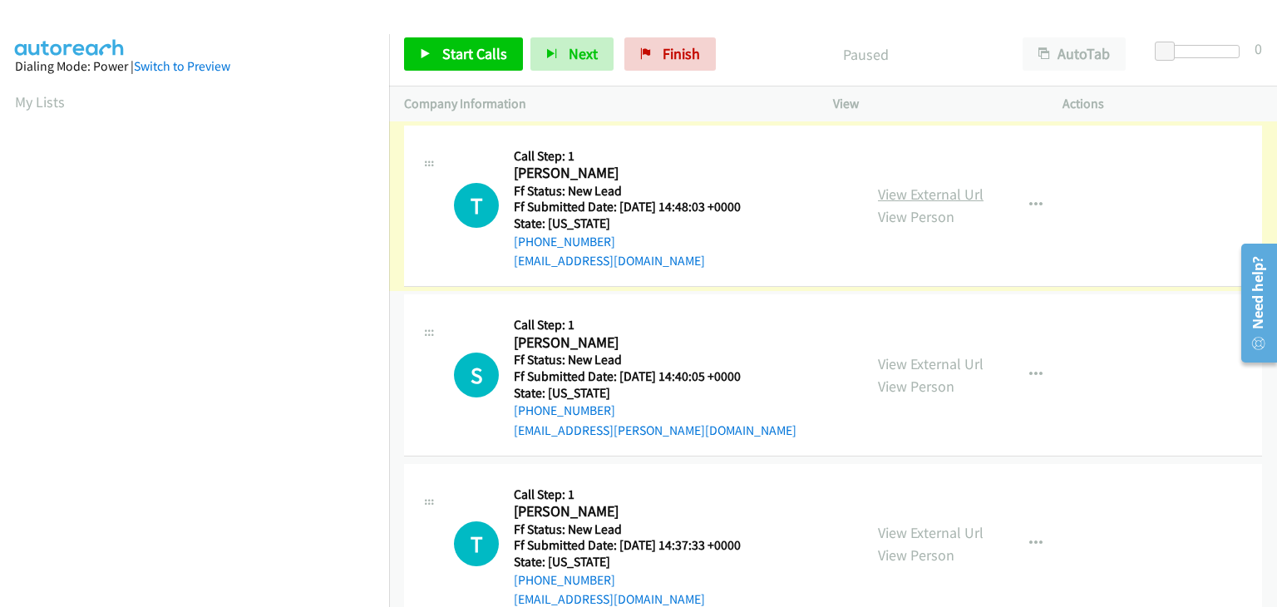
click at [898, 196] on link "View External Url" at bounding box center [931, 194] width 106 height 19
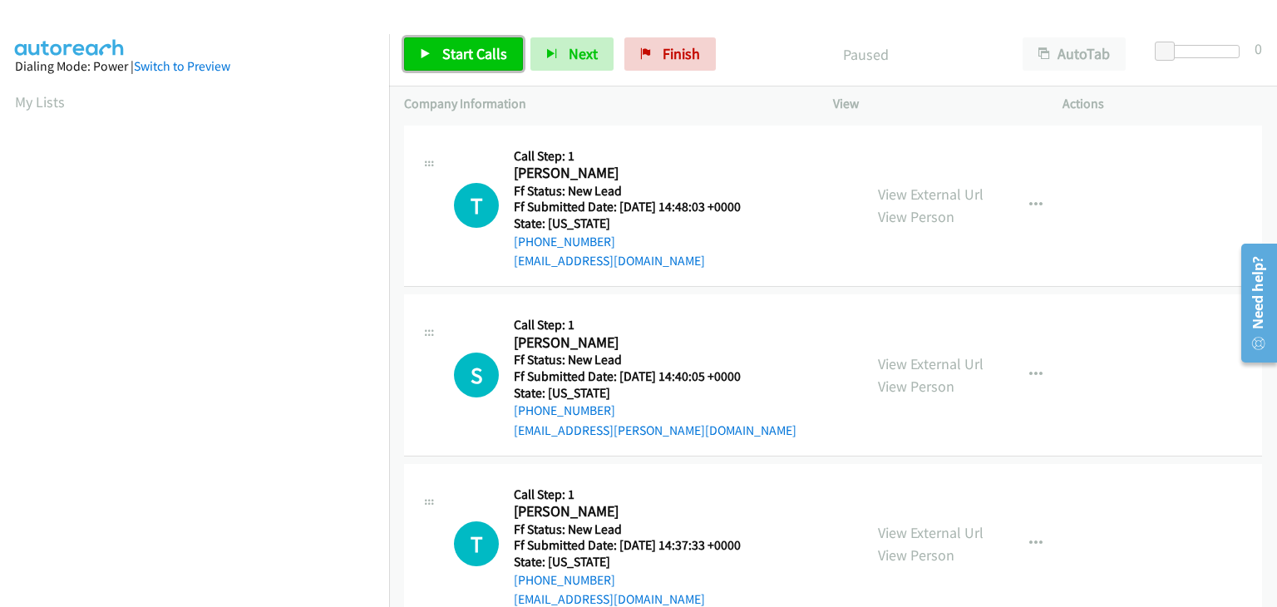
drag, startPoint x: 449, startPoint y: 53, endPoint x: 480, endPoint y: 61, distance: 32.5
click at [449, 53] on span "Start Calls" at bounding box center [474, 53] width 65 height 19
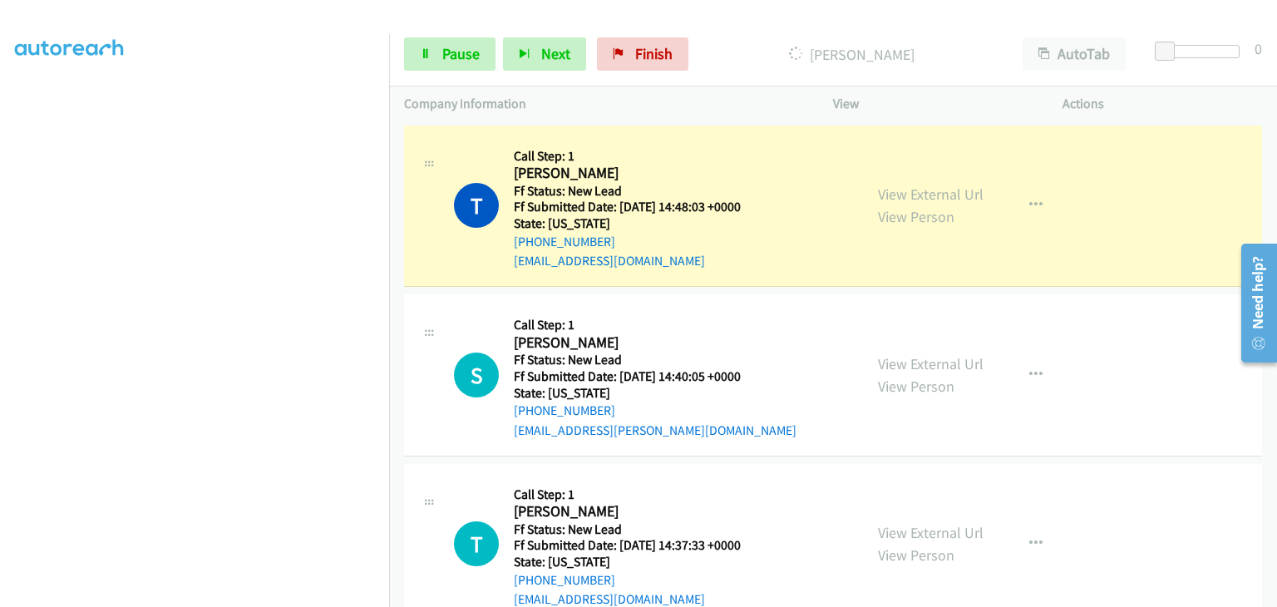
scroll to position [326, 0]
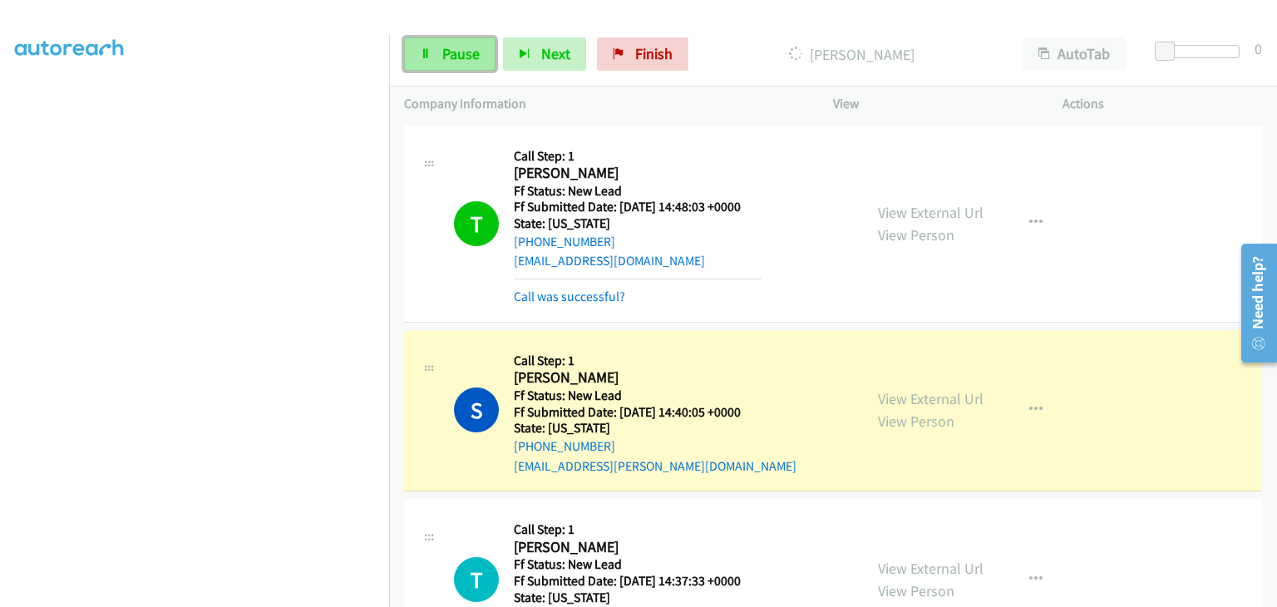
click at [485, 64] on link "Pause" at bounding box center [449, 53] width 91 height 33
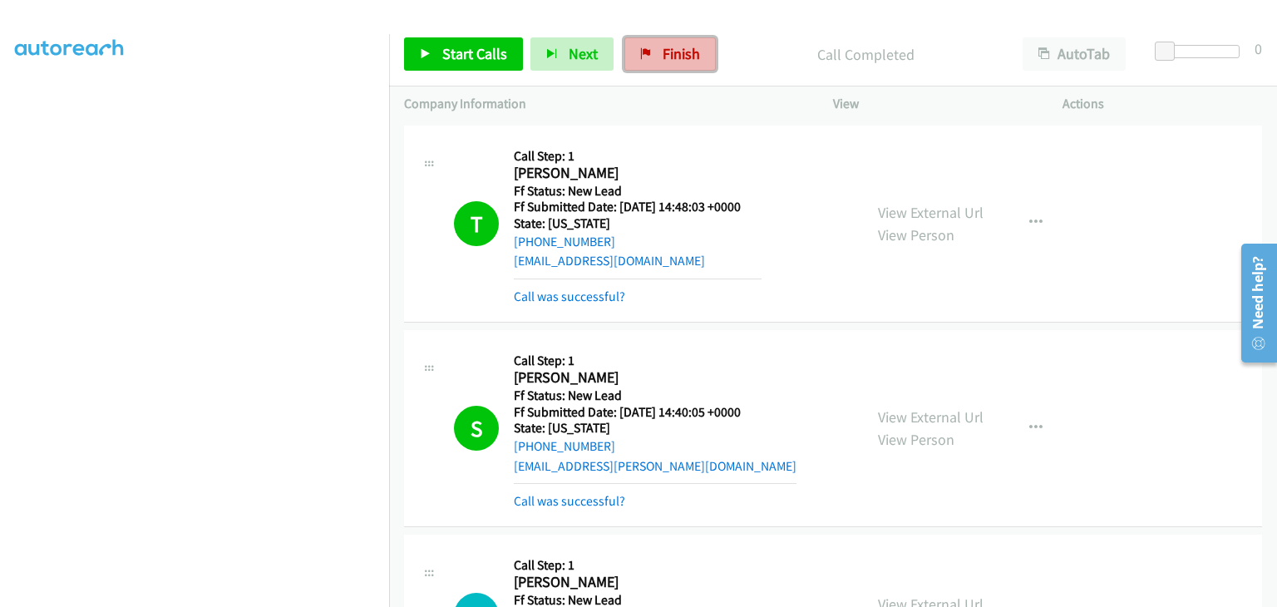
click at [676, 62] on span "Finish" at bounding box center [681, 53] width 37 height 19
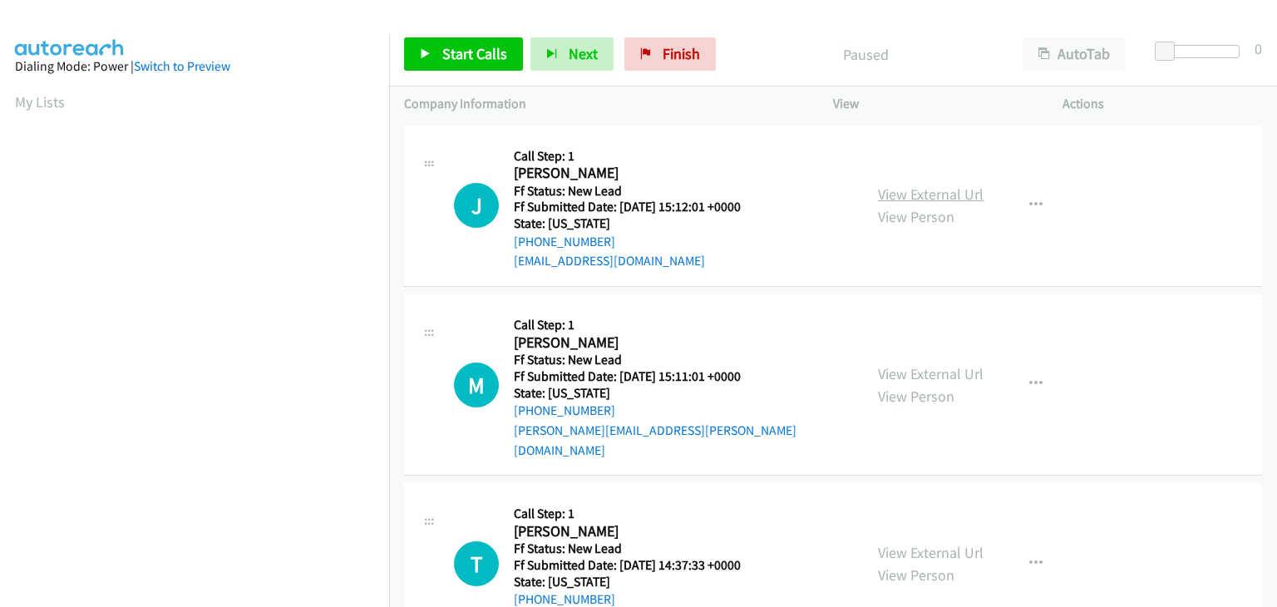
click at [899, 191] on link "View External Url" at bounding box center [931, 194] width 106 height 19
drag, startPoint x: 479, startPoint y: 62, endPoint x: 525, endPoint y: 59, distance: 46.7
click at [479, 62] on span "Start Calls" at bounding box center [474, 53] width 65 height 19
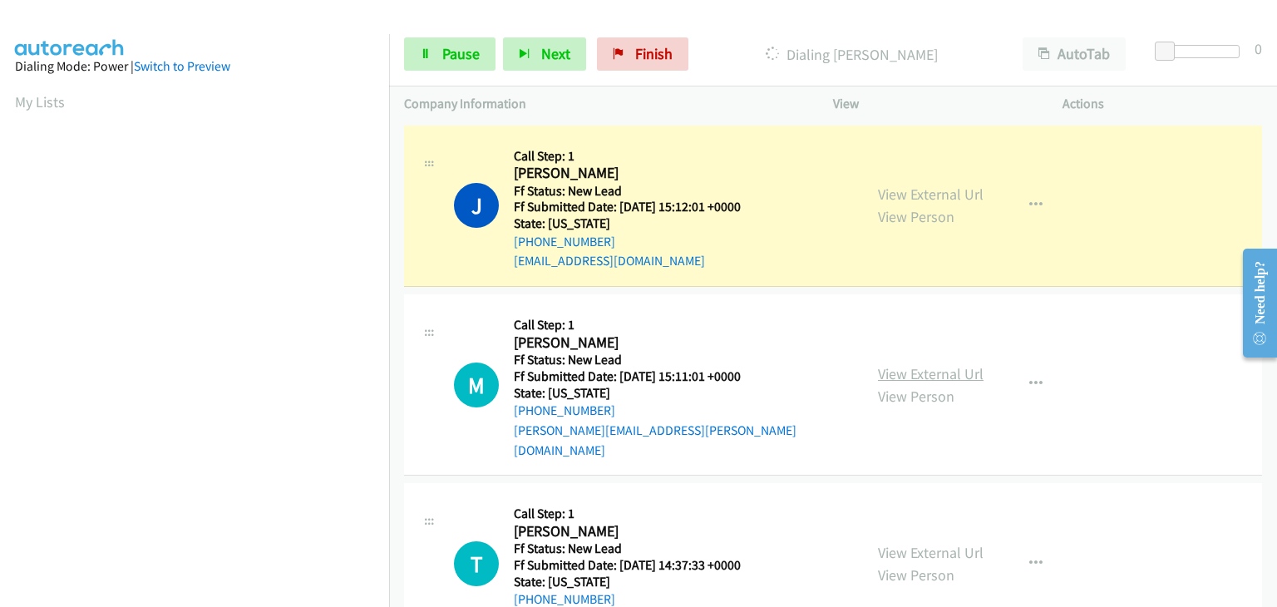
click at [938, 364] on link "View External Url" at bounding box center [931, 373] width 106 height 19
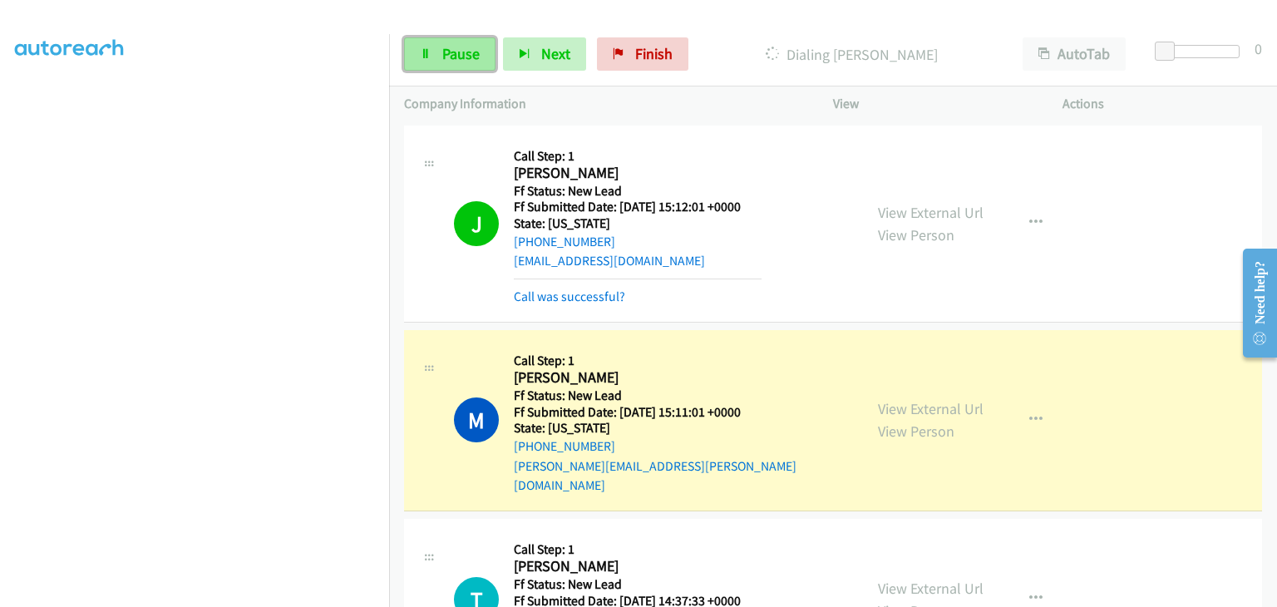
click at [446, 47] on span "Pause" at bounding box center [460, 53] width 37 height 19
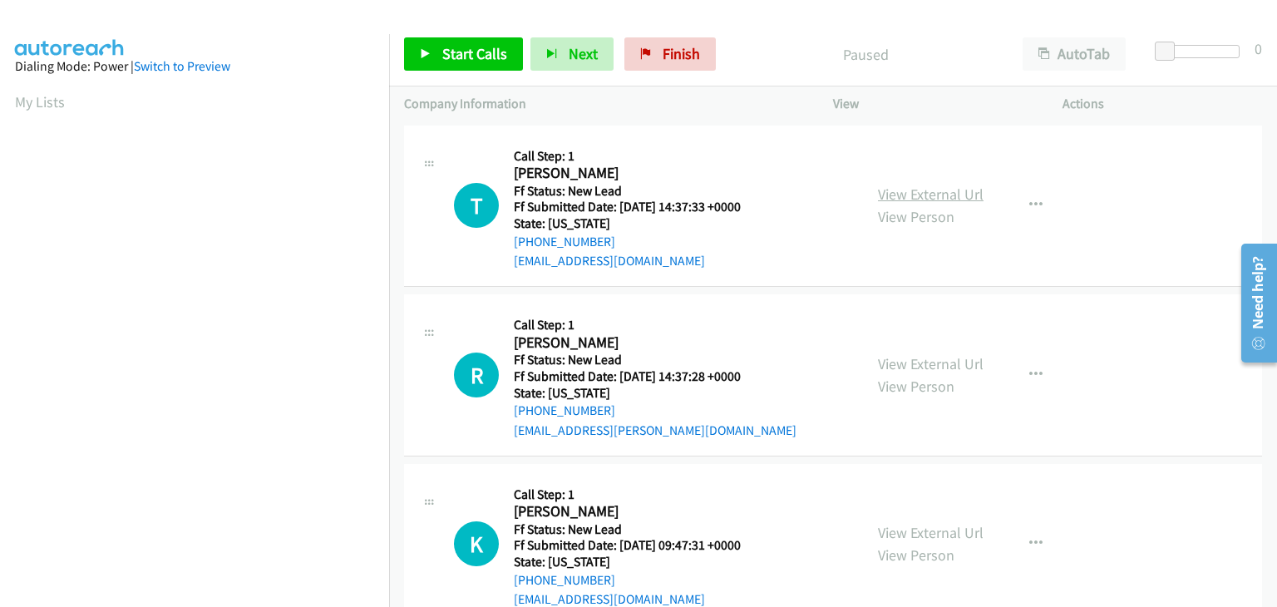
click at [893, 190] on link "View External Url" at bounding box center [931, 194] width 106 height 19
click at [485, 52] on span "Start Calls" at bounding box center [474, 53] width 65 height 19
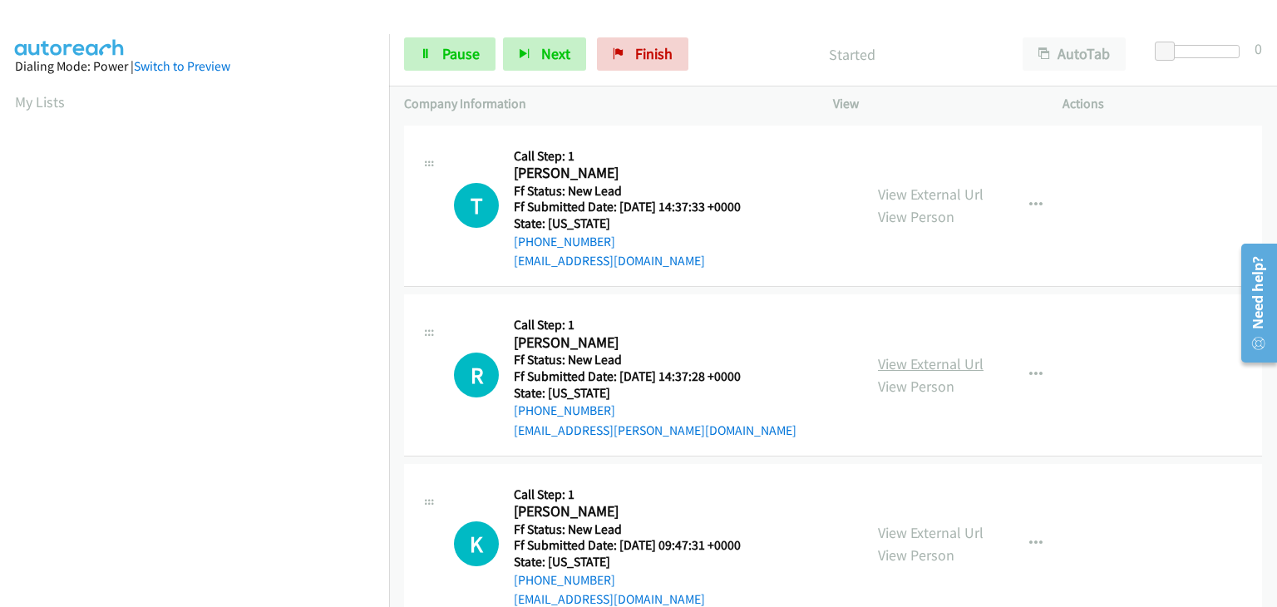
click at [891, 360] on link "View External Url" at bounding box center [931, 363] width 106 height 19
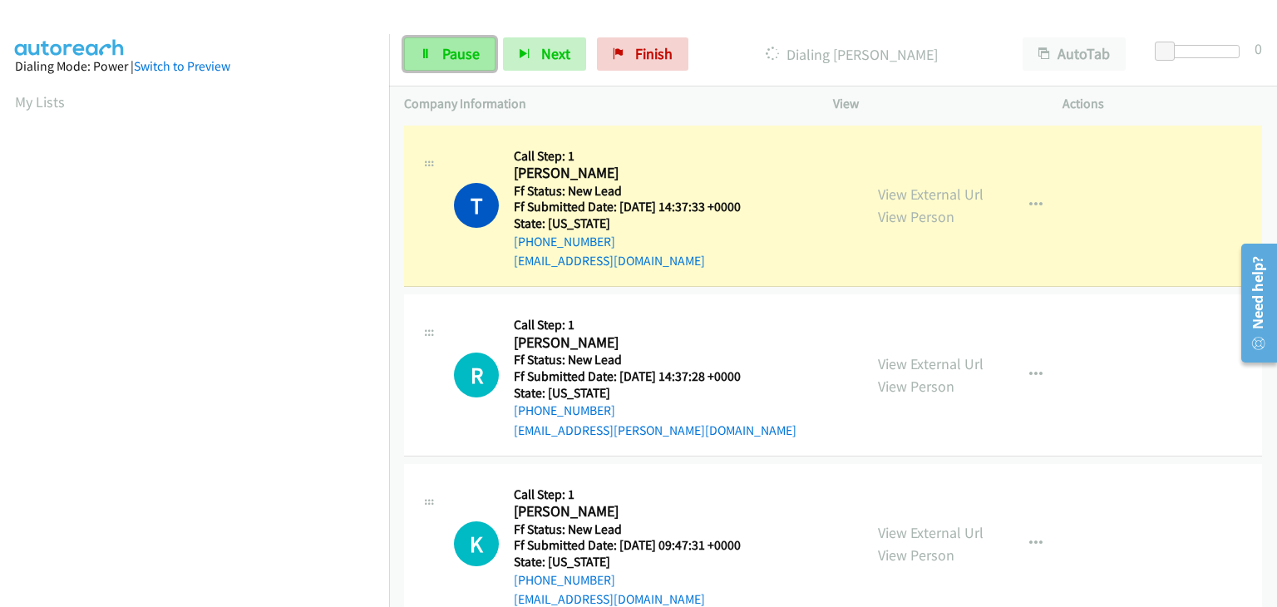
click at [430, 65] on link "Pause" at bounding box center [449, 53] width 91 height 33
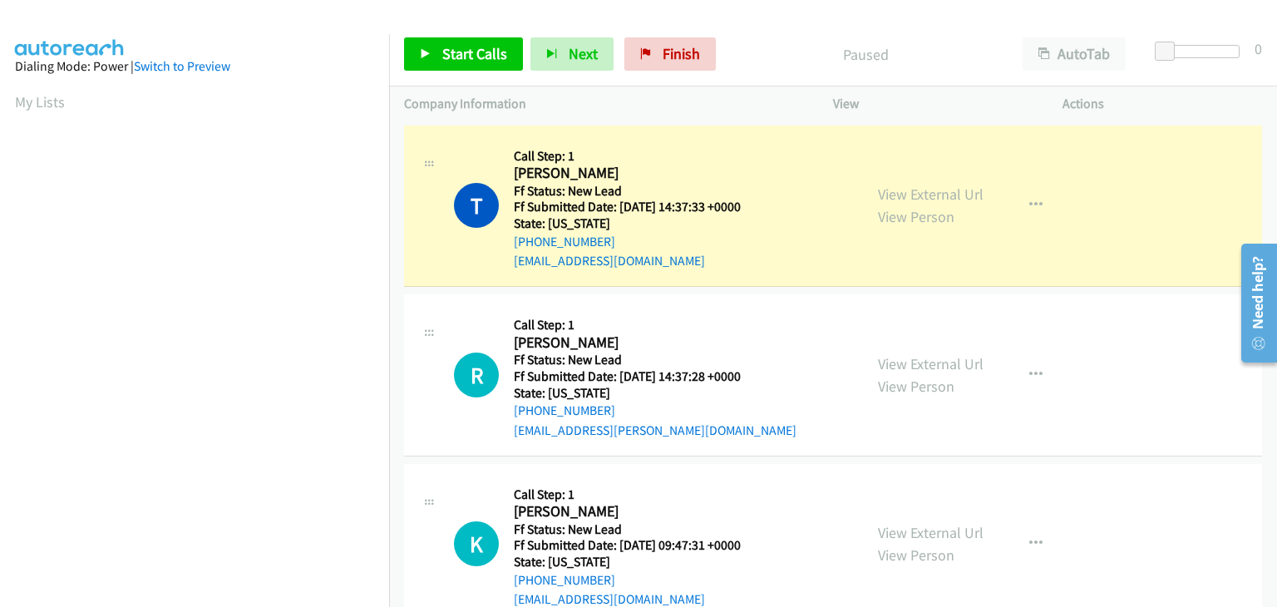
scroll to position [326, 0]
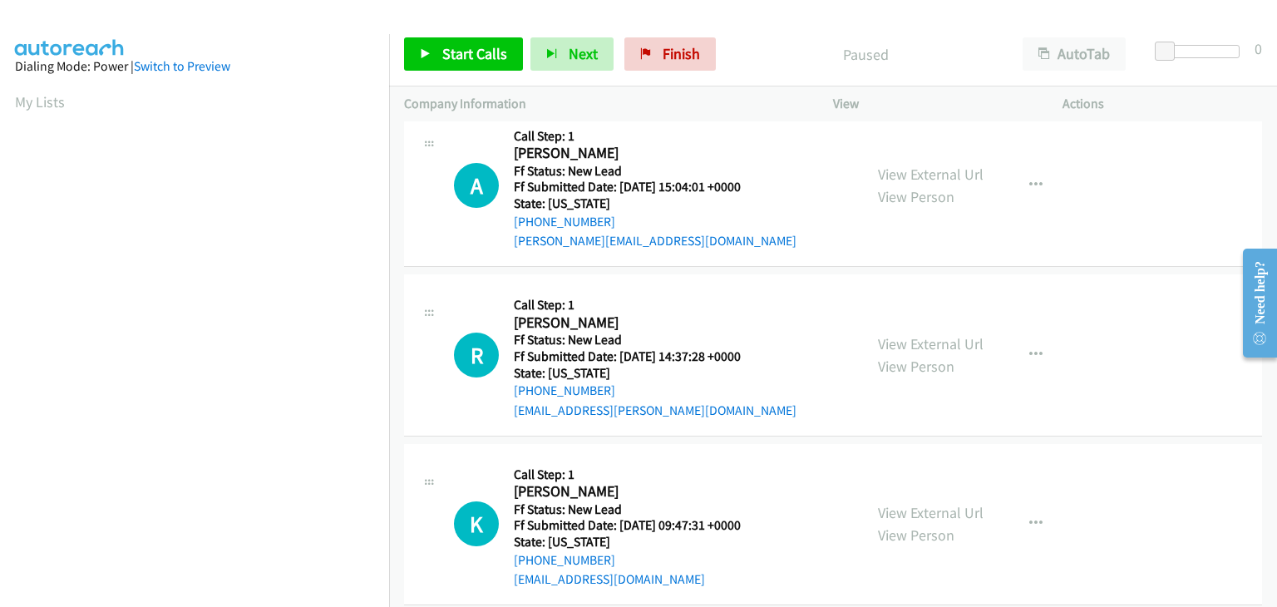
scroll to position [380, 0]
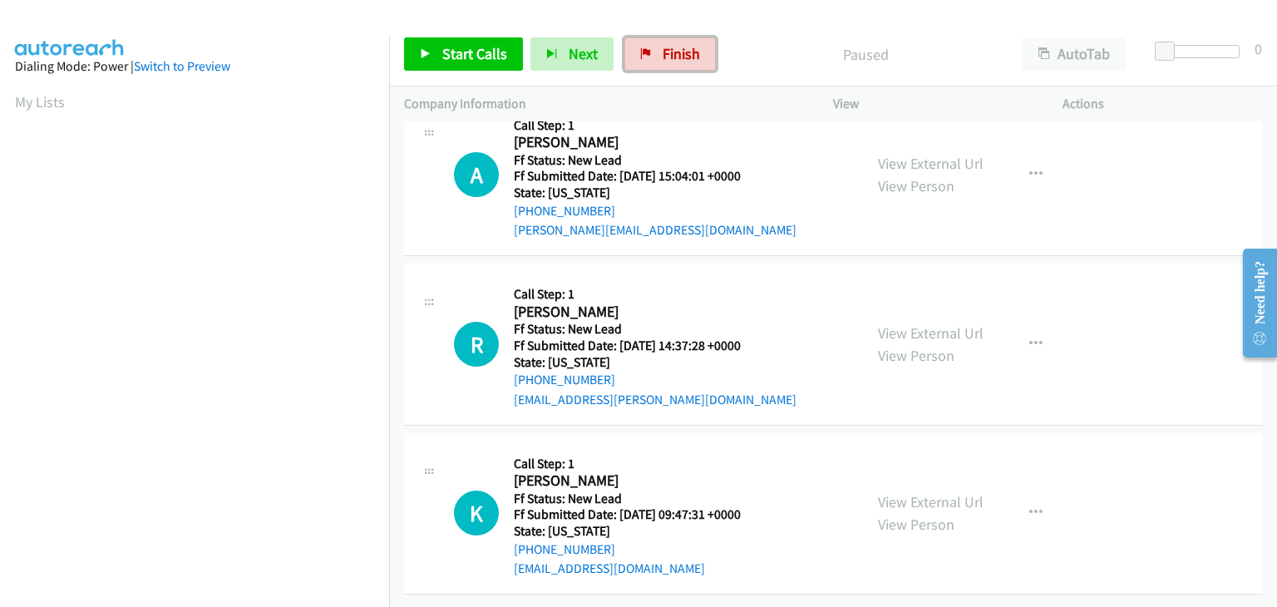
drag, startPoint x: 670, startPoint y: 54, endPoint x: 702, endPoint y: 94, distance: 51.4
click at [670, 54] on span "Finish" at bounding box center [681, 53] width 37 height 19
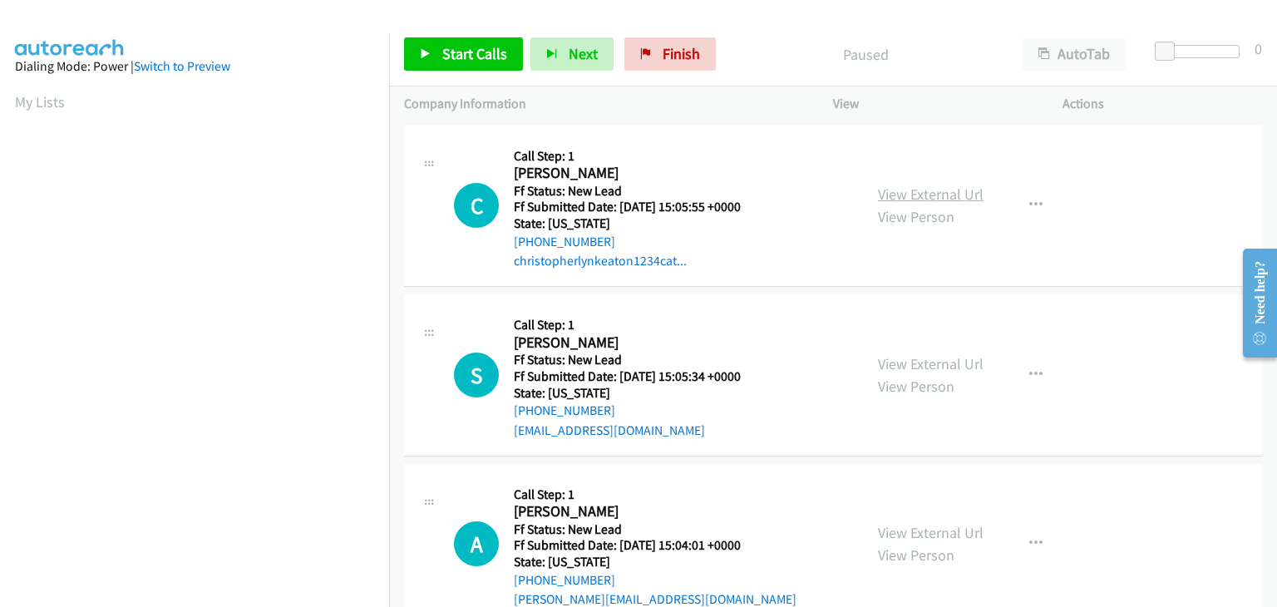
click at [881, 185] on link "View External Url" at bounding box center [931, 194] width 106 height 19
click at [456, 44] on span "Start Calls" at bounding box center [474, 53] width 65 height 19
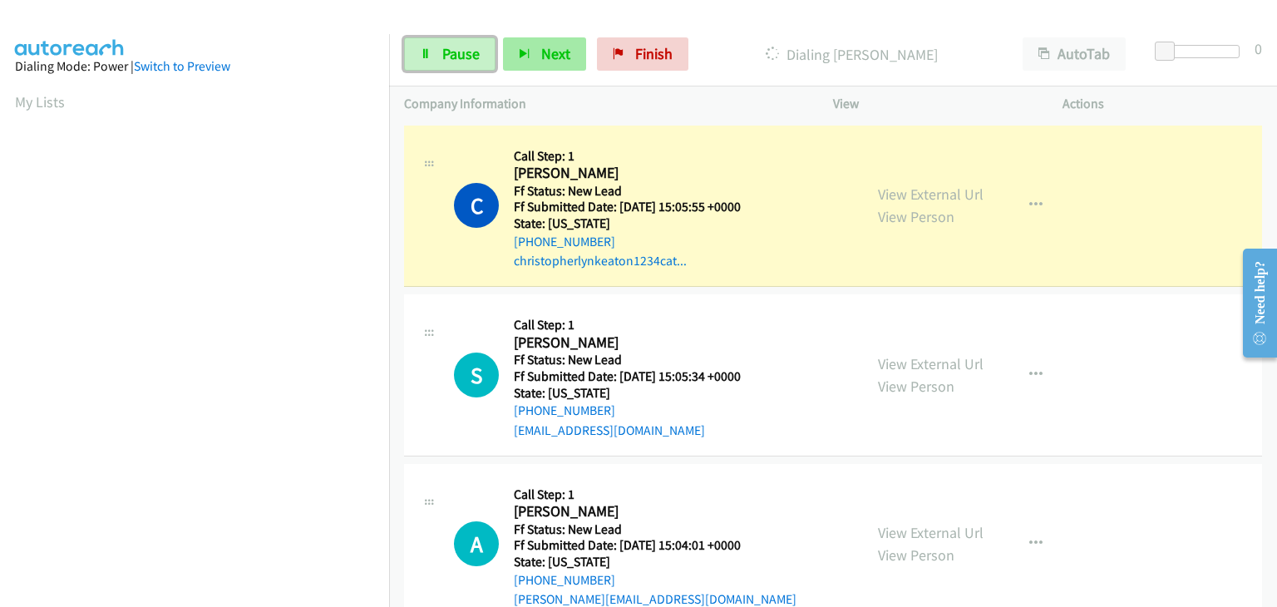
drag, startPoint x: 462, startPoint y: 50, endPoint x: 562, endPoint y: 61, distance: 100.3
click at [462, 50] on span "Pause" at bounding box center [460, 53] width 37 height 19
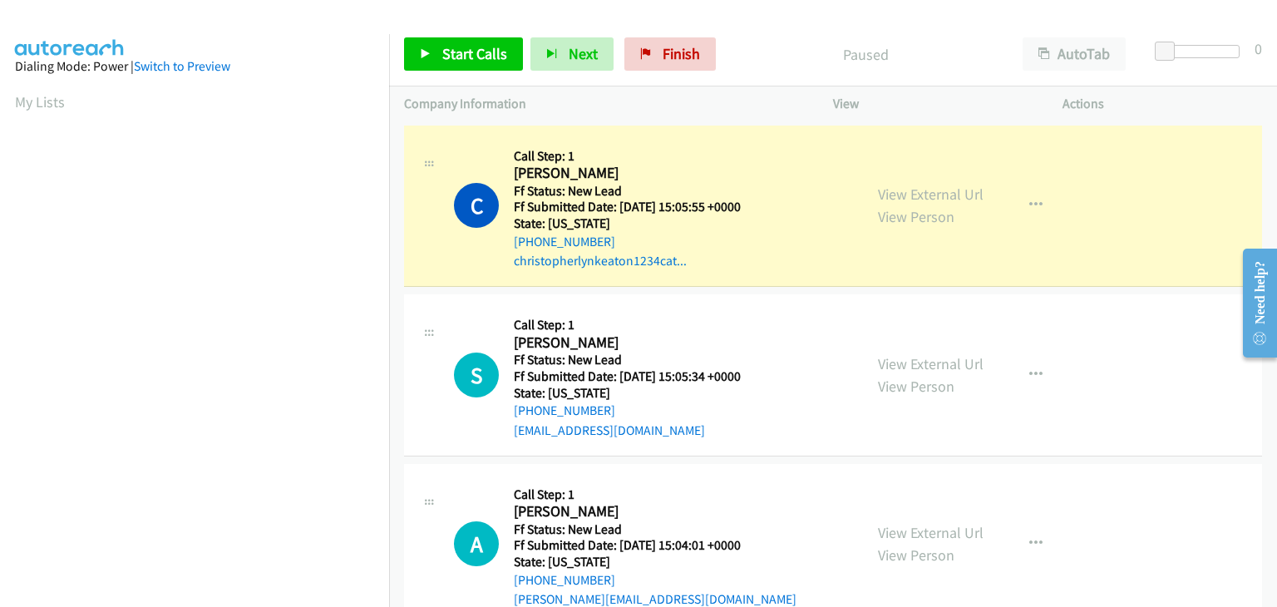
scroll to position [326, 0]
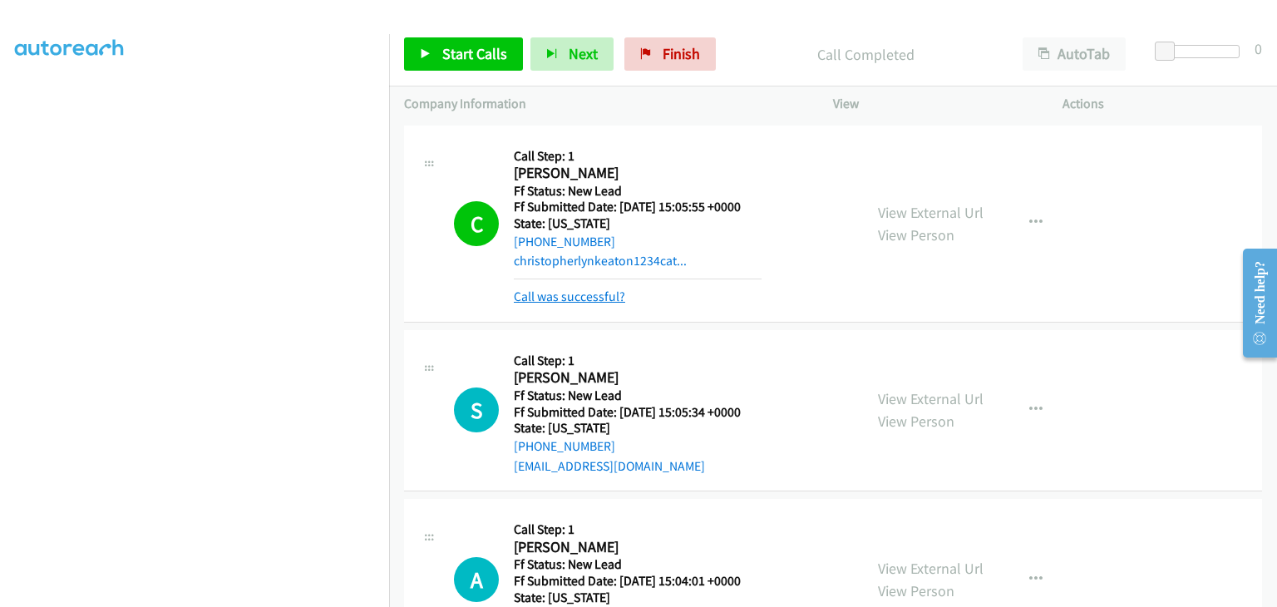
drag, startPoint x: 585, startPoint y: 295, endPoint x: 613, endPoint y: 296, distance: 28.3
click at [585, 295] on link "Call was successful?" at bounding box center [569, 296] width 111 height 16
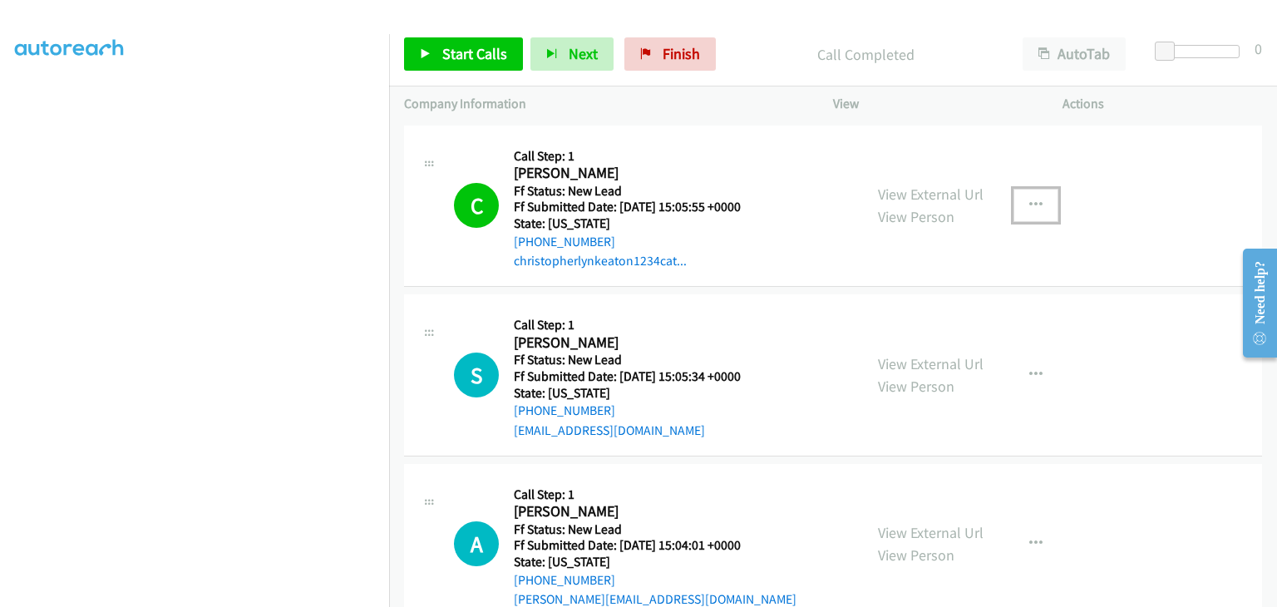
click at [1013, 201] on button "button" at bounding box center [1035, 205] width 45 height 33
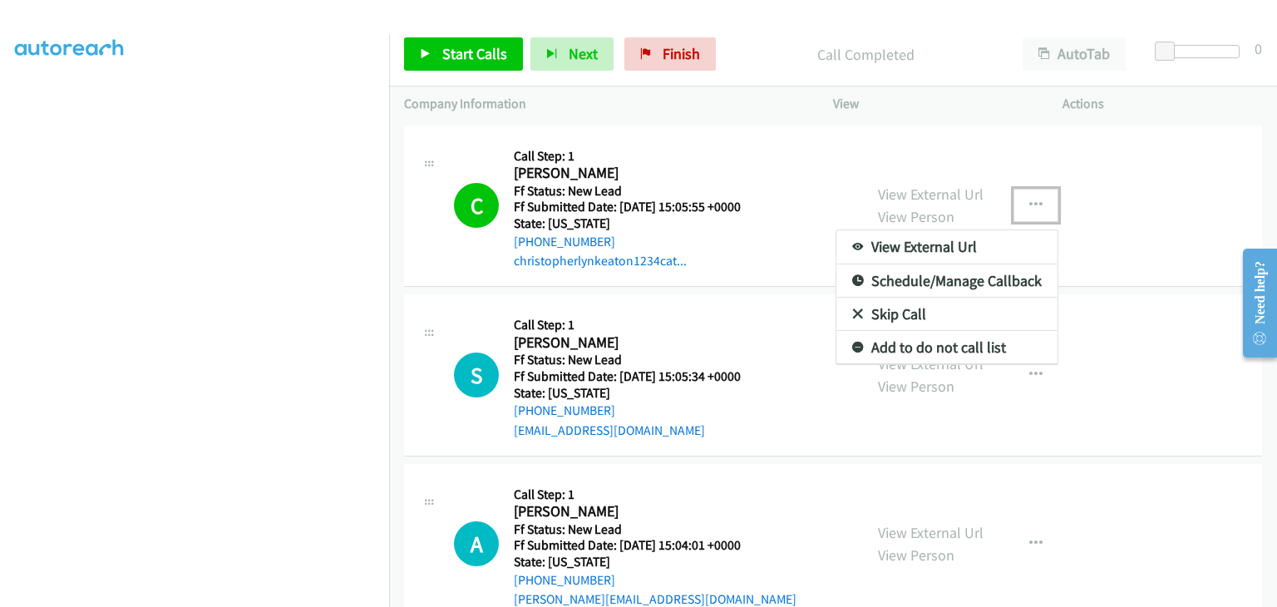
click at [928, 337] on link "Add to do not call list" at bounding box center [946, 347] width 221 height 33
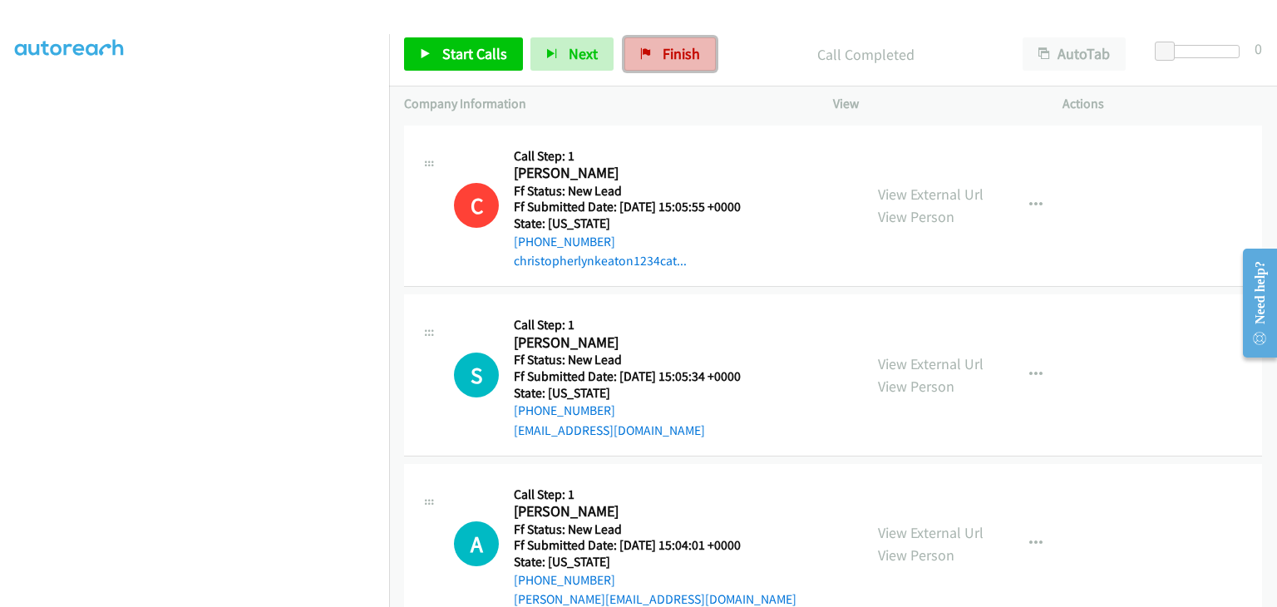
click at [673, 62] on span "Finish" at bounding box center [681, 53] width 37 height 19
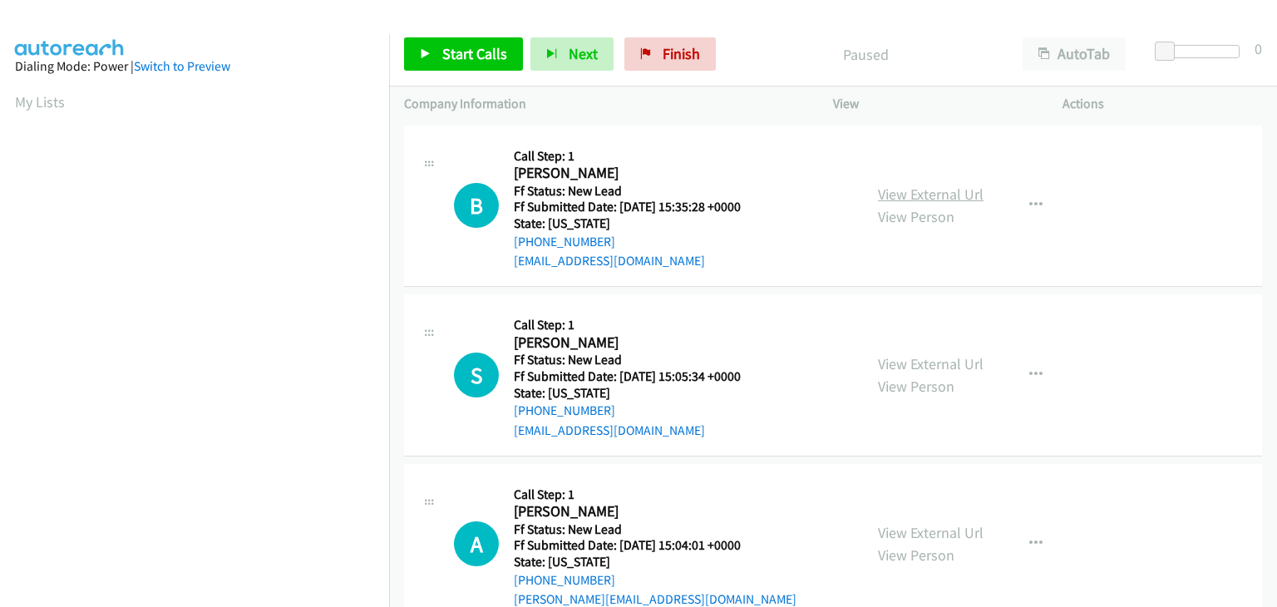
click at [893, 196] on link "View External Url" at bounding box center [931, 194] width 106 height 19
click at [446, 45] on span "Start Calls" at bounding box center [474, 53] width 65 height 19
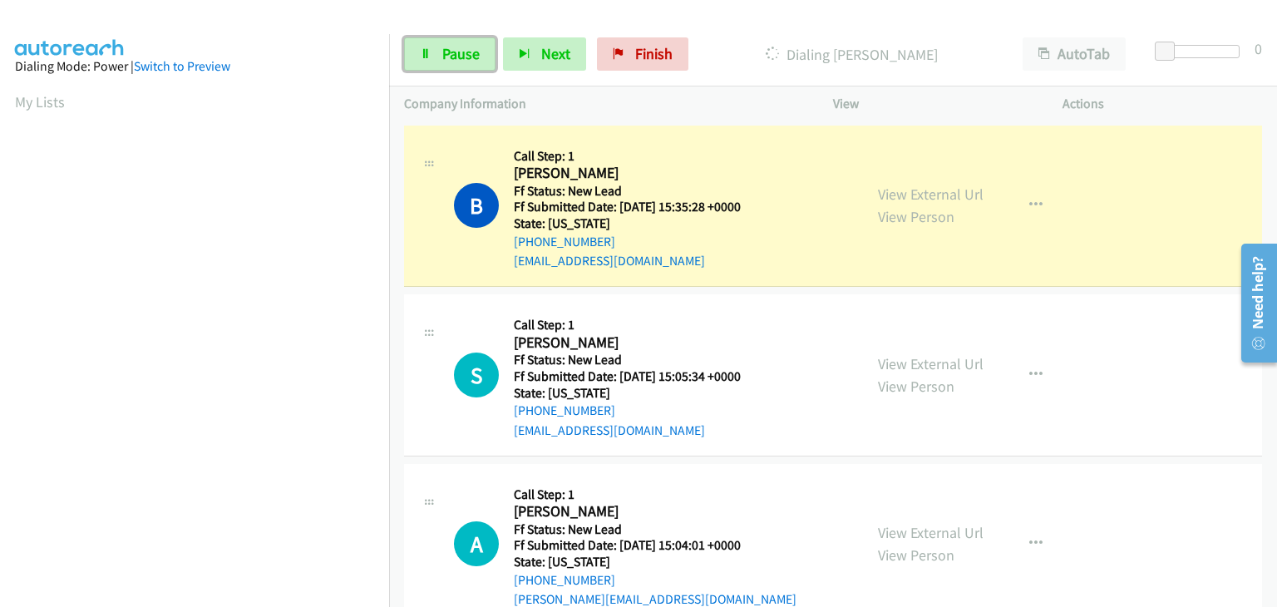
click at [492, 54] on link "Pause" at bounding box center [449, 53] width 91 height 33
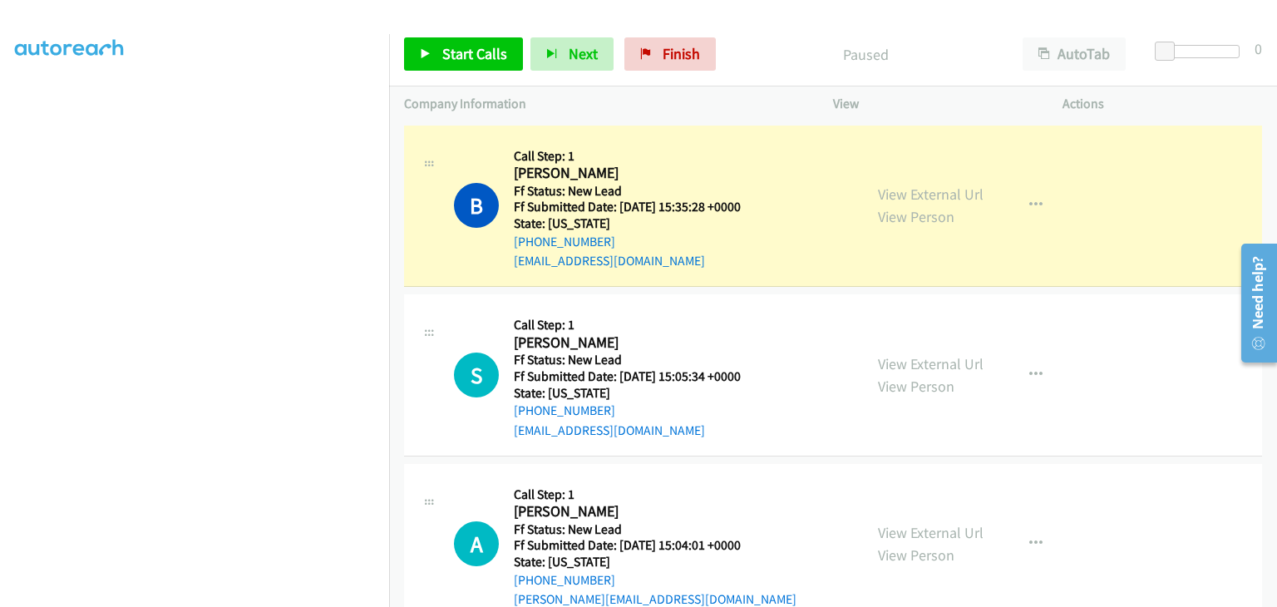
scroll to position [326, 0]
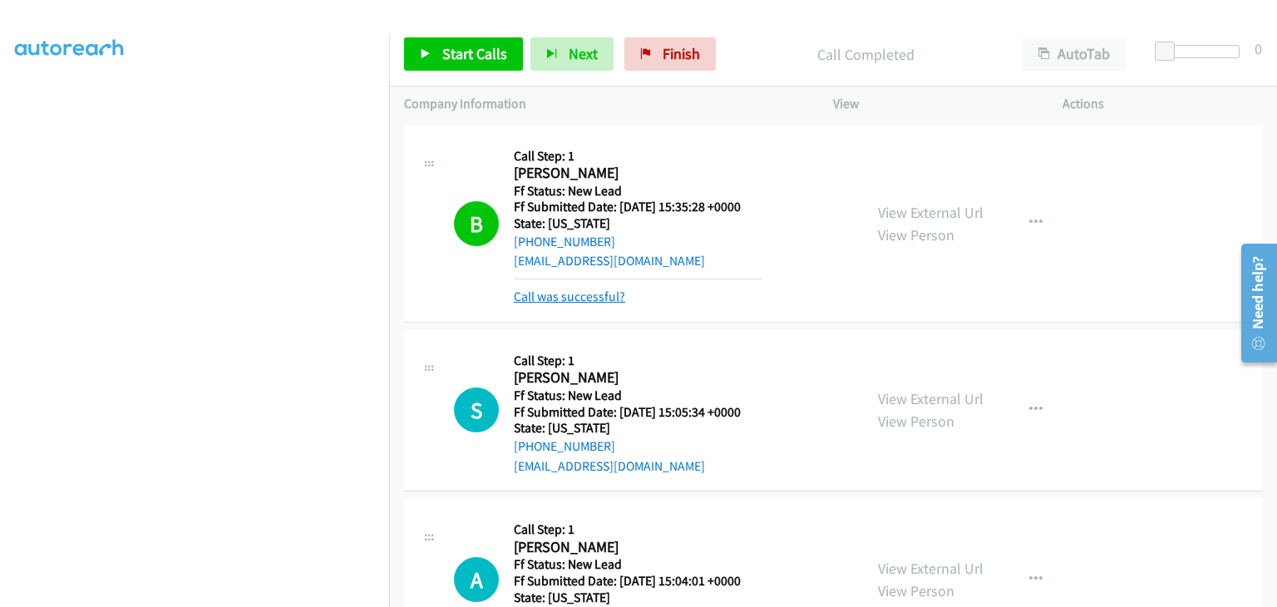
click at [612, 289] on link "Call was successful?" at bounding box center [569, 296] width 111 height 16
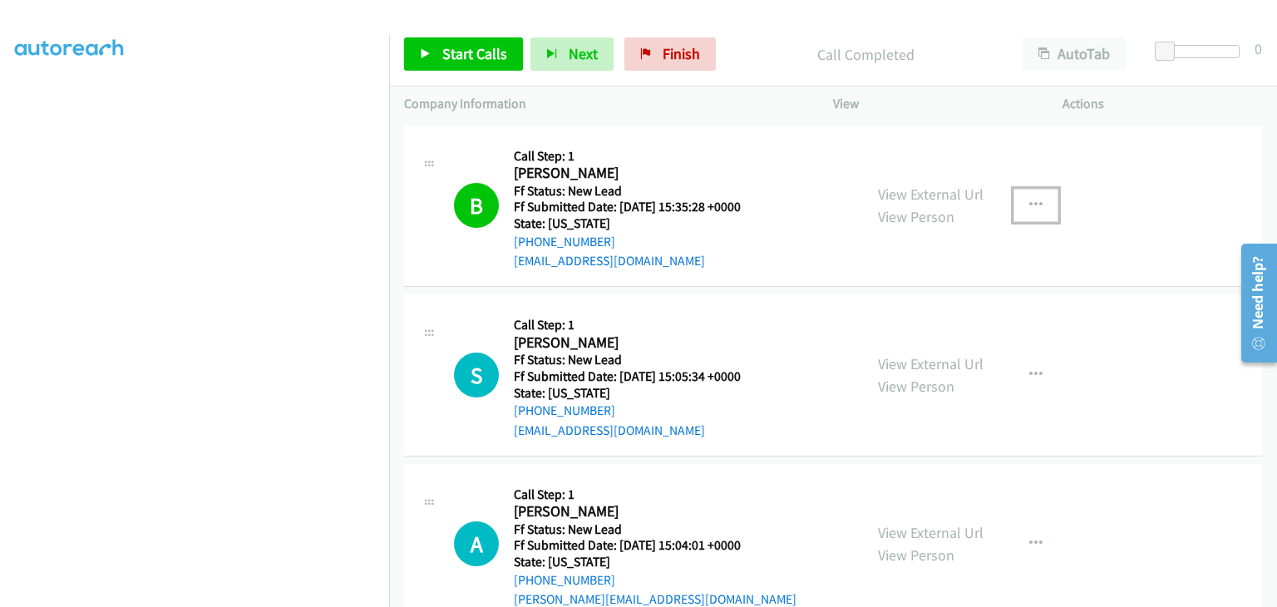
click at [1021, 209] on button "button" at bounding box center [1035, 205] width 45 height 33
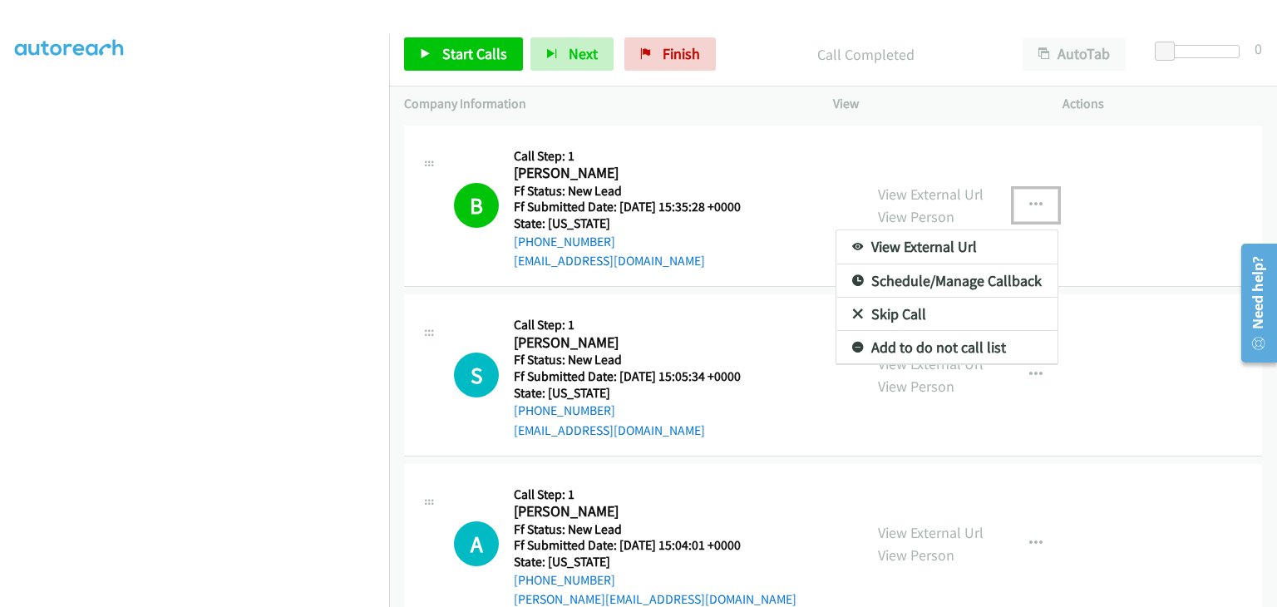
click at [868, 337] on link "Add to do not call list" at bounding box center [946, 347] width 221 height 33
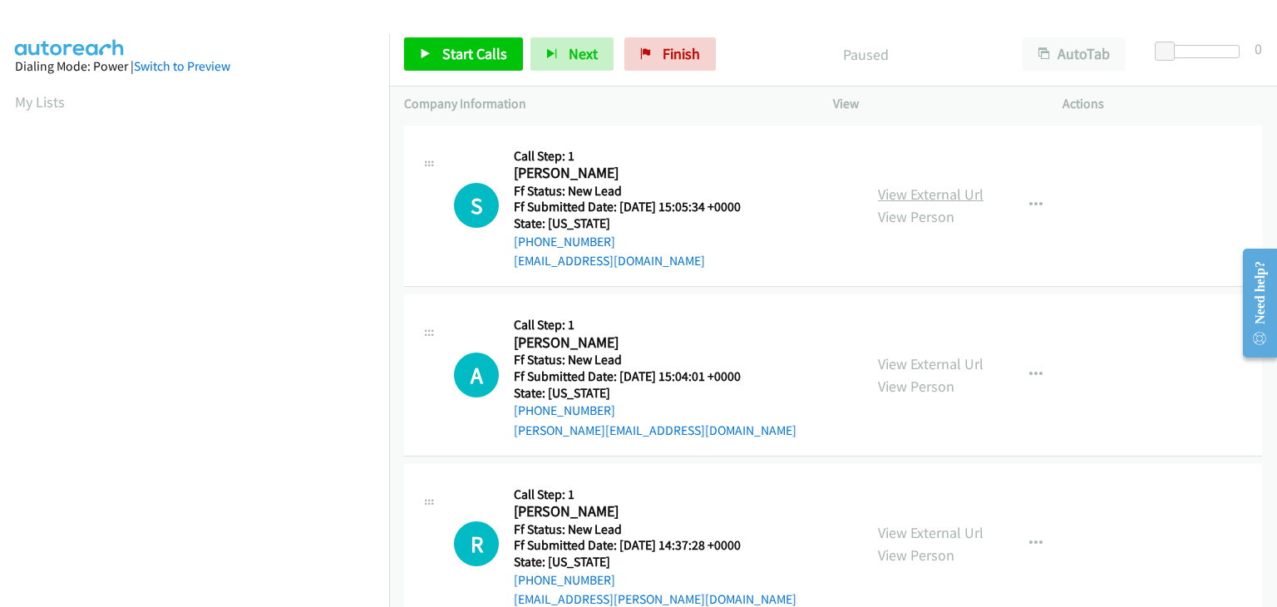
click at [943, 196] on link "View External Url" at bounding box center [931, 194] width 106 height 19
drag, startPoint x: 469, startPoint y: 49, endPoint x: 520, endPoint y: 58, distance: 52.3
click at [469, 49] on span "Start Calls" at bounding box center [474, 53] width 65 height 19
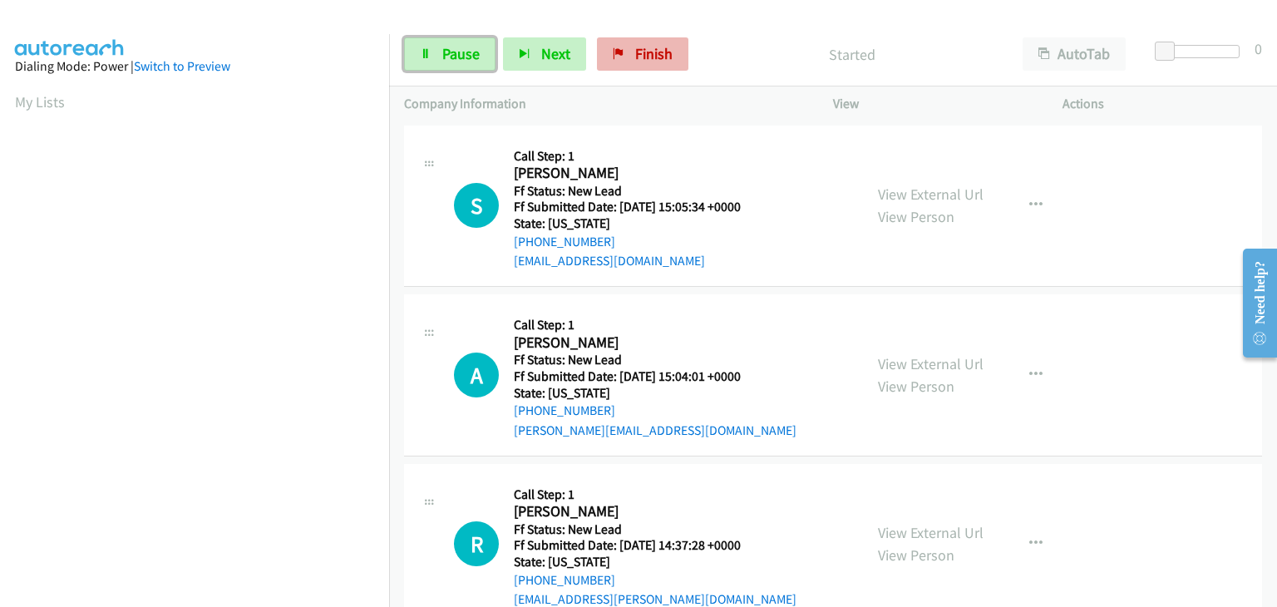
drag, startPoint x: 466, startPoint y: 57, endPoint x: 631, endPoint y: 64, distance: 164.8
click at [467, 57] on span "Pause" at bounding box center [460, 53] width 37 height 19
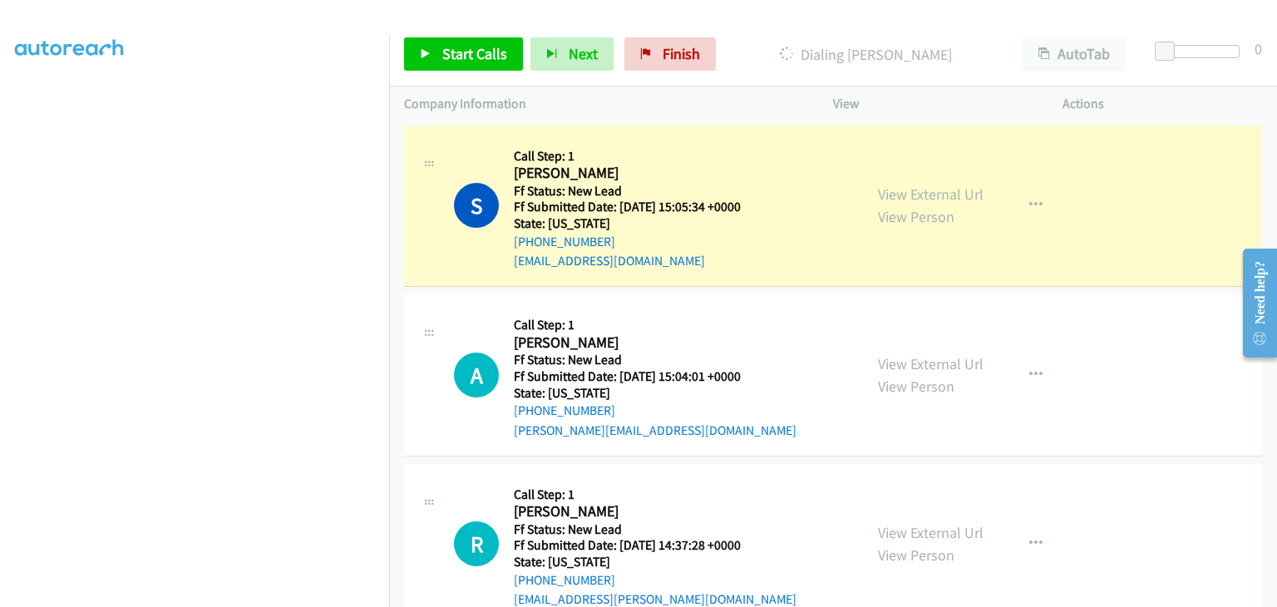
scroll to position [326, 0]
